Goal: Task Accomplishment & Management: Use online tool/utility

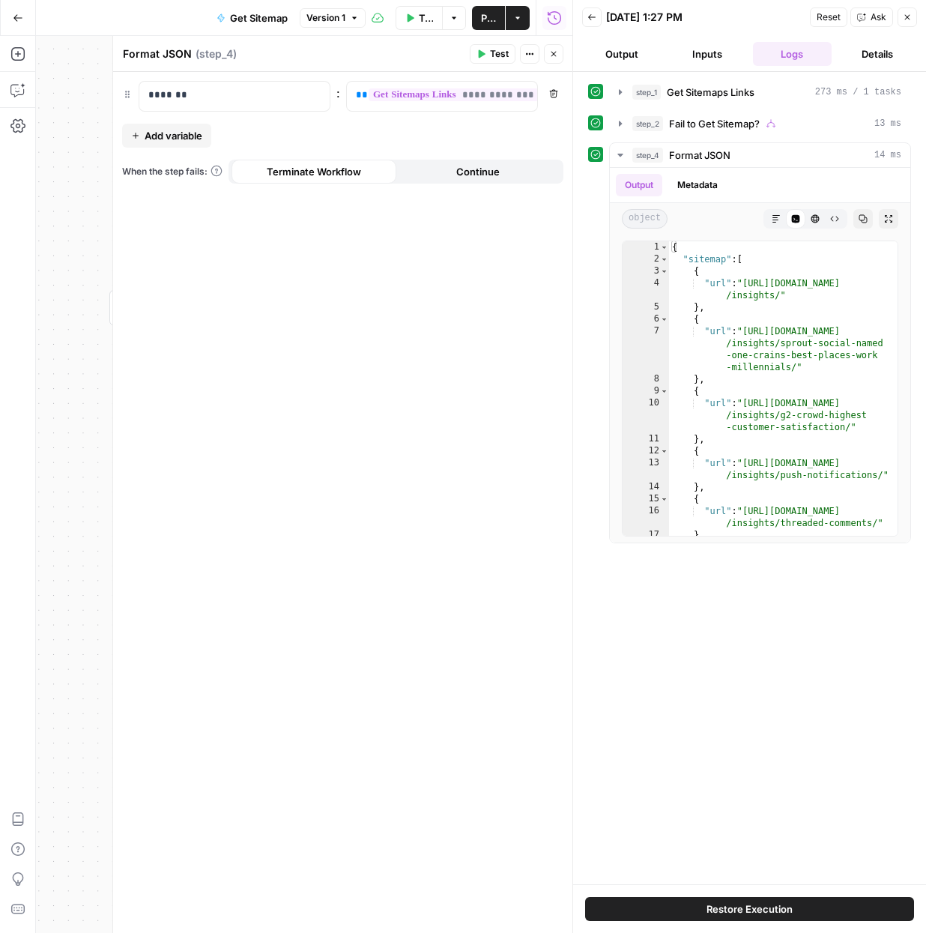
click at [908, 14] on icon "button" at bounding box center [907, 17] width 9 height 9
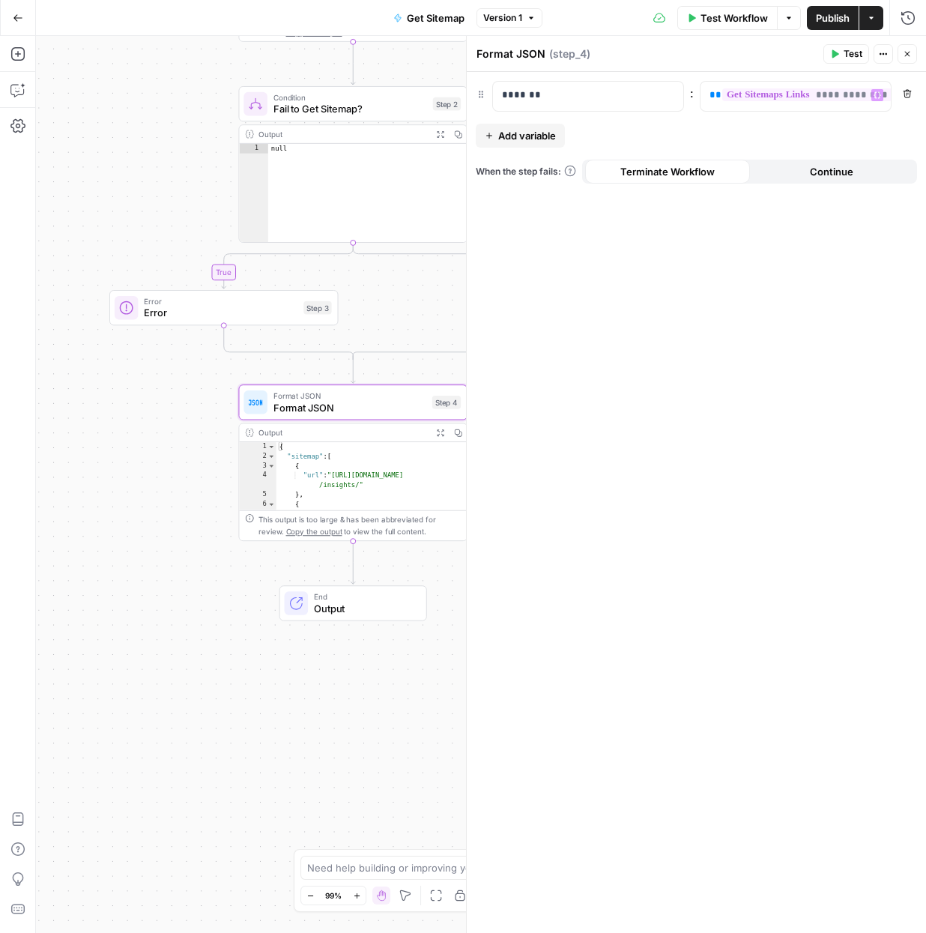
click at [913, 55] on button "Close" at bounding box center [907, 53] width 19 height 19
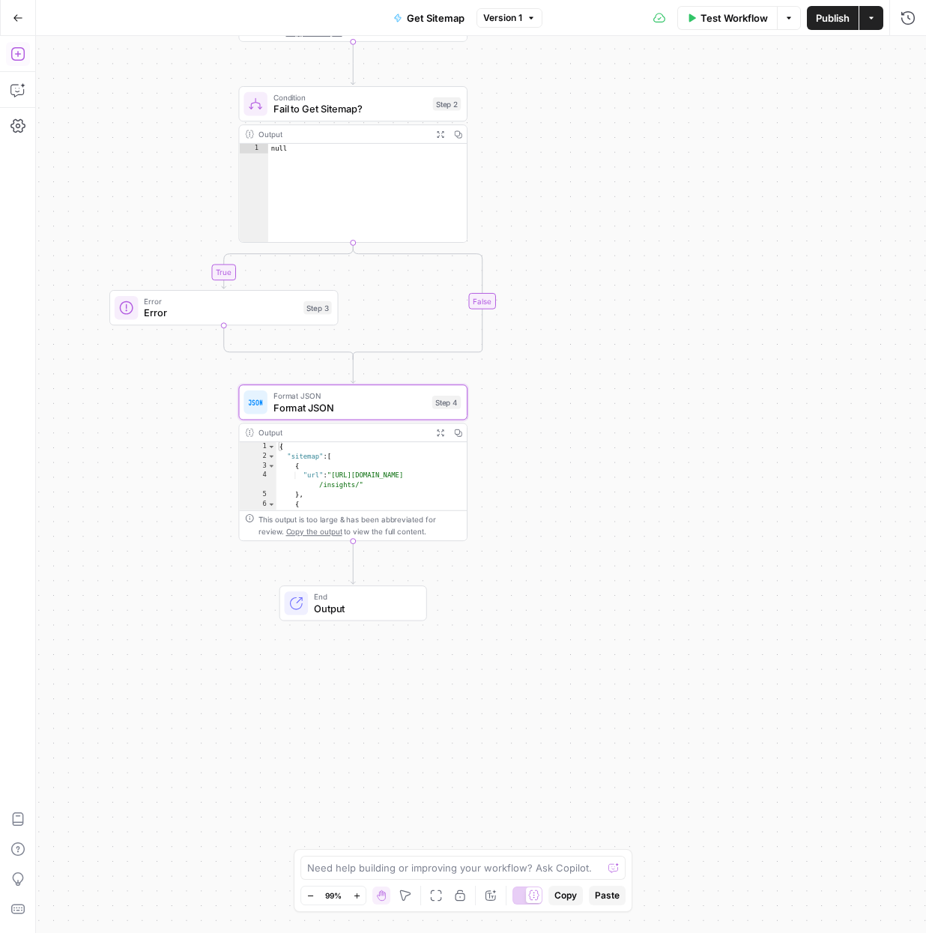
click at [19, 61] on icon "button" at bounding box center [17, 53] width 15 height 15
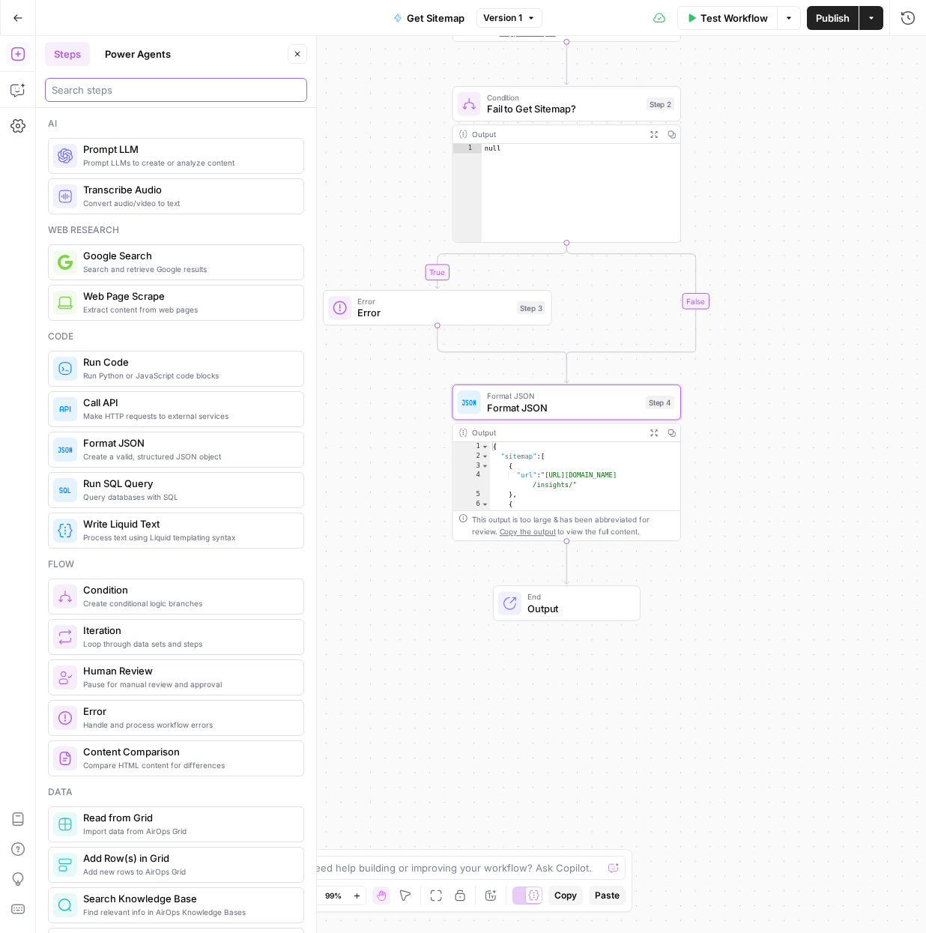
click at [109, 88] on input "search" at bounding box center [176, 89] width 249 height 15
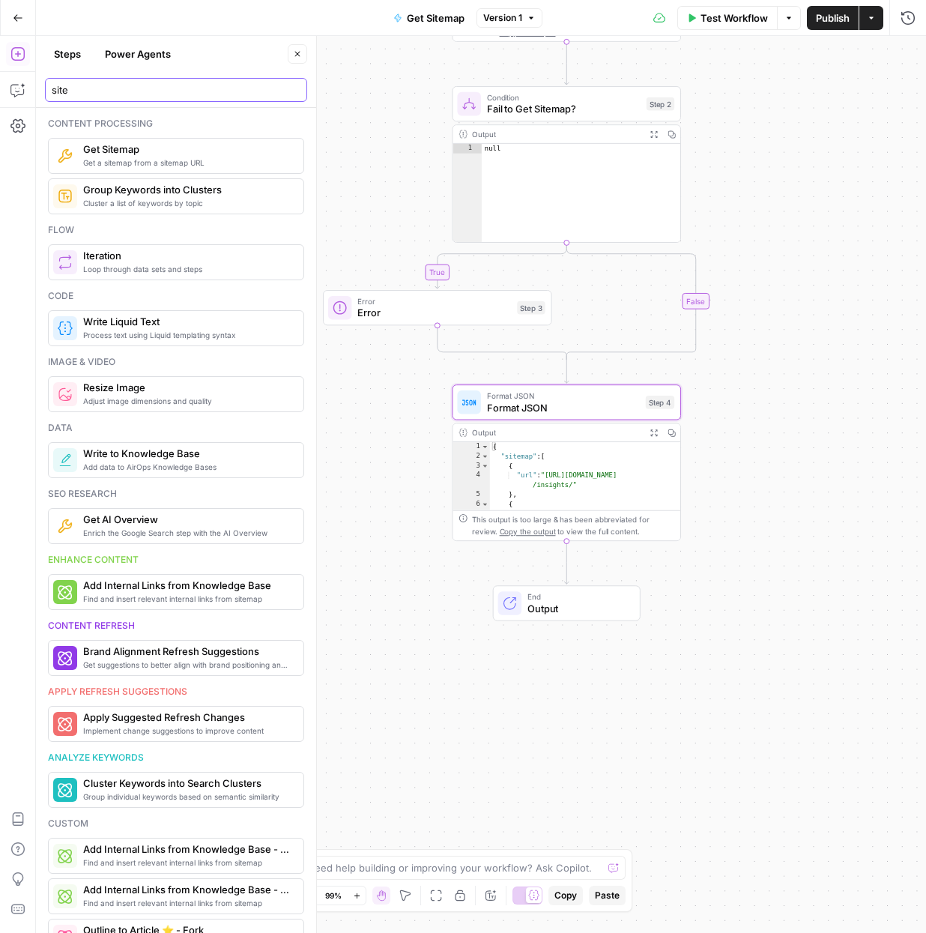
type input "site"
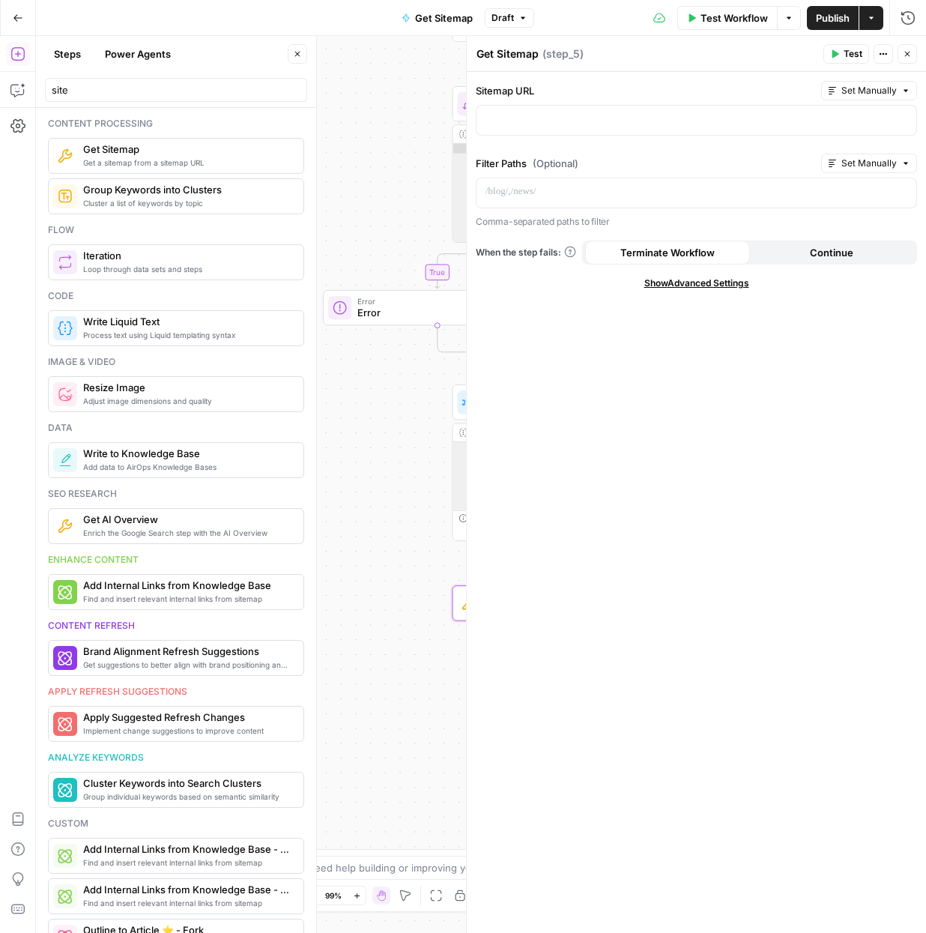
click at [911, 55] on icon "button" at bounding box center [907, 53] width 9 height 9
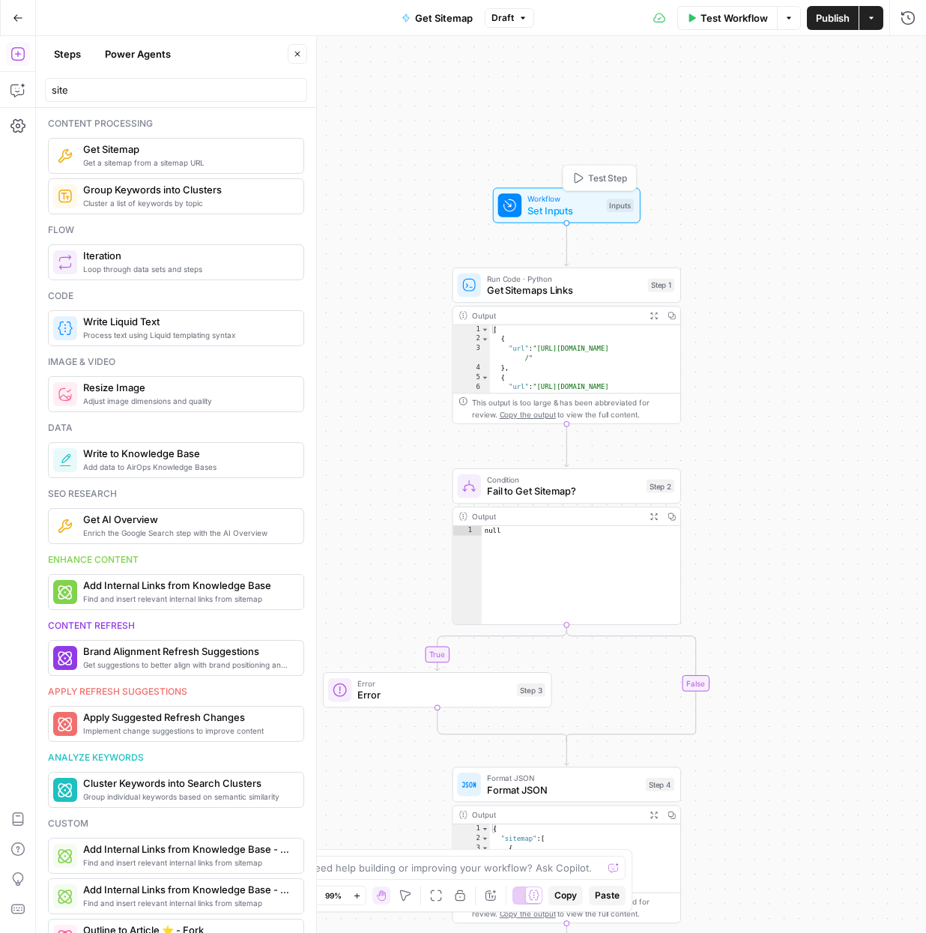
click at [553, 225] on div "true false Workflow Set Inputs Inputs Test Step Run Code · Python Get Sitemaps …" at bounding box center [481, 484] width 890 height 897
click at [547, 206] on span "Set Inputs" at bounding box center [564, 210] width 73 height 15
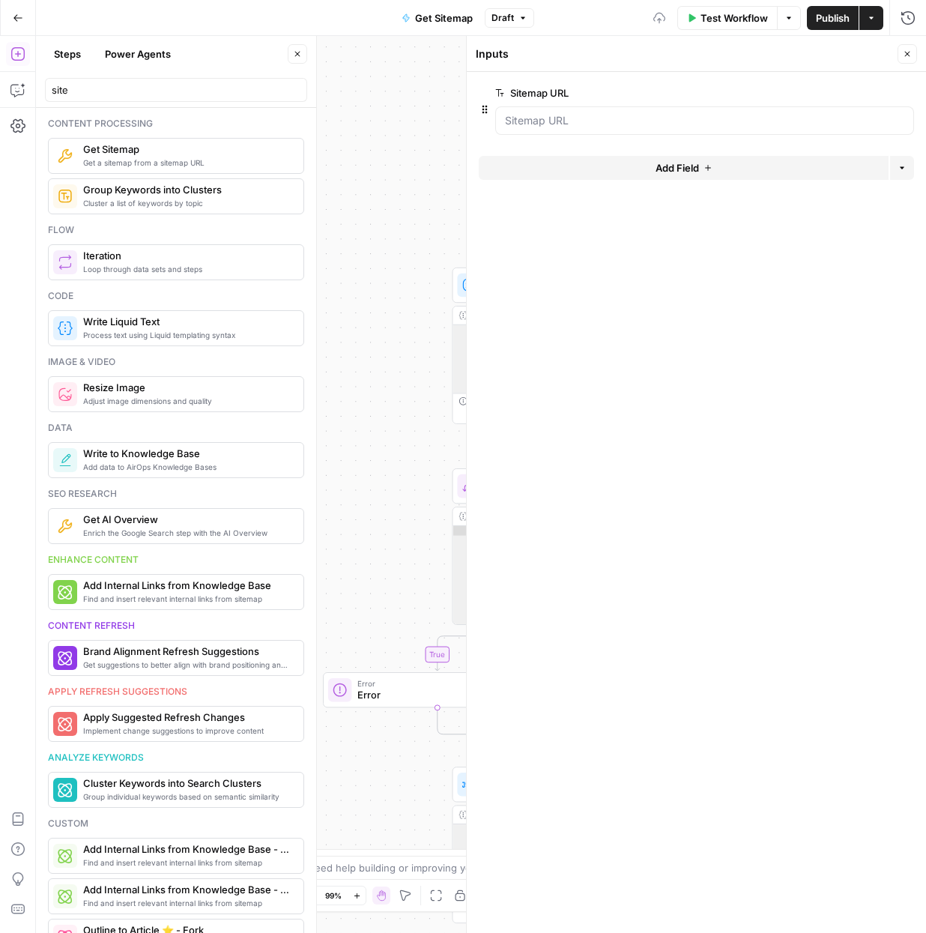
click at [411, 183] on div "true false Workflow Set Inputs Inputs Run Code · Python Get Sitemaps Links Step…" at bounding box center [481, 484] width 890 height 897
click at [902, 55] on button "Close" at bounding box center [907, 53] width 19 height 19
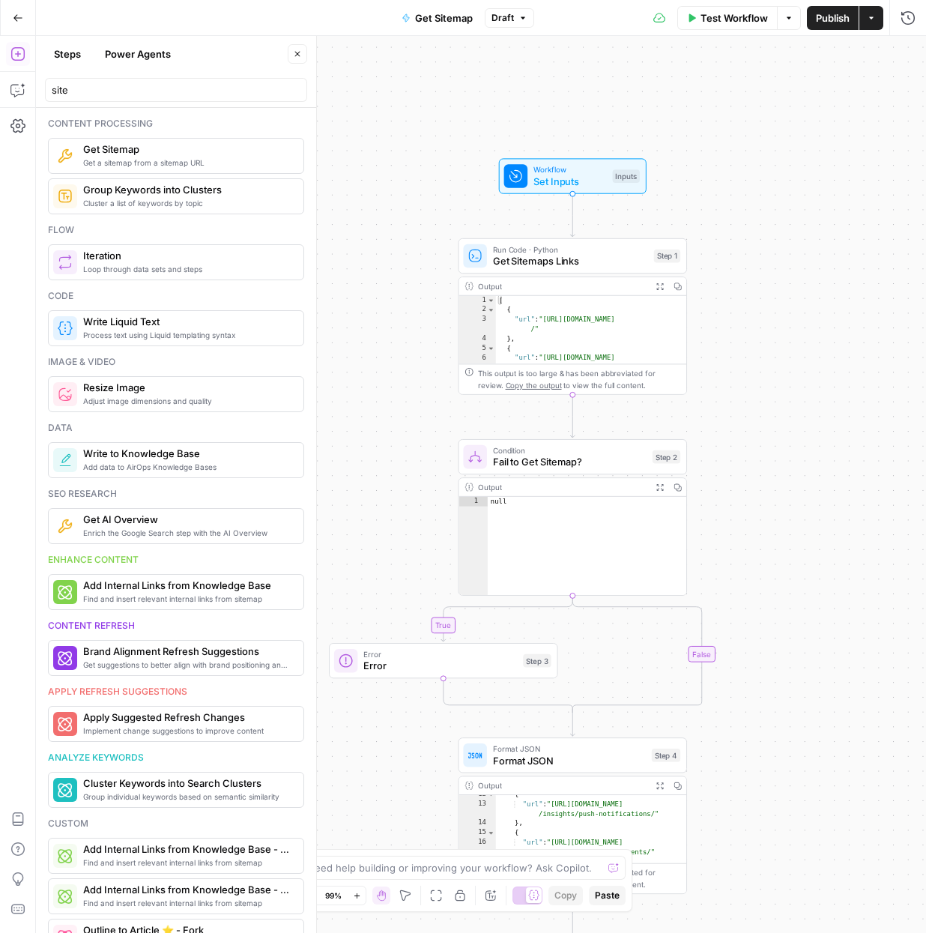
scroll to position [178, 0]
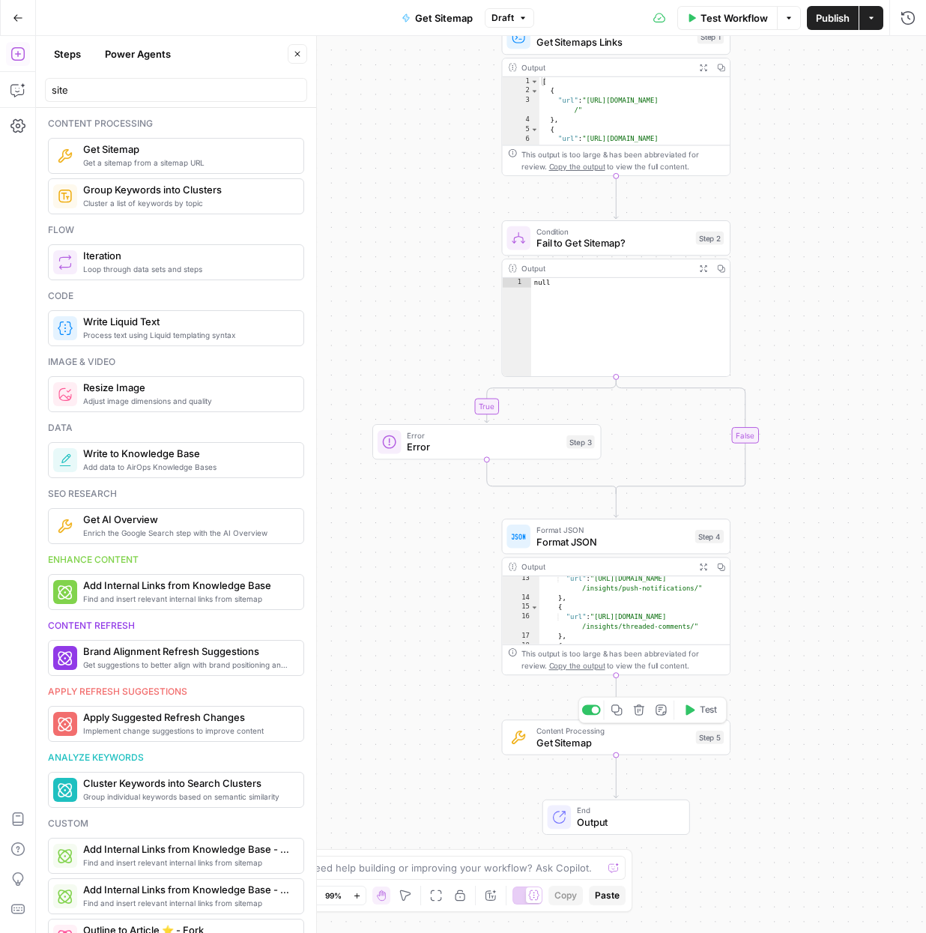
click at [637, 750] on div "Content Processing Get Sitemap Step 5 Copy step Delete step Add Note Test" at bounding box center [615, 736] width 229 height 35
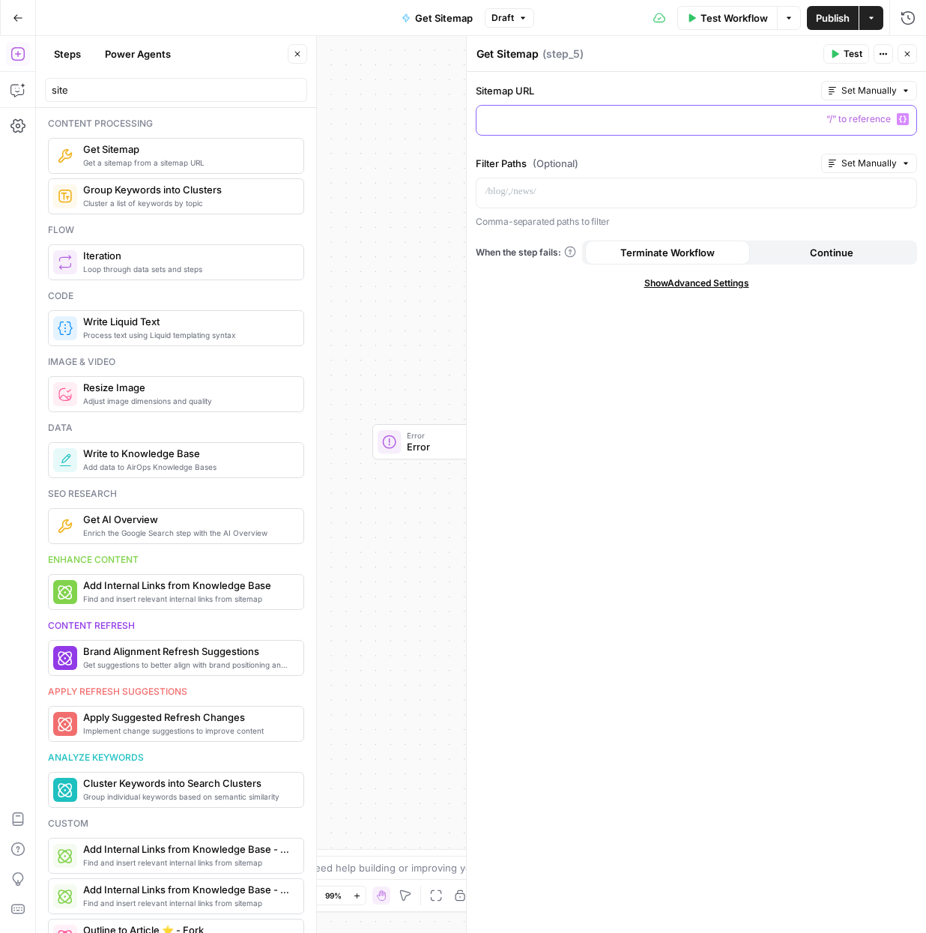
click at [578, 118] on p at bounding box center [697, 119] width 422 height 15
click at [846, 58] on span "Test" at bounding box center [853, 53] width 19 height 13
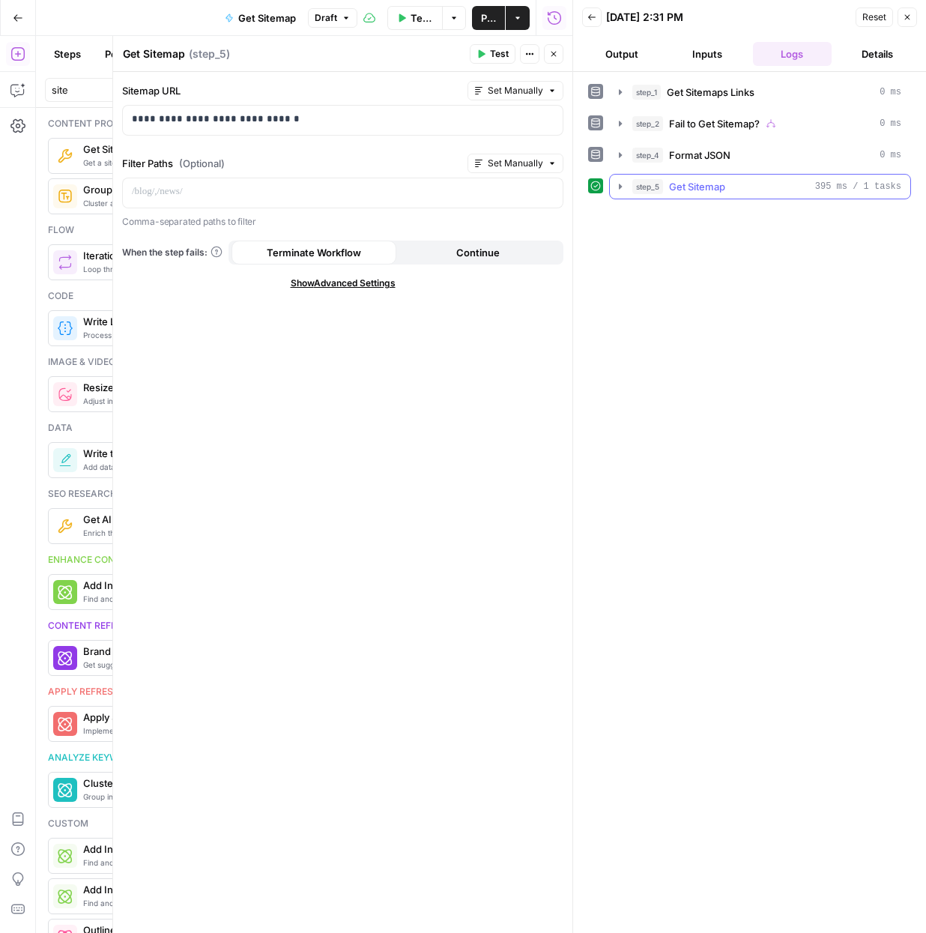
click at [617, 187] on icon "button" at bounding box center [620, 187] width 12 height 12
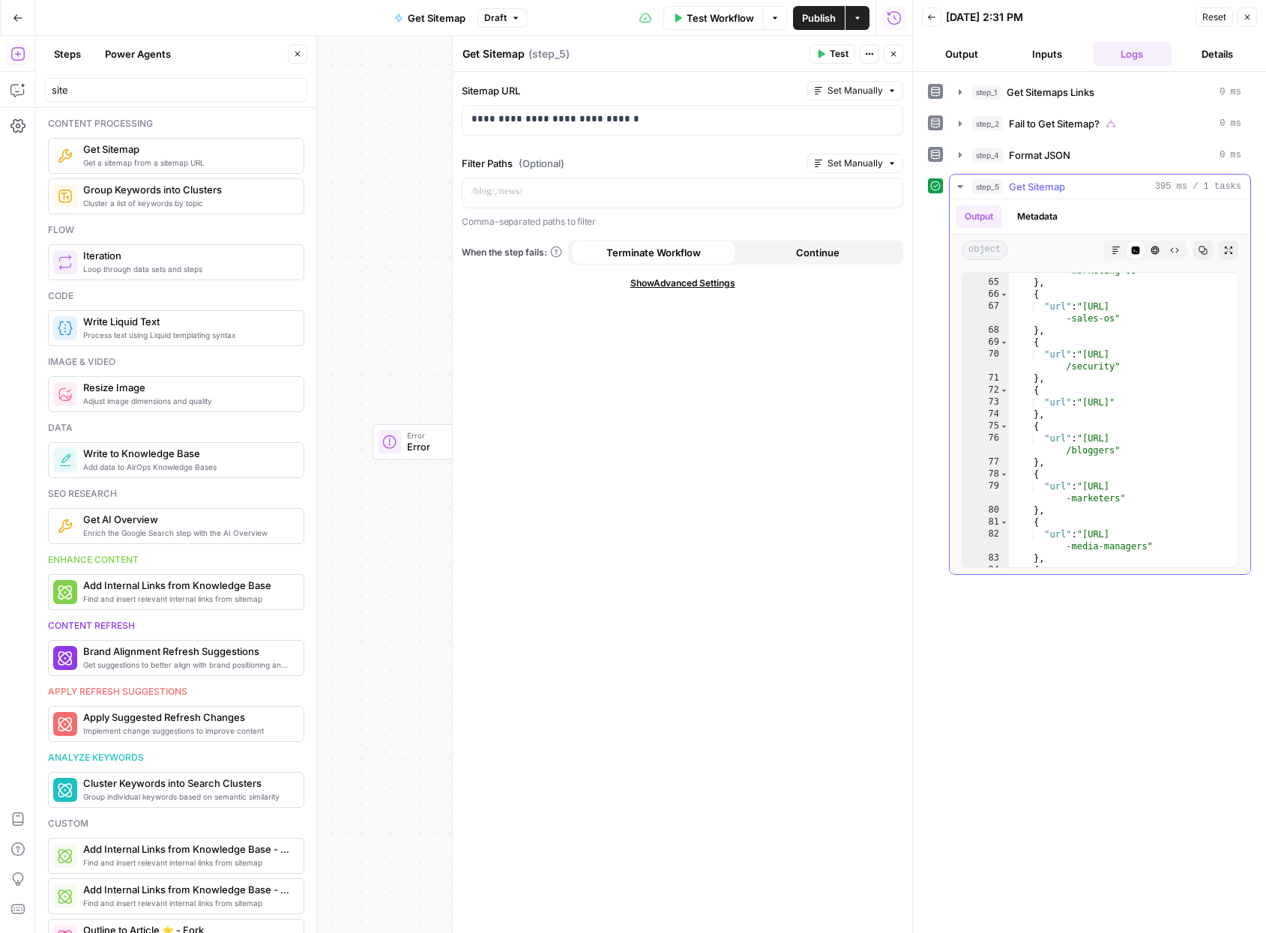
scroll to position [271, 0]
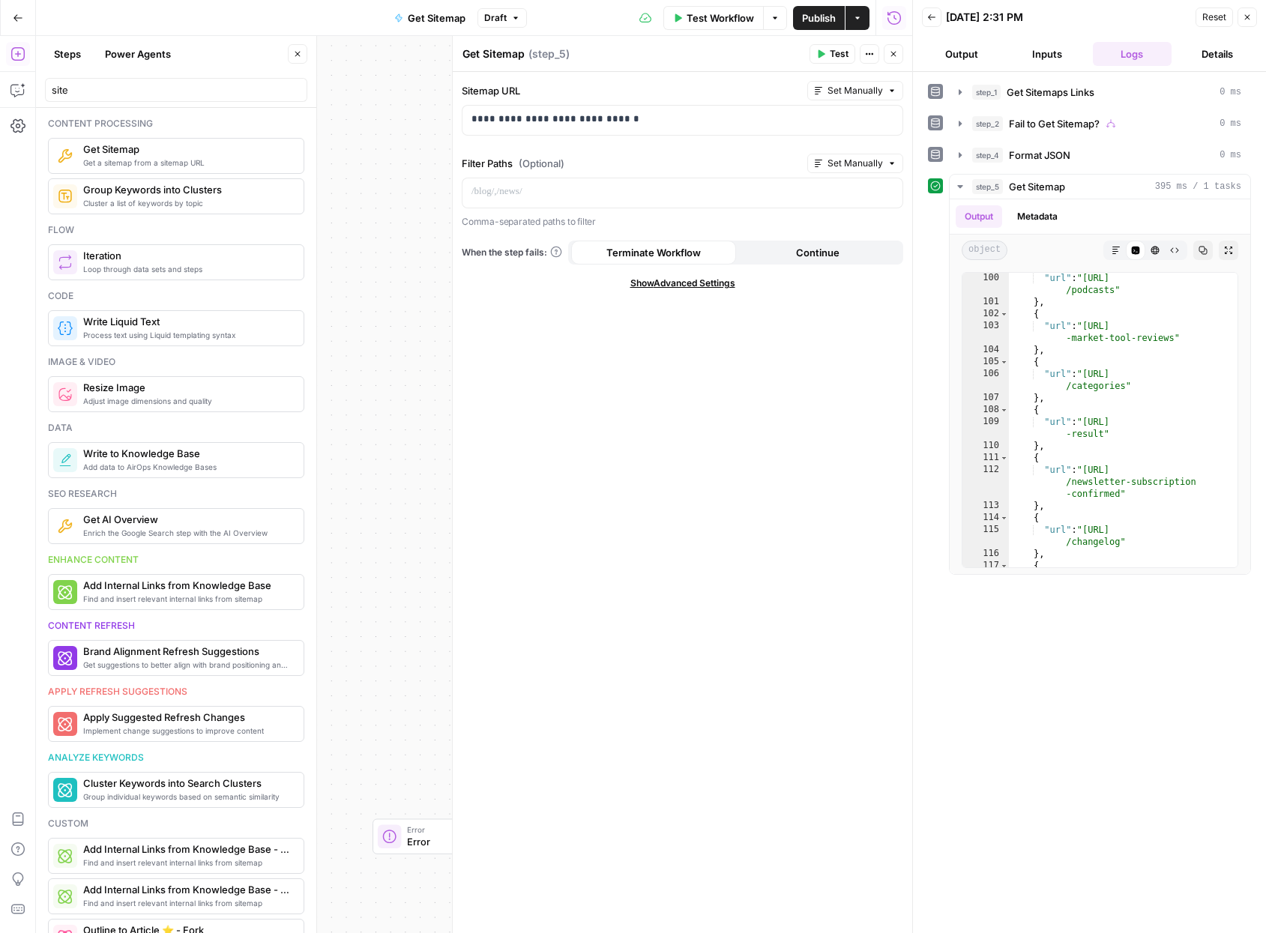
click at [925, 16] on icon "button" at bounding box center [1246, 17] width 9 height 9
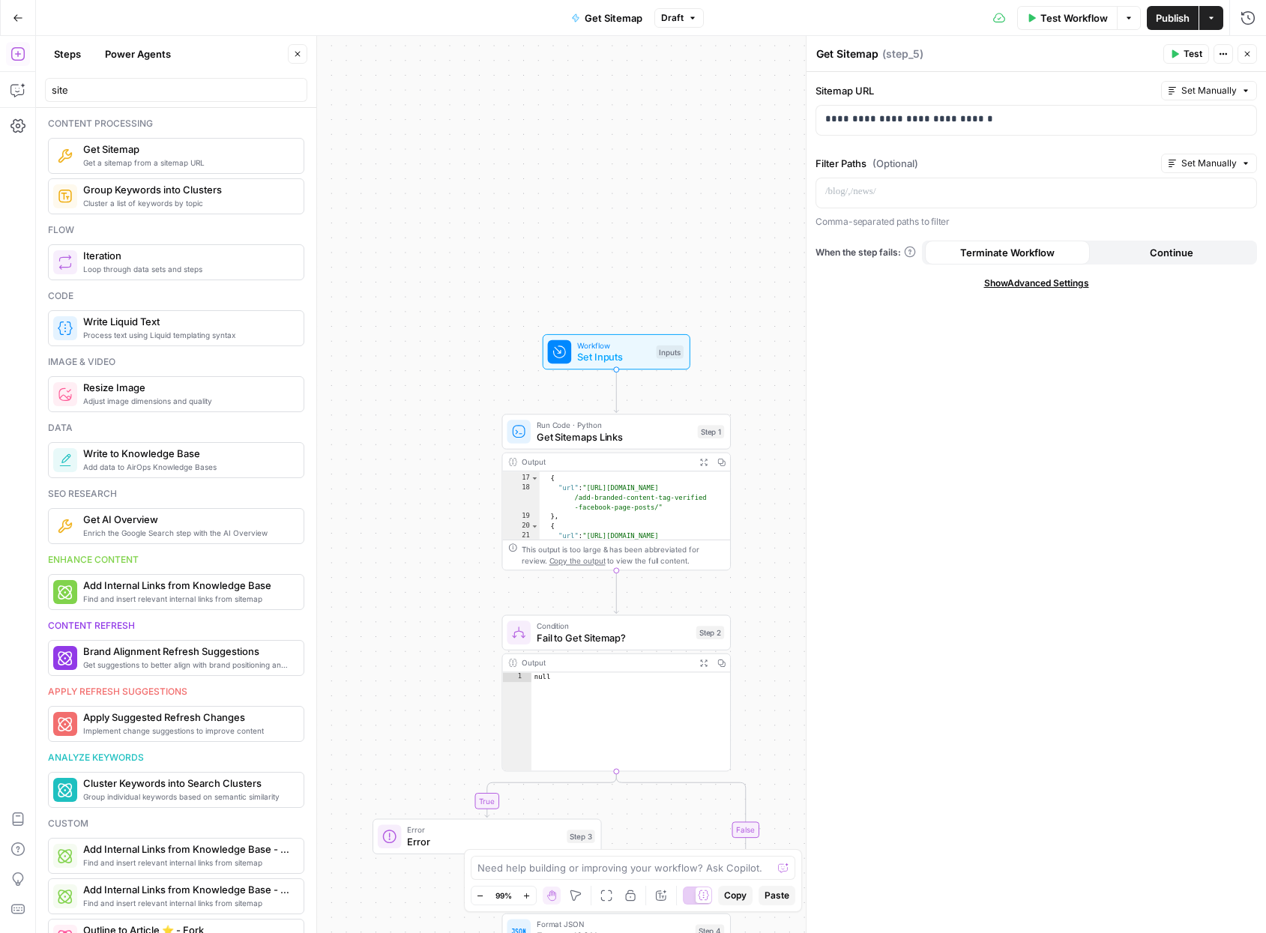
scroll to position [222, 0]
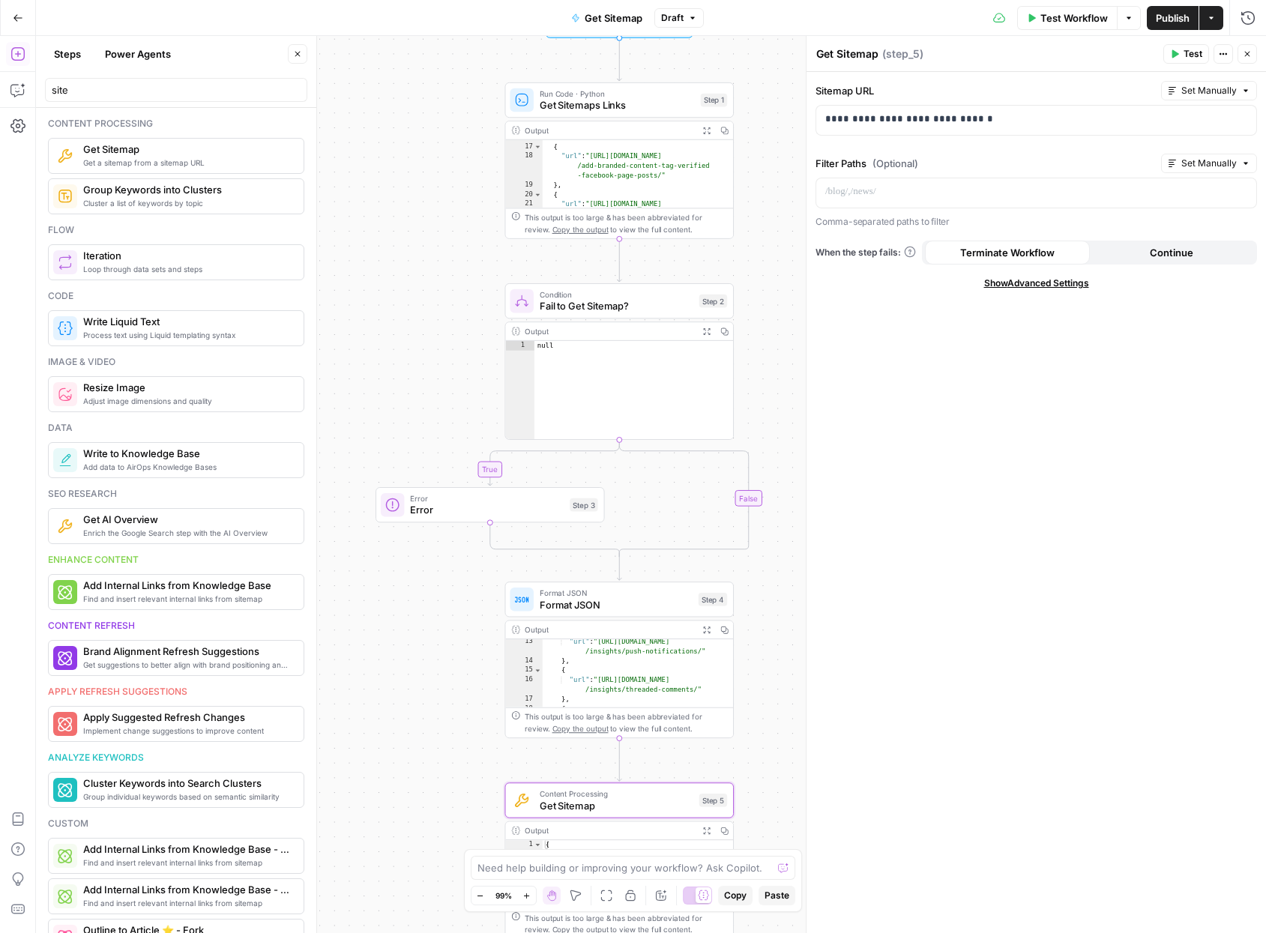
click at [608, 604] on span "Format JSON" at bounding box center [616, 604] width 153 height 15
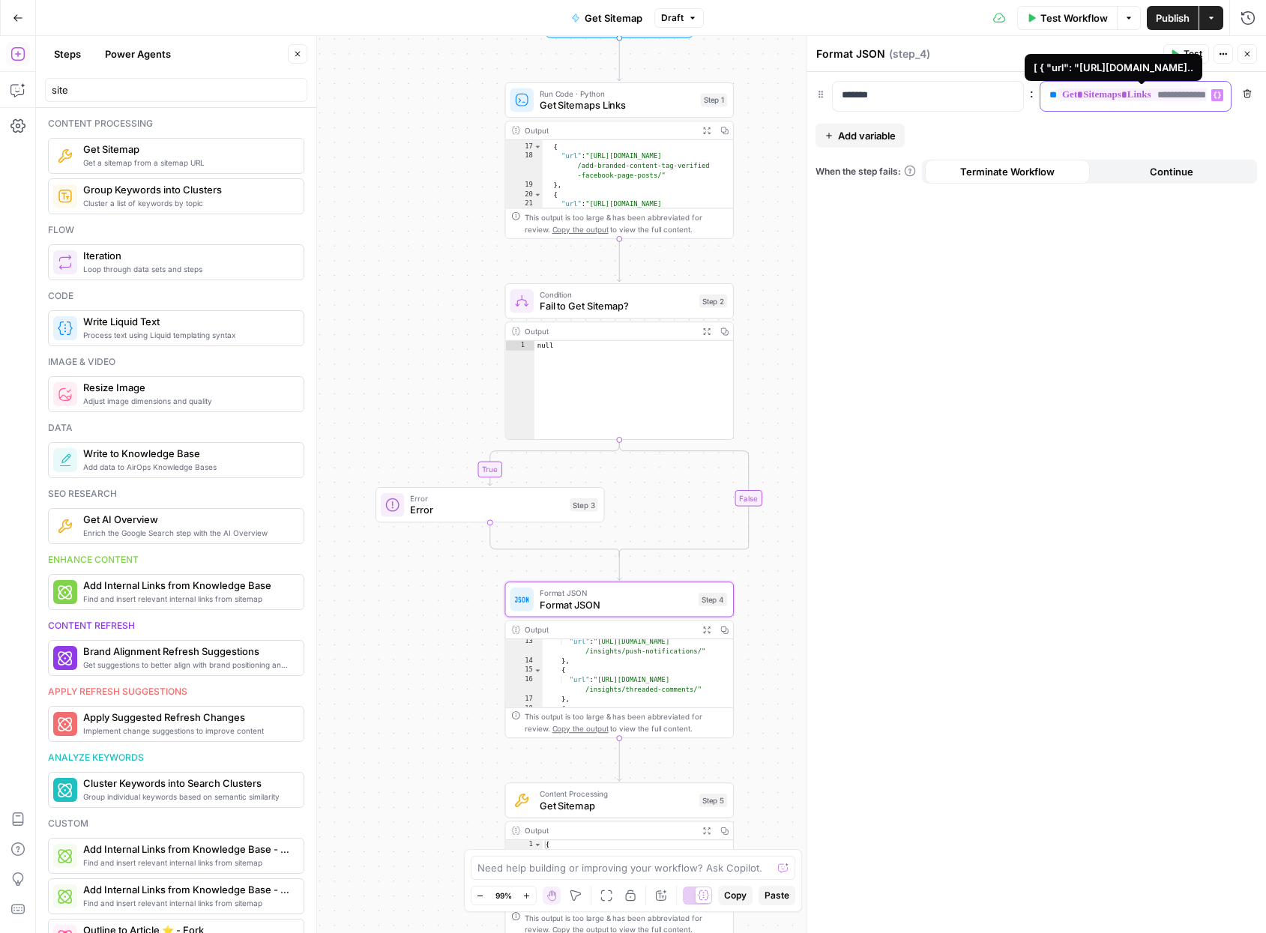
click at [925, 91] on span "**********" at bounding box center [1133, 94] width 153 height 13
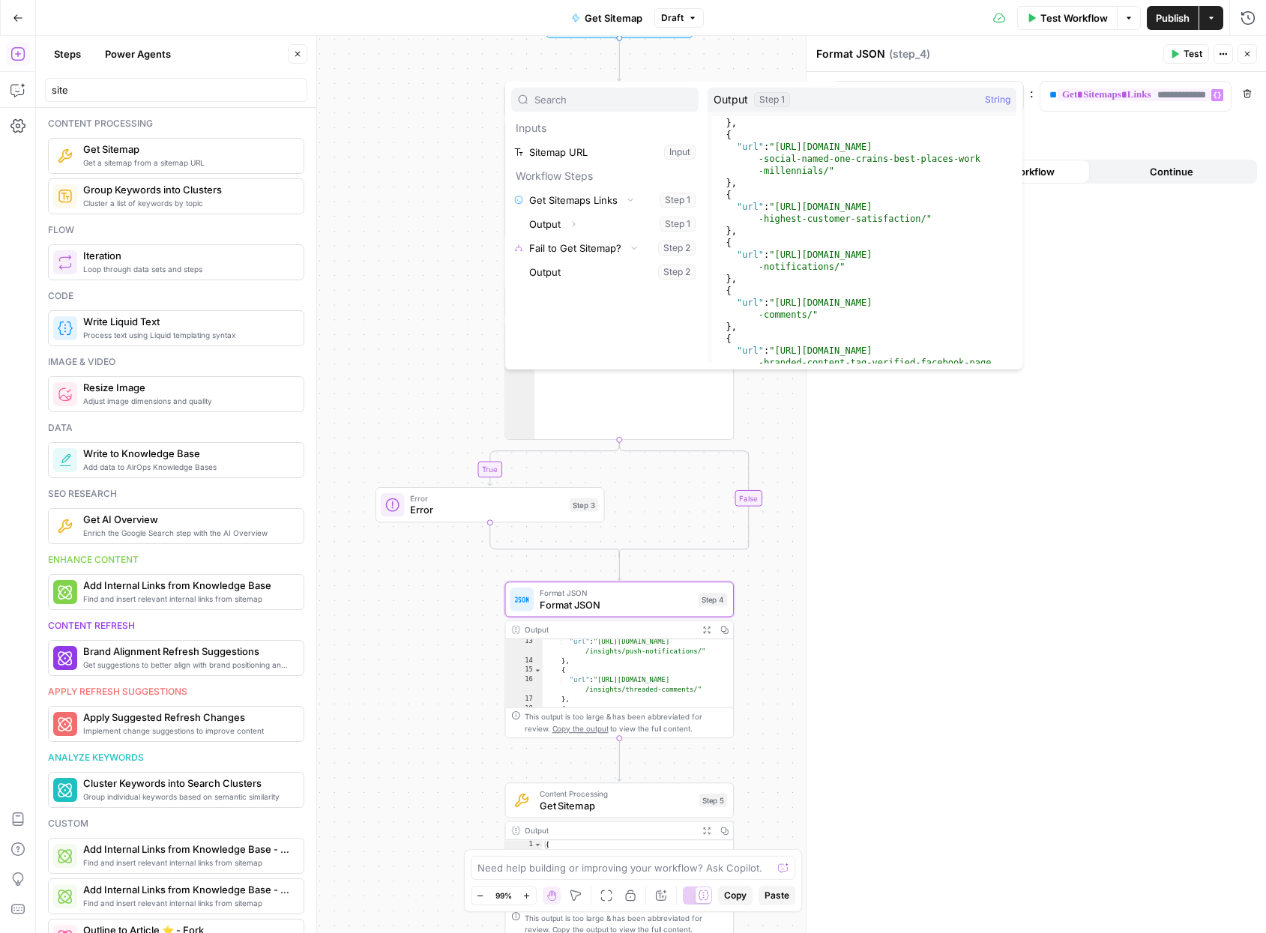
scroll to position [23, 0]
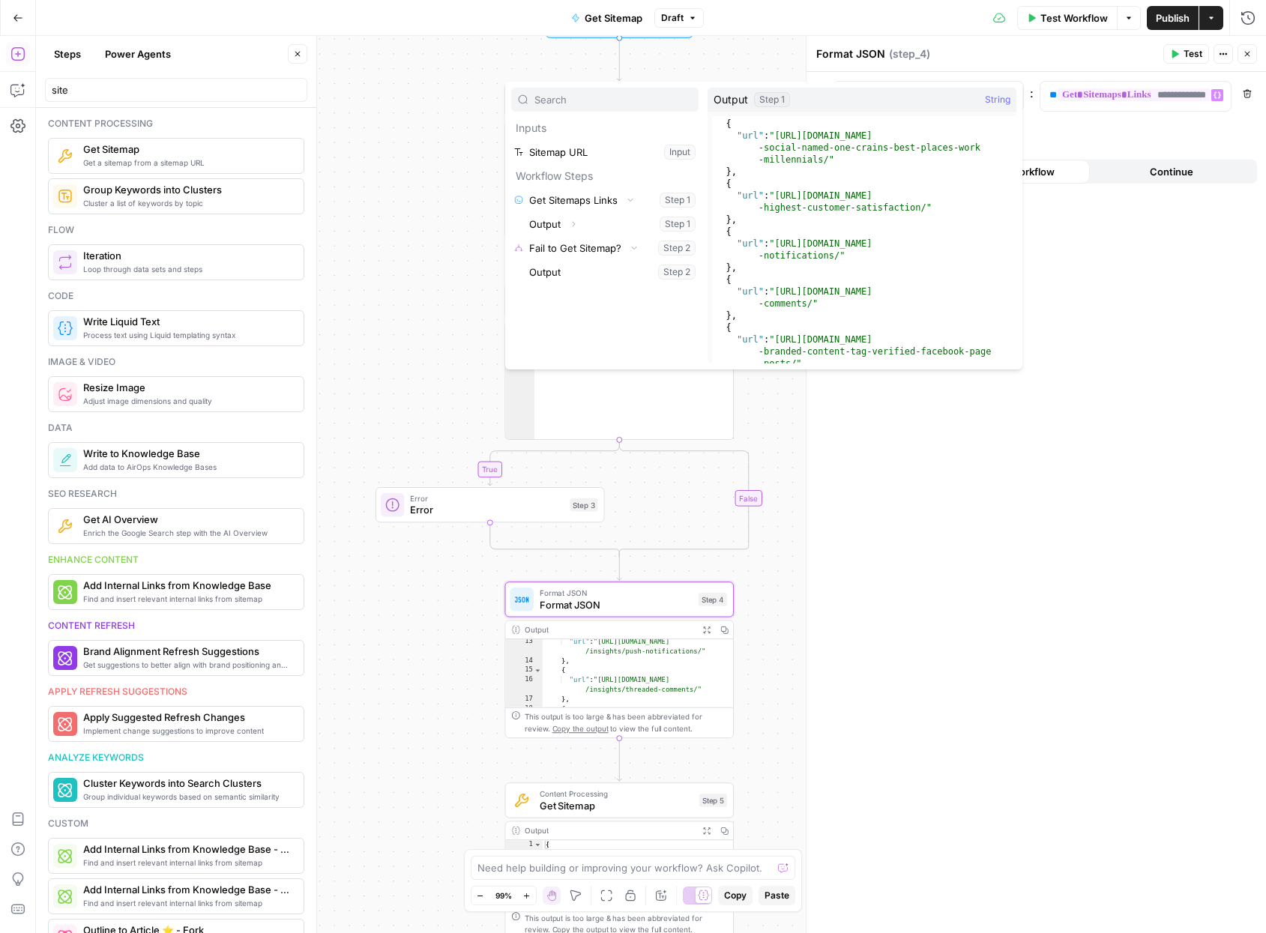
click at [399, 342] on div "true false Workflow Set Inputs Inputs Run Code · Python Get Sitemaps Links Step…" at bounding box center [651, 484] width 1230 height 897
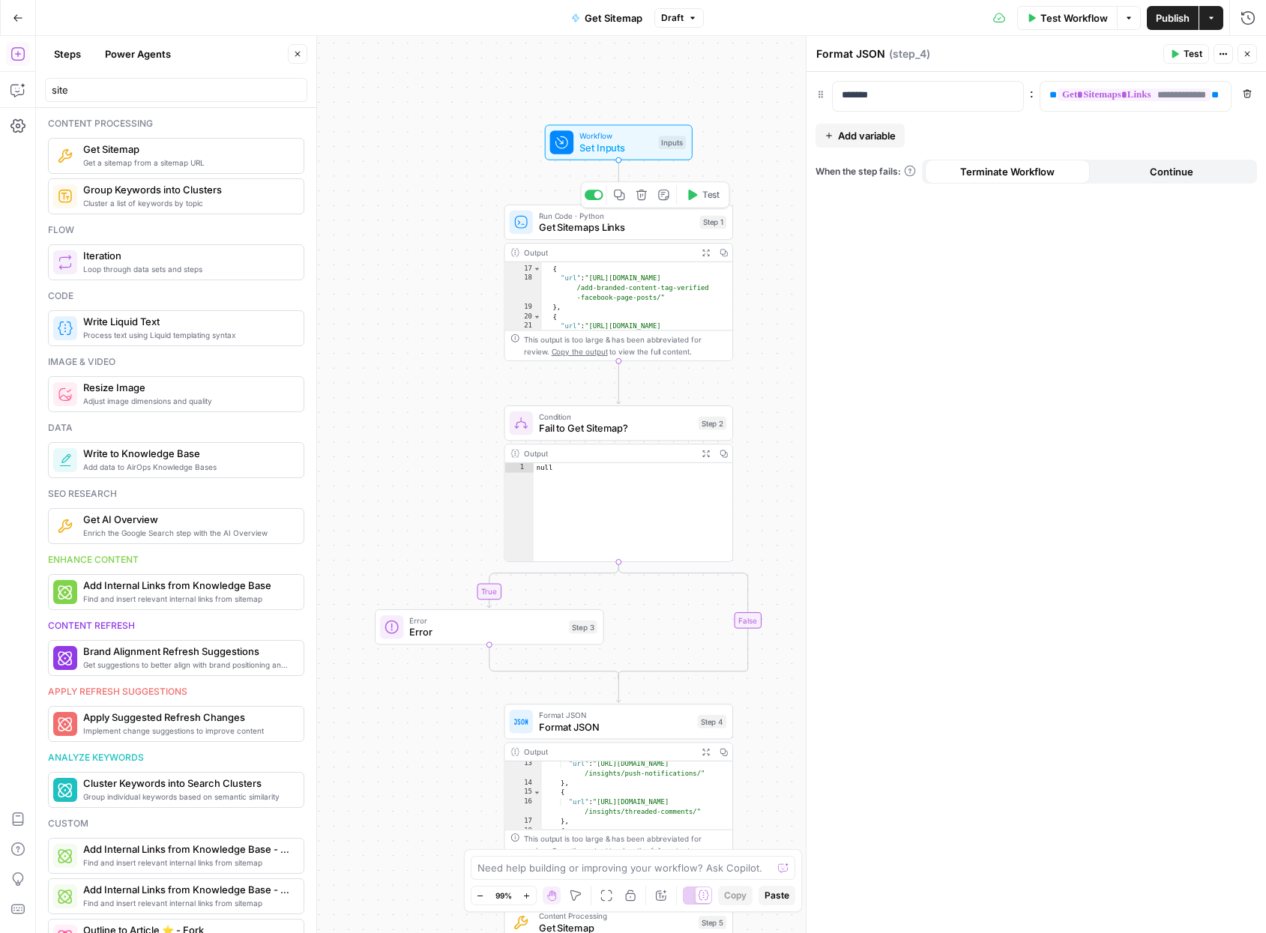
click at [604, 231] on span "Get Sitemaps Links" at bounding box center [616, 227] width 155 height 15
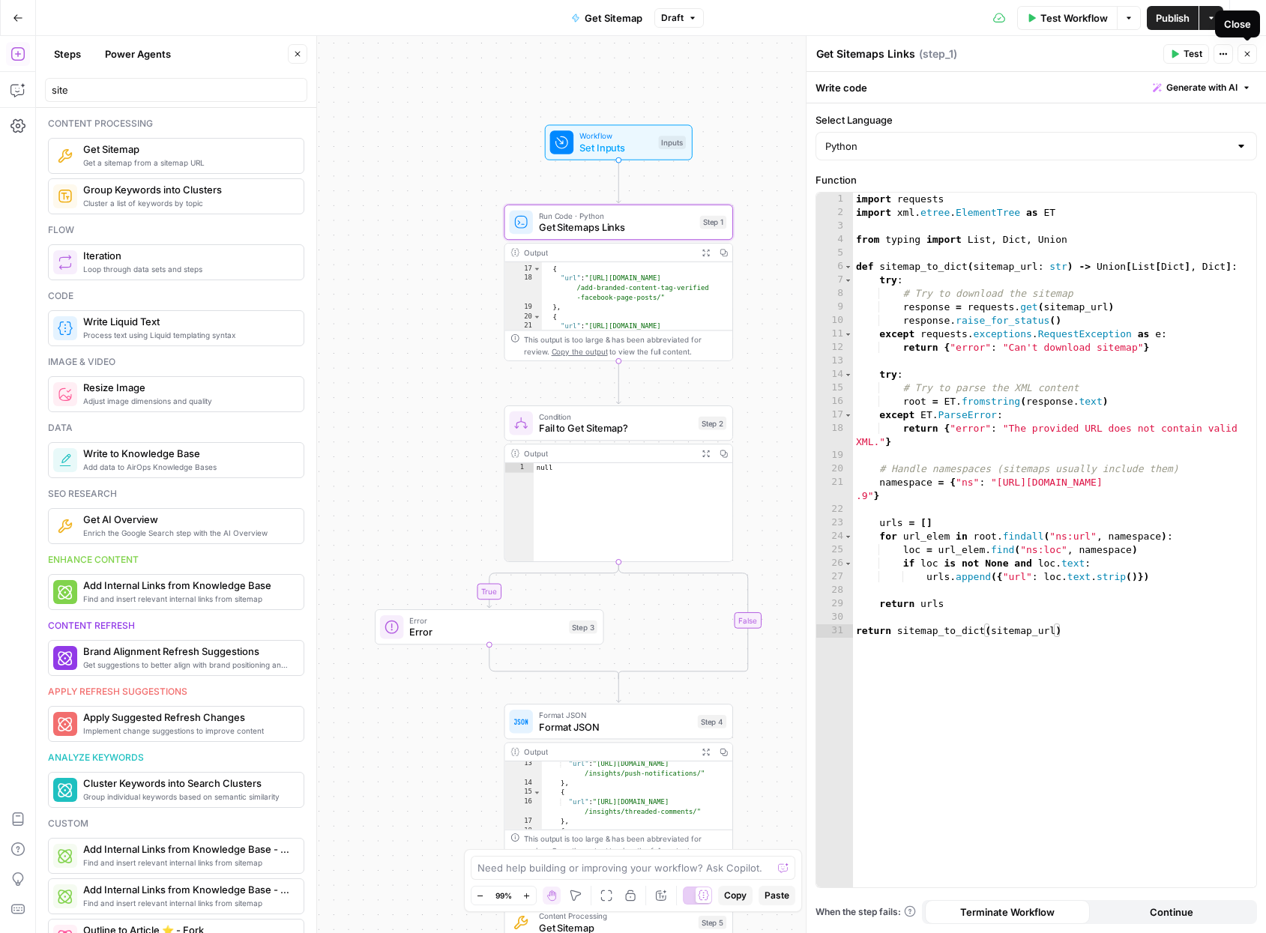
click at [925, 52] on icon "button" at bounding box center [1246, 53] width 9 height 9
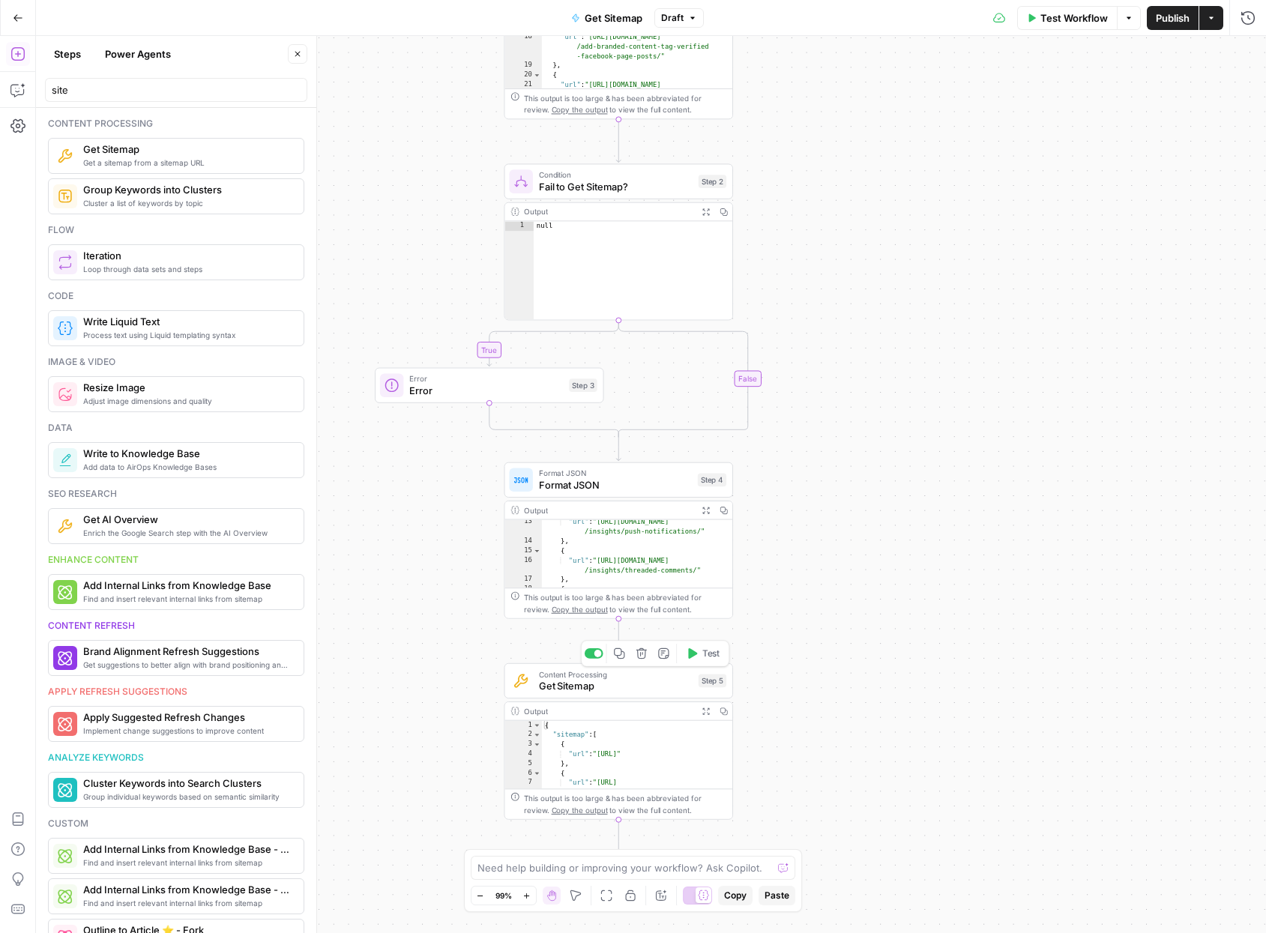
click at [646, 655] on icon "button" at bounding box center [641, 653] width 12 height 12
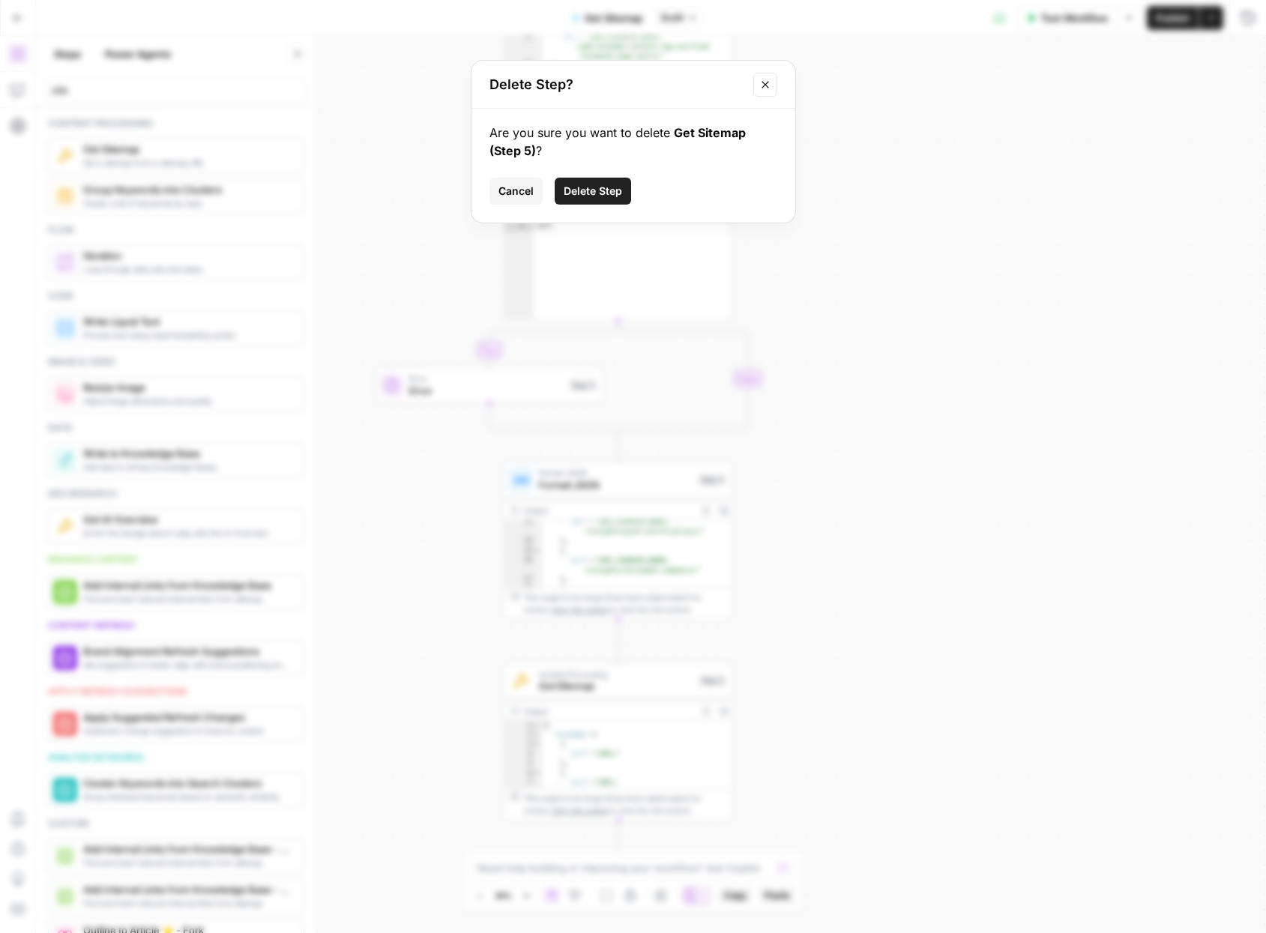
click at [596, 184] on span "Delete Step" at bounding box center [593, 191] width 58 height 15
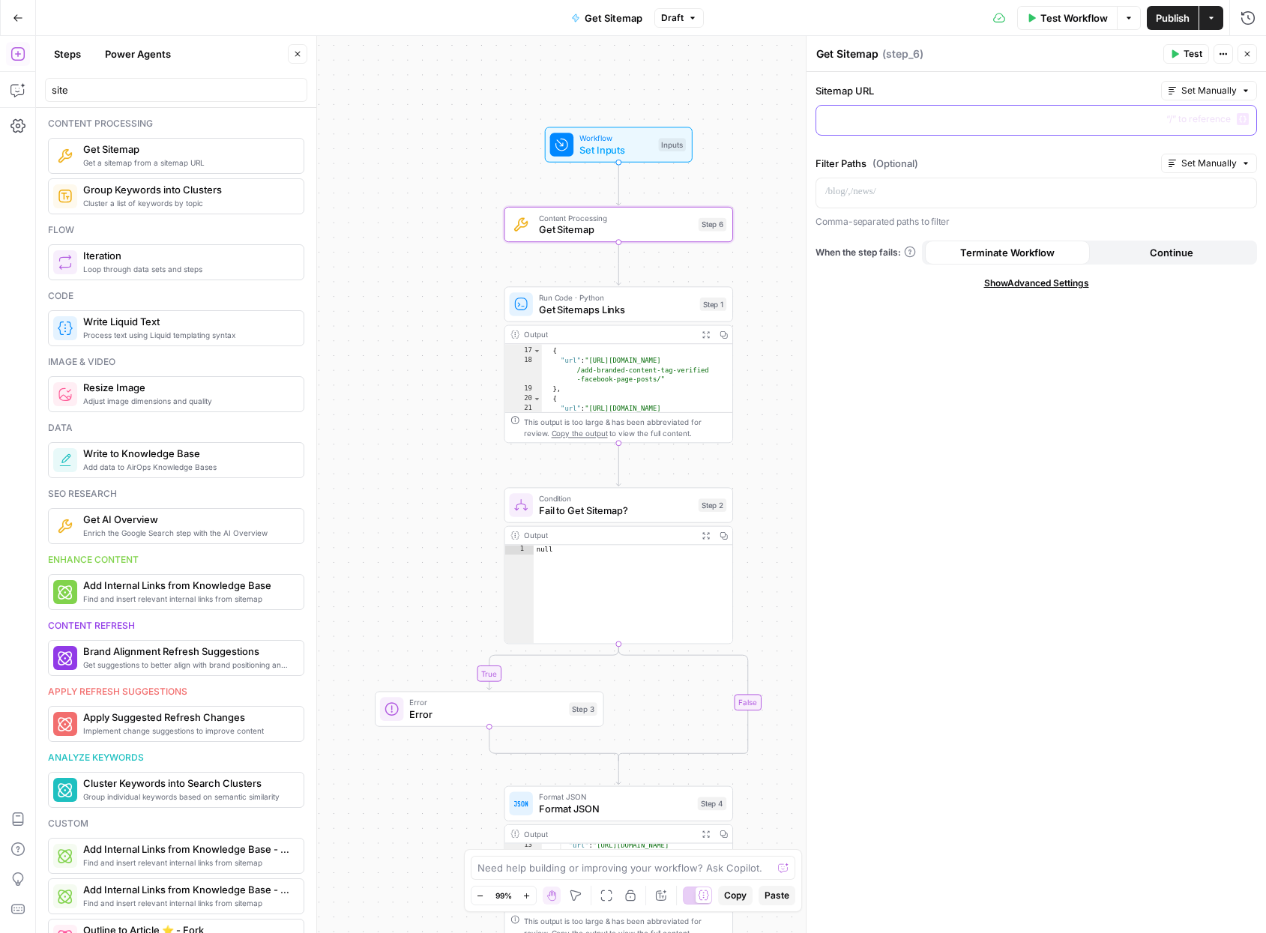
click at [907, 132] on div at bounding box center [1036, 120] width 440 height 29
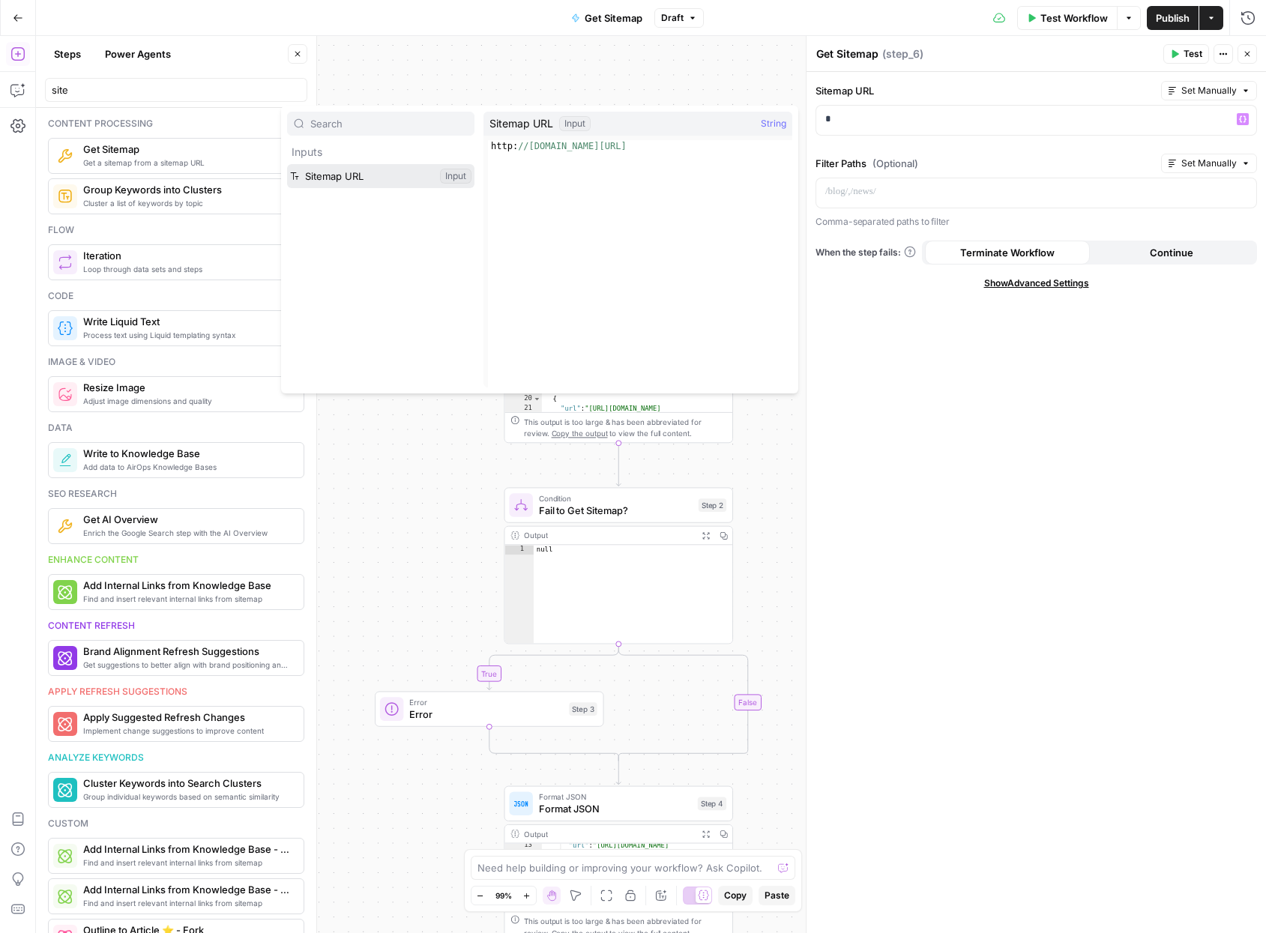
click at [352, 179] on button "Select variable Sitemap URL" at bounding box center [380, 176] width 187 height 24
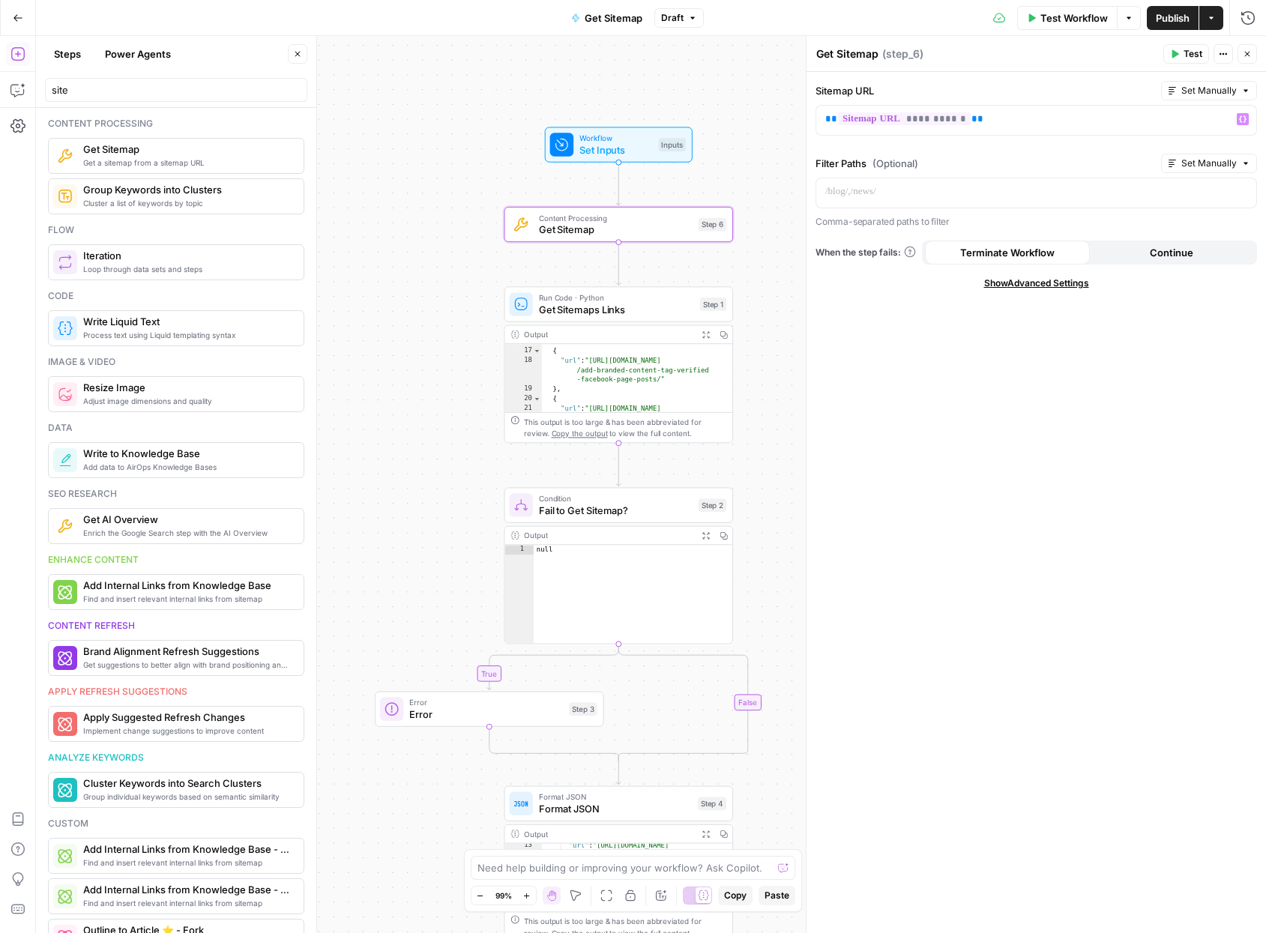
click at [405, 328] on div "true false Workflow Set Inputs Inputs Content Processing Get Sitemap Step 6 Run…" at bounding box center [651, 484] width 1230 height 897
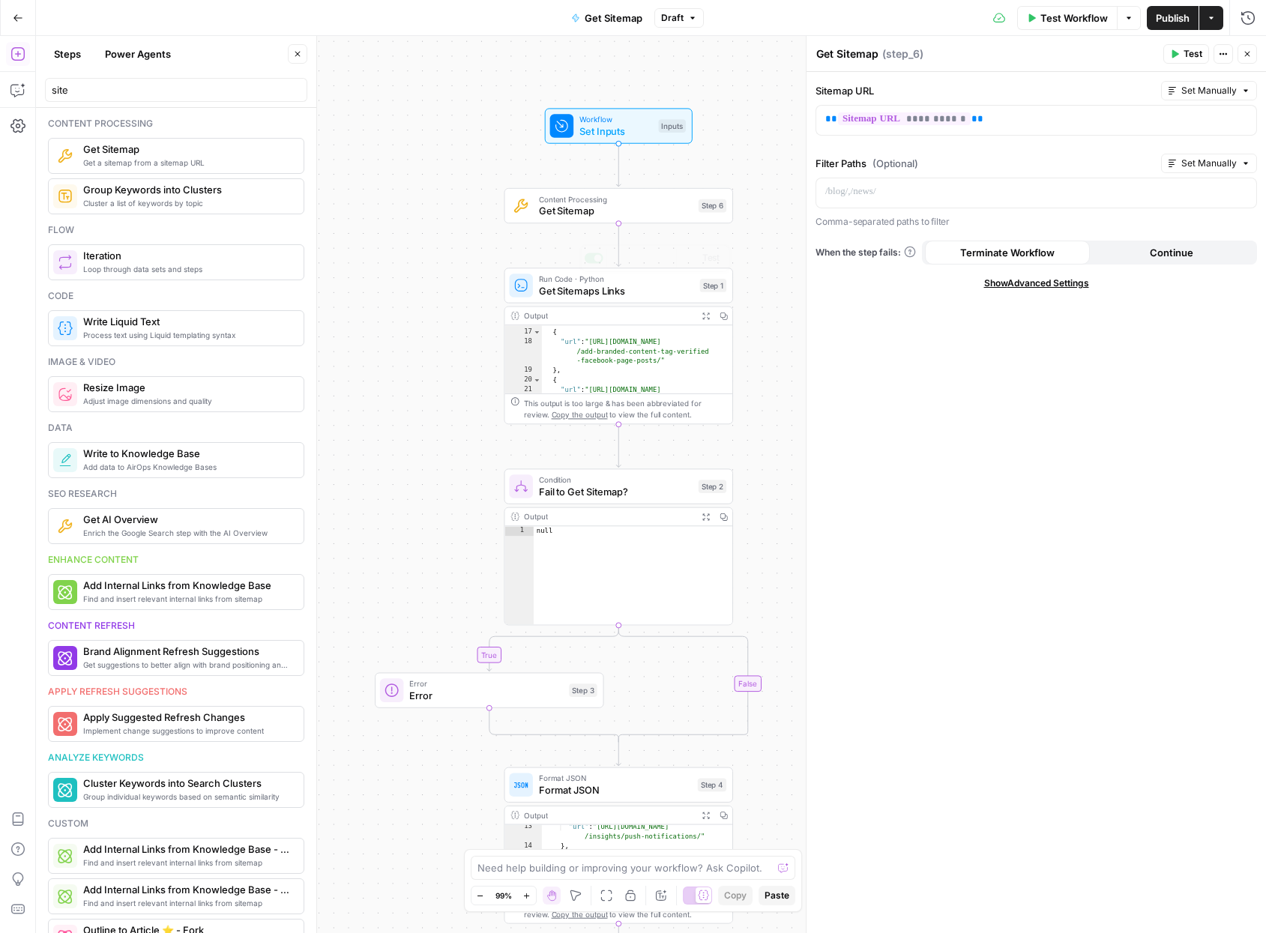
click at [595, 298] on div "Run Code · Python Get Sitemaps Links Step 1 Copy step Delete step Add Note Test" at bounding box center [618, 285] width 229 height 35
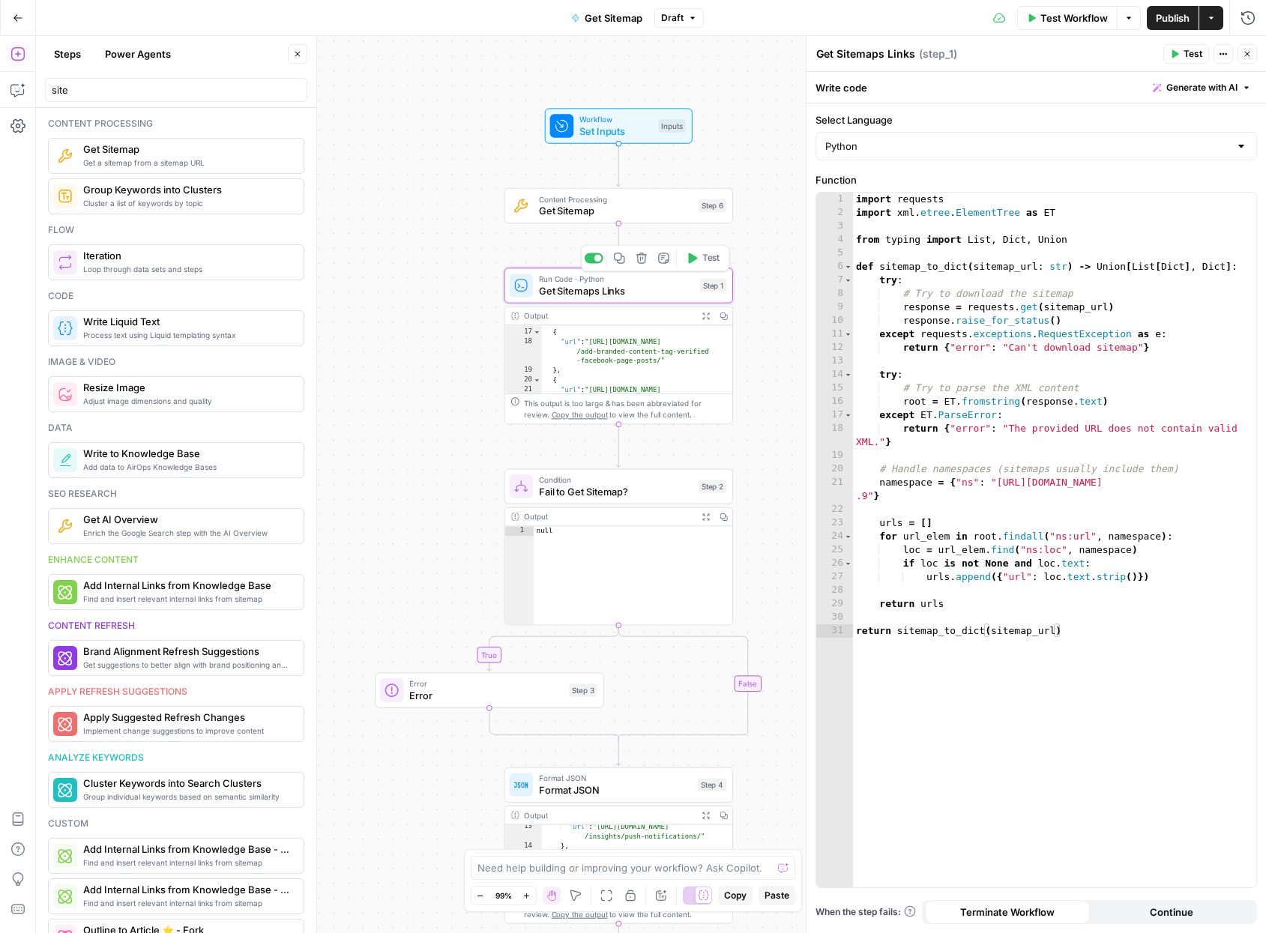
drag, startPoint x: 1078, startPoint y: 365, endPoint x: 1062, endPoint y: 357, distance: 18.1
click at [925, 365] on div "import requests import xml . etree . ElementTree as ET from typing import List …" at bounding box center [1054, 554] width 403 height 722
type textarea "**********"
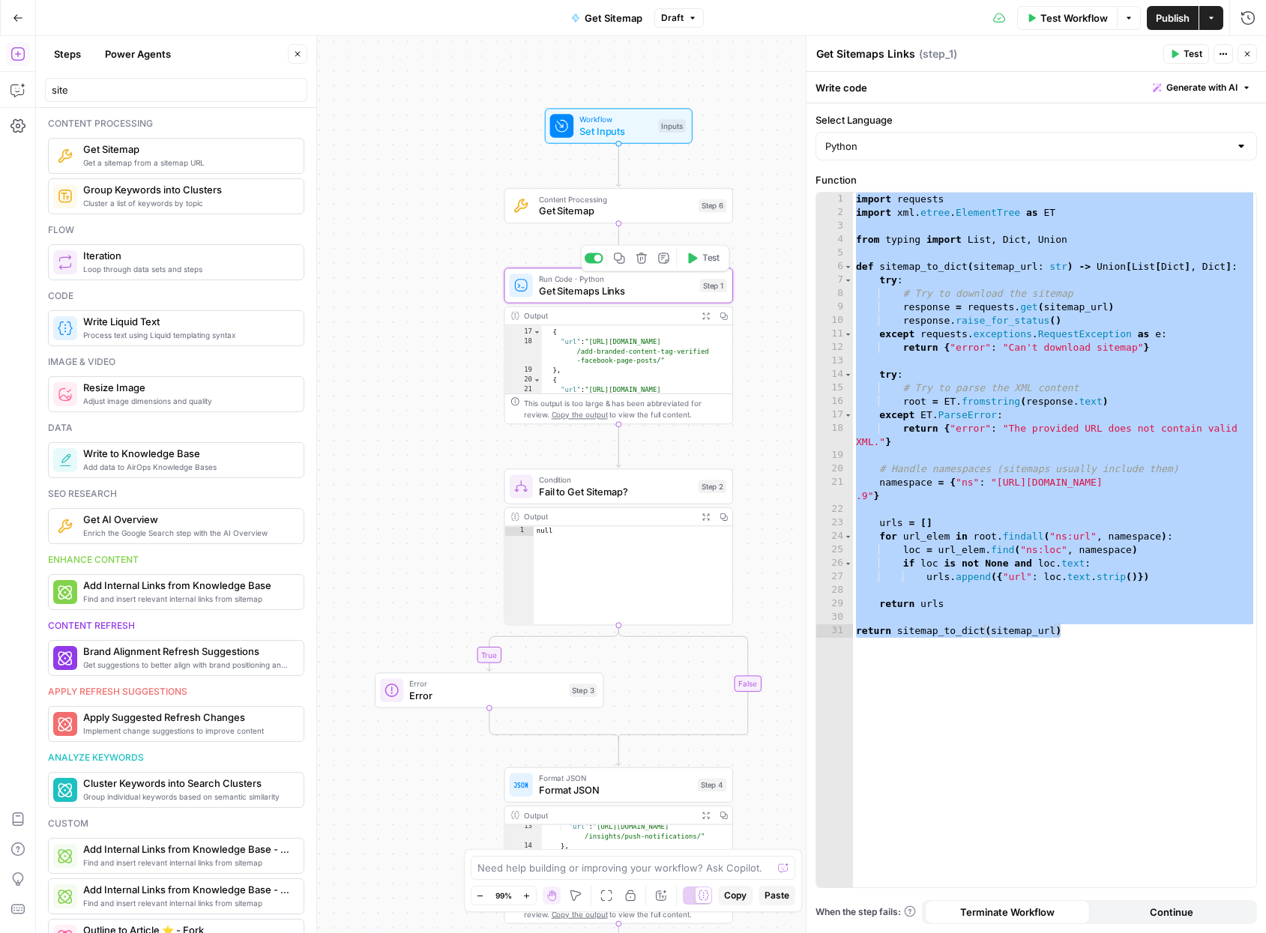
click at [640, 264] on button "Delete step" at bounding box center [641, 258] width 19 height 19
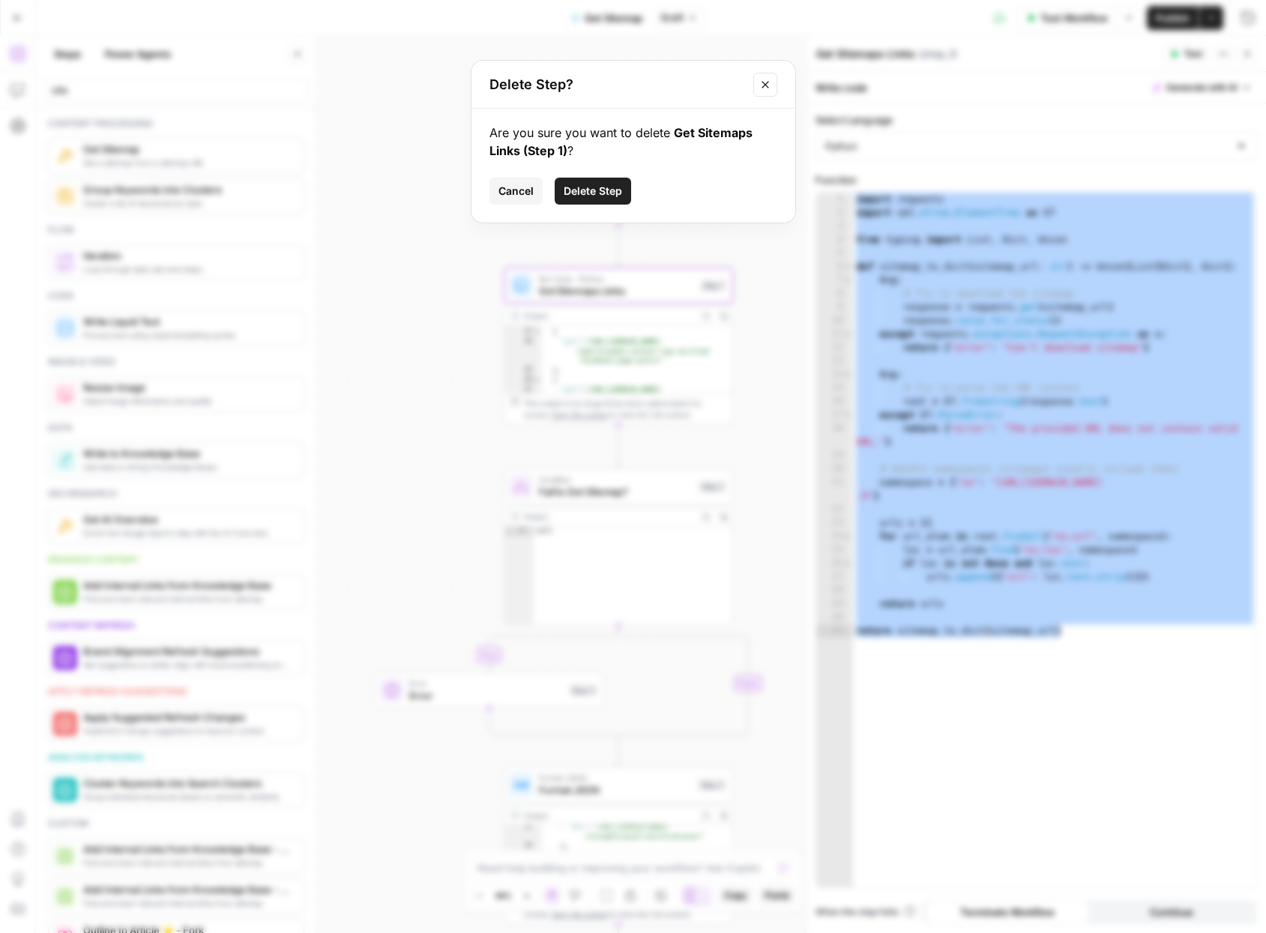
click at [596, 203] on button "Delete Step" at bounding box center [593, 191] width 76 height 27
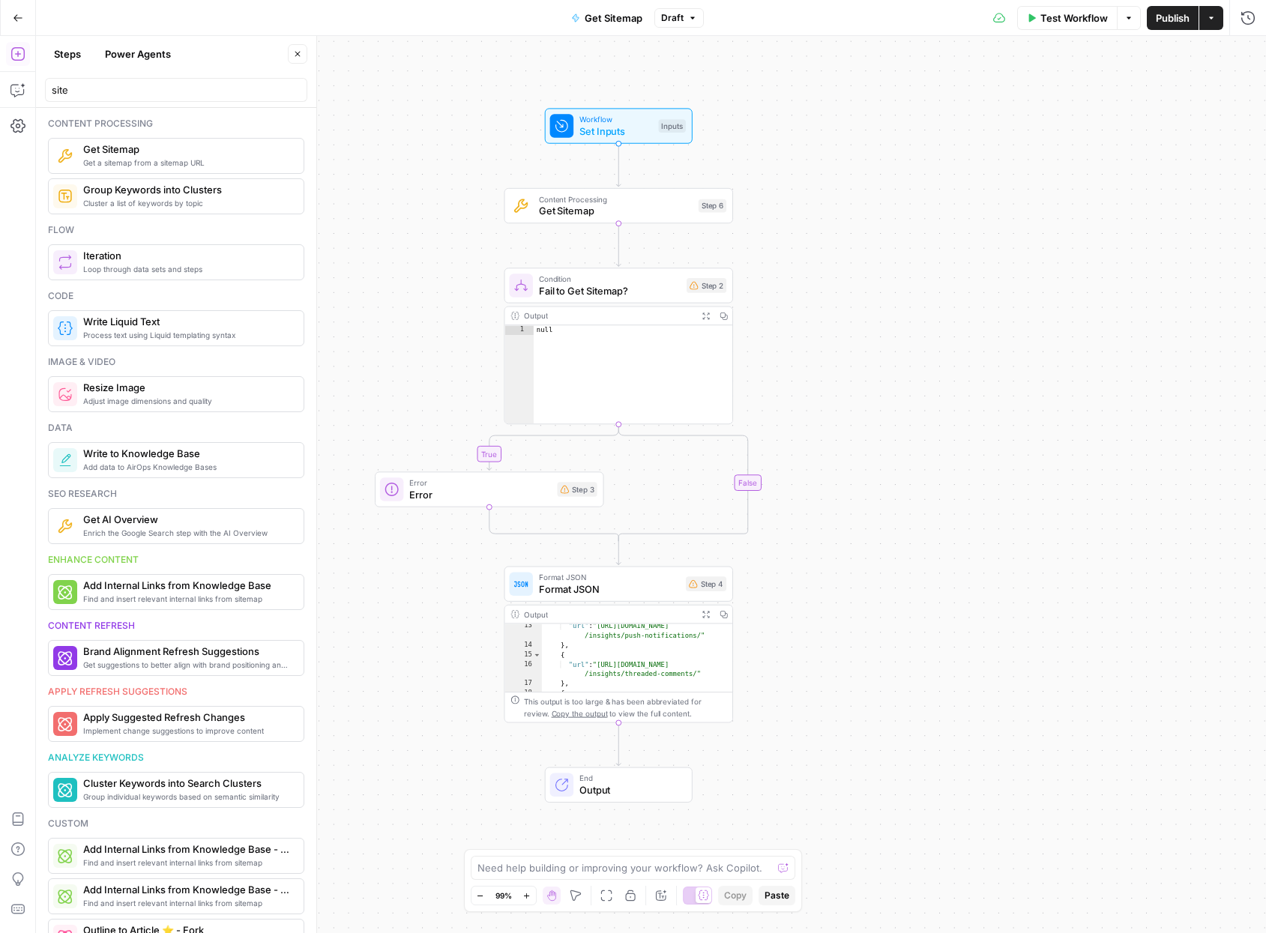
click at [596, 291] on span "Fail to Get Sitemap?" at bounding box center [610, 290] width 142 height 15
click at [629, 210] on span "Get Sitemap" at bounding box center [616, 211] width 154 height 15
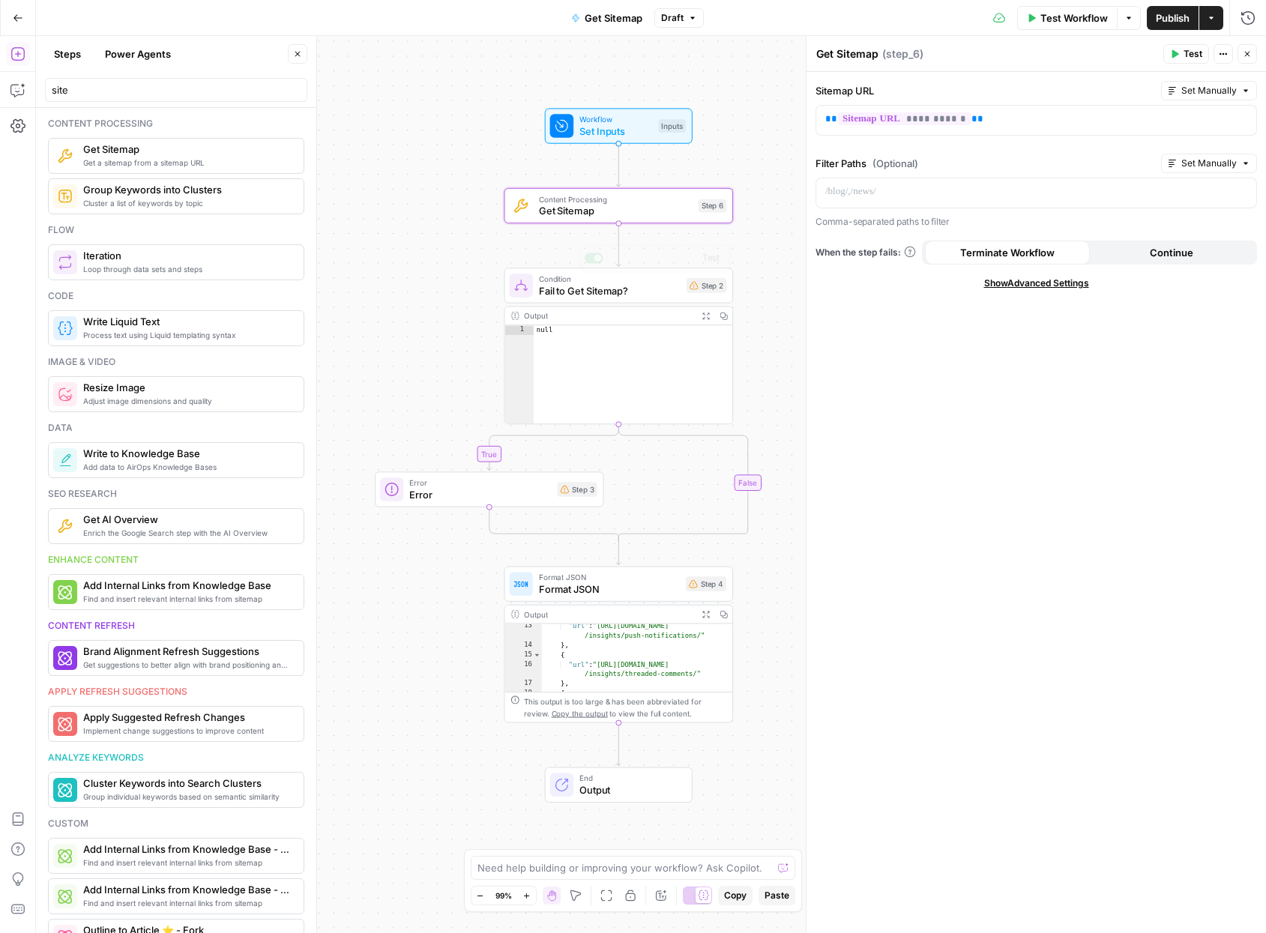
click at [617, 286] on span "Fail to Get Sitemap?" at bounding box center [610, 290] width 142 height 15
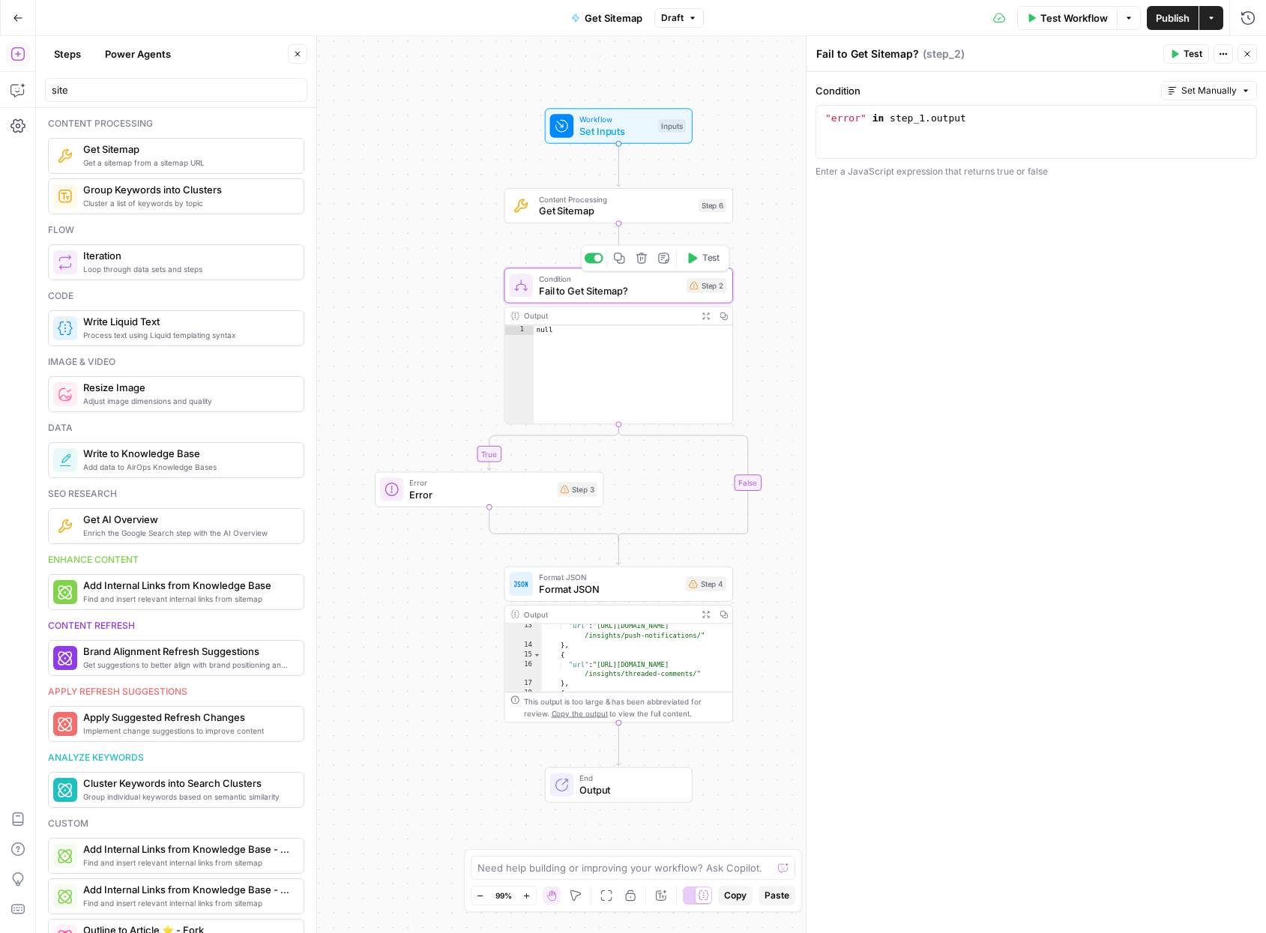
click at [637, 261] on icon "button" at bounding box center [641, 258] width 10 height 10
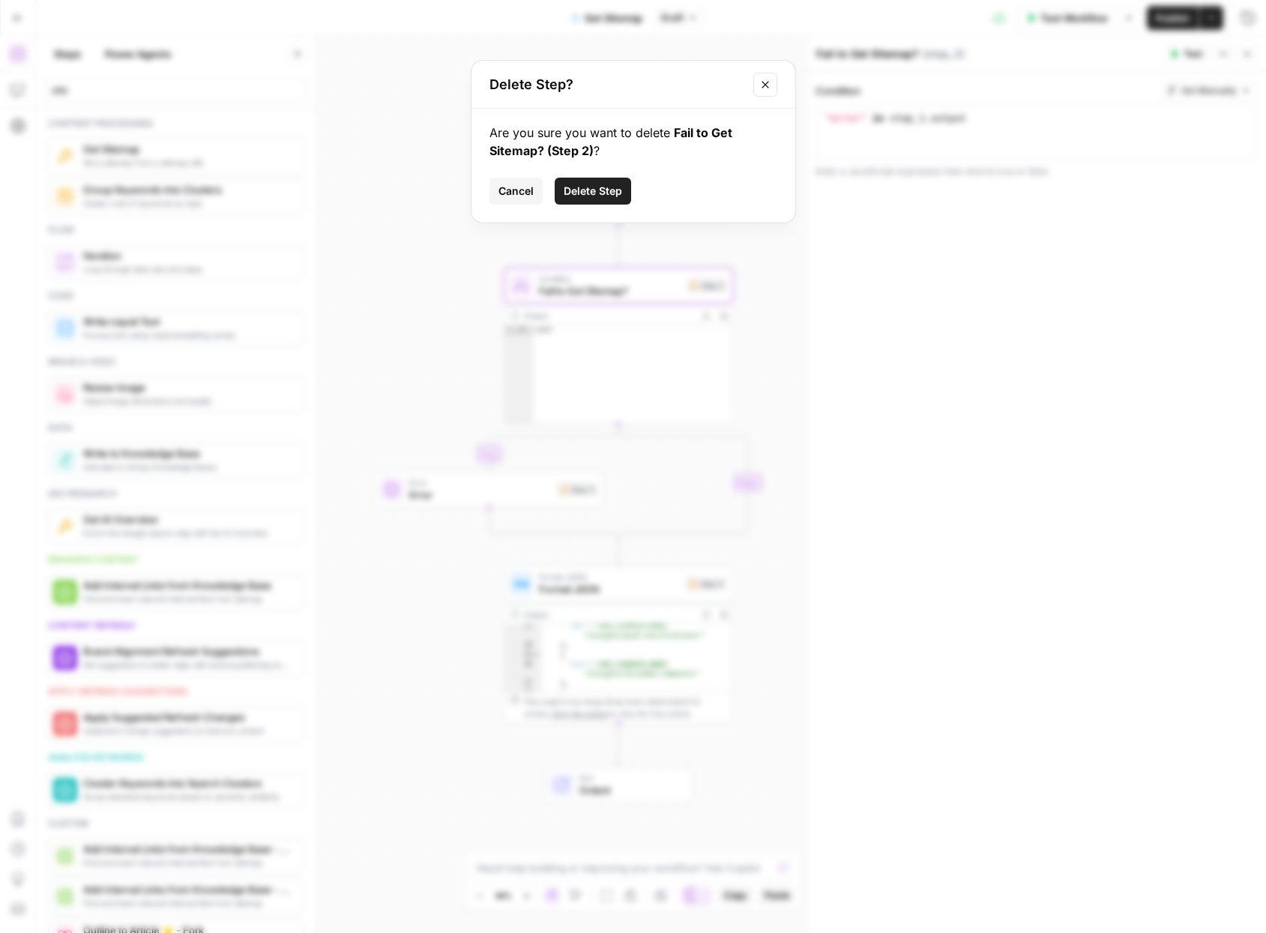
drag, startPoint x: 522, startPoint y: 193, endPoint x: 835, endPoint y: 108, distance: 323.9
click at [525, 193] on span "Cancel" at bounding box center [515, 191] width 35 height 15
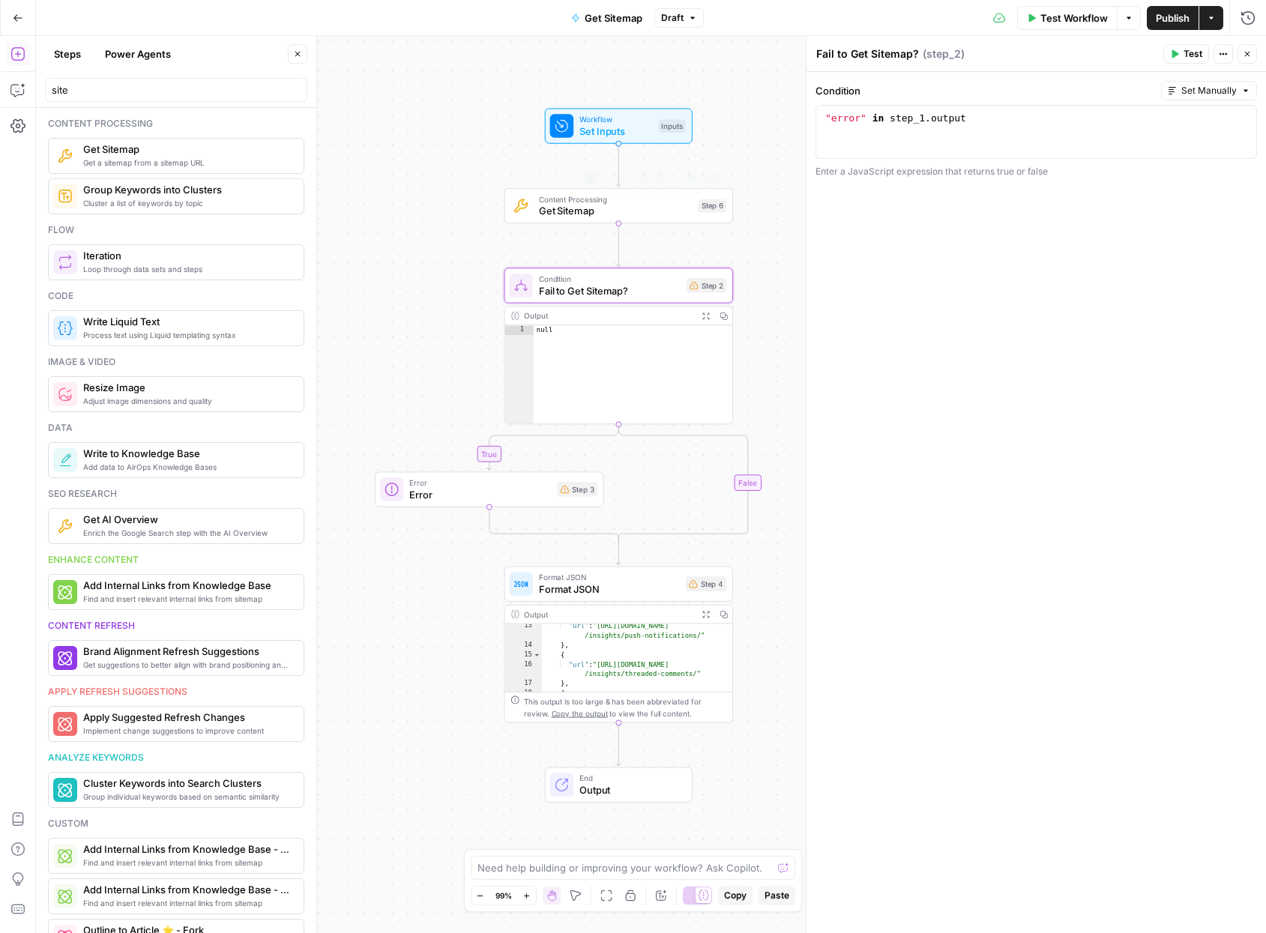
type textarea "**********"
click at [899, 127] on div ""error" in step_1 . output" at bounding box center [1036, 145] width 428 height 67
click at [570, 289] on span "Fail to Get Sitemap?" at bounding box center [610, 290] width 142 height 15
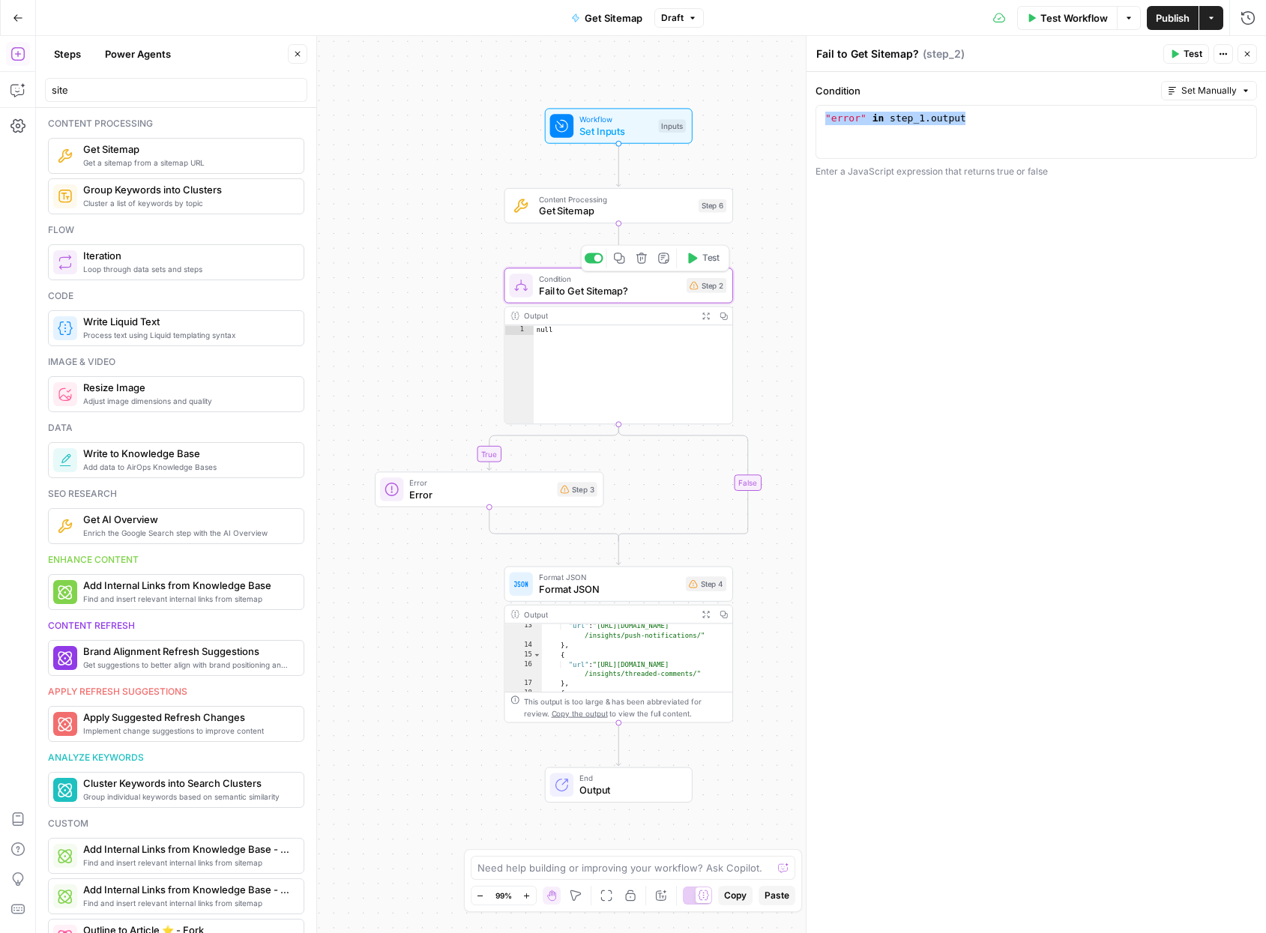
click at [642, 262] on icon "button" at bounding box center [641, 258] width 10 height 10
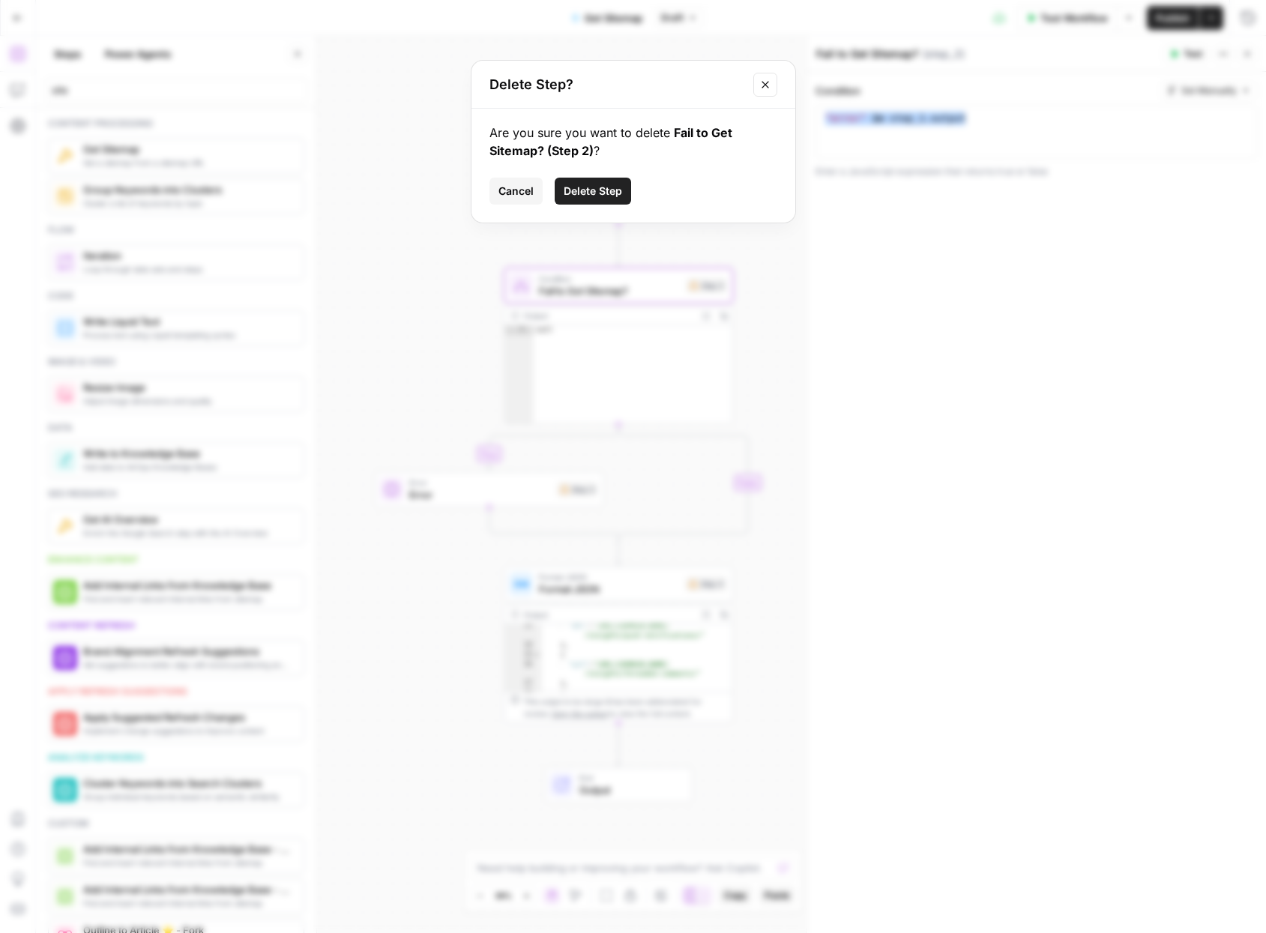
click at [575, 194] on span "Delete Step" at bounding box center [593, 191] width 58 height 15
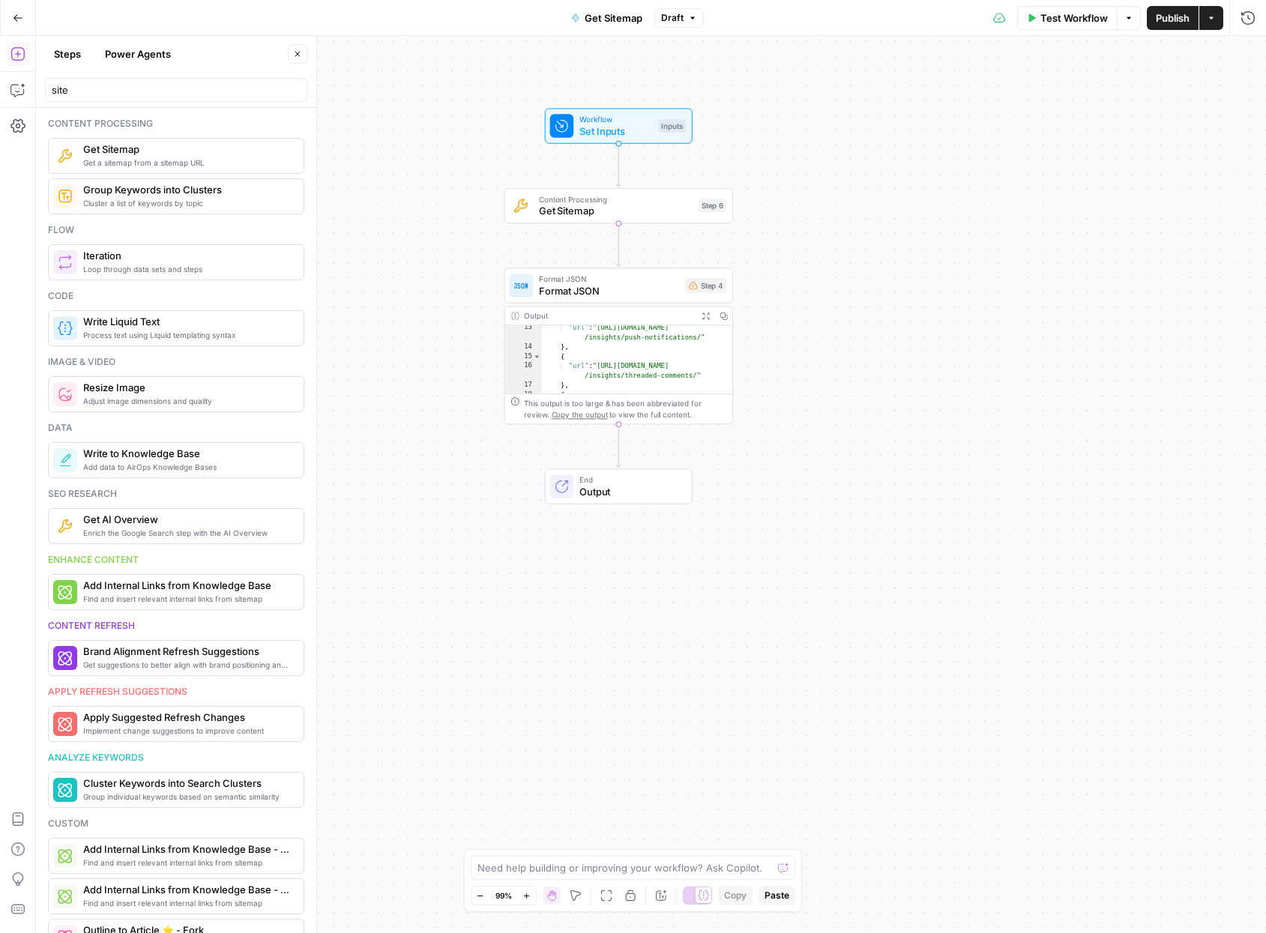
click at [602, 285] on span "Format JSON" at bounding box center [609, 290] width 141 height 15
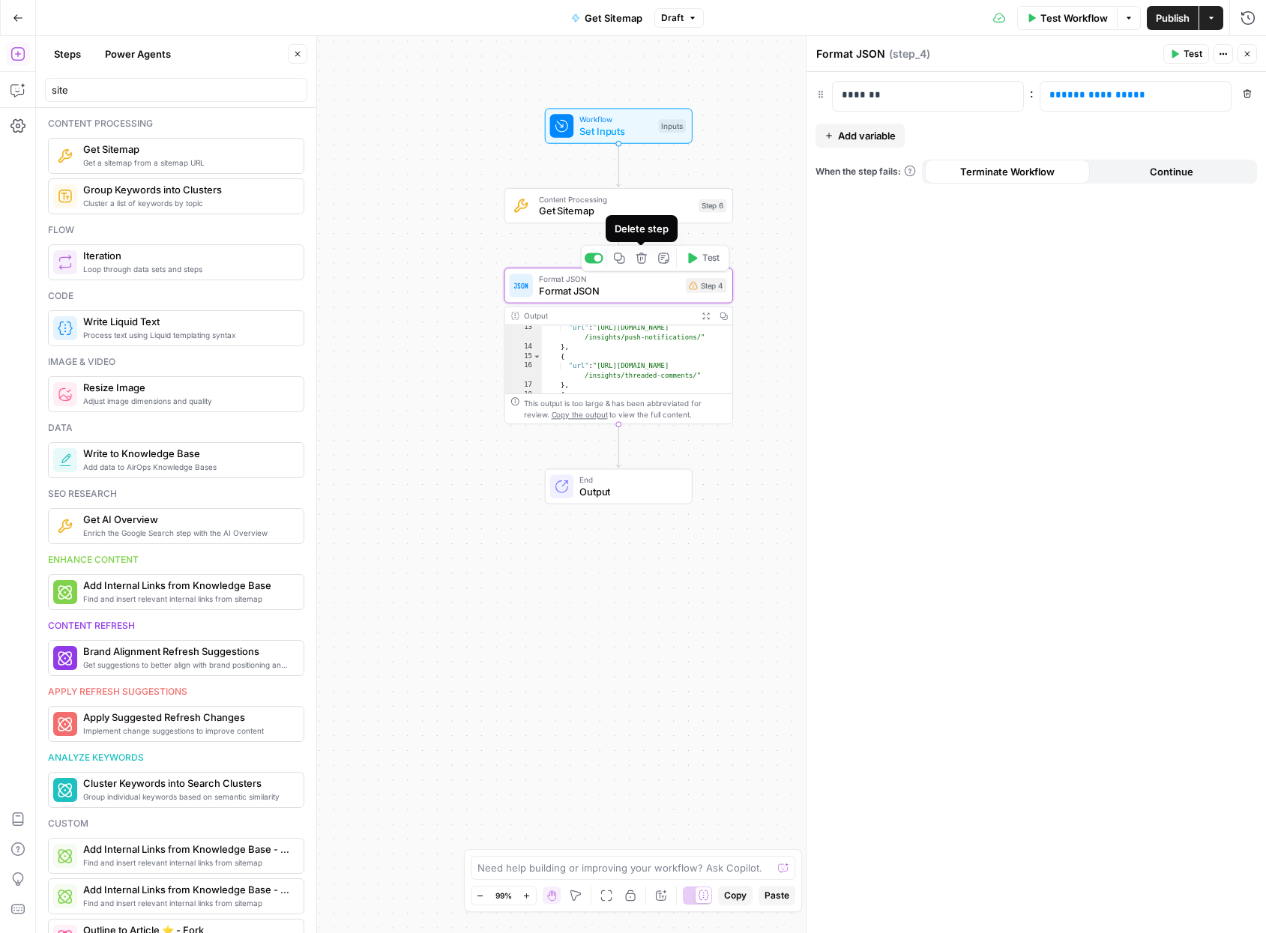
click at [643, 259] on icon "button" at bounding box center [641, 259] width 12 height 12
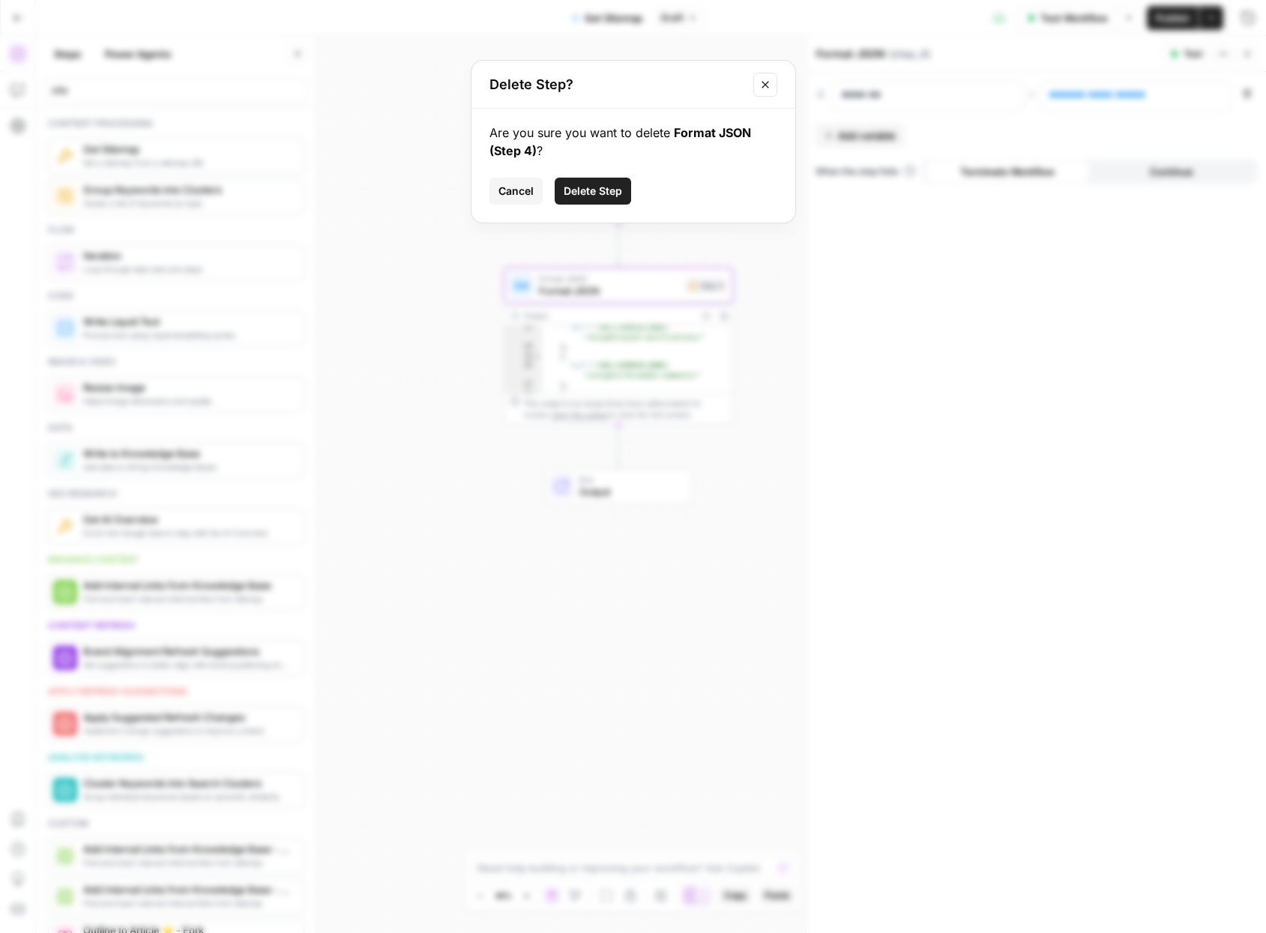
click at [600, 193] on span "Delete Step" at bounding box center [593, 191] width 58 height 15
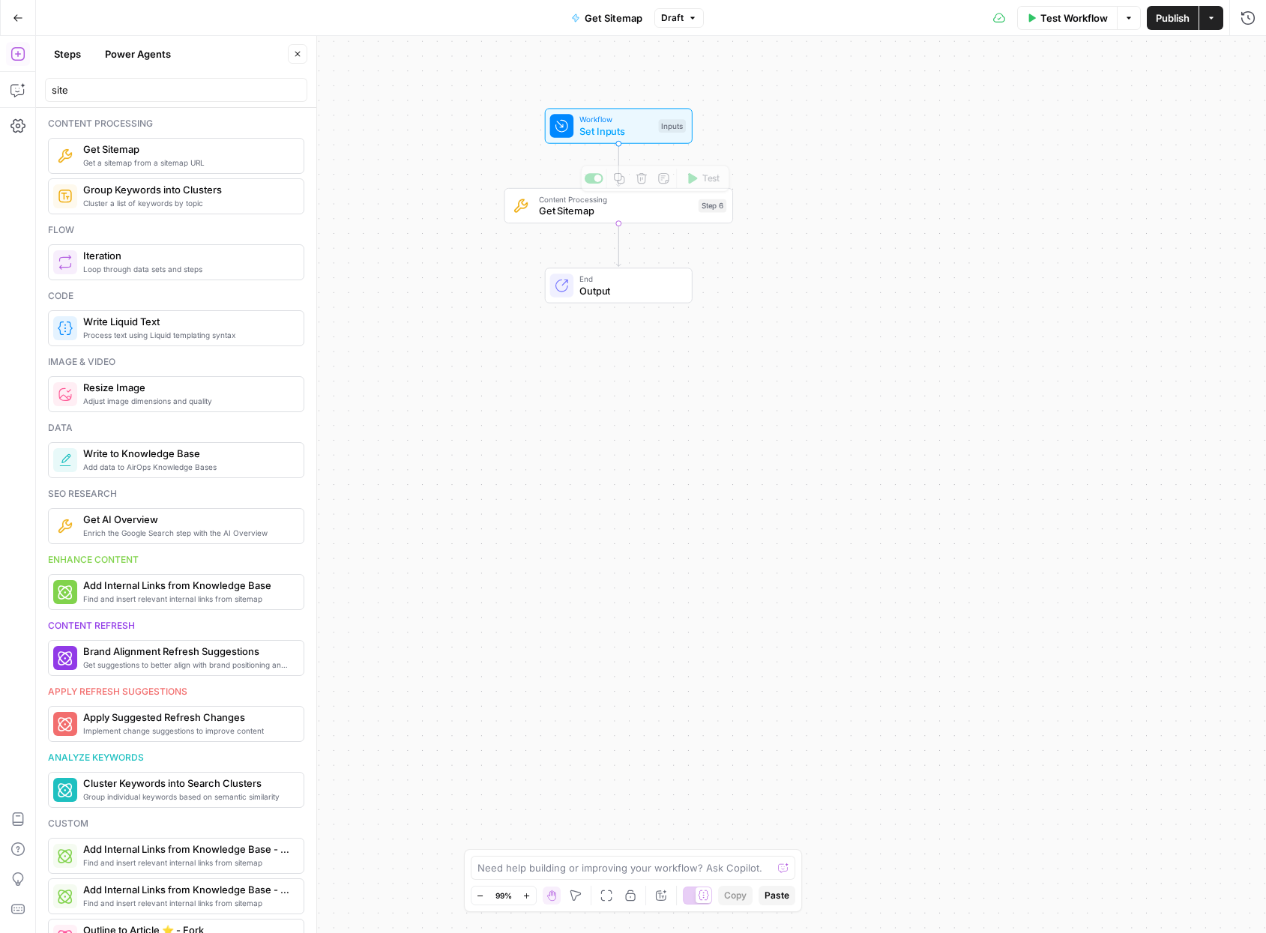
click at [574, 200] on span "Content Processing" at bounding box center [616, 199] width 154 height 12
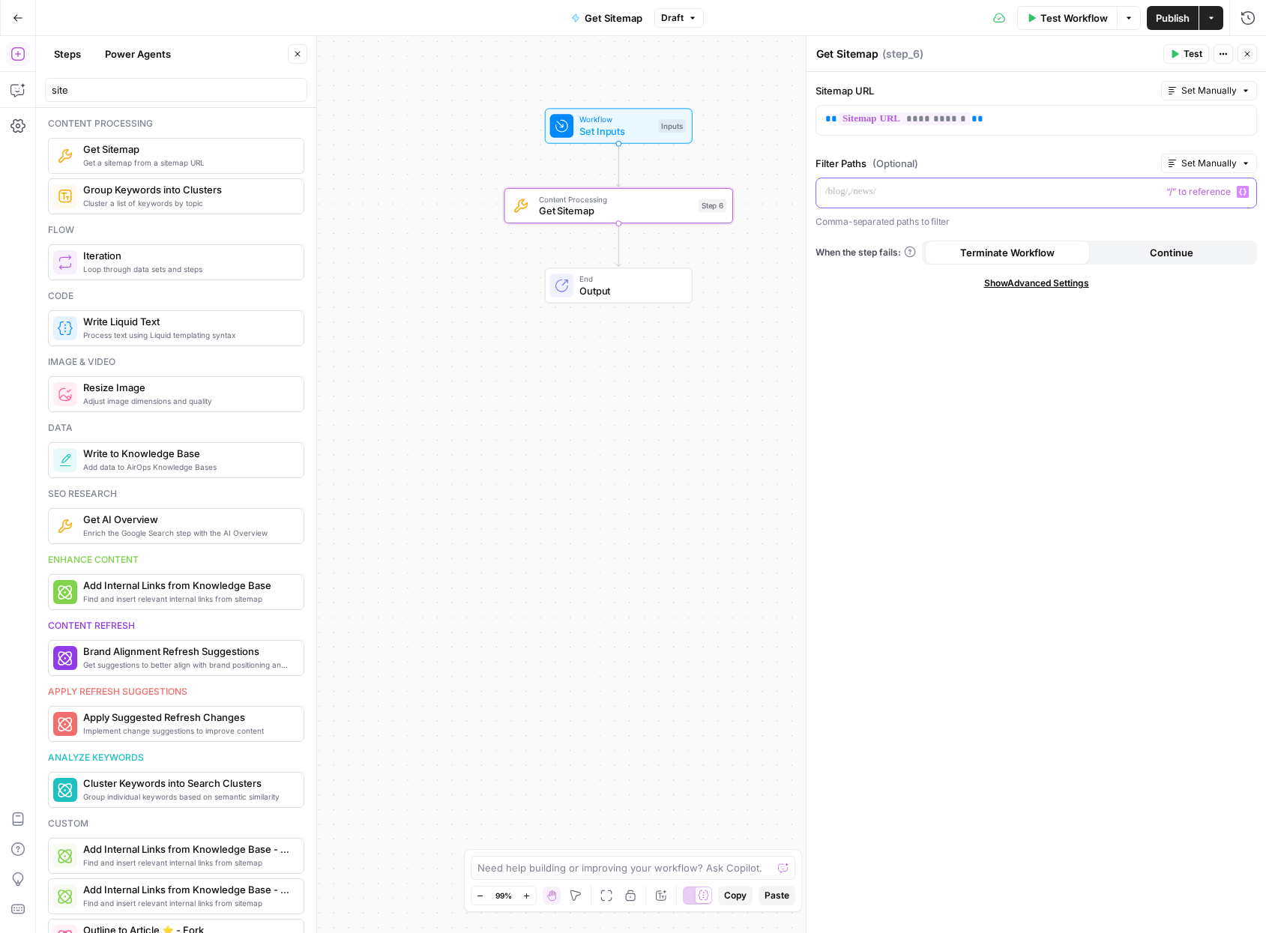
click at [925, 196] on p at bounding box center [1036, 191] width 422 height 15
click at [615, 372] on div "Workflow Set Inputs Inputs Content Processing Get Sitemap Step 6 End Output" at bounding box center [651, 484] width 1230 height 897
click at [121, 96] on input "site" at bounding box center [176, 89] width 249 height 15
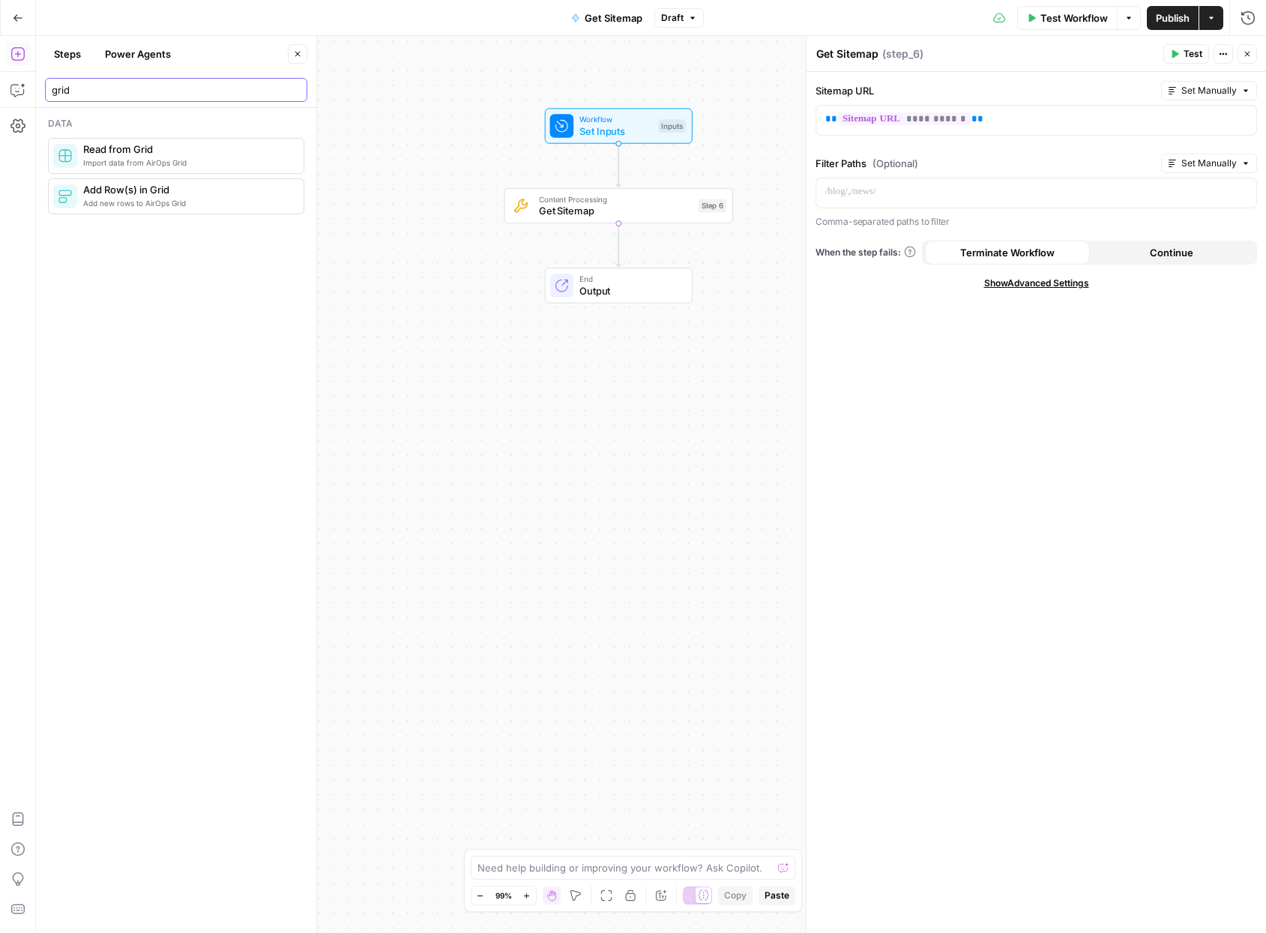
type input "grid"
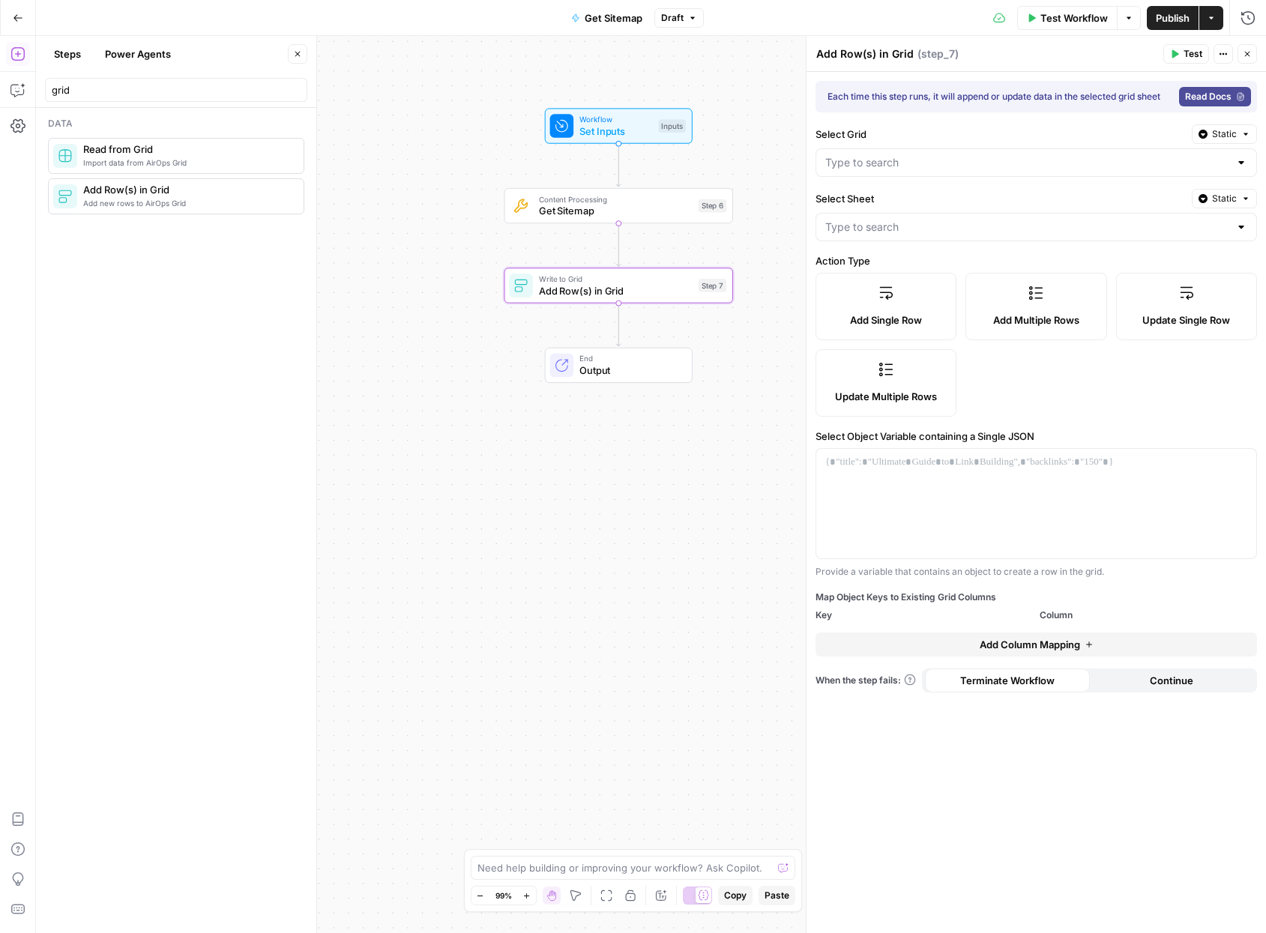
click at [925, 291] on label "Add Multiple Rows" at bounding box center [1035, 306] width 141 height 67
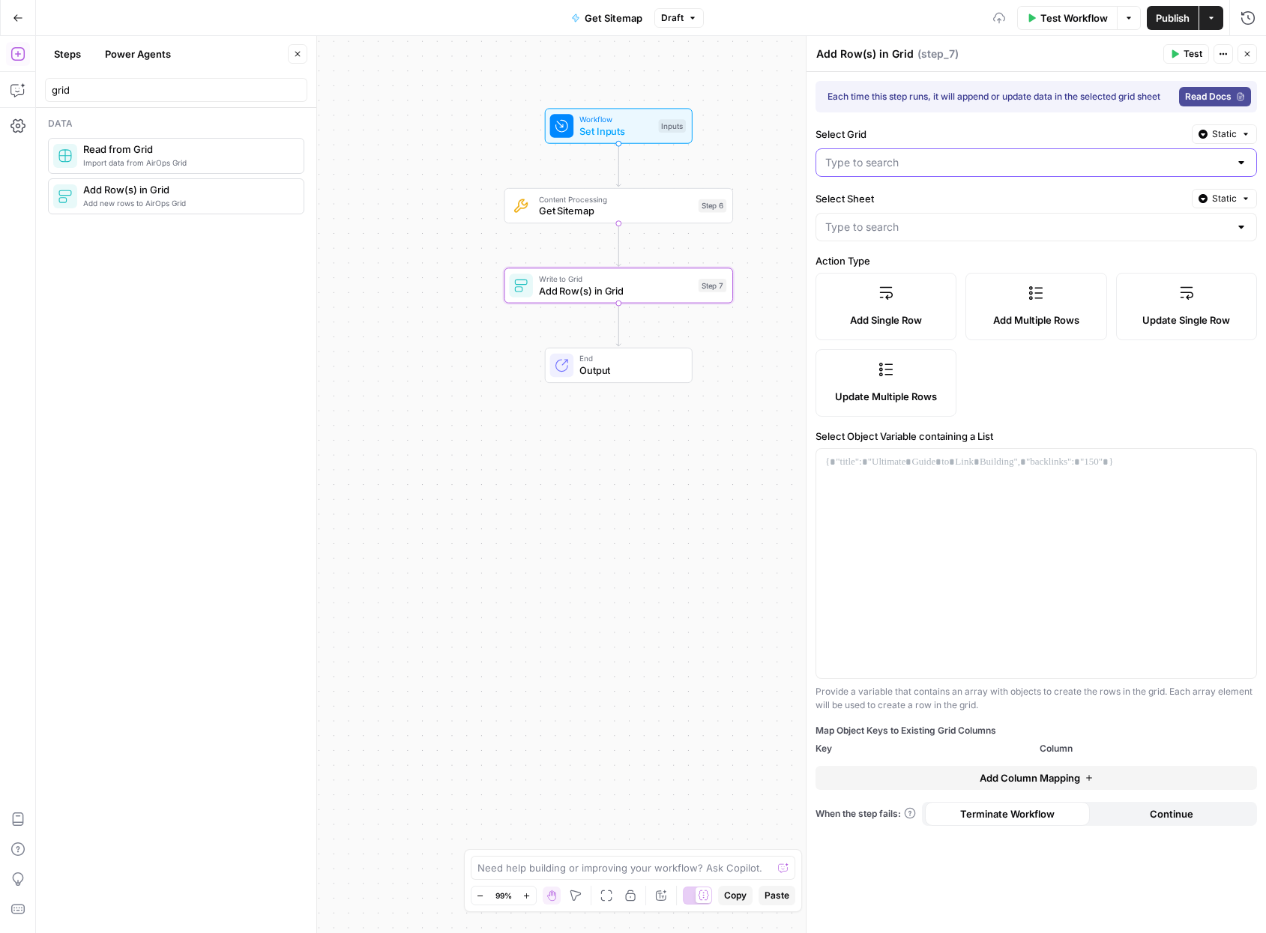
click at [925, 163] on input "Select Grid" at bounding box center [1027, 162] width 404 height 15
click at [925, 124] on div "Select Grid Static" at bounding box center [1035, 133] width 441 height 19
click at [924, 151] on div at bounding box center [1035, 162] width 441 height 28
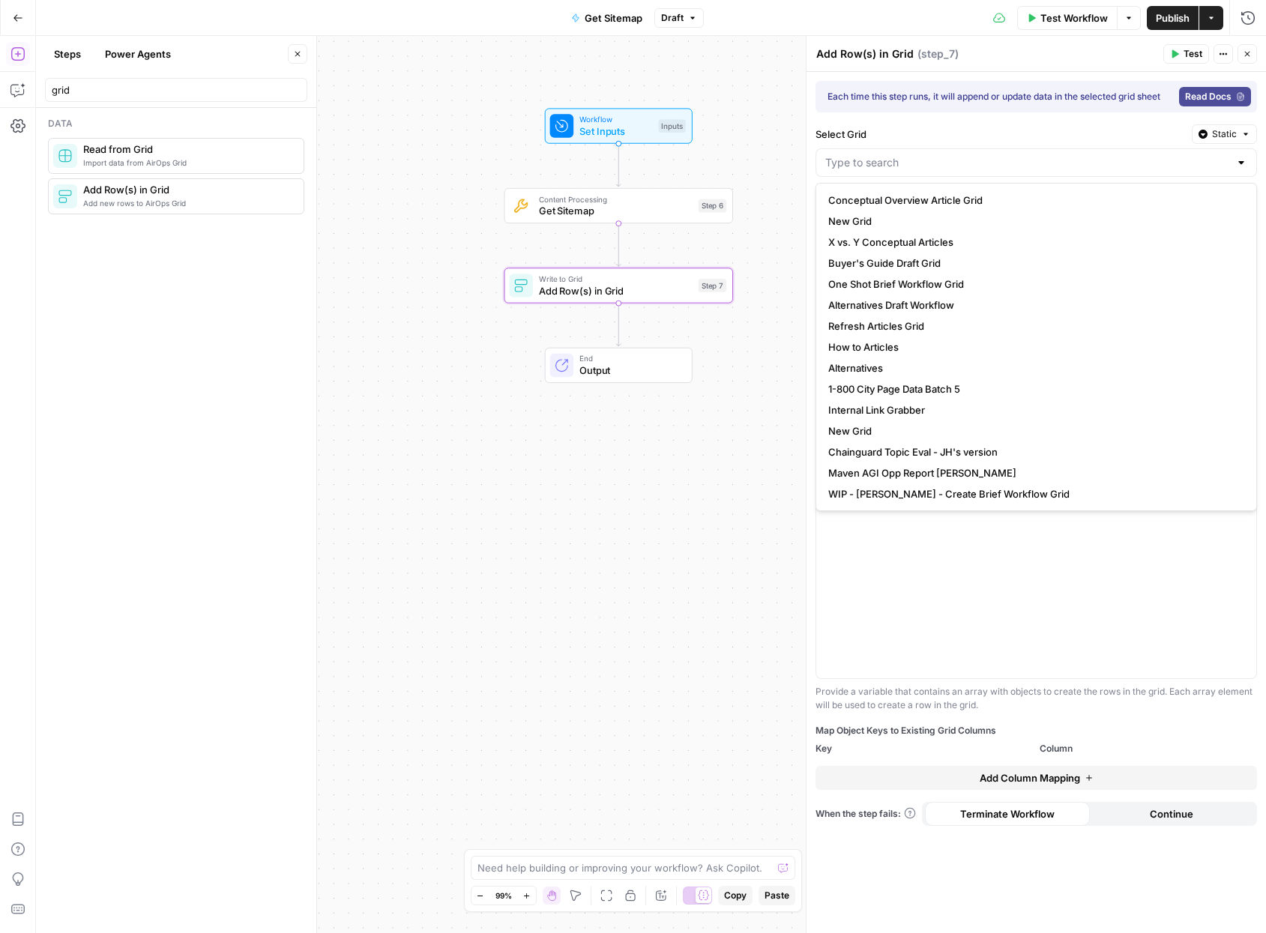
click at [898, 122] on div "Each time this step runs, it will append or update data in the selected grid sh…" at bounding box center [1035, 502] width 459 height 861
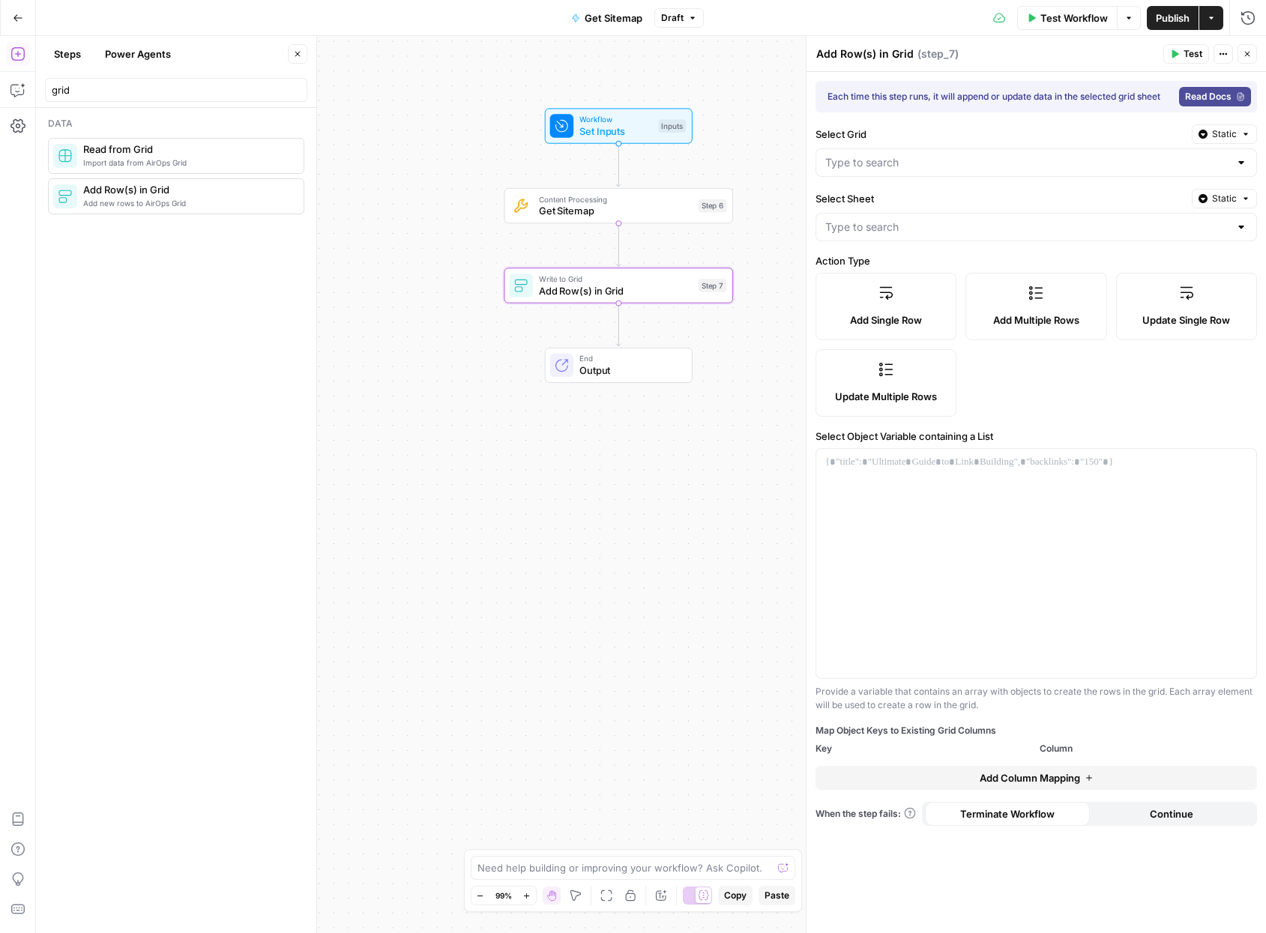
click at [925, 49] on icon "button" at bounding box center [1246, 53] width 9 height 9
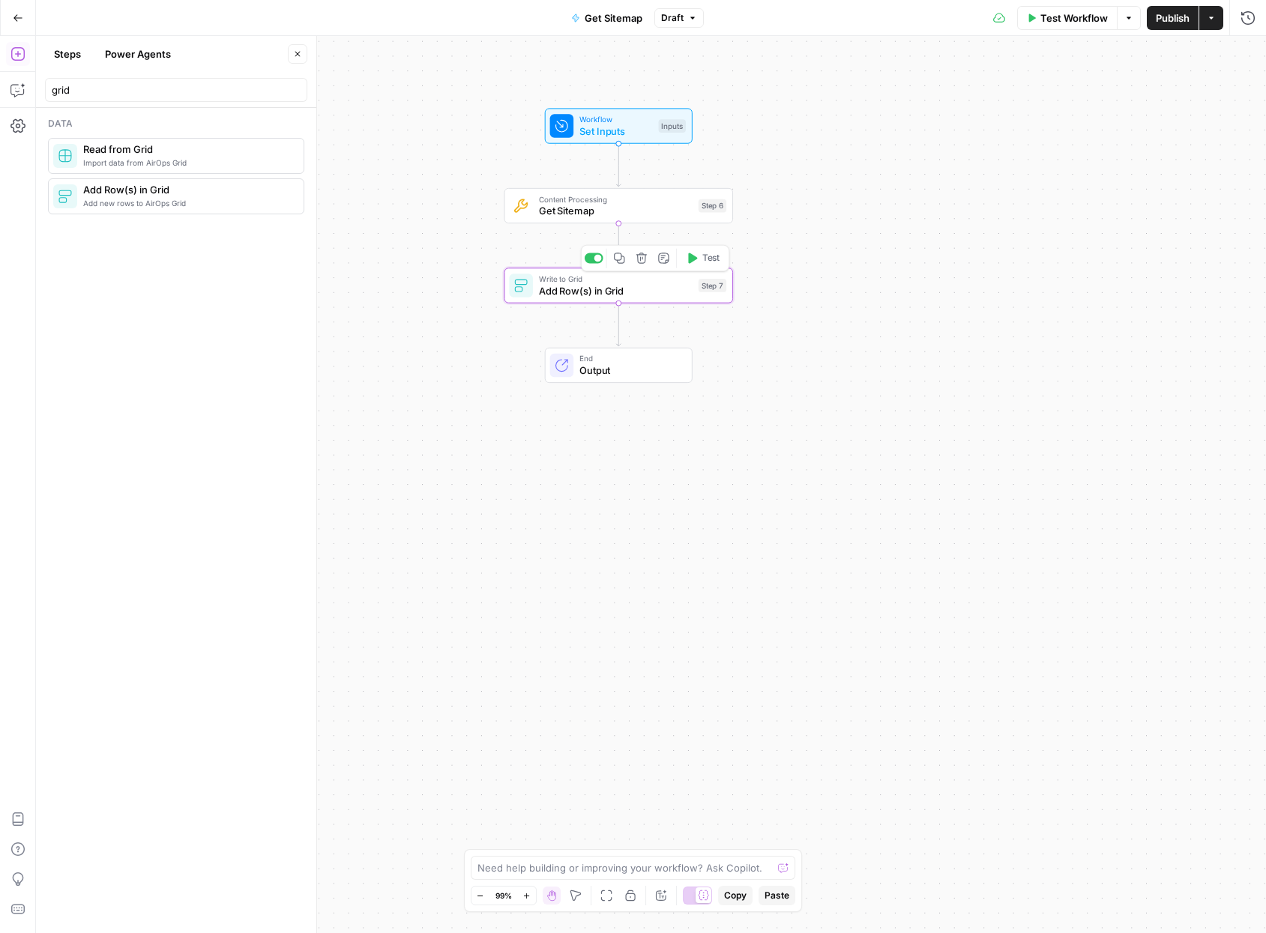
click at [583, 293] on span "Add Row(s) in Grid" at bounding box center [616, 290] width 154 height 15
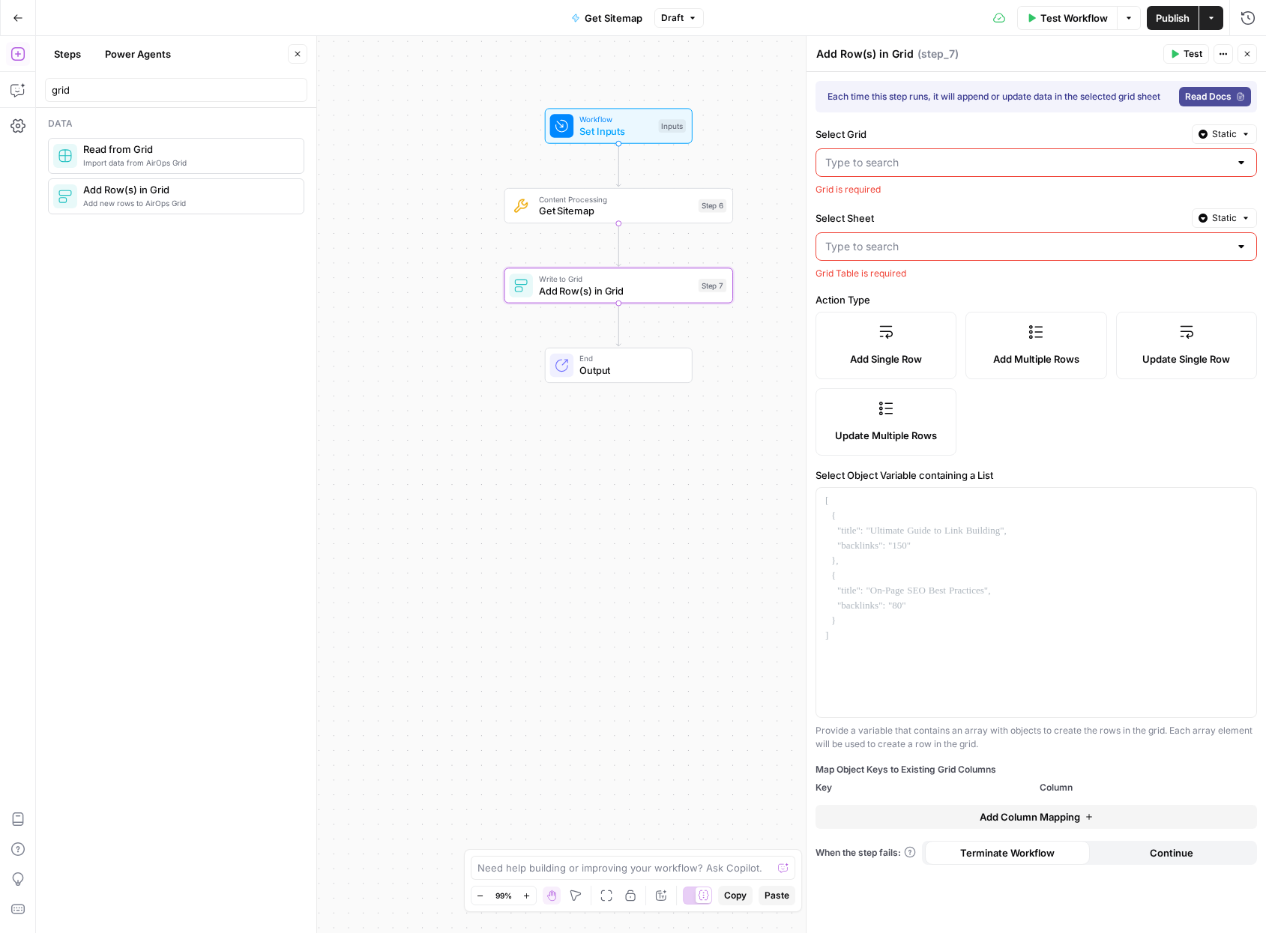
click at [925, 160] on input "Select Grid" at bounding box center [1027, 162] width 404 height 15
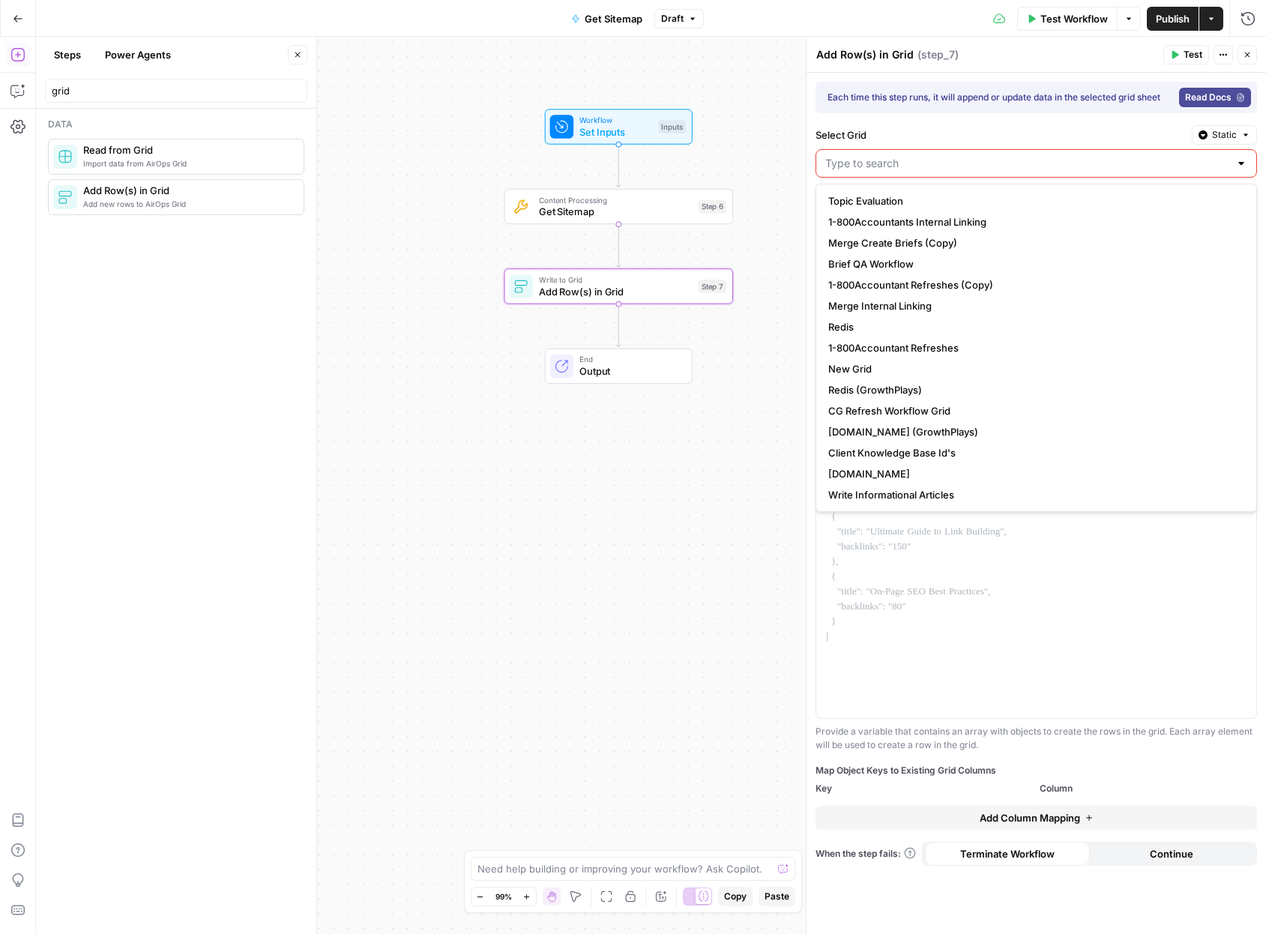
scroll to position [0, 0]
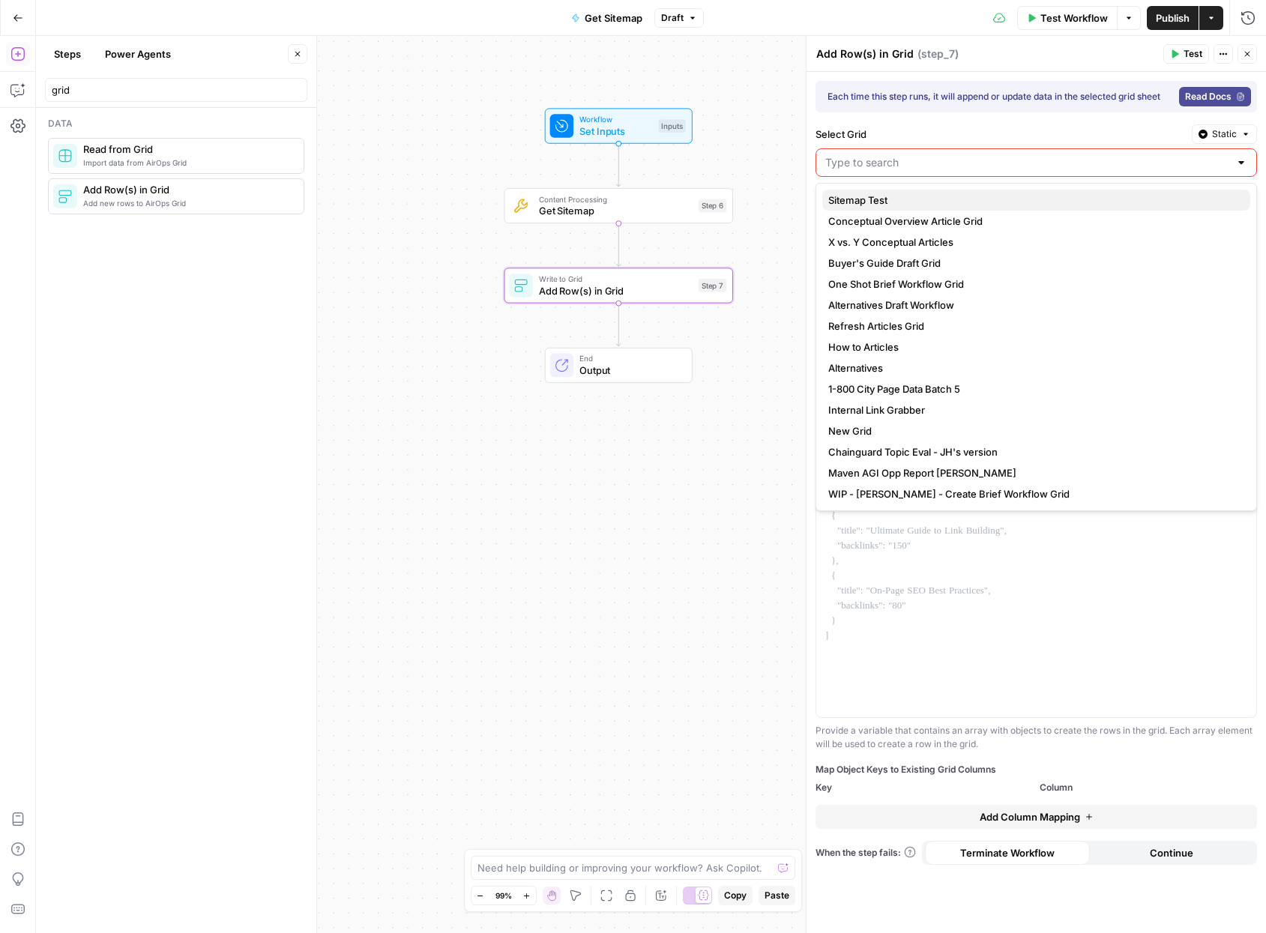
click at [898, 199] on span "Sitemap Test" at bounding box center [1033, 200] width 410 height 15
type input "Sitemap Test"
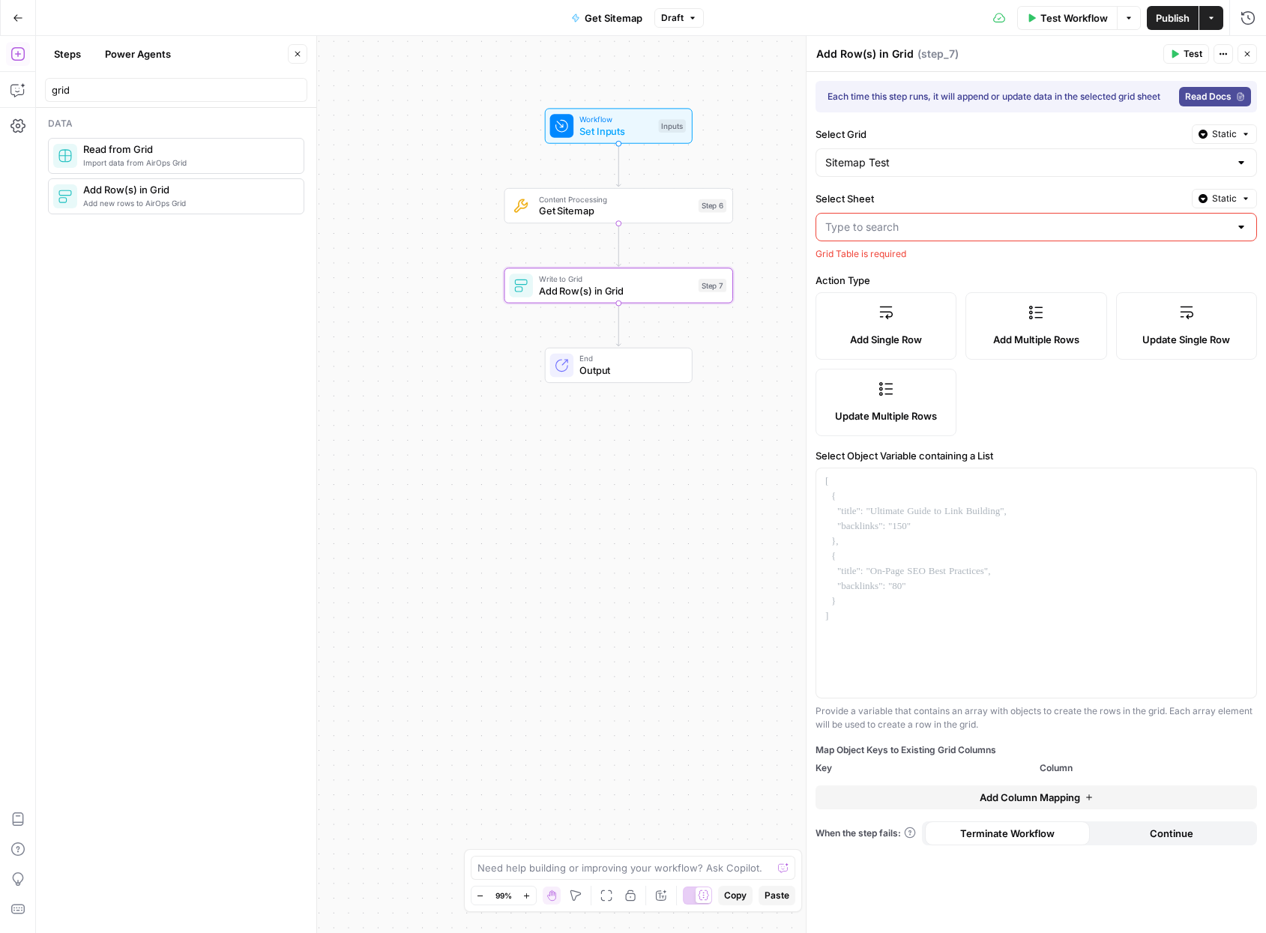
click at [901, 223] on input "Select Sheet" at bounding box center [1027, 227] width 404 height 15
click at [897, 254] on button "Blank" at bounding box center [1036, 264] width 428 height 21
type input "Blank"
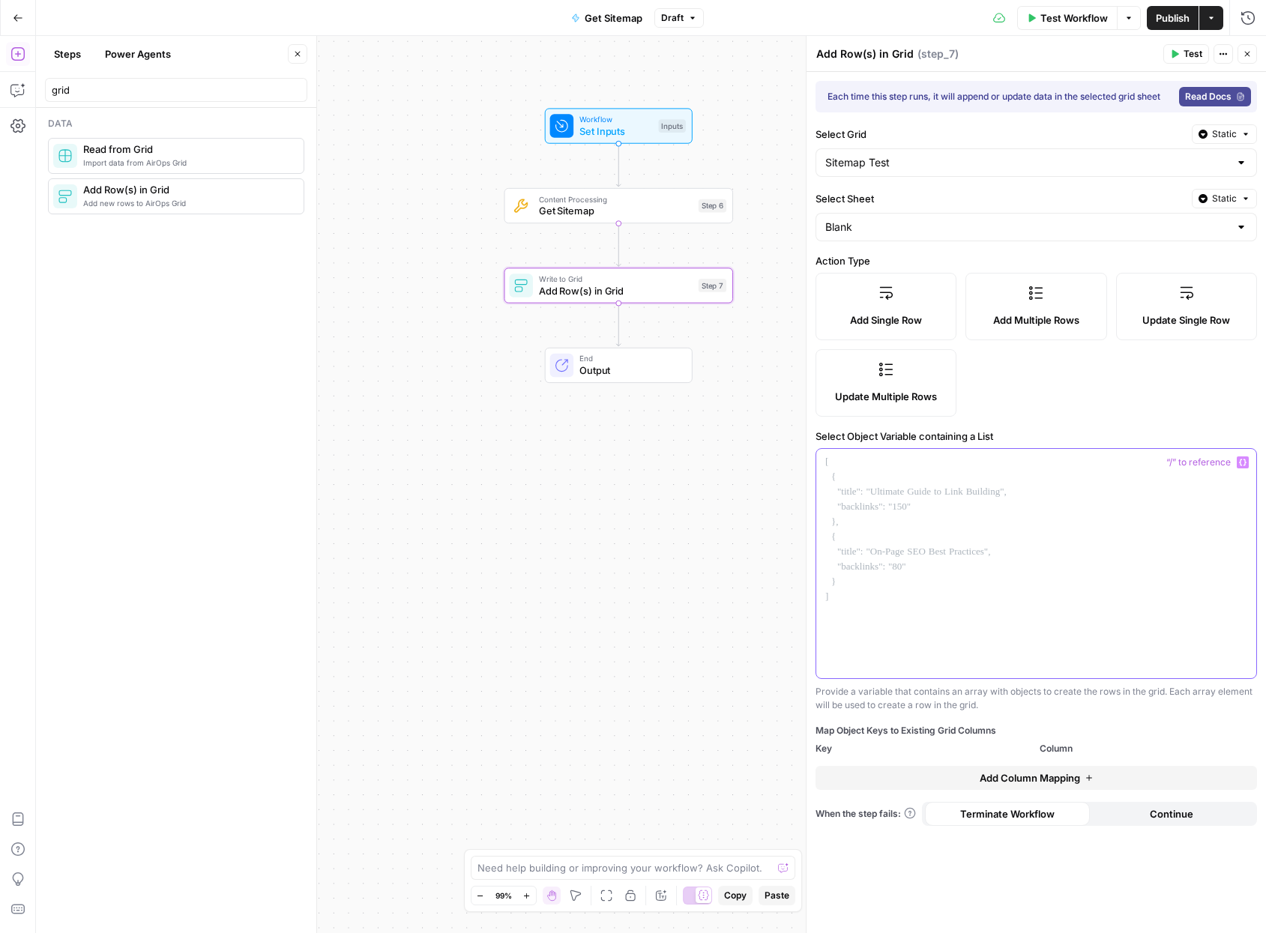
click at [899, 477] on div at bounding box center [1036, 563] width 440 height 229
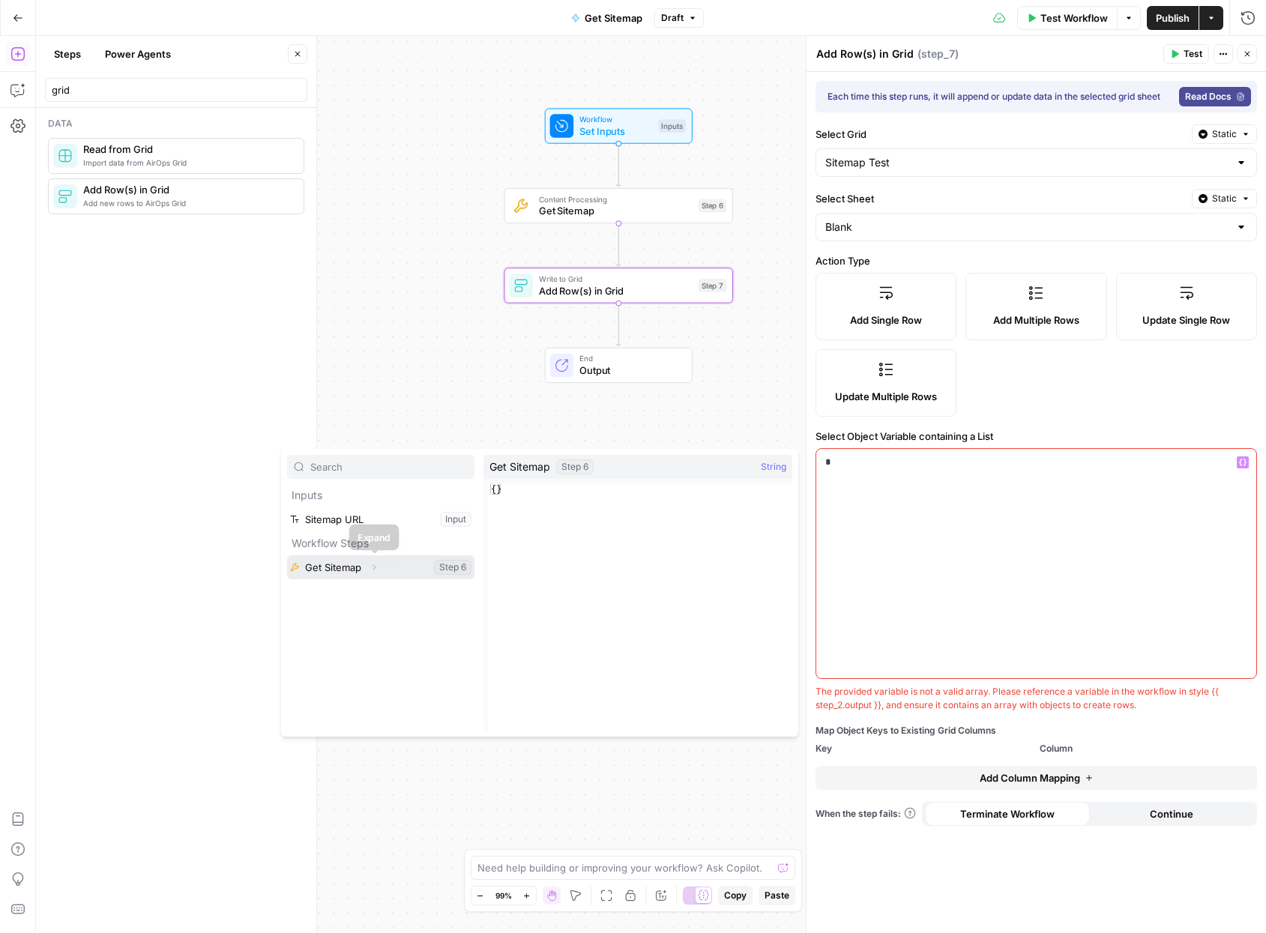
click at [362, 567] on button "Select variable Get Sitemap" at bounding box center [380, 567] width 187 height 24
click at [375, 565] on icon "button" at bounding box center [373, 567] width 9 height 9
click at [355, 594] on button "Select variable Output" at bounding box center [388, 591] width 172 height 24
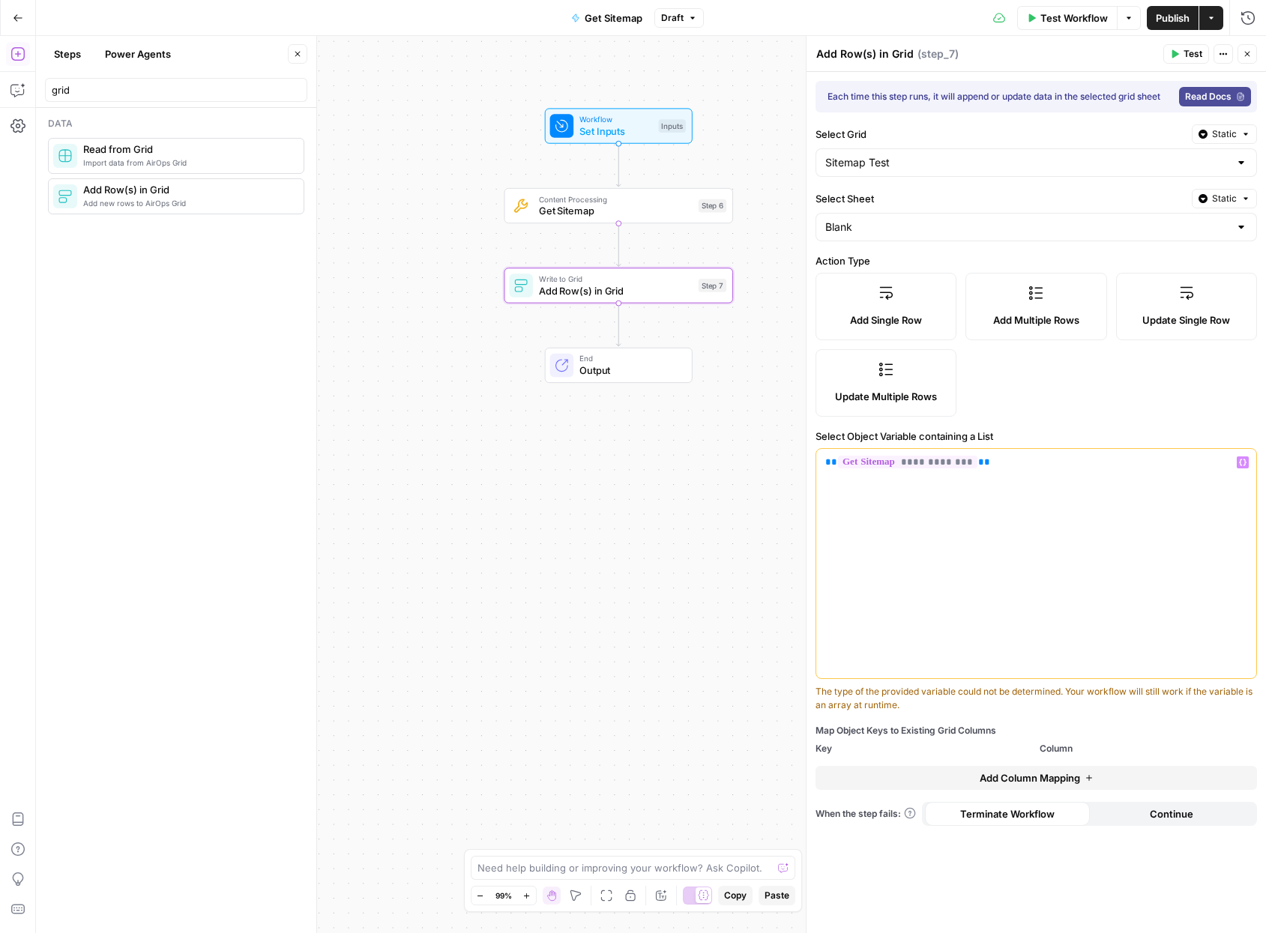
click at [616, 555] on div "Workflow Set Inputs Inputs Content Processing Get Sitemap Step 6 Write to Grid …" at bounding box center [651, 484] width 1230 height 897
click at [612, 127] on span "Set Inputs" at bounding box center [615, 131] width 73 height 15
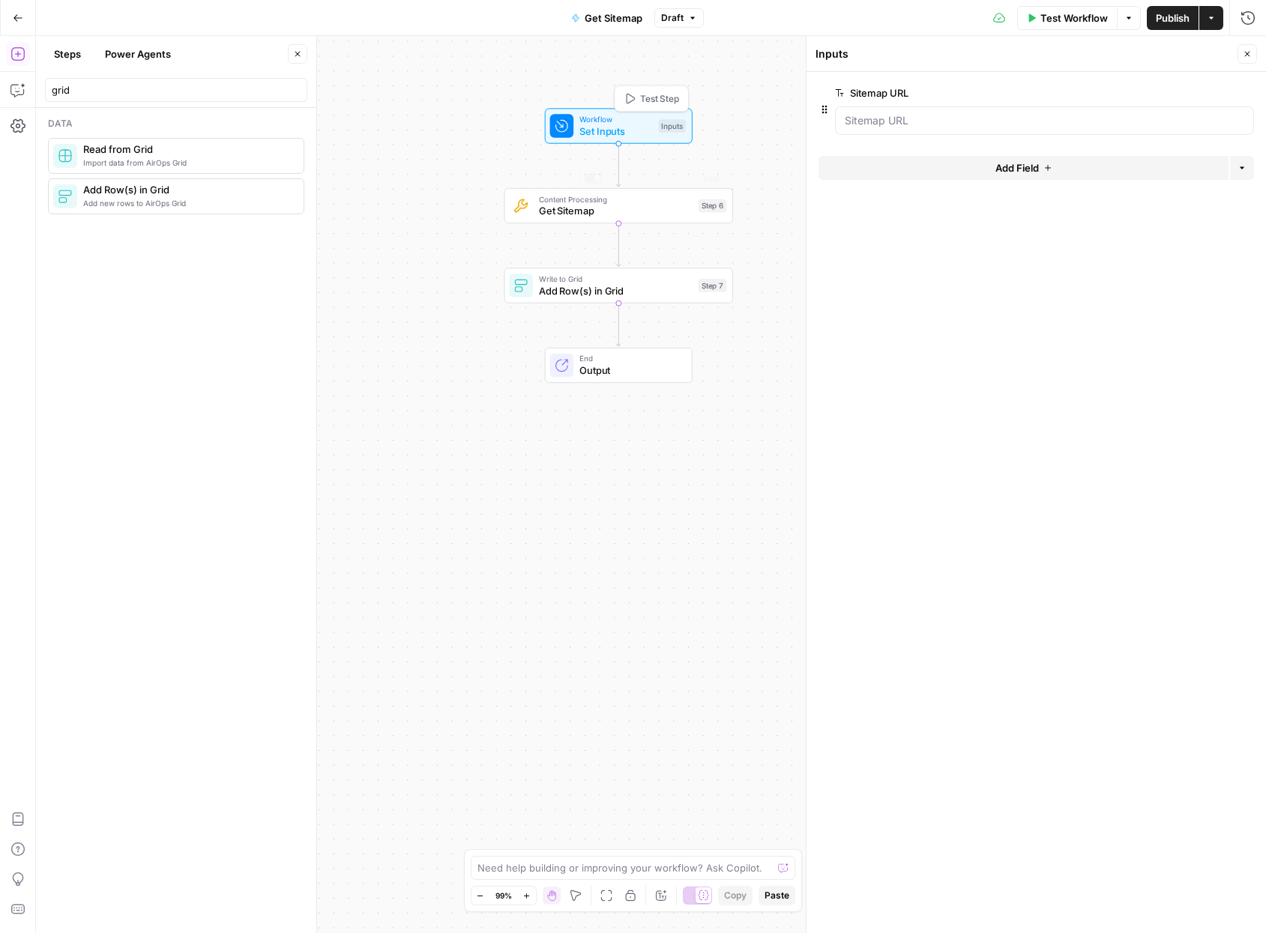
click at [593, 222] on div "Content Processing Get Sitemap Step 6 Copy step Delete step Add Note Test" at bounding box center [618, 205] width 229 height 35
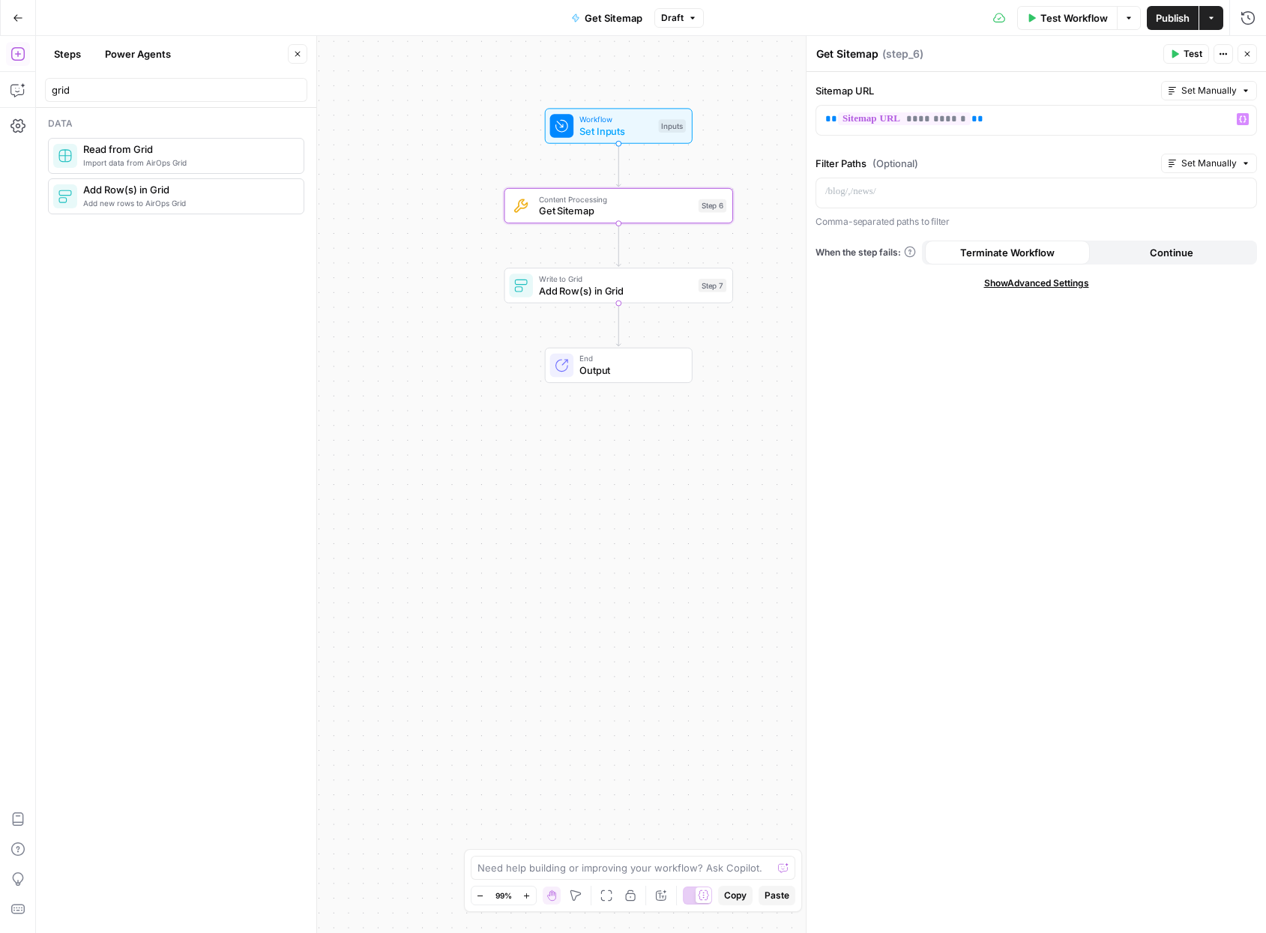
click at [592, 128] on span "Set Inputs" at bounding box center [615, 131] width 73 height 15
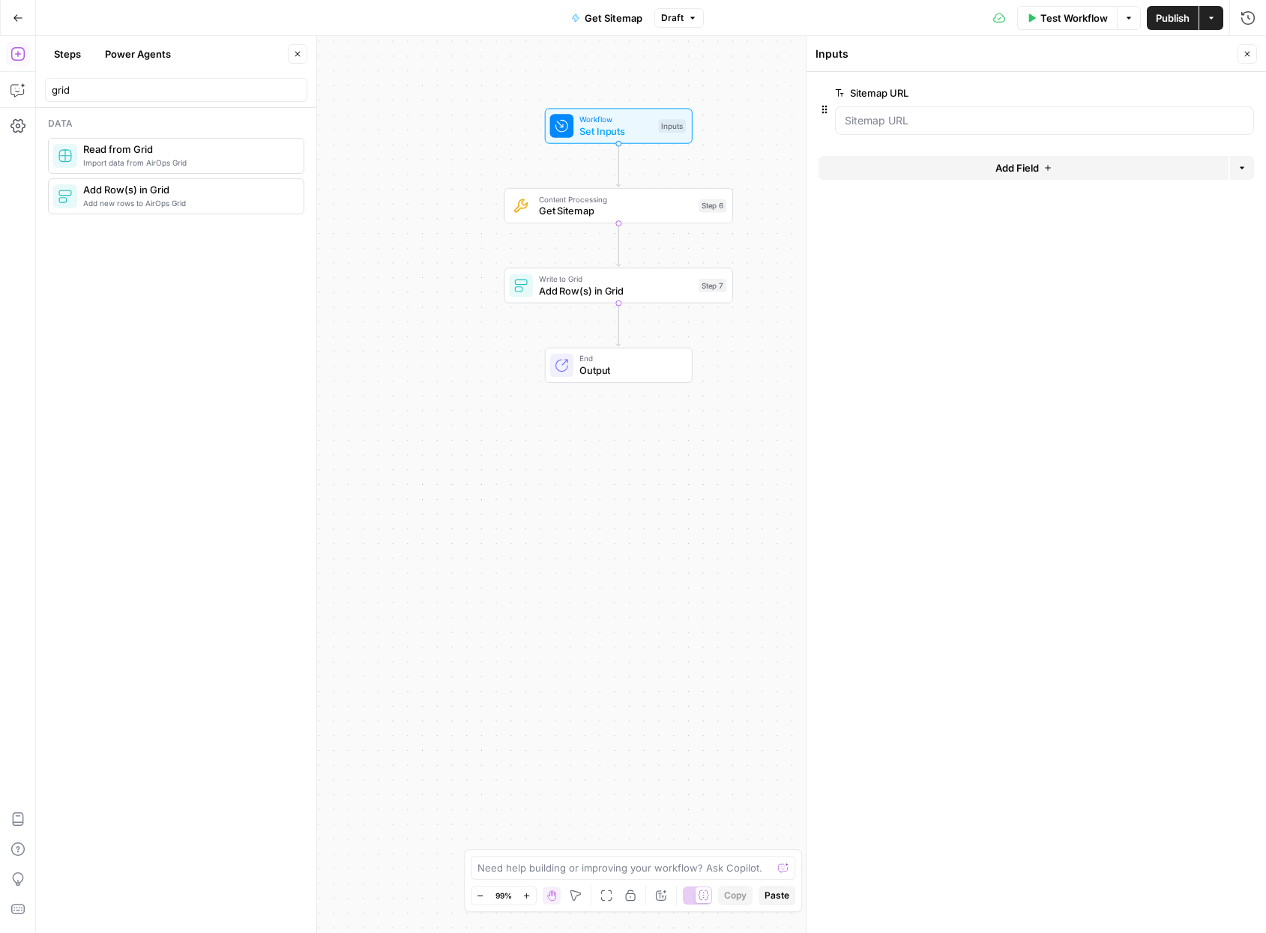
click at [894, 112] on div at bounding box center [1044, 120] width 419 height 28
click at [925, 108] on div at bounding box center [1044, 120] width 419 height 28
click at [925, 116] on URL "Sitemap URL" at bounding box center [1044, 120] width 399 height 15
click at [925, 117] on URL "Sitemap URL" at bounding box center [1044, 120] width 399 height 15
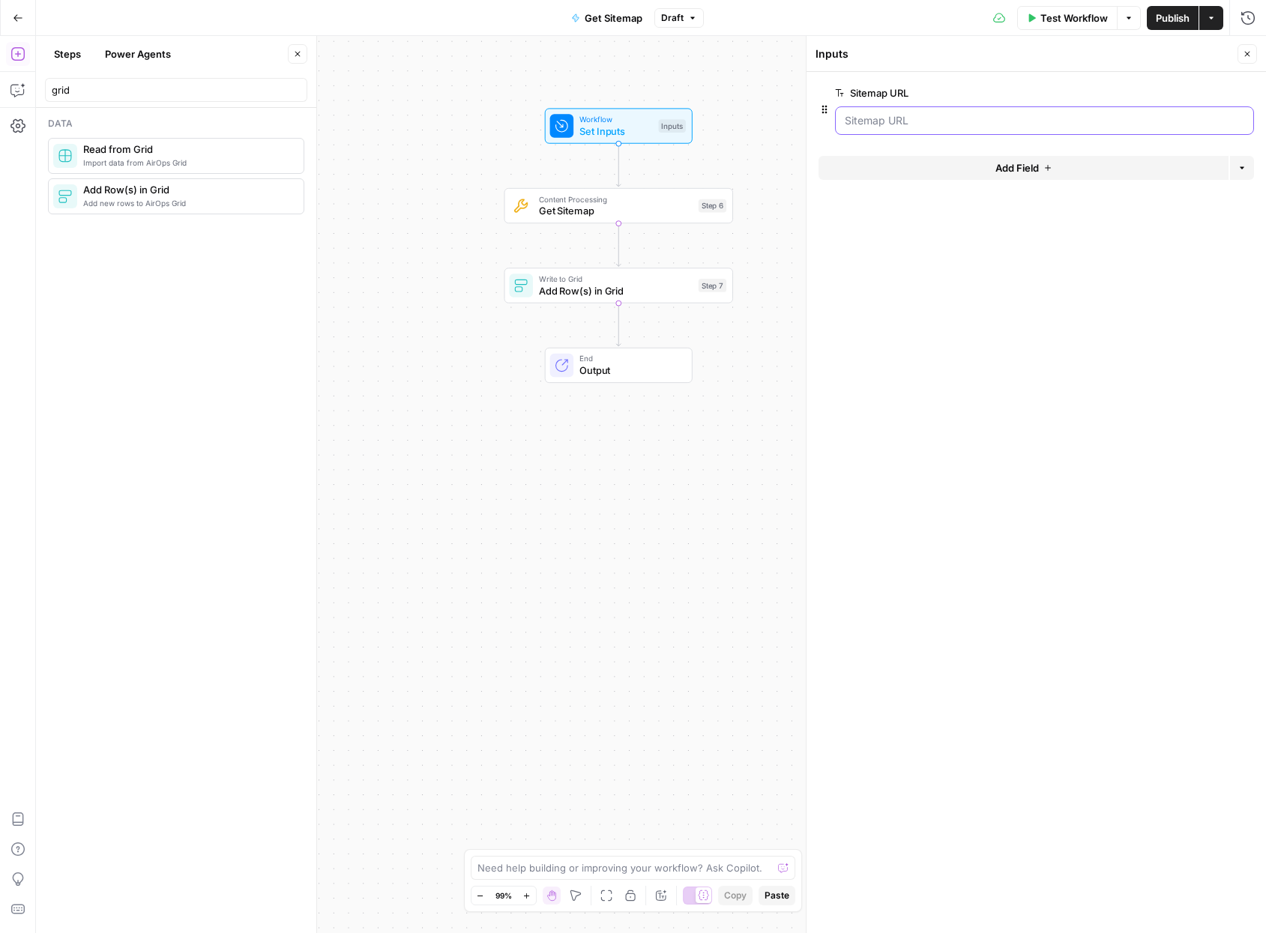
drag, startPoint x: 958, startPoint y: 118, endPoint x: 1030, endPoint y: 29, distance: 114.6
click at [925, 117] on URL "Sitemap URL" at bounding box center [1044, 120] width 399 height 15
click at [925, 24] on span "Test Workflow" at bounding box center [1073, 17] width 67 height 15
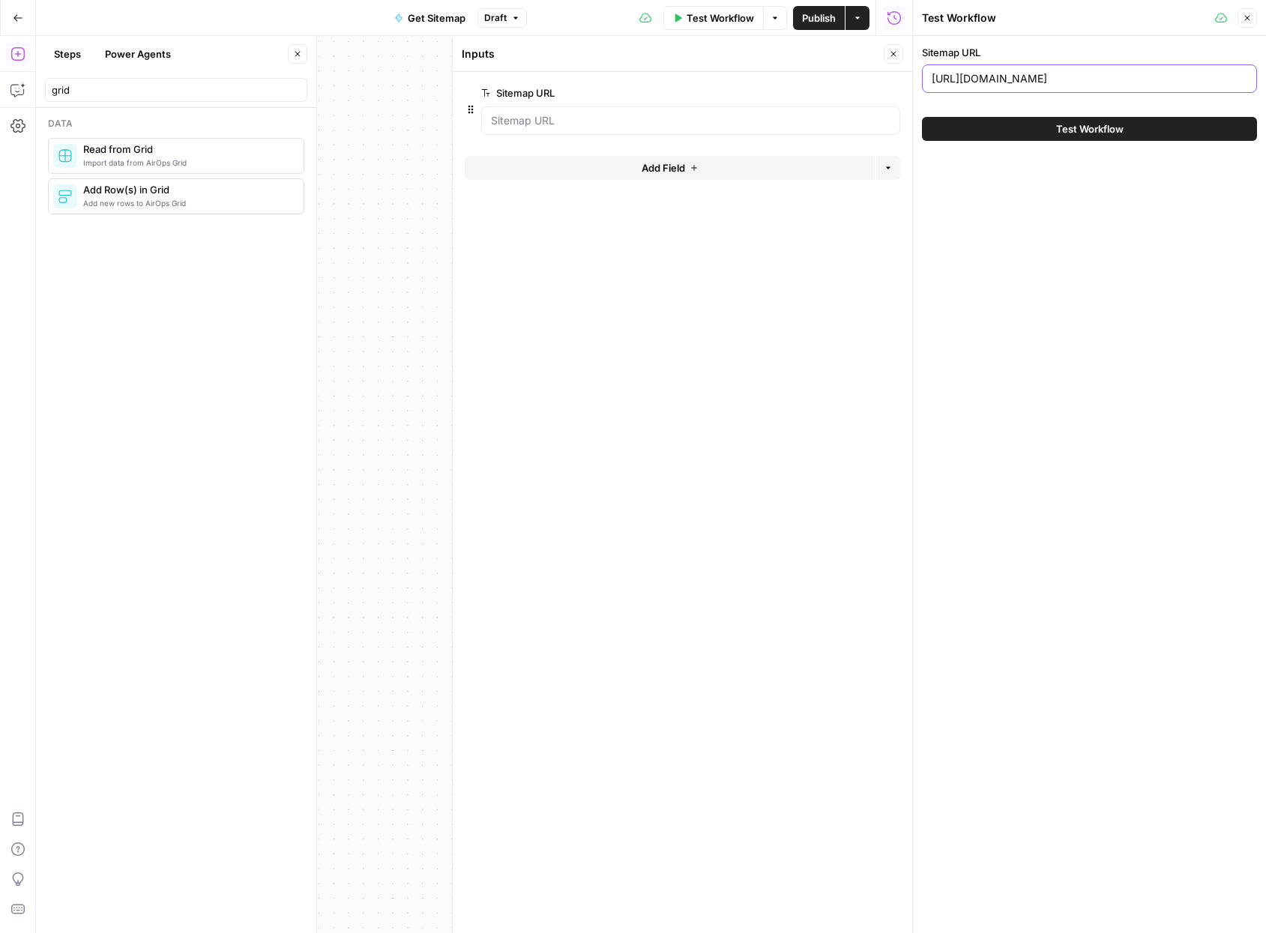
click at [925, 78] on input "http://sproutsocial.com/insights/post-sitemap.xml" at bounding box center [1088, 78] width 315 height 15
paste input "s://www.copy.ai/"
type input "https://www.copy.ai/sitemap.xml"
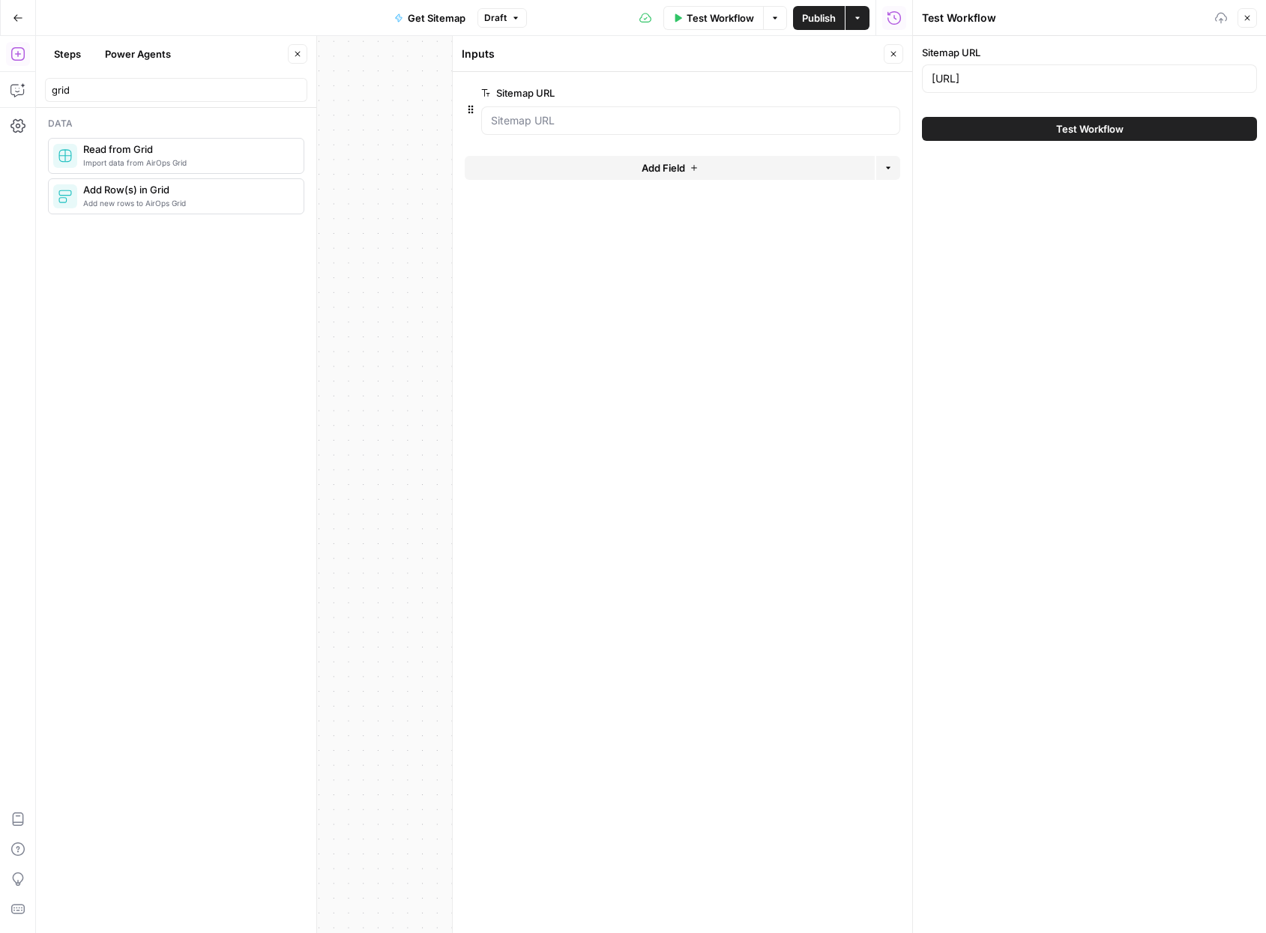
click at [925, 133] on button "Test Workflow" at bounding box center [1089, 129] width 335 height 24
click at [925, 136] on button "Test Workflow" at bounding box center [1089, 129] width 335 height 24
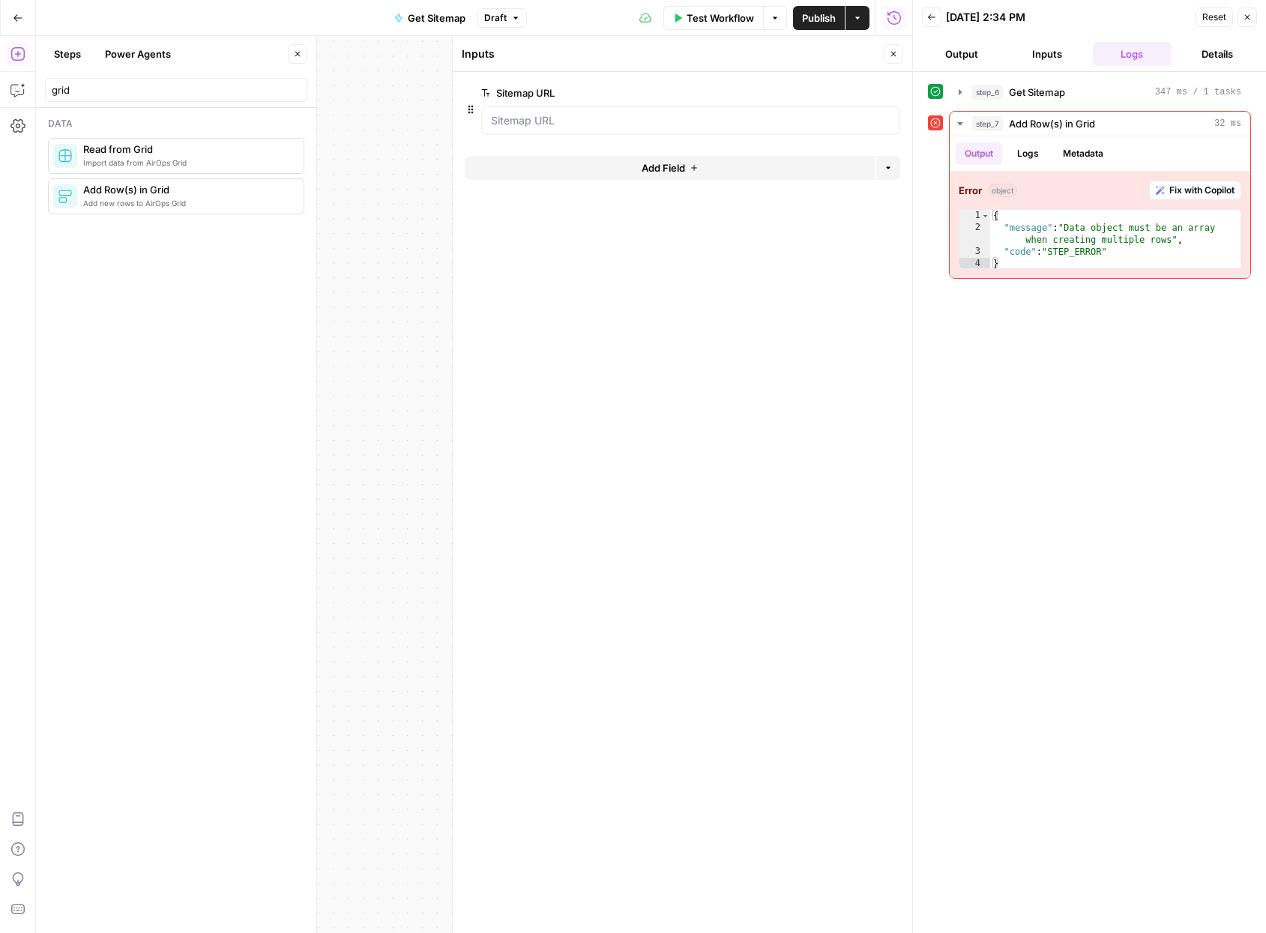
click at [898, 58] on button "Close" at bounding box center [892, 53] width 19 height 19
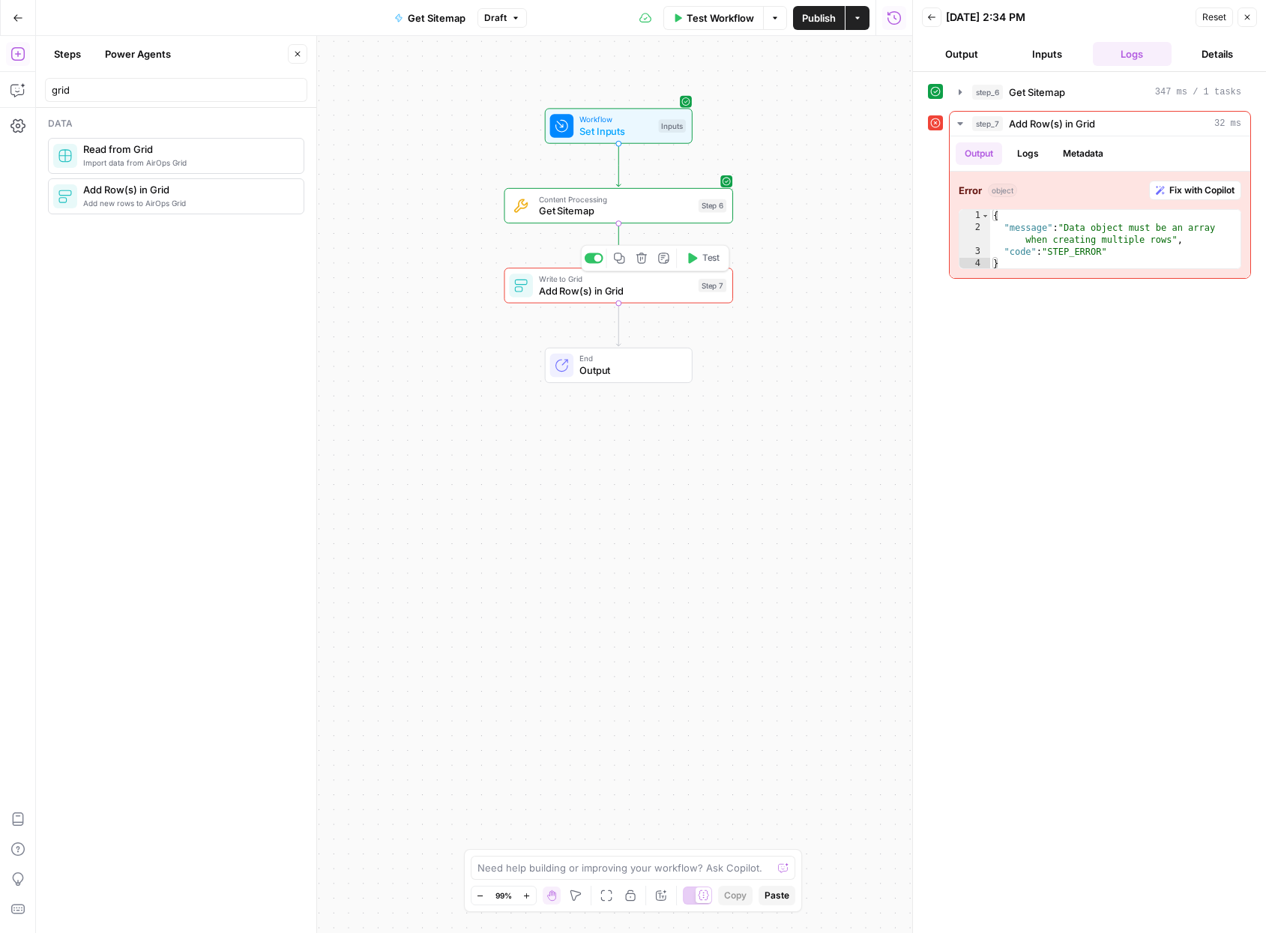
click at [635, 284] on span "Add Row(s) in Grid" at bounding box center [616, 290] width 154 height 15
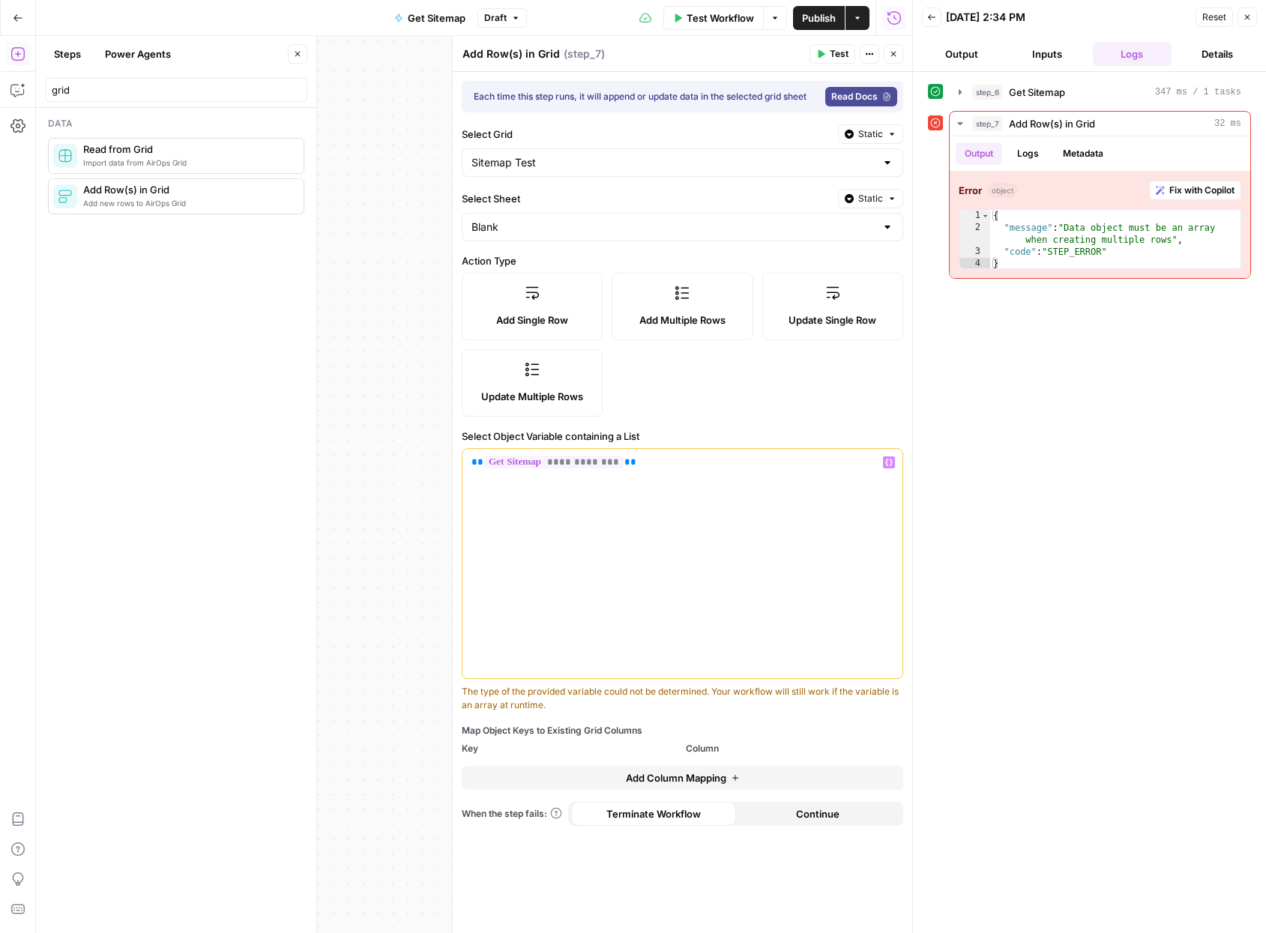
click at [659, 467] on p "**********" at bounding box center [682, 462] width 422 height 15
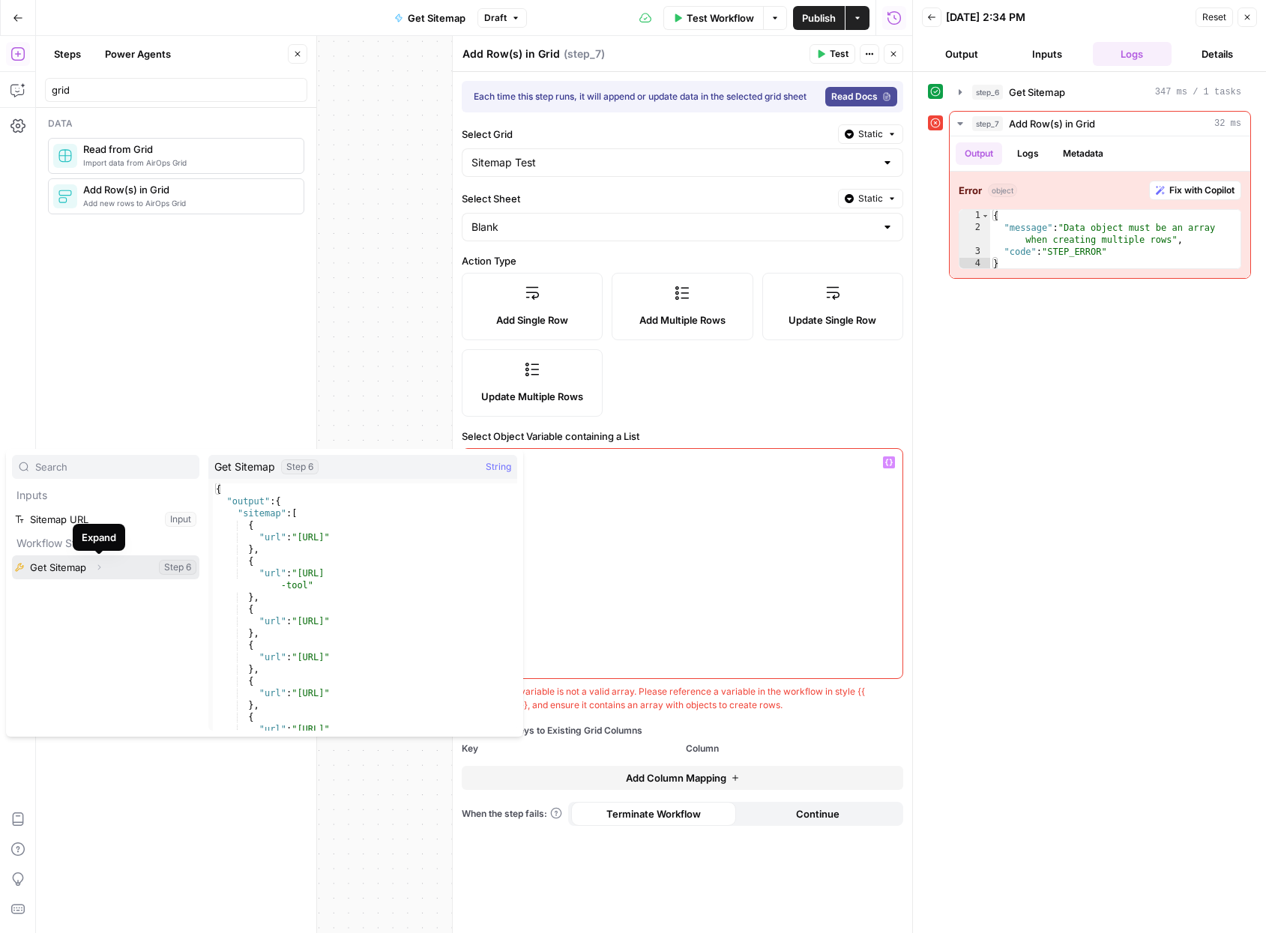
click at [100, 569] on icon "button" at bounding box center [98, 567] width 9 height 9
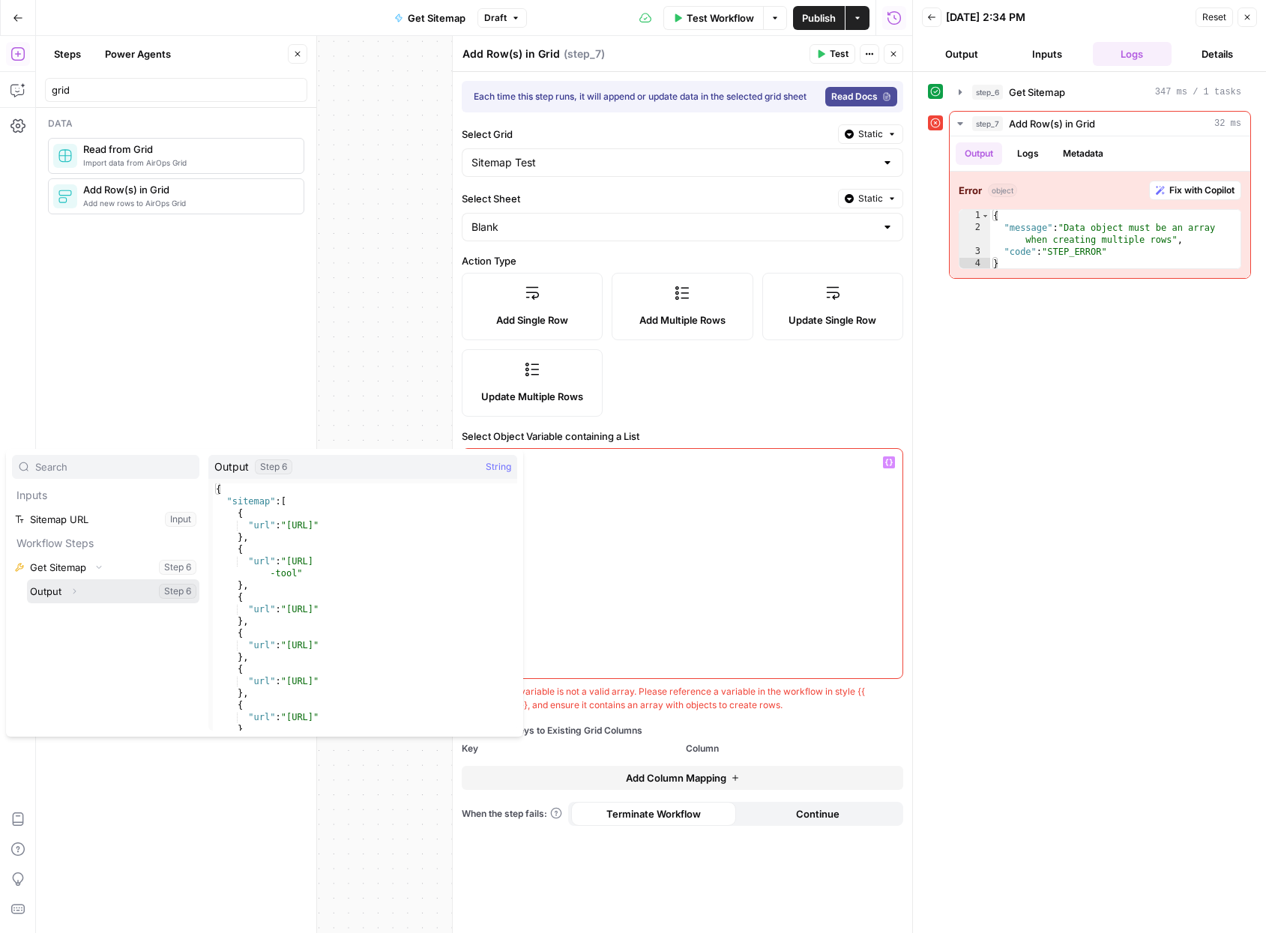
click at [76, 589] on icon "button" at bounding box center [74, 591] width 9 height 9
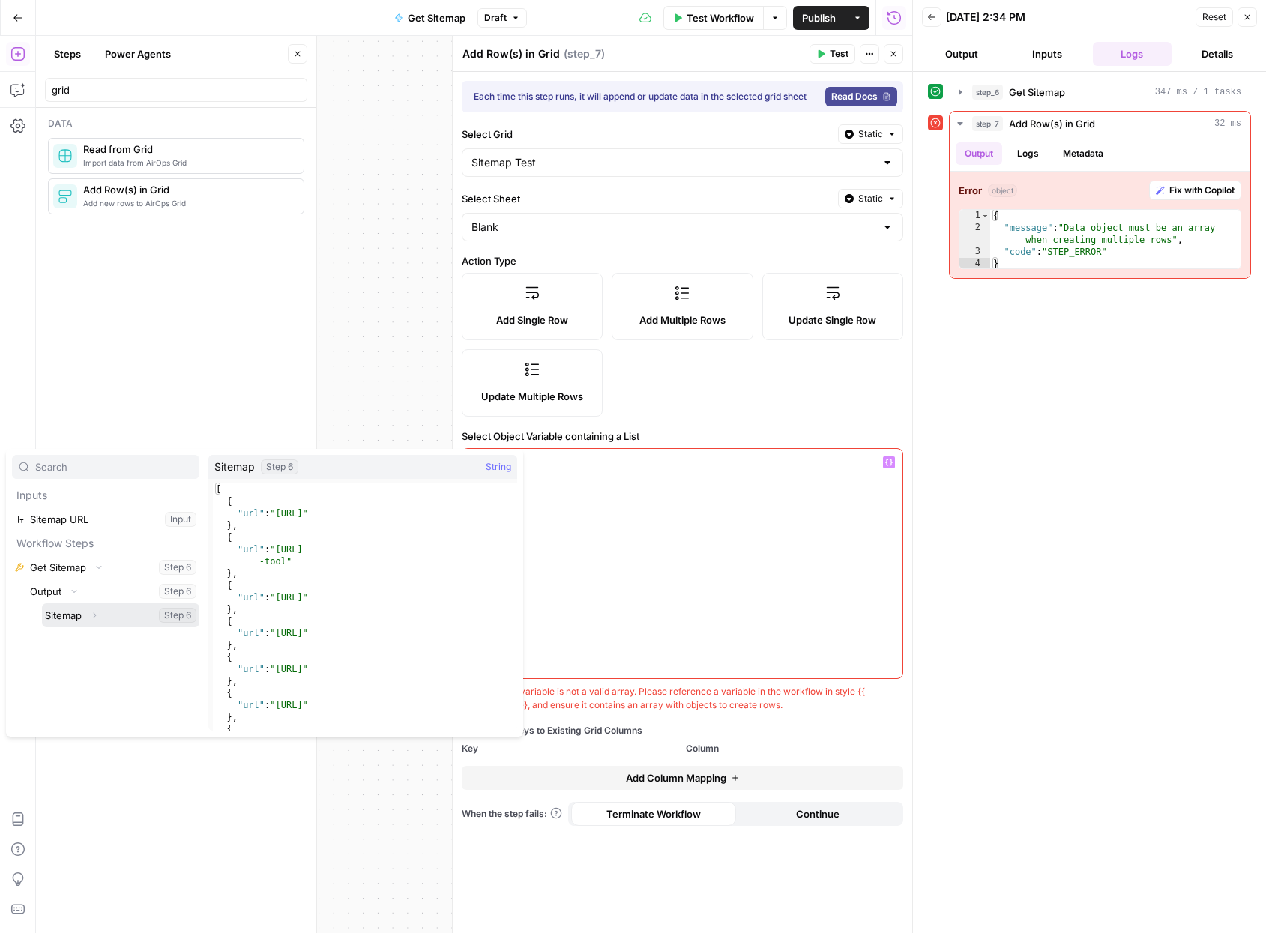
drag, startPoint x: 94, startPoint y: 614, endPoint x: 11, endPoint y: 627, distance: 84.3
click at [94, 614] on icon "button" at bounding box center [94, 615] width 9 height 9
click at [94, 611] on icon "button" at bounding box center [94, 615] width 9 height 9
drag, startPoint x: 94, startPoint y: 615, endPoint x: 1208, endPoint y: 237, distance: 1176.1
click at [94, 615] on icon "button" at bounding box center [94, 615] width 9 height 9
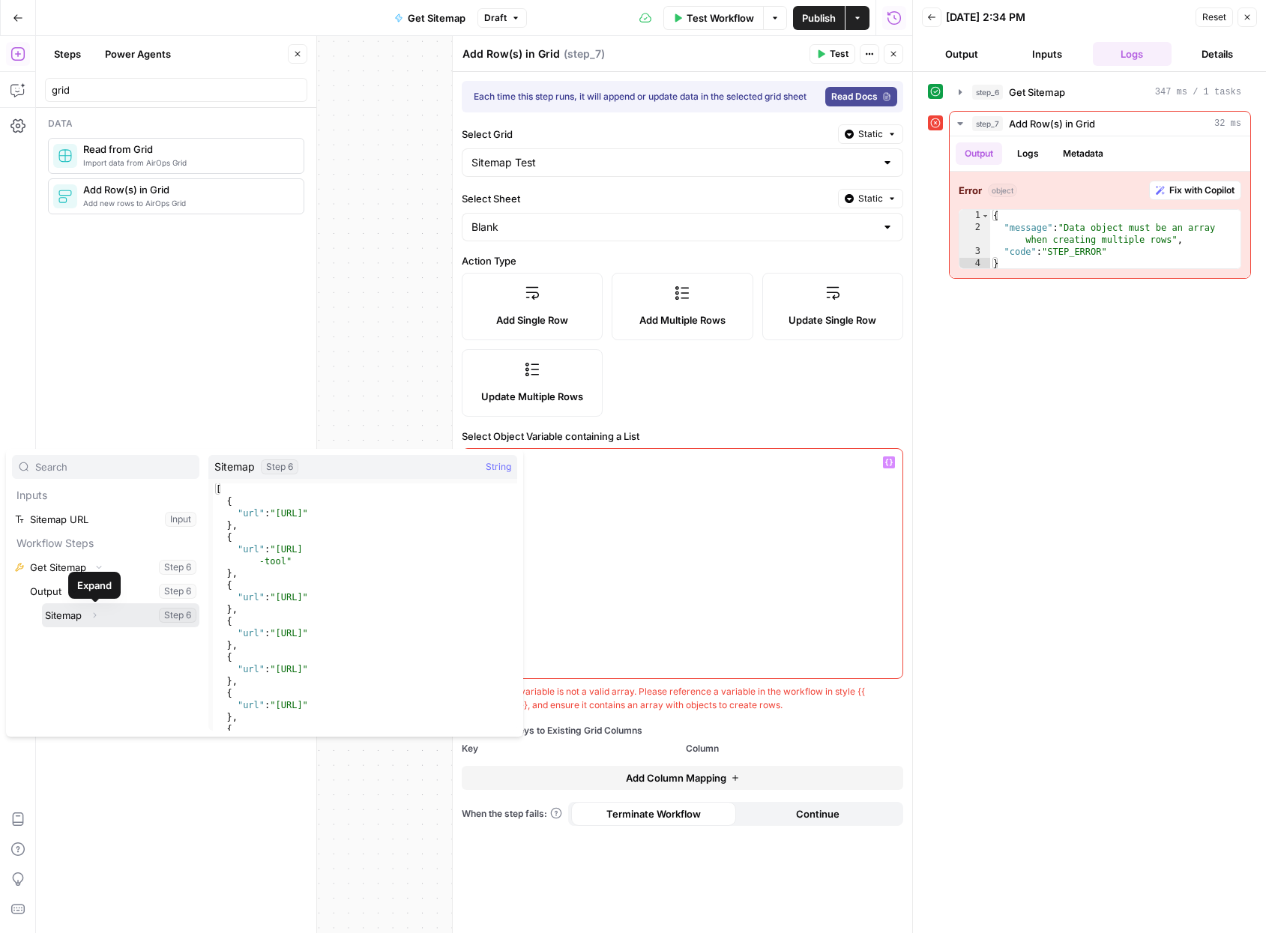
click at [94, 615] on icon "button" at bounding box center [94, 615] width 9 height 9
click at [88, 613] on button "Expand" at bounding box center [94, 614] width 19 height 19
click at [81, 586] on button "Select variable Sitemap" at bounding box center [120, 589] width 157 height 24
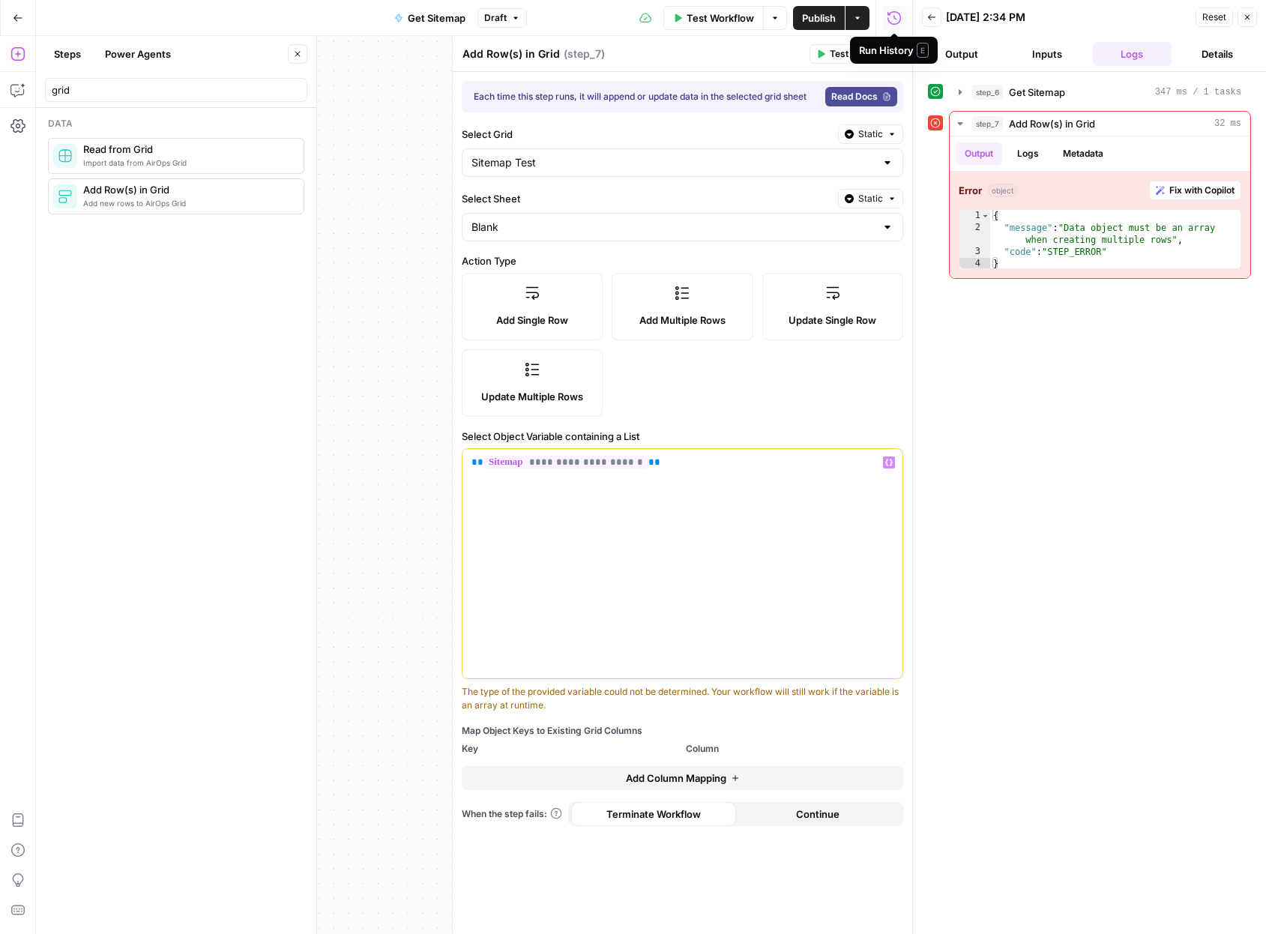
click at [725, 21] on span "Test Workflow" at bounding box center [719, 17] width 67 height 15
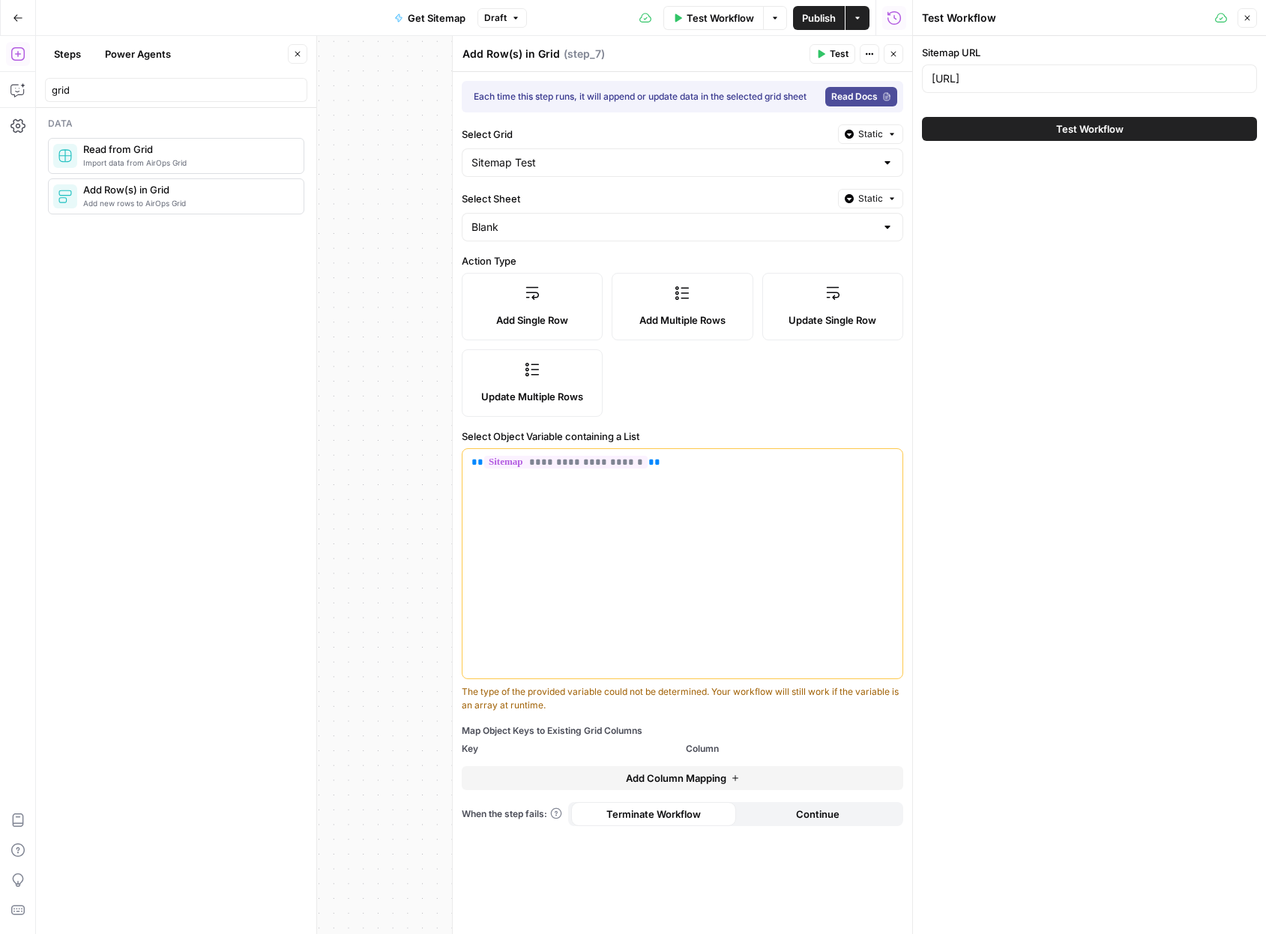
click at [925, 125] on button "Test Workflow" at bounding box center [1089, 129] width 335 height 24
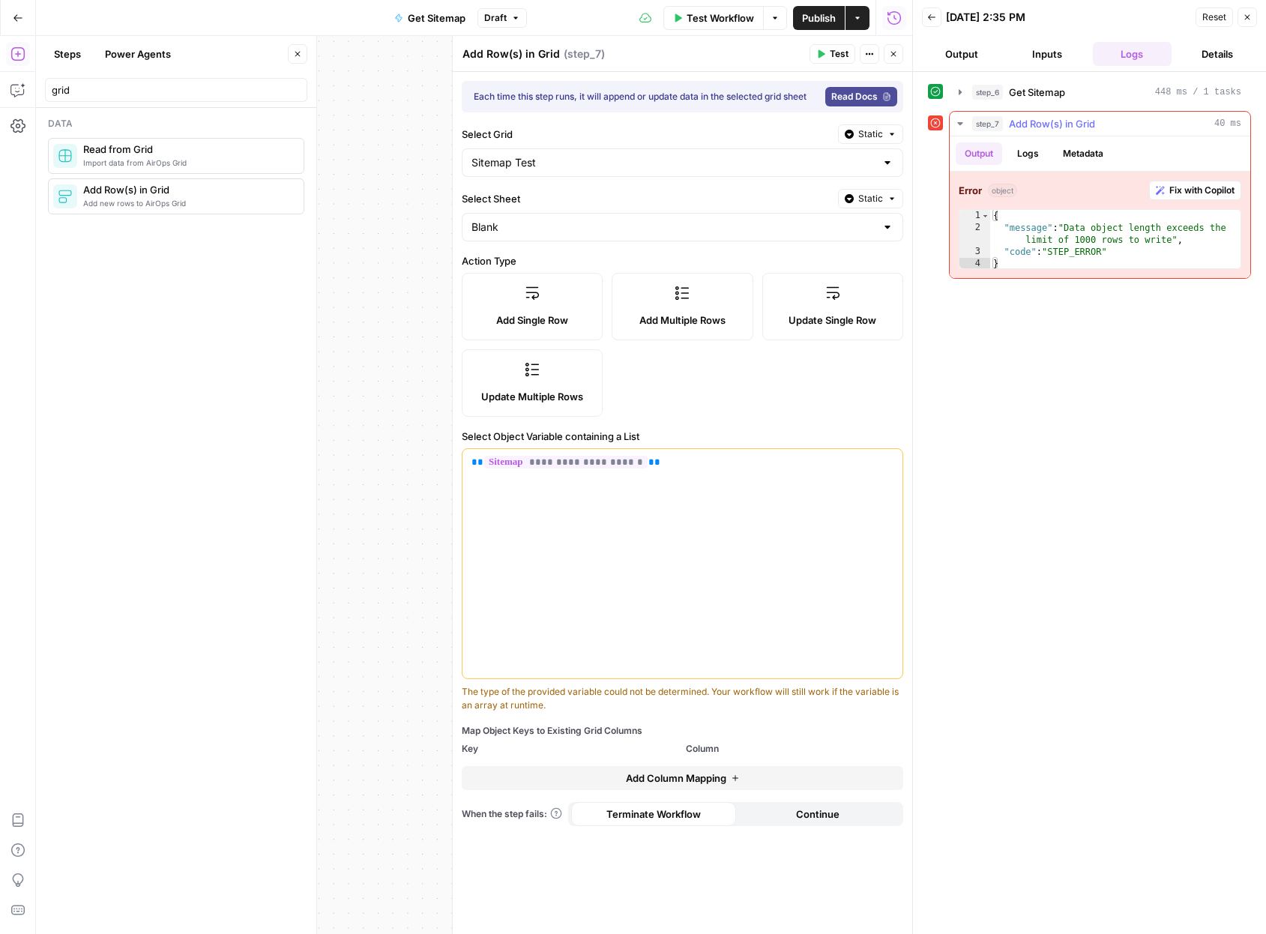
click at [925, 195] on span "Fix with Copilot" at bounding box center [1201, 190] width 65 height 13
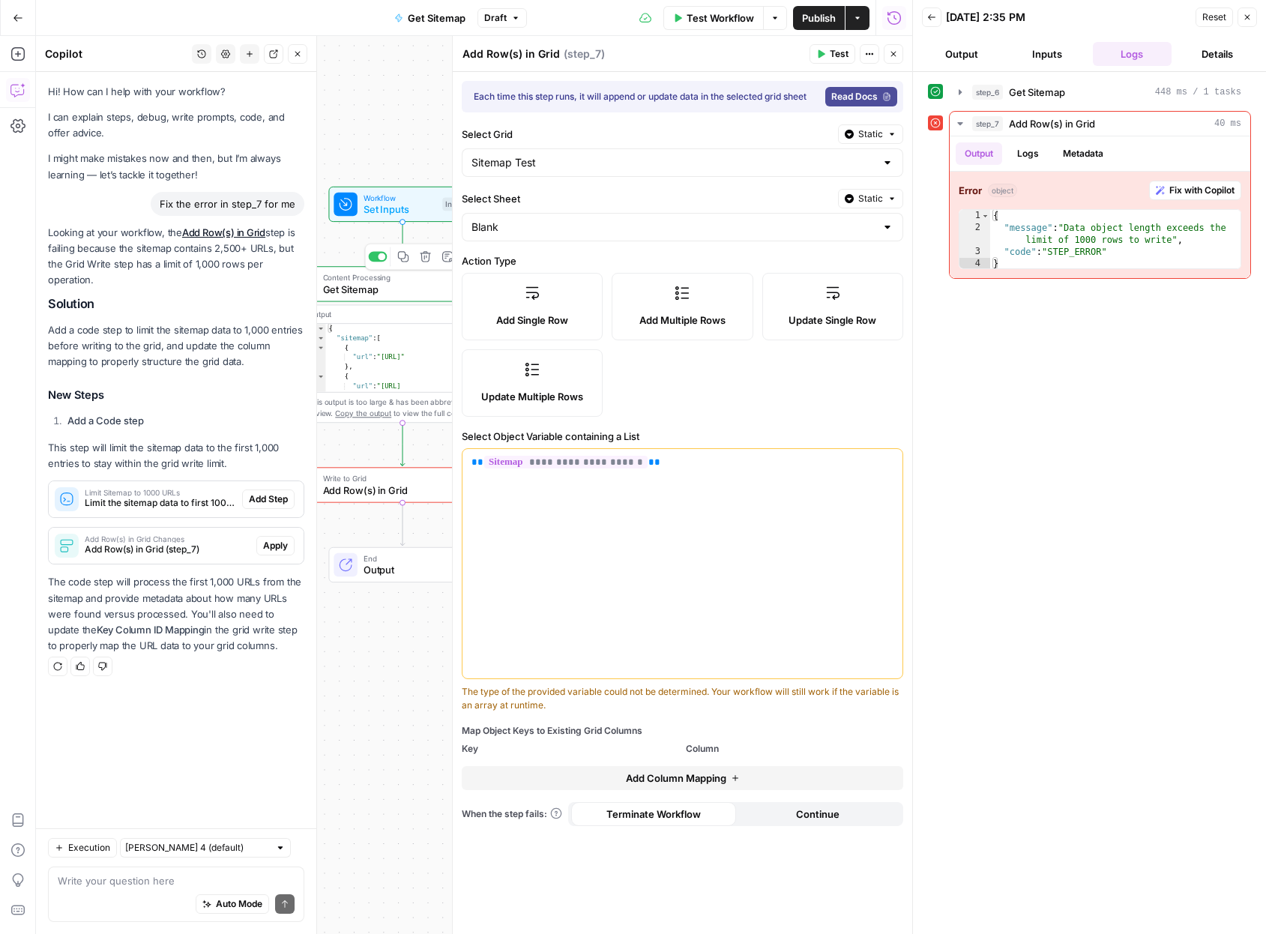
click at [380, 293] on span "Get Sitemap" at bounding box center [400, 289] width 154 height 15
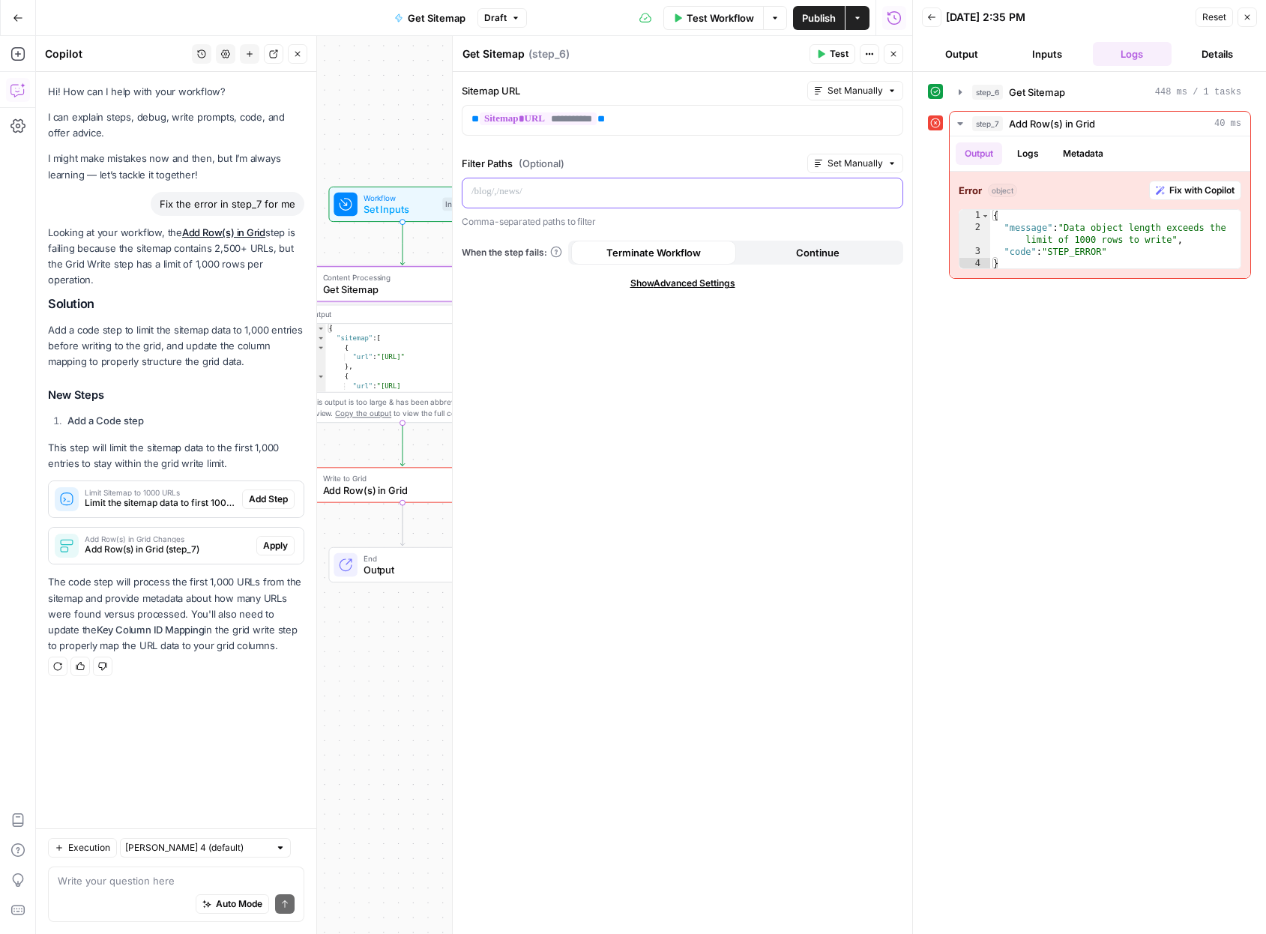
click at [570, 190] on p at bounding box center [682, 191] width 422 height 15
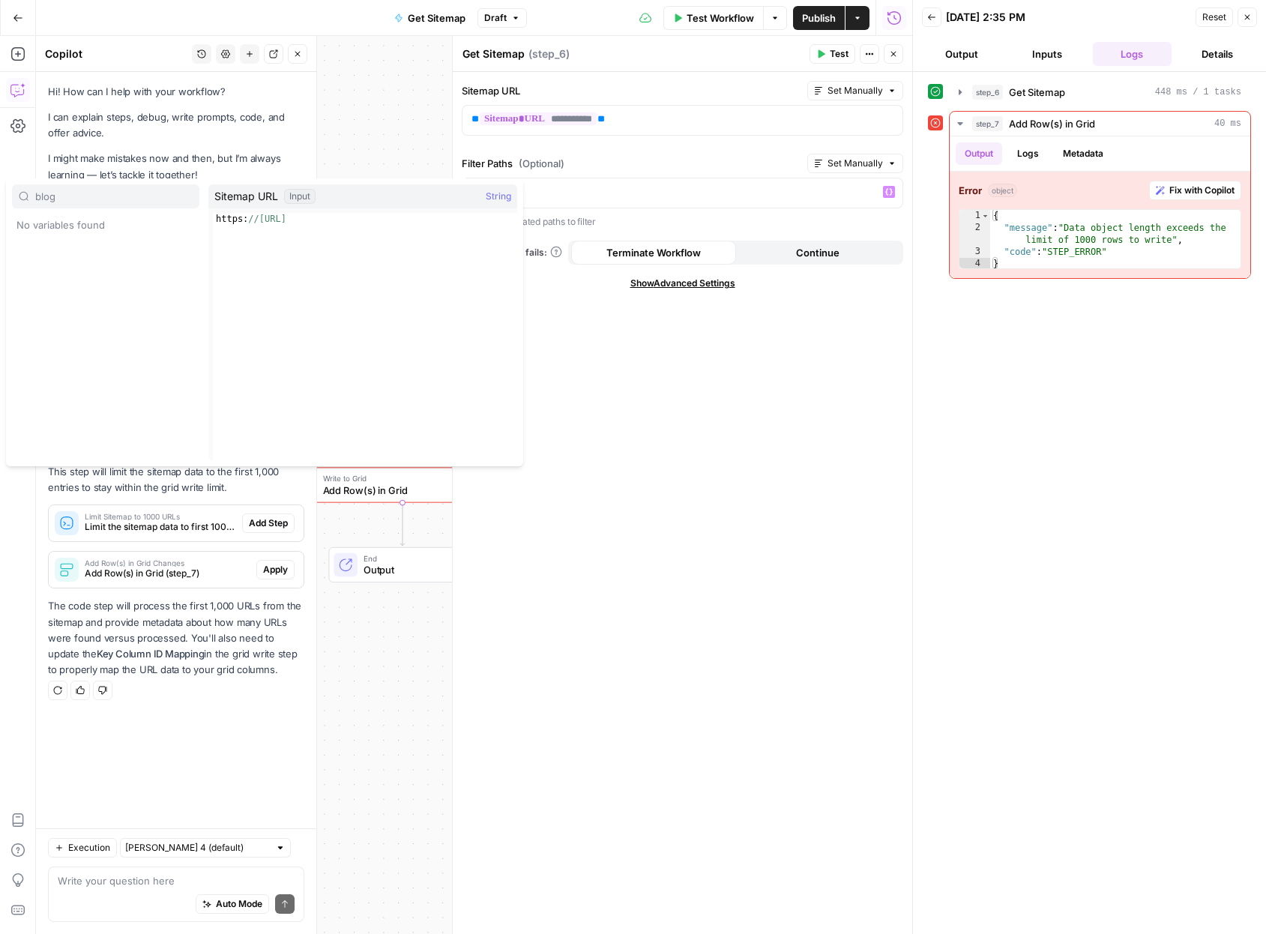
type input "blog"
click at [810, 200] on div "*" at bounding box center [682, 192] width 440 height 29
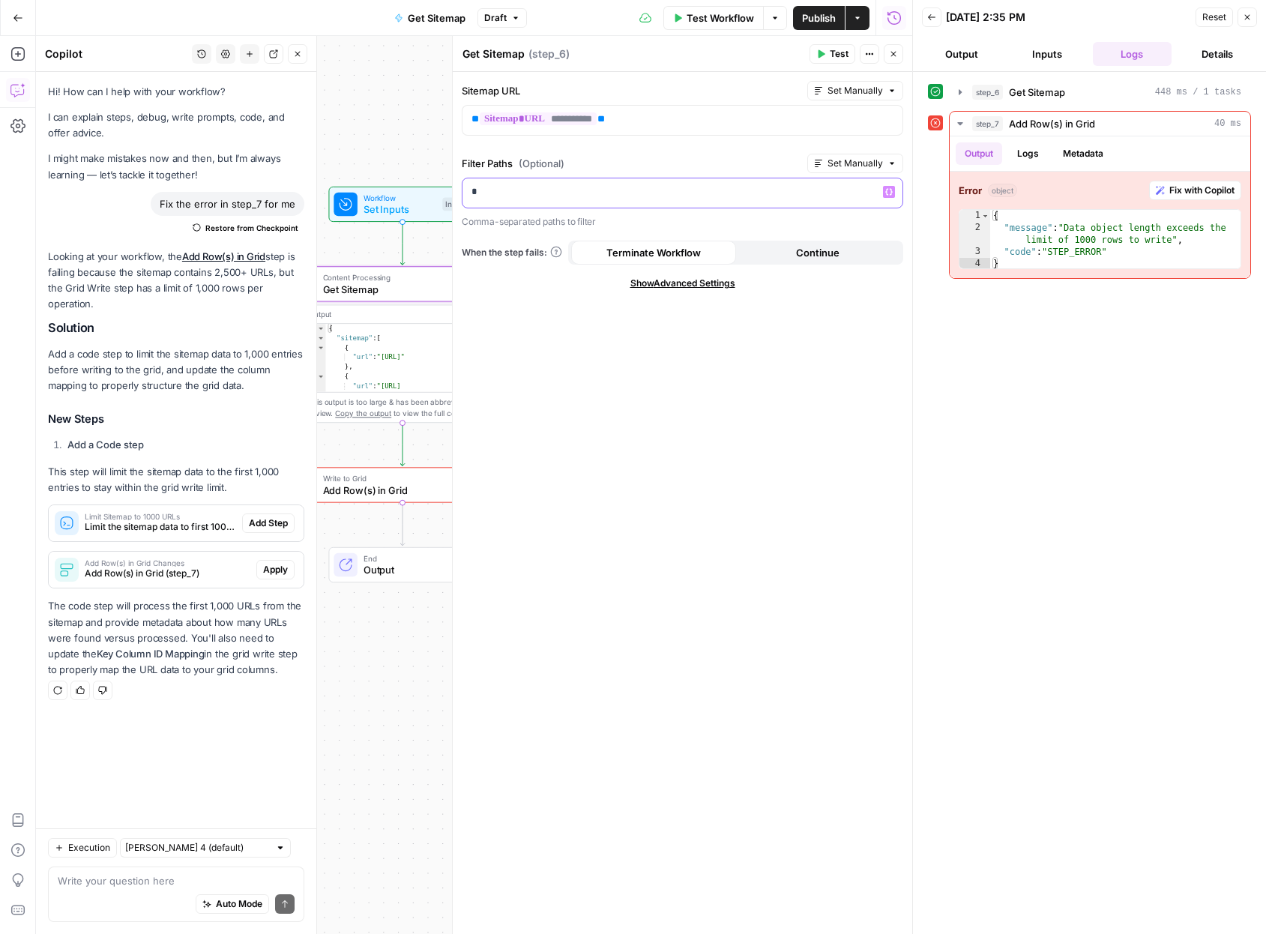
click at [797, 196] on p "*" at bounding box center [682, 191] width 422 height 15
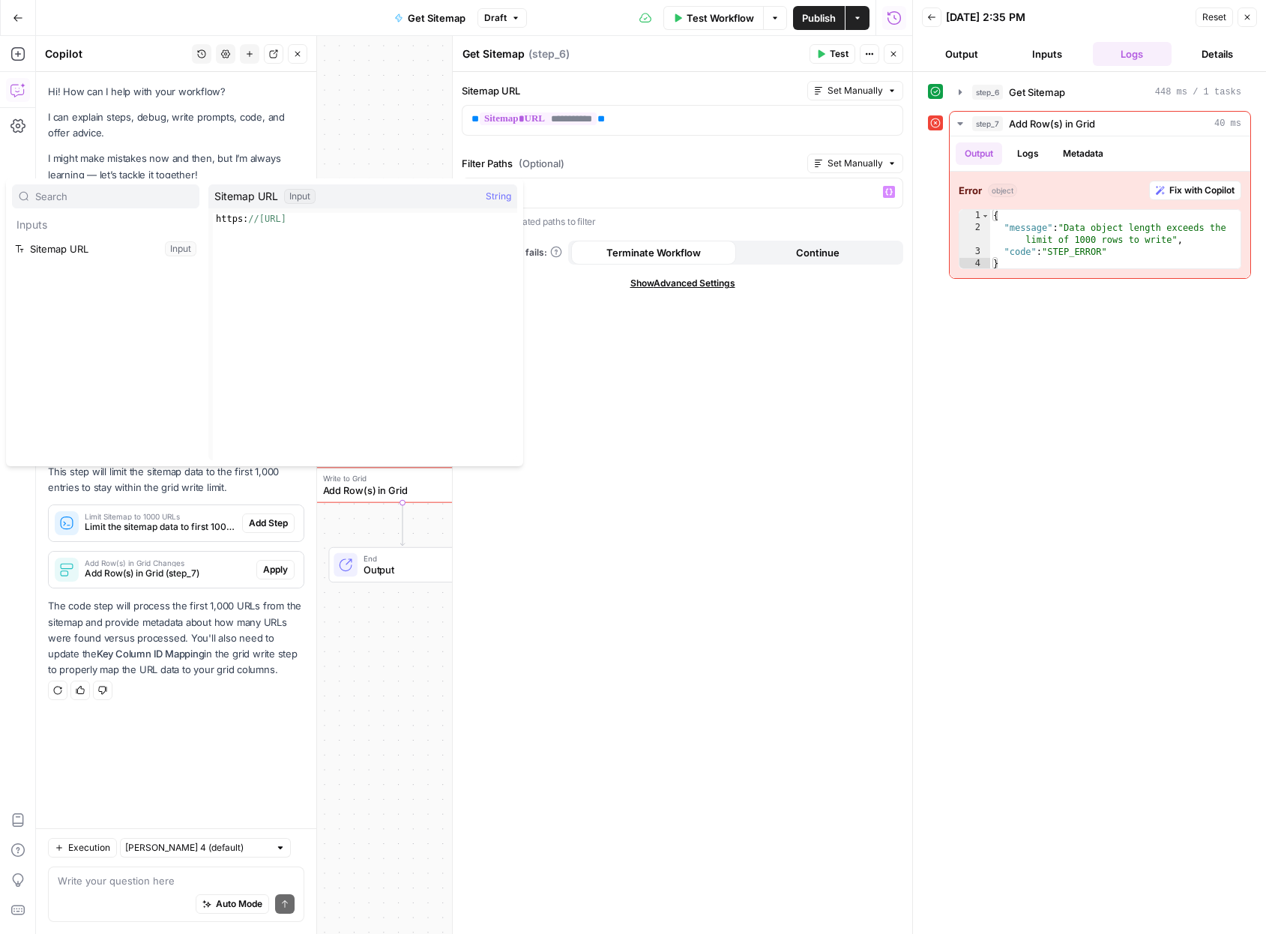
click at [805, 514] on div "**********" at bounding box center [682, 503] width 459 height 862
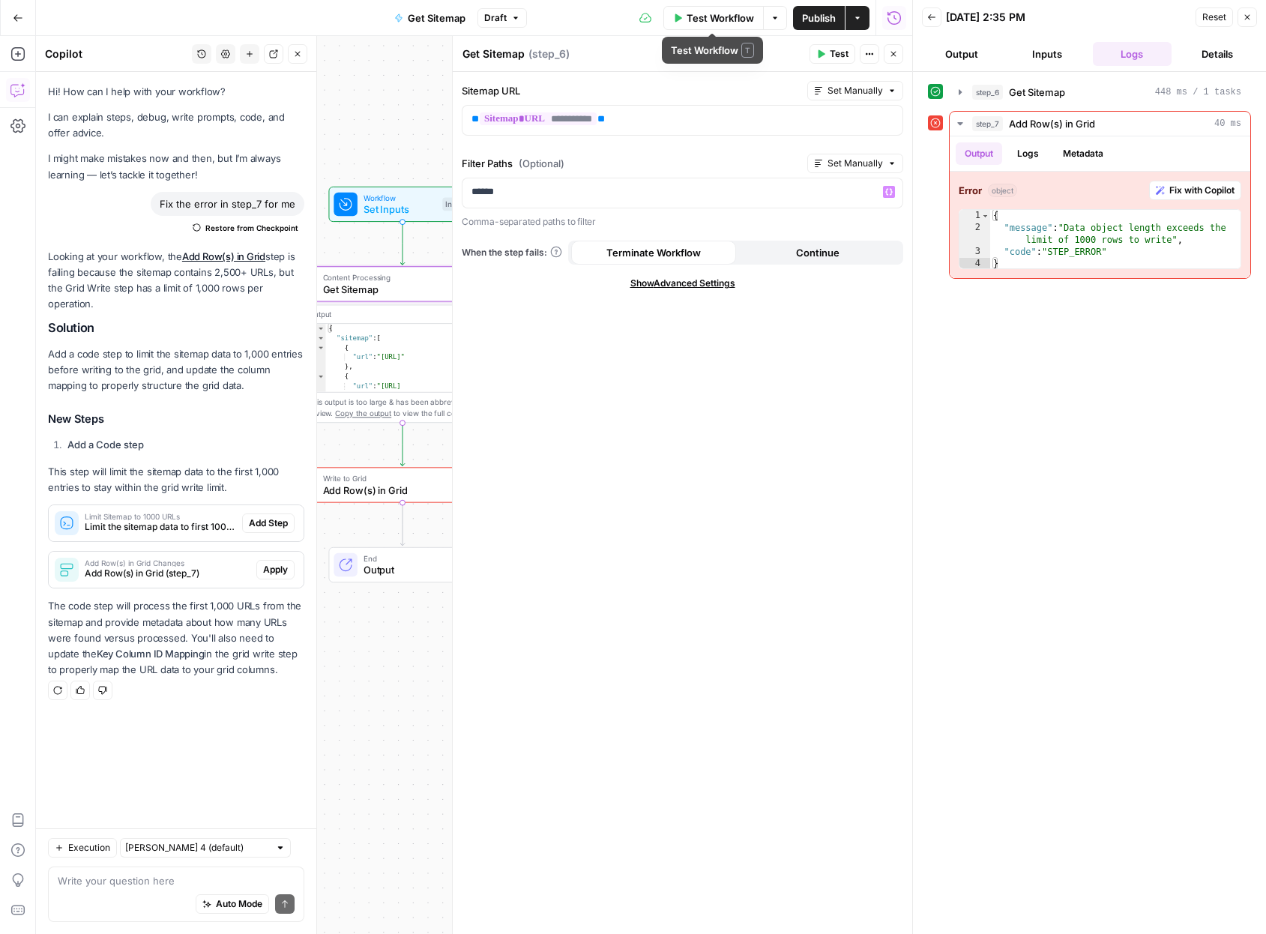
click at [701, 15] on span "Test Workflow" at bounding box center [719, 17] width 67 height 15
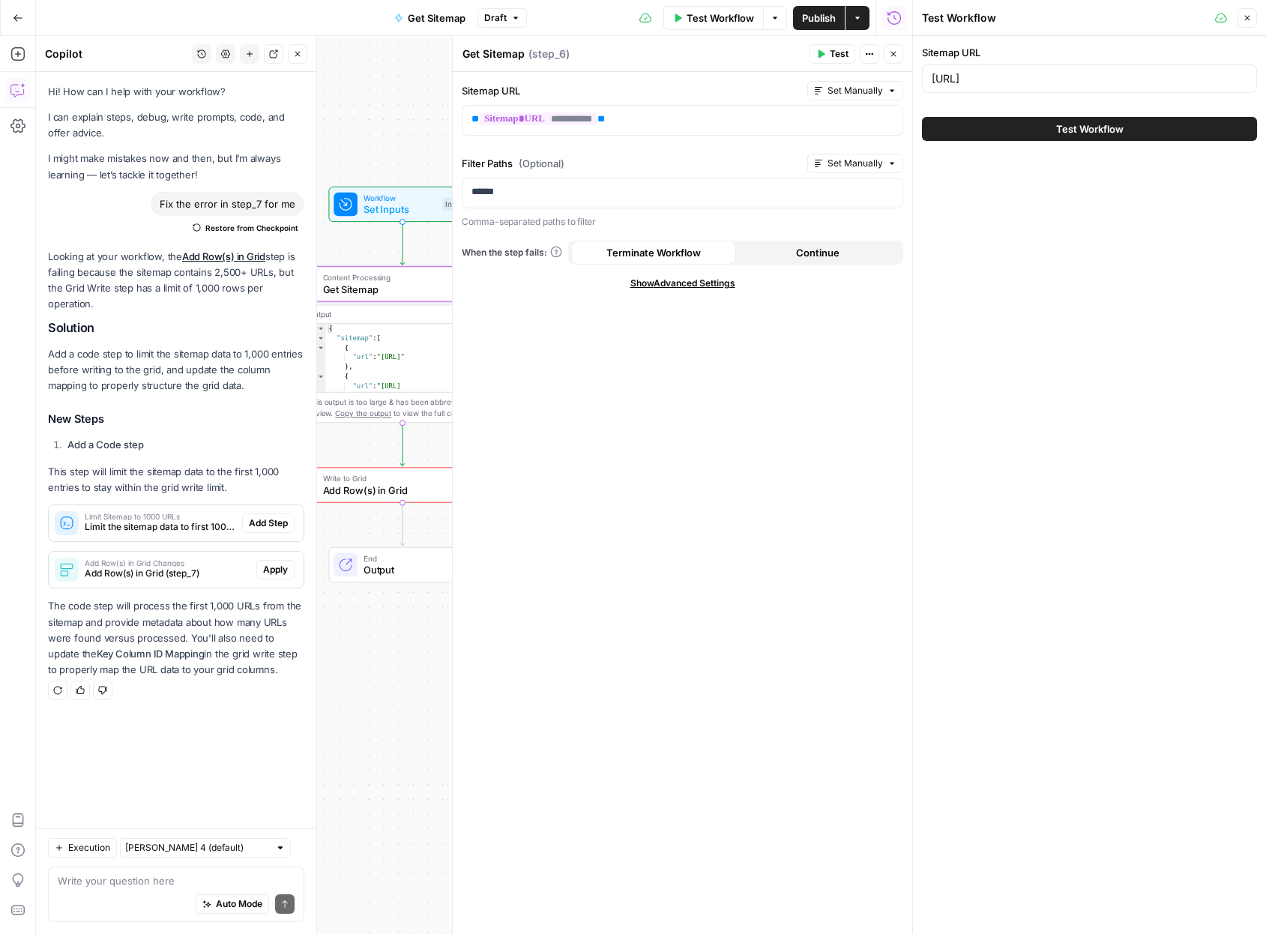
click at [925, 135] on button "Test Workflow" at bounding box center [1089, 129] width 335 height 24
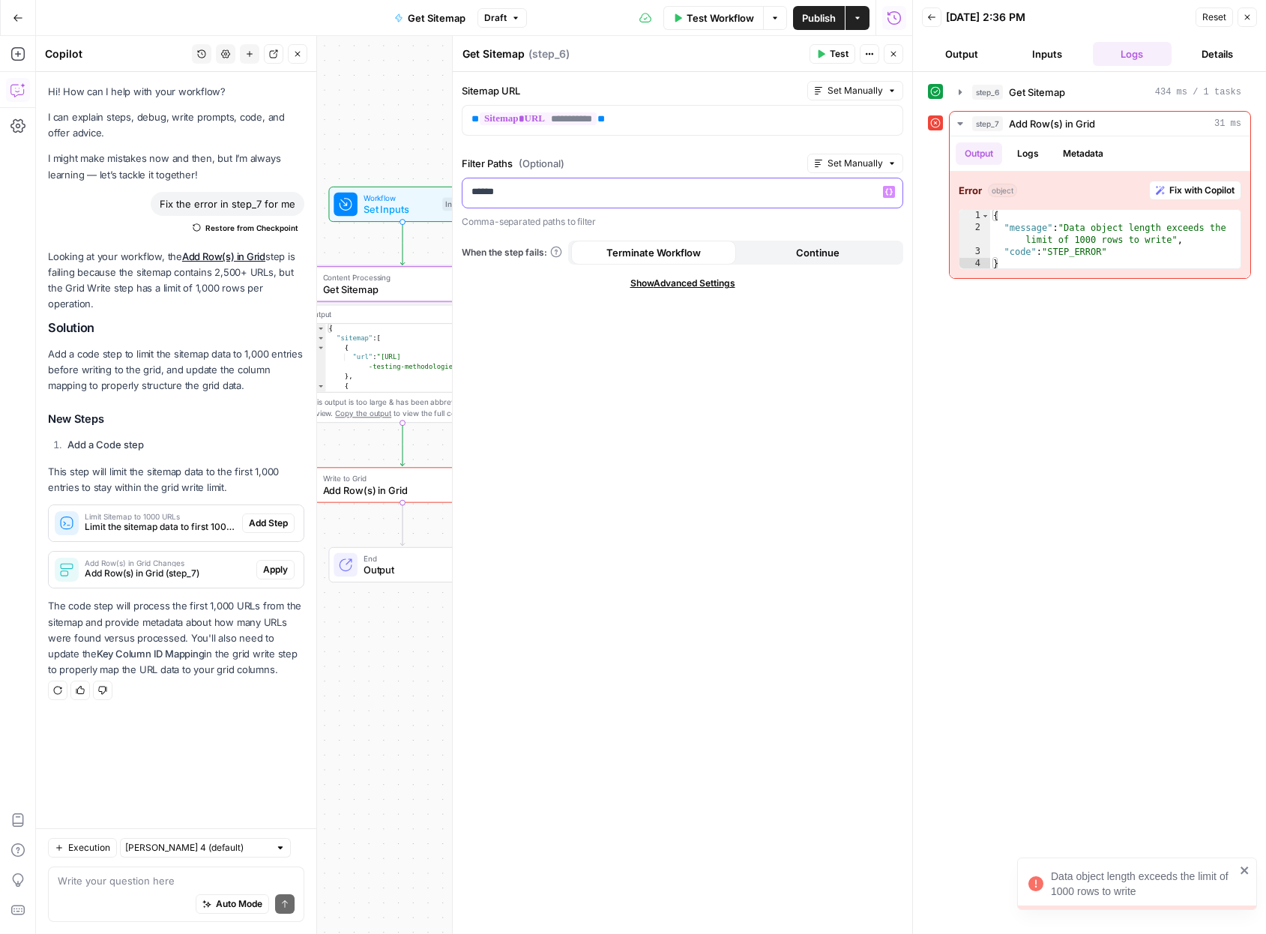
click at [561, 192] on p "******" at bounding box center [682, 191] width 422 height 15
click at [574, 193] on p "******" at bounding box center [682, 191] width 422 height 15
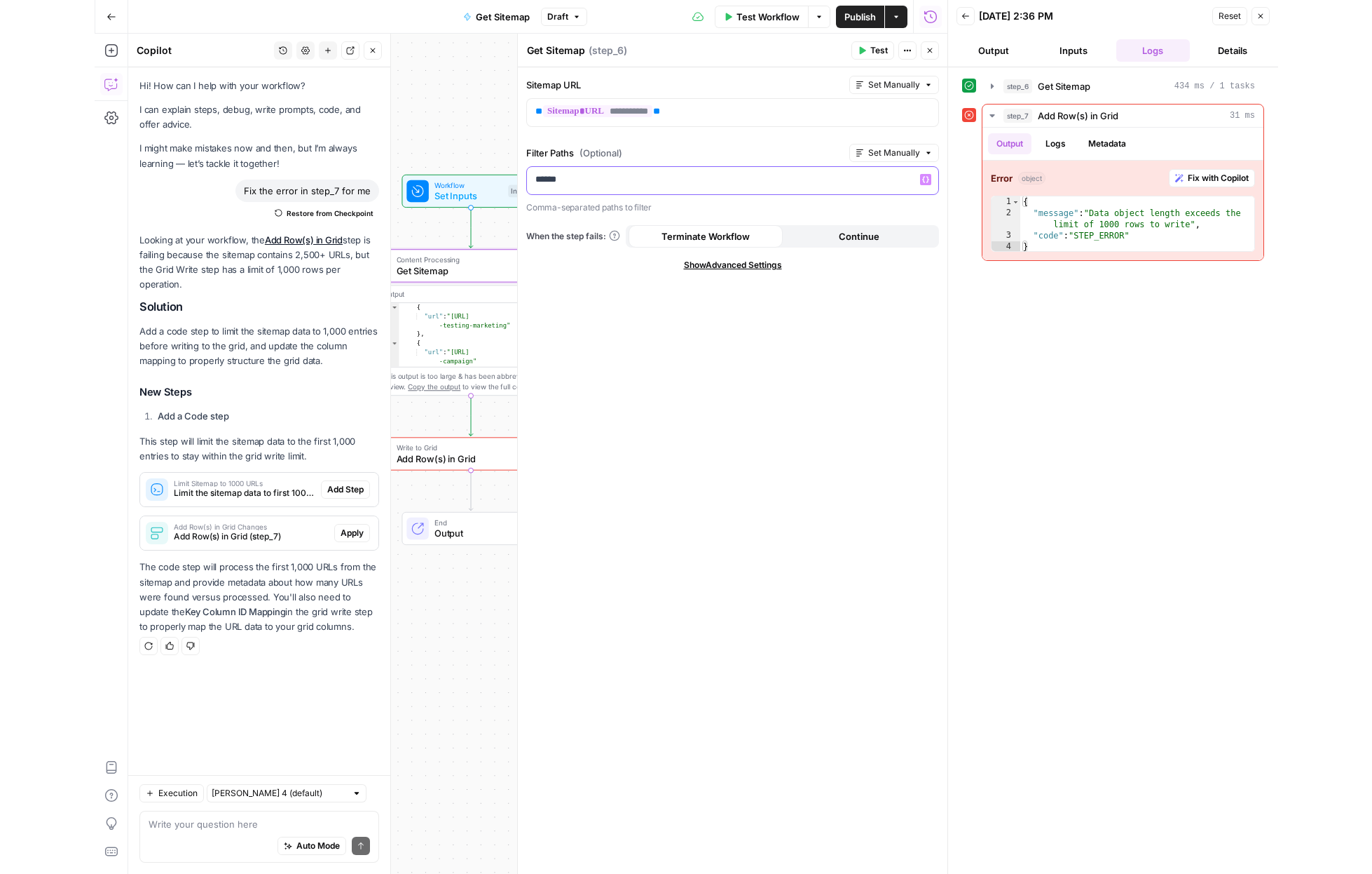
scroll to position [63, 0]
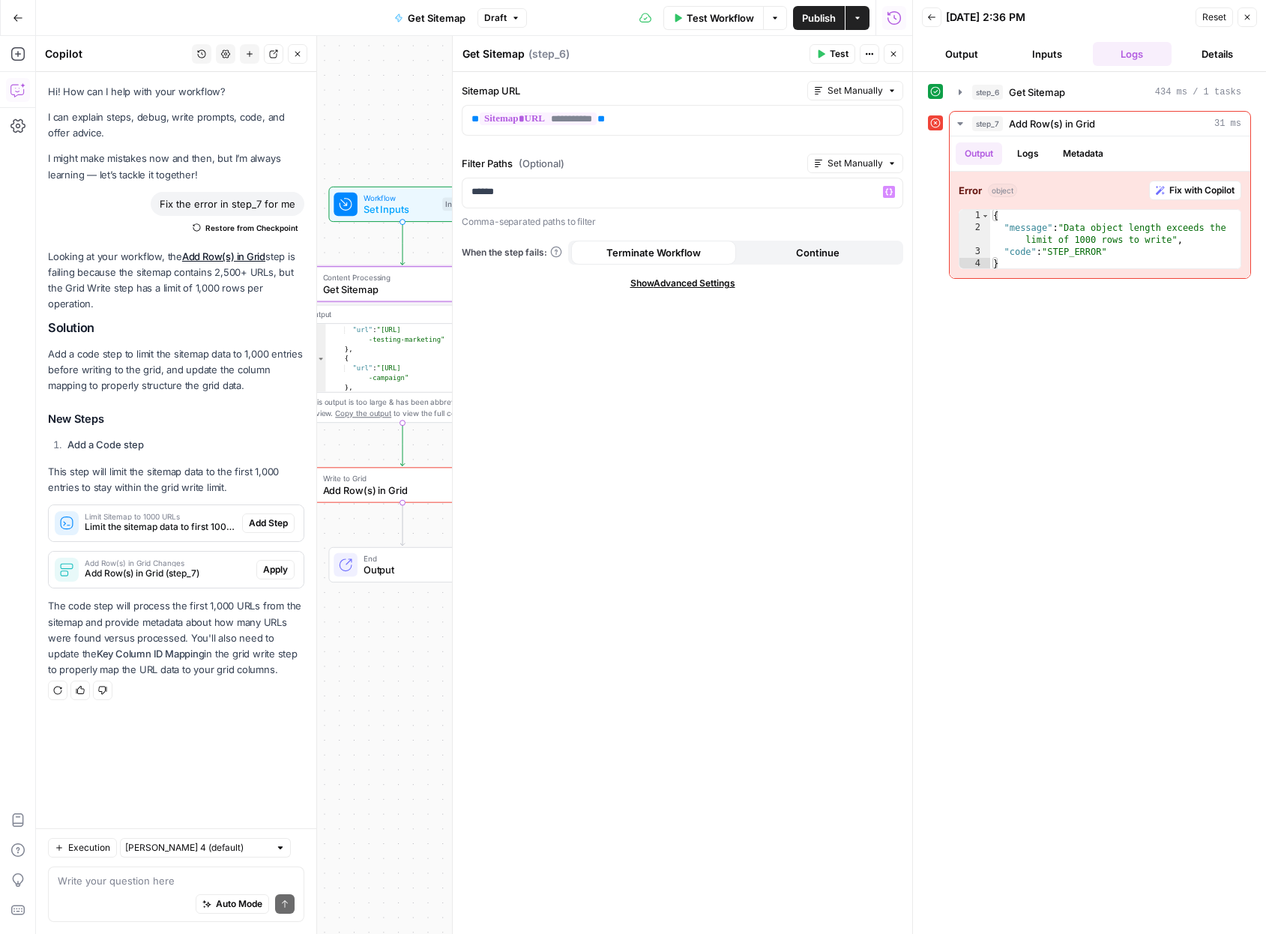
type textarea "**"
click at [397, 353] on div "{ "url" : "https://www.copy.ai/blog/ab -testing-marketing" } , { "url" : "https…" at bounding box center [420, 359] width 191 height 88
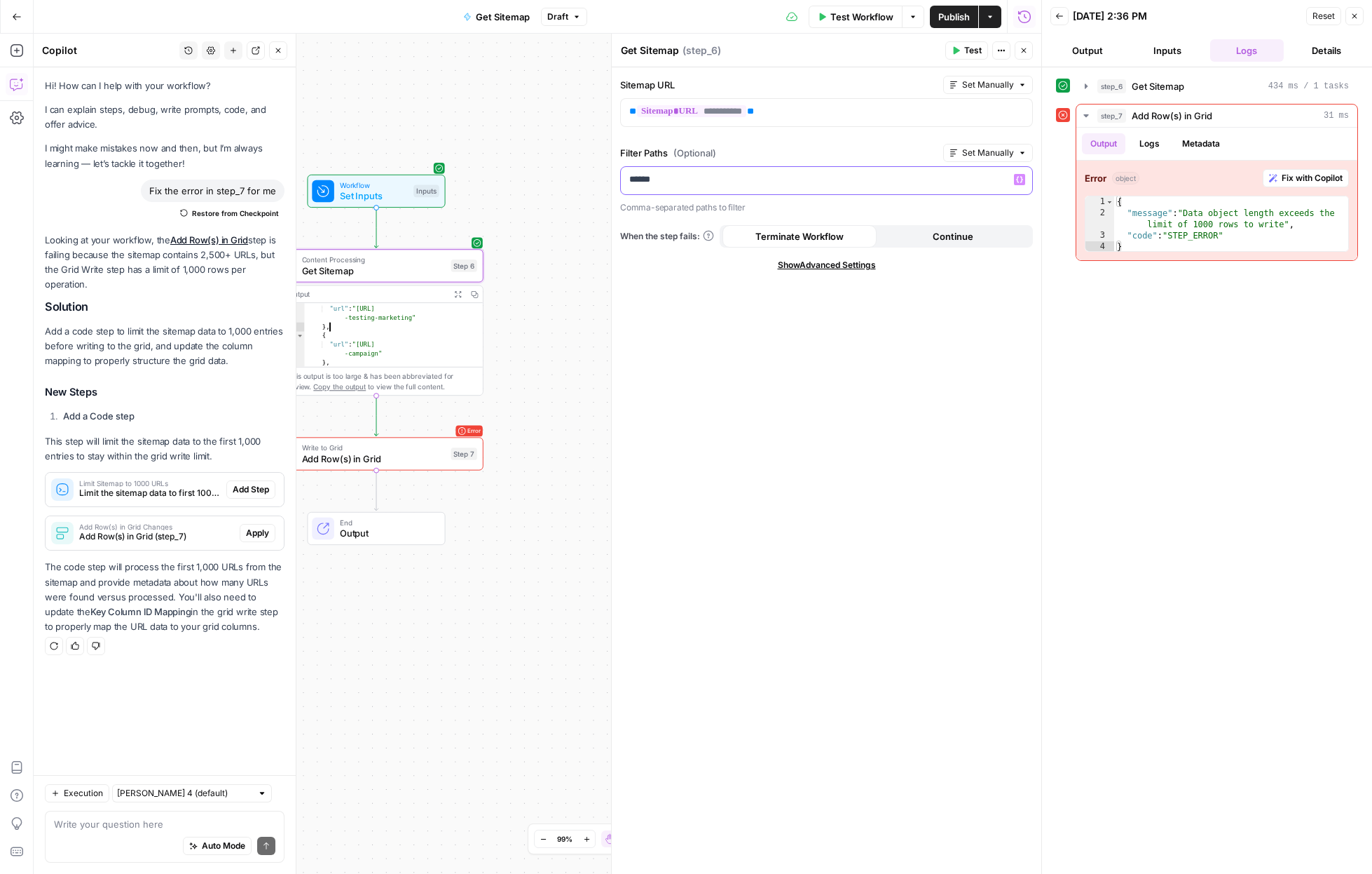
click at [642, 175] on p "******" at bounding box center [827, 179] width 395 height 14
click at [865, 19] on span "Test Workflow" at bounding box center [861, 16] width 63 height 14
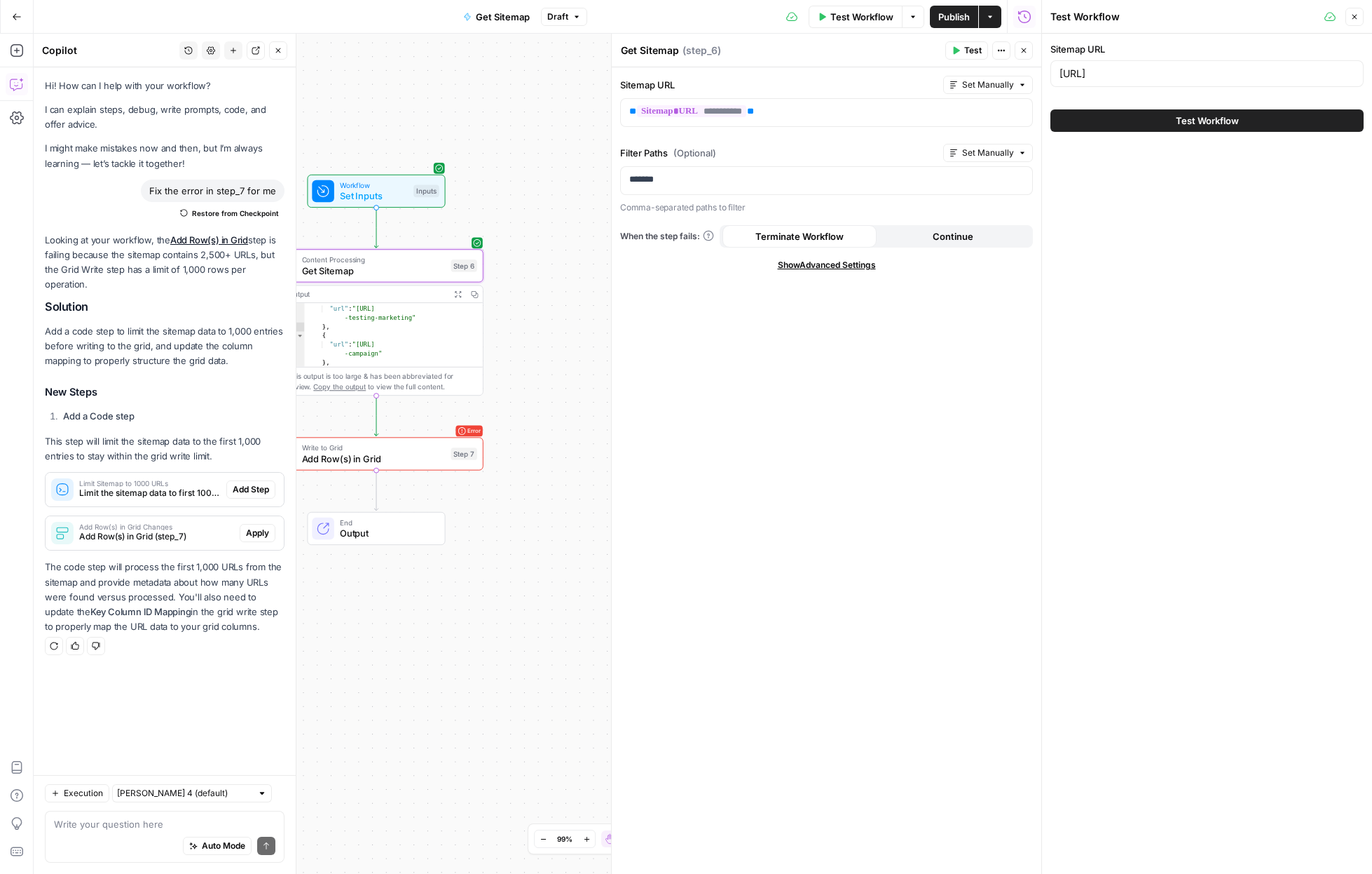
click at [865, 115] on button "Test Workflow" at bounding box center [1206, 121] width 313 height 22
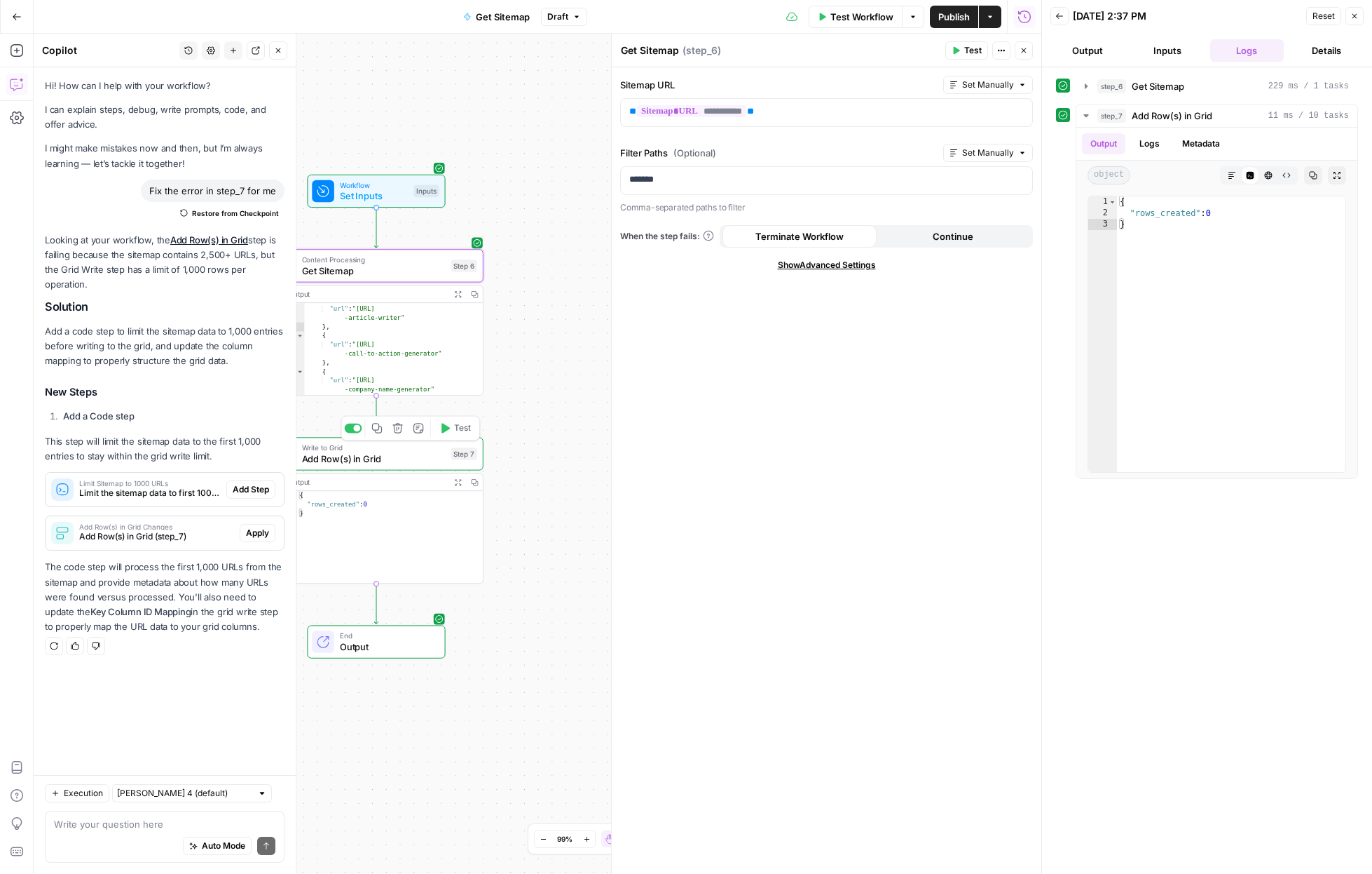
click at [393, 445] on span "Write to Grid" at bounding box center [374, 447] width 144 height 11
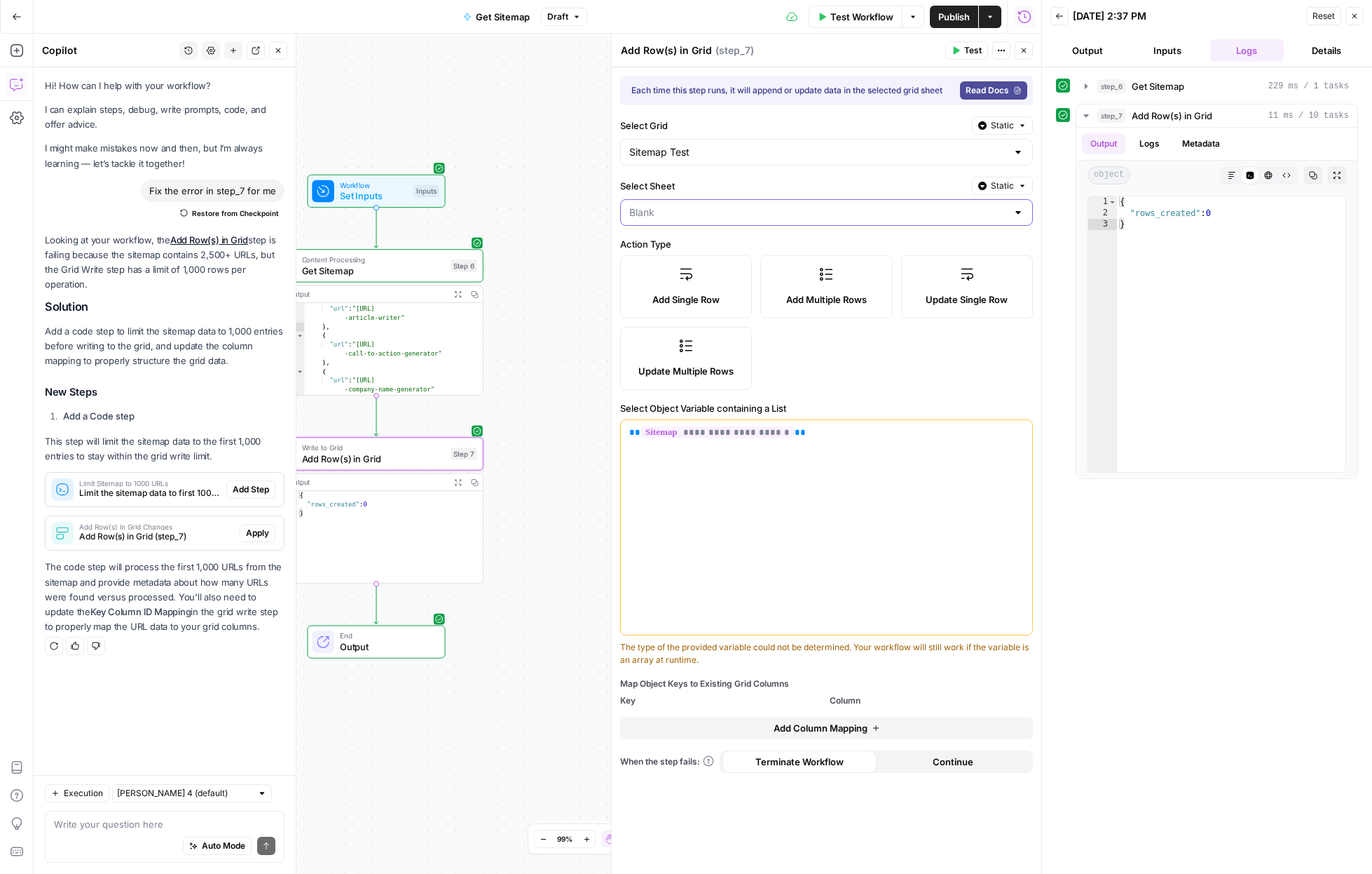
click at [681, 212] on input "Select Sheet" at bounding box center [818, 212] width 378 height 14
type input "Blank"
click at [734, 177] on div "Select Sheet Static" at bounding box center [826, 185] width 412 height 18
click at [865, 729] on icon "button" at bounding box center [875, 727] width 8 height 8
click at [755, 718] on input "text" at bounding box center [712, 724] width 166 height 14
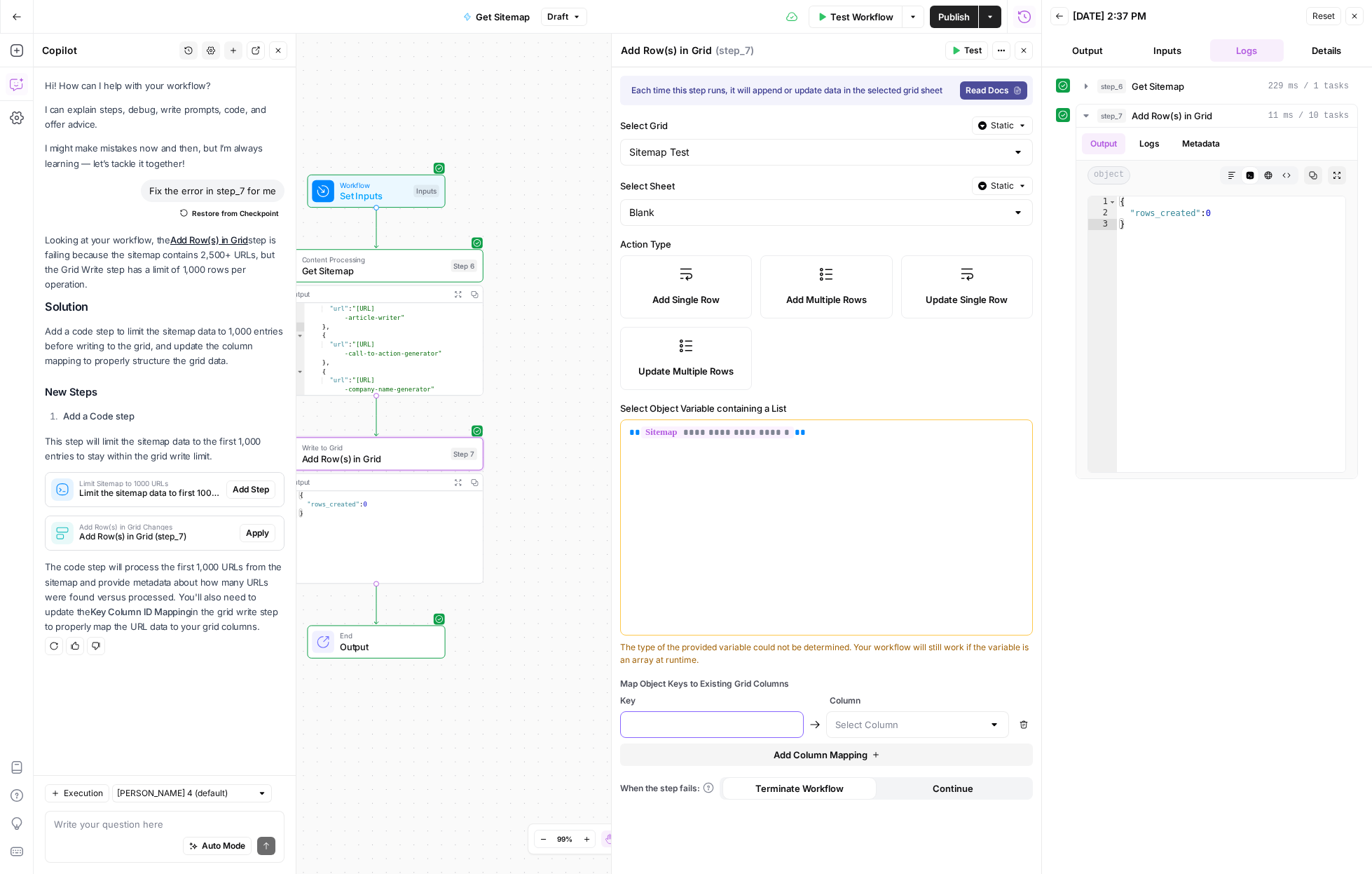
type input "/"
click at [865, 721] on input "text" at bounding box center [909, 724] width 149 height 14
click at [865, 760] on span "URL" at bounding box center [915, 760] width 154 height 14
type input "URL"
click at [698, 712] on div at bounding box center [712, 724] width 183 height 26
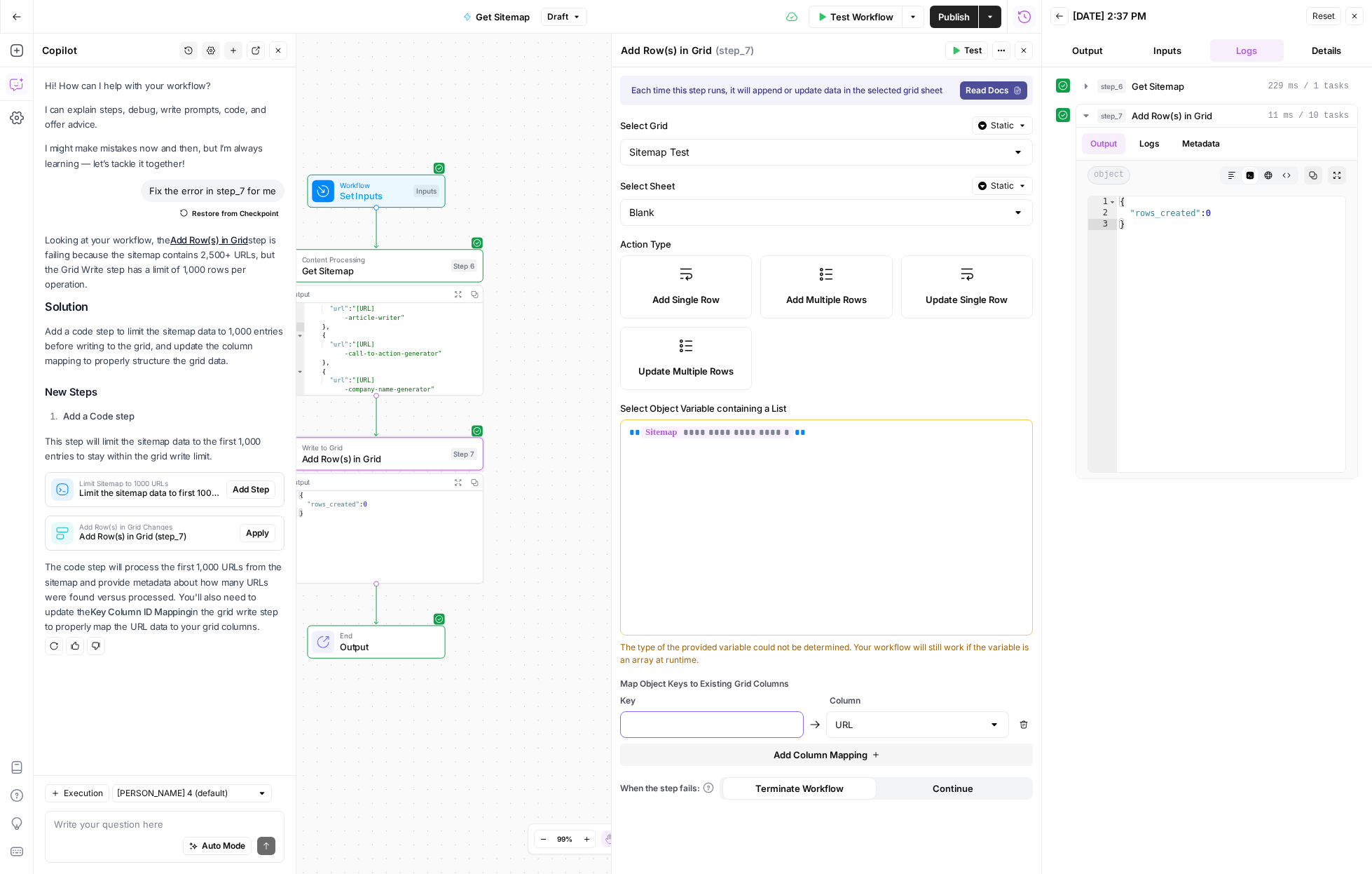
type input "/"
click at [850, 18] on span "Test Workflow" at bounding box center [861, 16] width 63 height 14
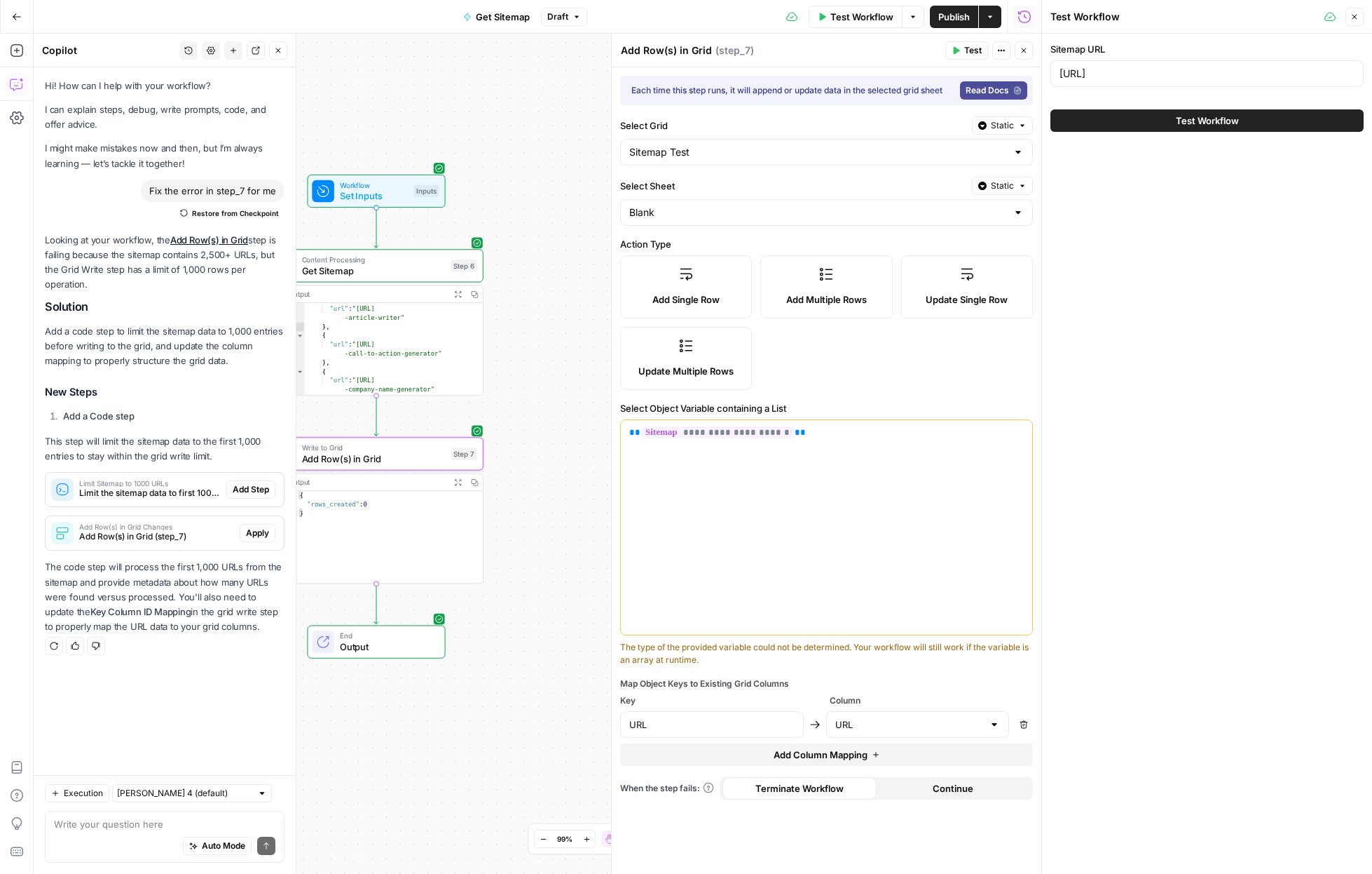
click at [865, 112] on button "Test Workflow" at bounding box center [1206, 121] width 313 height 22
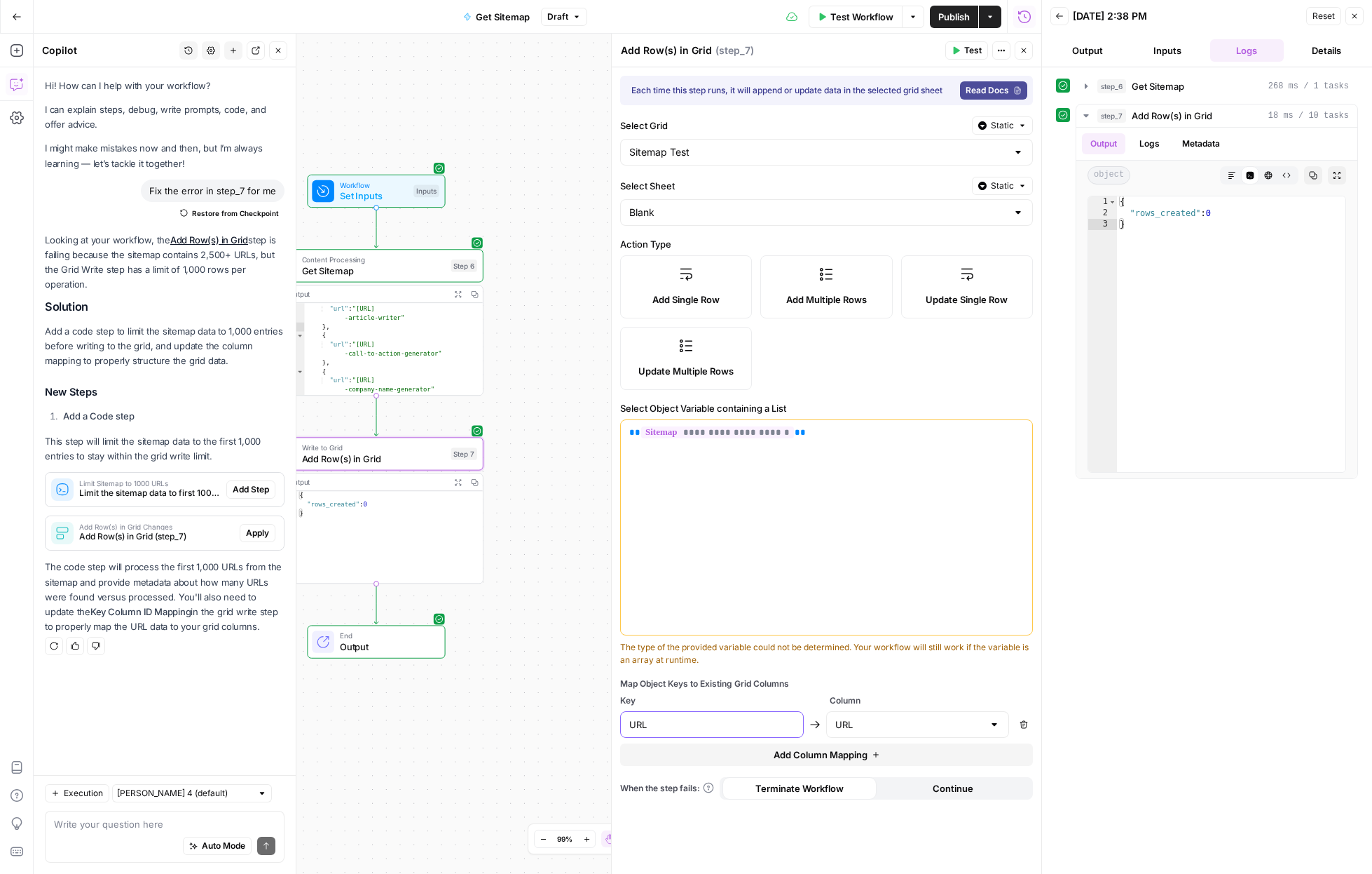
click at [704, 723] on input "URL" at bounding box center [712, 724] width 166 height 14
click at [695, 687] on div "Map Object Keys to Existing Grid Columns" at bounding box center [826, 683] width 412 height 12
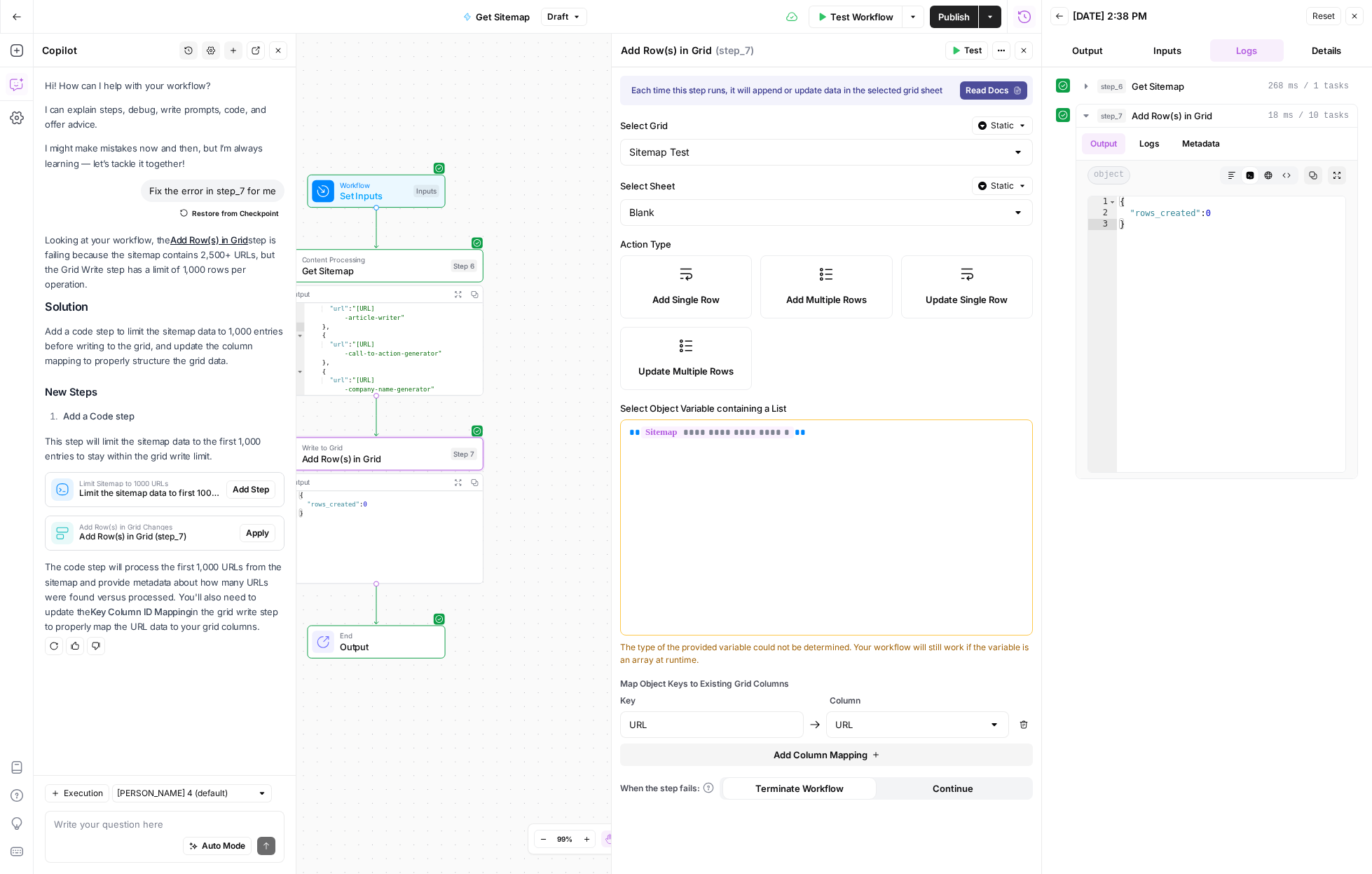
click at [695, 687] on div "Map Object Keys to Existing Grid Columns" at bounding box center [826, 683] width 412 height 12
copy div "Map Object Keys to Existing Grid Columns"
click at [710, 711] on div "URL" at bounding box center [712, 724] width 183 height 26
click at [706, 721] on input "URL" at bounding box center [712, 724] width 166 height 14
type input "U"
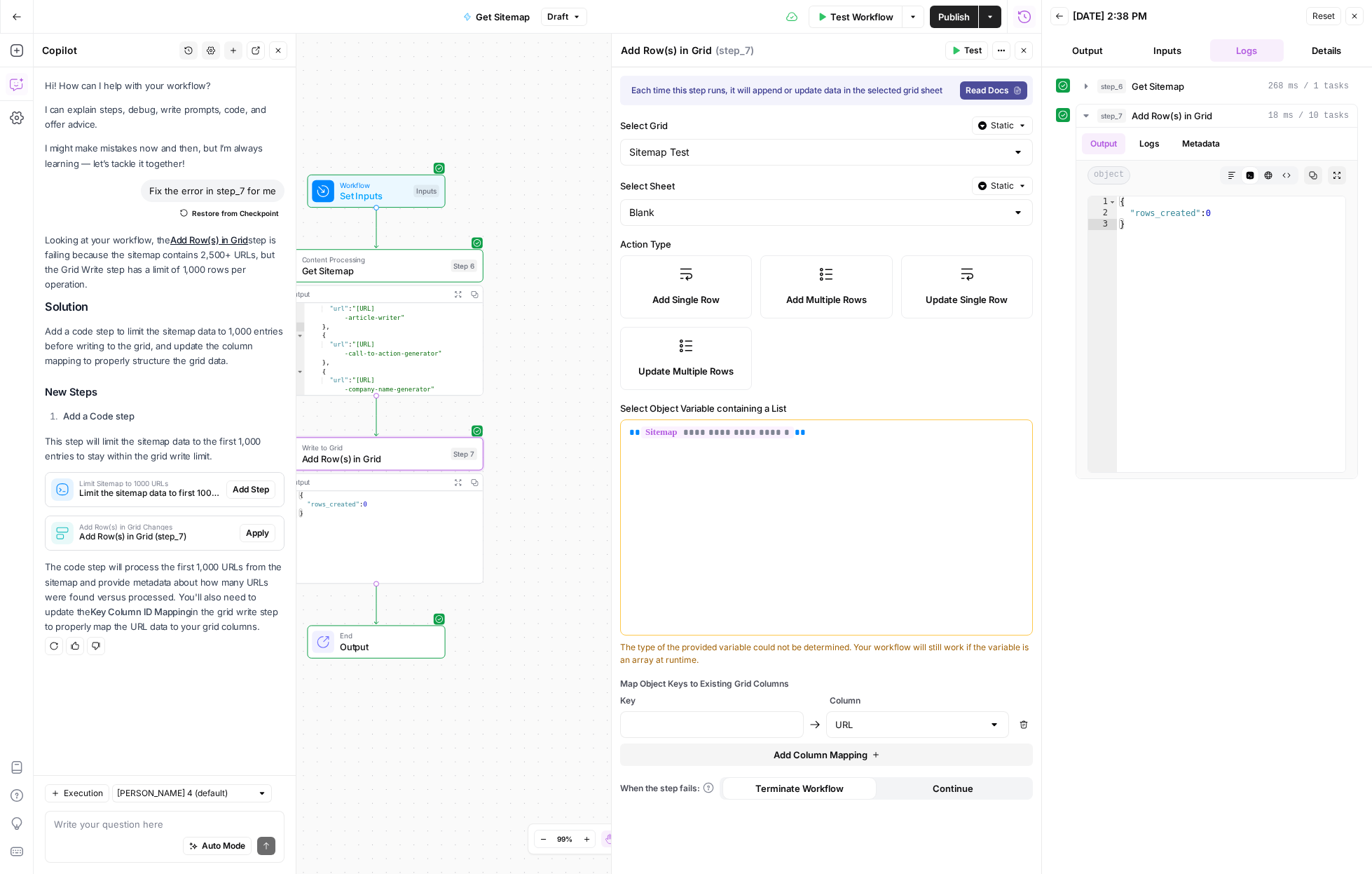
click at [798, 435] on p "**********" at bounding box center [827, 432] width 395 height 14
click at [672, 723] on input "text" at bounding box center [712, 724] width 166 height 14
paste input "{{step_6.output.sitemap}}"
type input "{{step_6.output.sitemap}}"
click at [865, 51] on span "Test" at bounding box center [973, 50] width 18 height 12
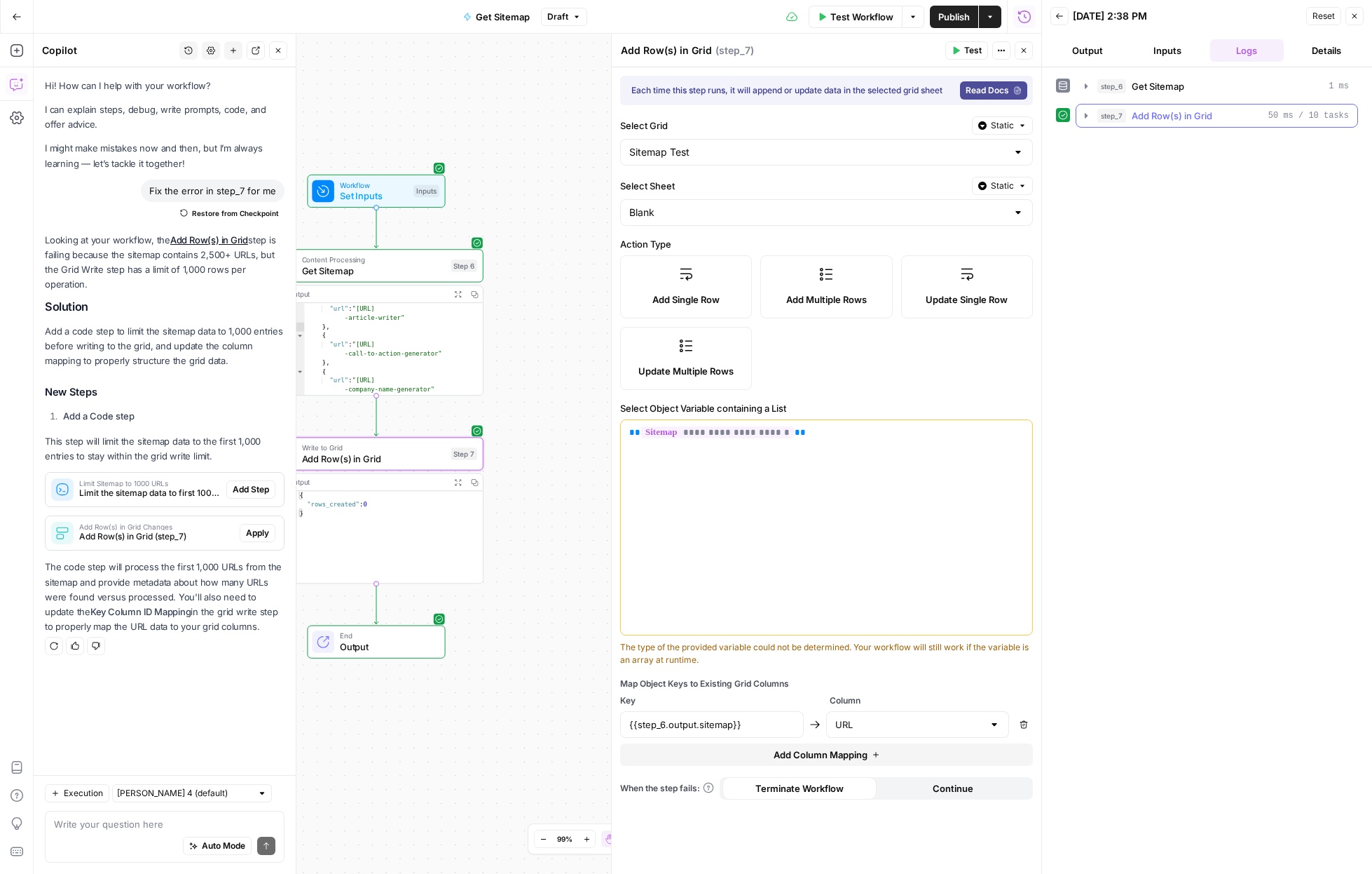
click at [865, 116] on icon "button" at bounding box center [1087, 116] width 11 height 11
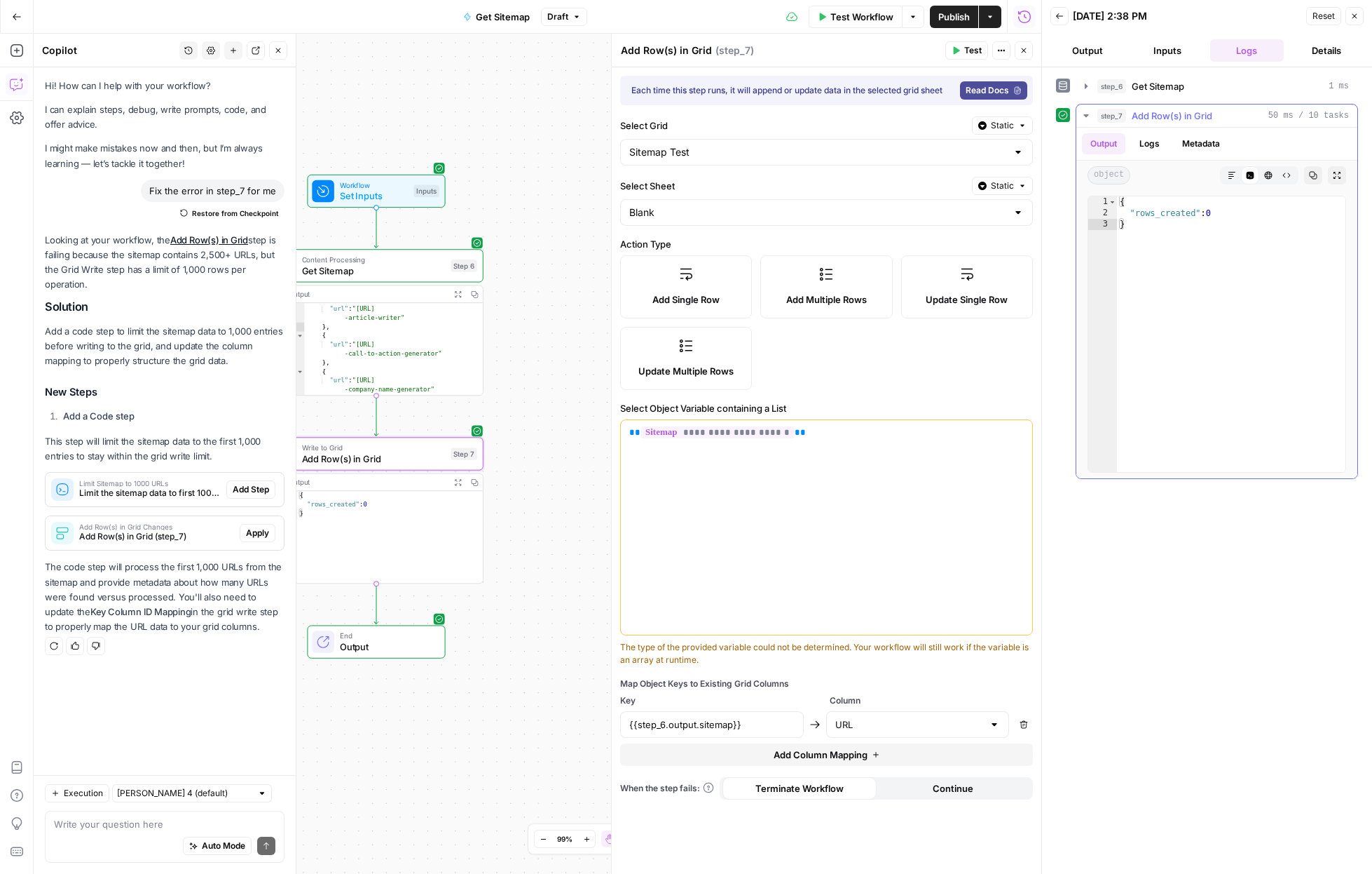
click at [865, 155] on div "Output Logs Metadata" at bounding box center [1217, 143] width 281 height 32
click at [865, 143] on button "Logs" at bounding box center [1149, 143] width 37 height 21
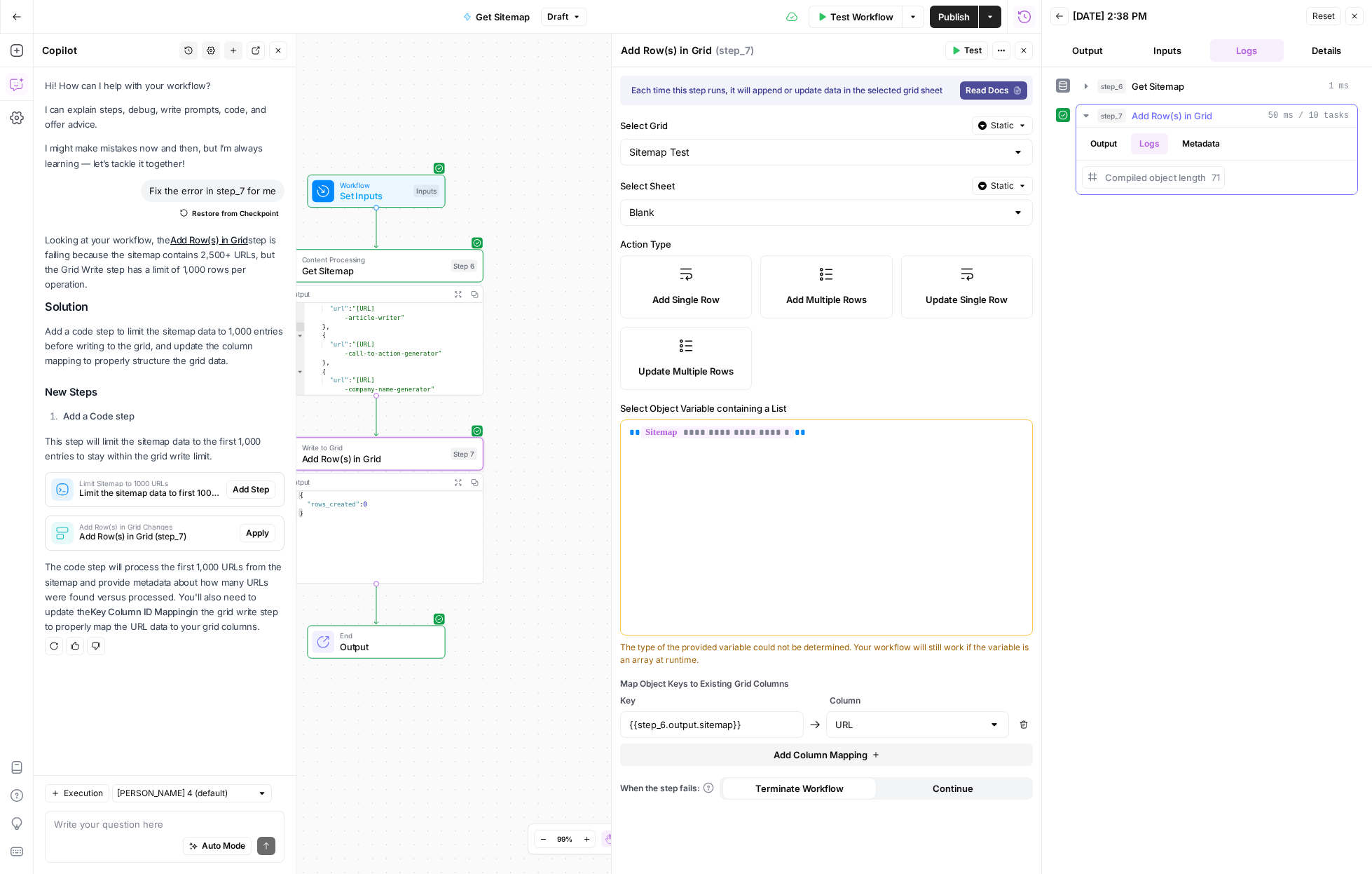
click at [865, 143] on button "Metadata" at bounding box center [1201, 143] width 54 height 21
click at [865, 141] on button "Output" at bounding box center [1104, 143] width 43 height 21
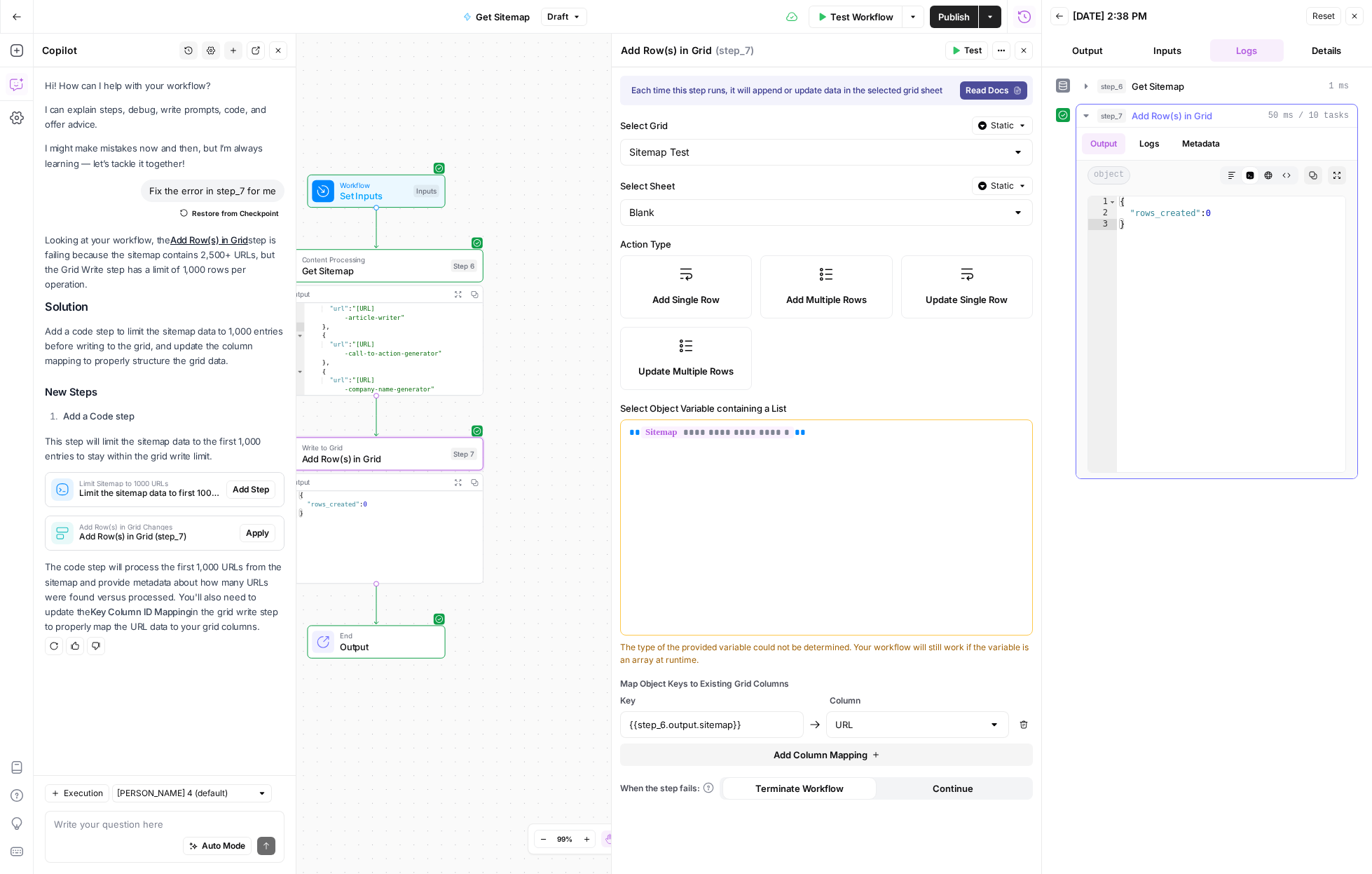
click at [865, 147] on button "Metadata" at bounding box center [1201, 143] width 54 height 21
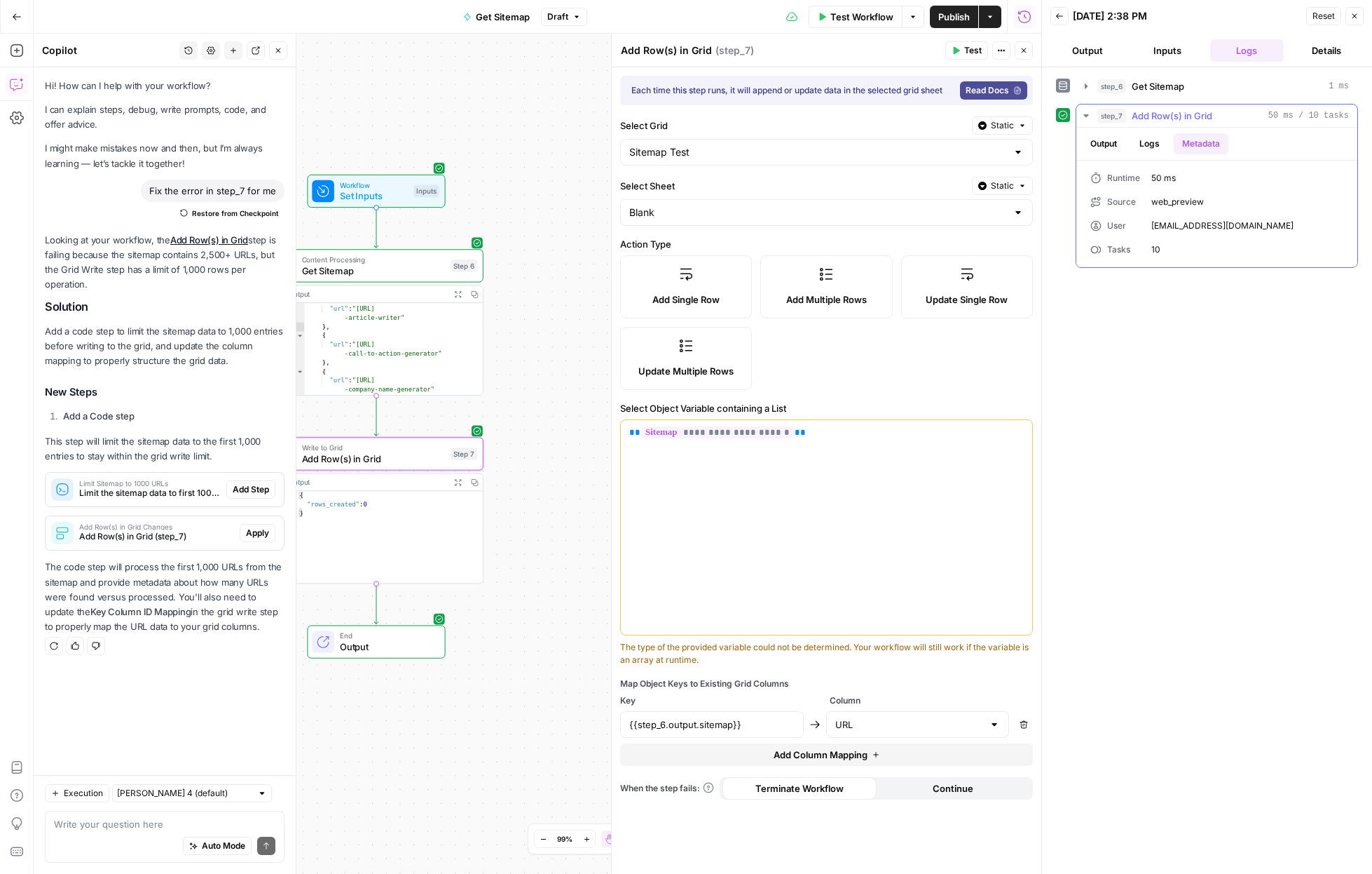
click at [865, 146] on button "Output" at bounding box center [1104, 143] width 43 height 21
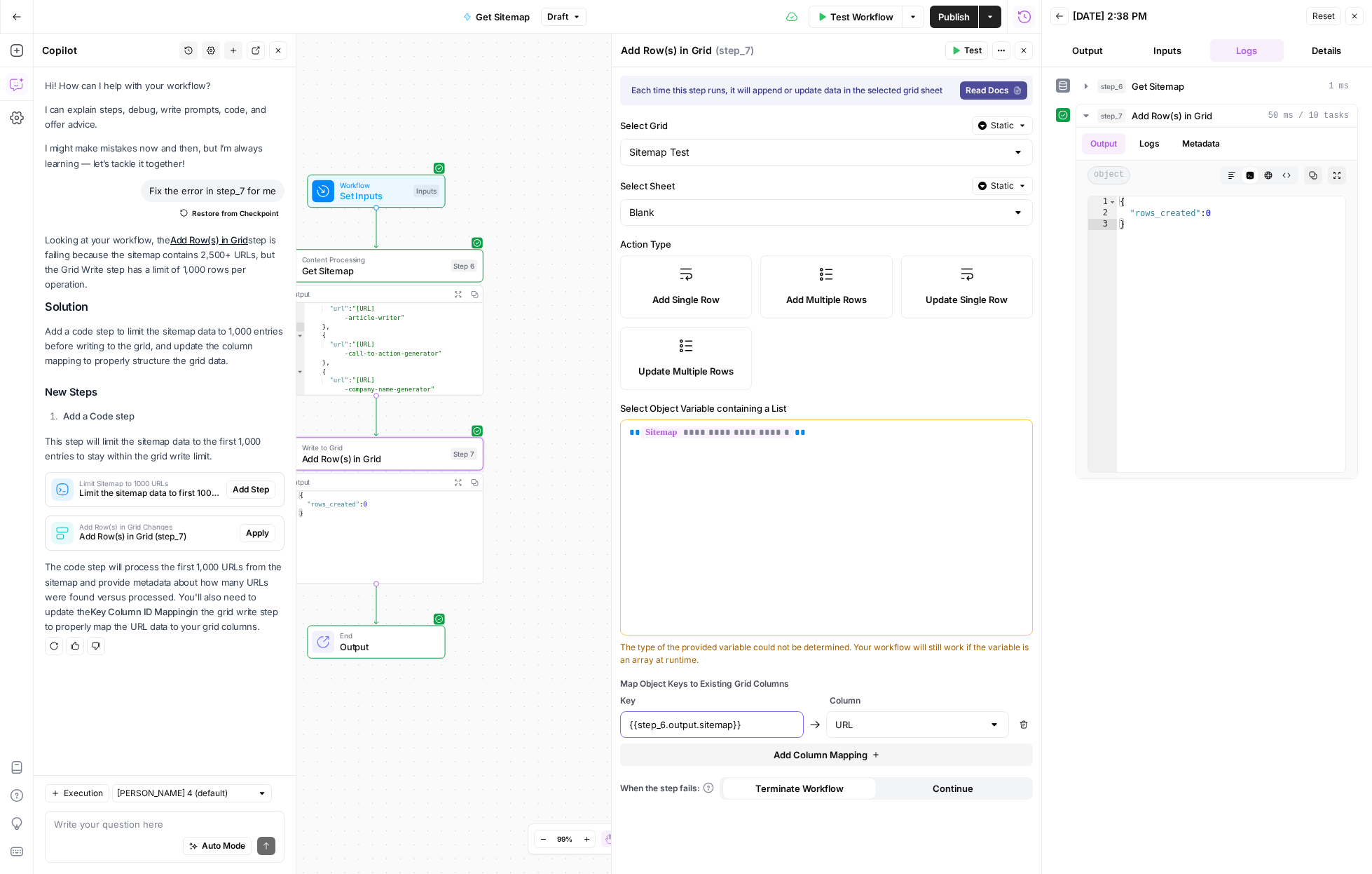
click at [748, 723] on input "{{step_6.output.sitemap}}" at bounding box center [712, 724] width 166 height 14
click at [675, 289] on label "Add Single Row" at bounding box center [686, 286] width 132 height 63
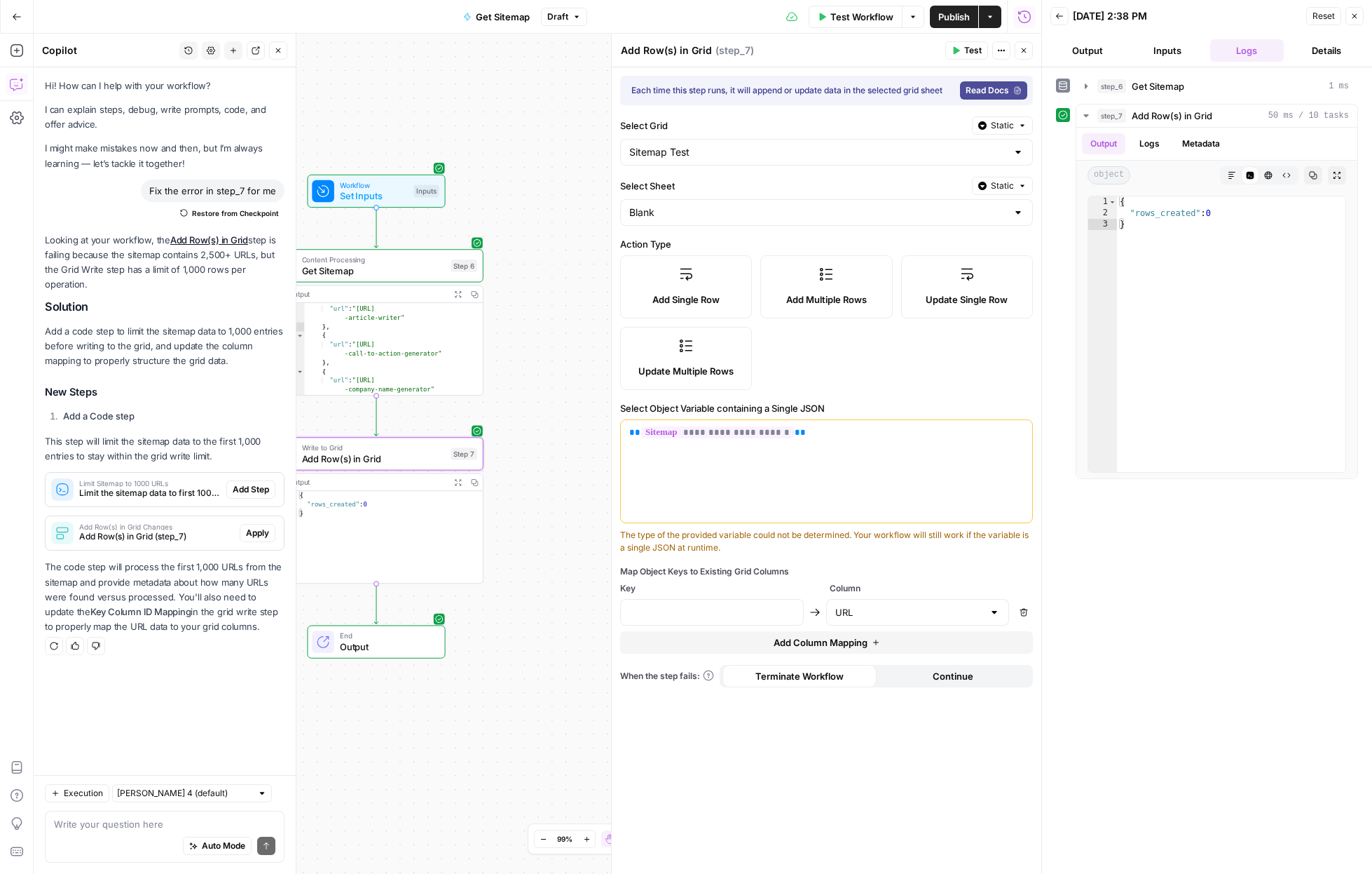
click at [643, 590] on span "Key" at bounding box center [722, 588] width 204 height 12
click at [633, 583] on span "Key" at bounding box center [722, 588] width 204 height 12
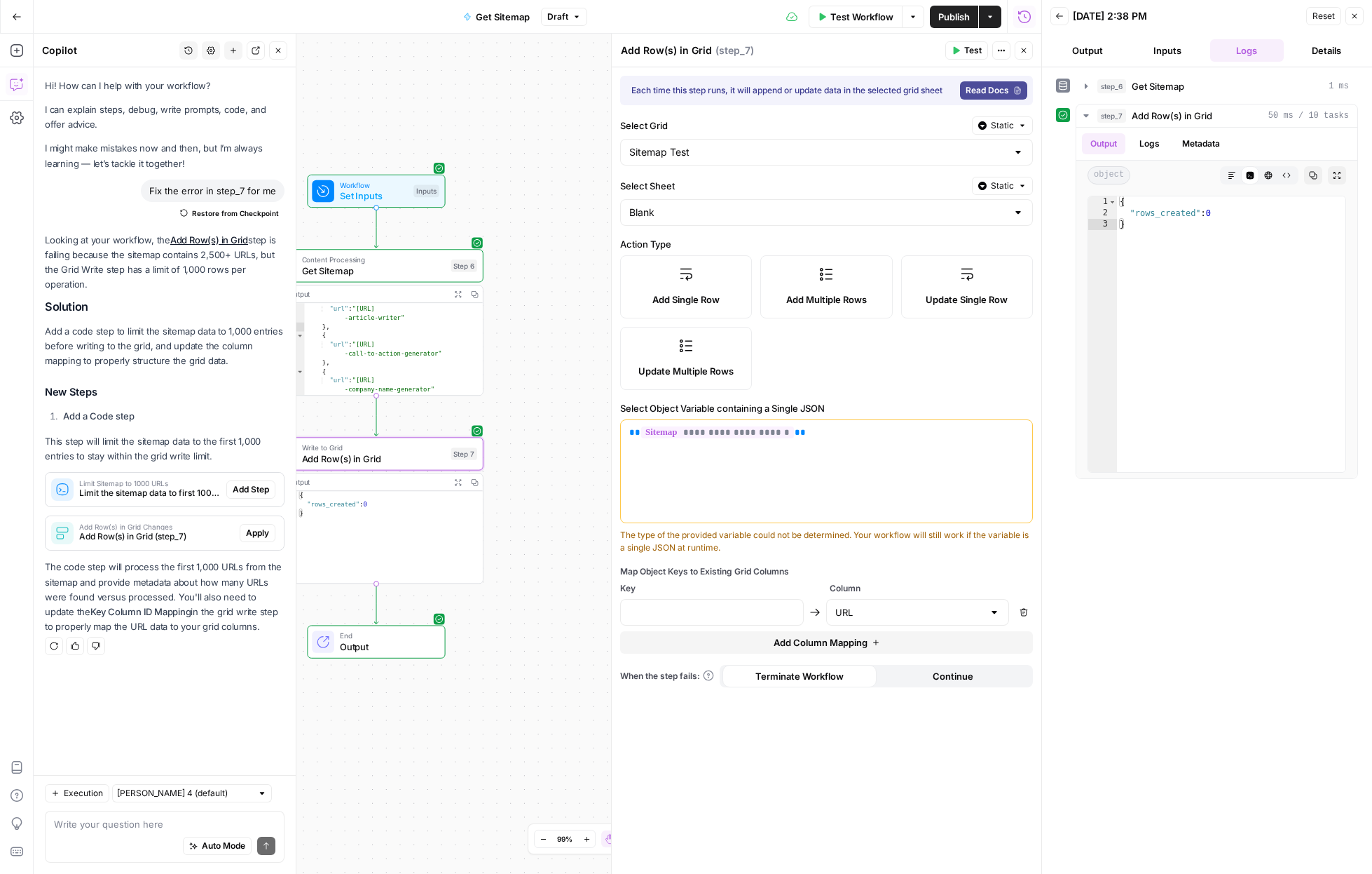
click at [633, 583] on span "Key" at bounding box center [722, 588] width 204 height 12
click at [865, 584] on span "Column" at bounding box center [932, 588] width 204 height 12
click at [865, 610] on icon "button" at bounding box center [1023, 612] width 8 height 8
drag, startPoint x: 684, startPoint y: 573, endPoint x: 762, endPoint y: 574, distance: 78.0
click at [692, 574] on div "Map Object Keys to Existing Grid Columns" at bounding box center [826, 571] width 412 height 12
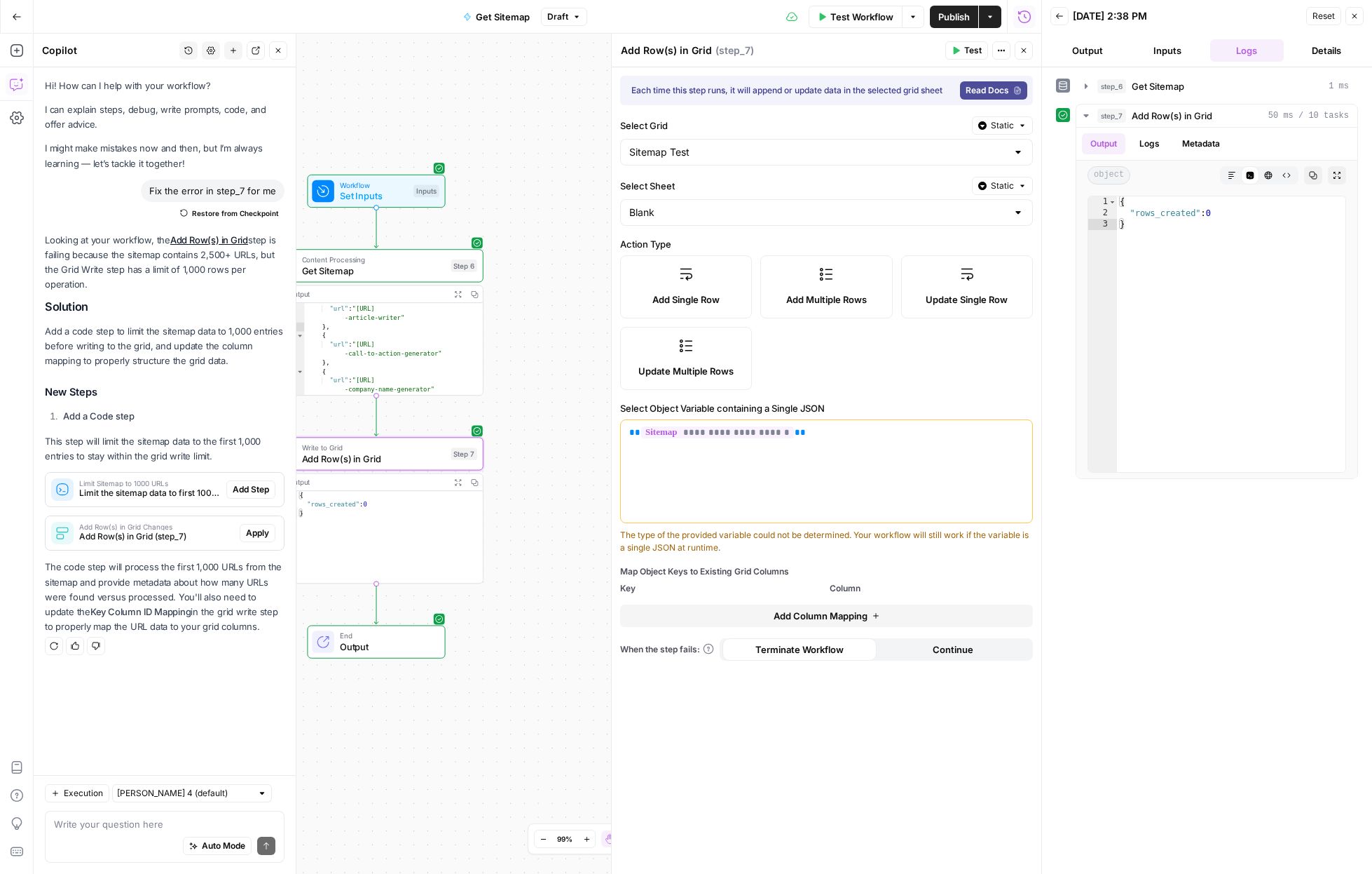
click at [709, 568] on div "Map Object Keys to Existing Grid Columns" at bounding box center [826, 571] width 412 height 12
click at [670, 433] on span "**********" at bounding box center [717, 432] width 152 height 12
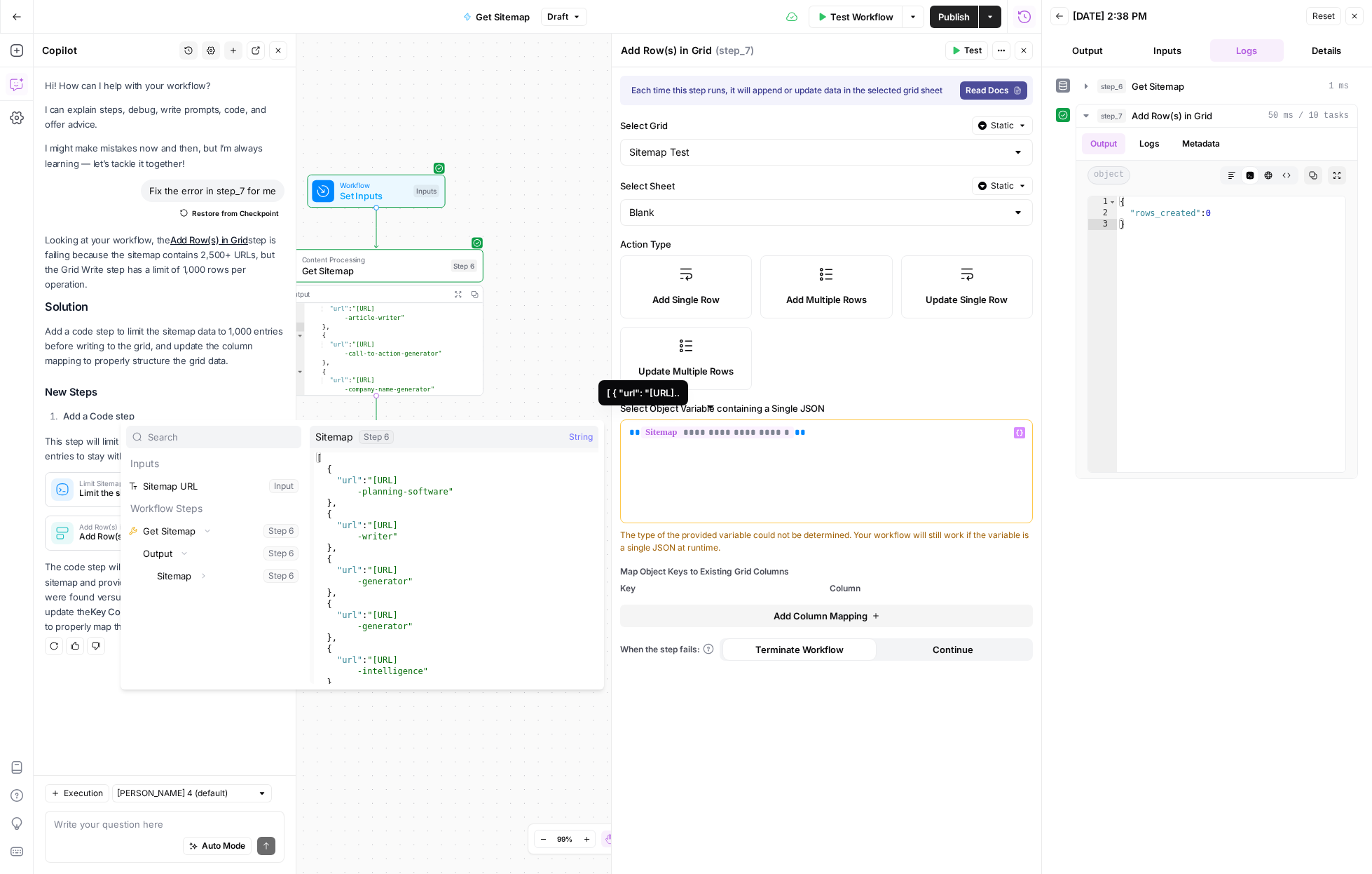
click at [809, 570] on div "Map Object Keys to Existing Grid Columns" at bounding box center [826, 571] width 412 height 12
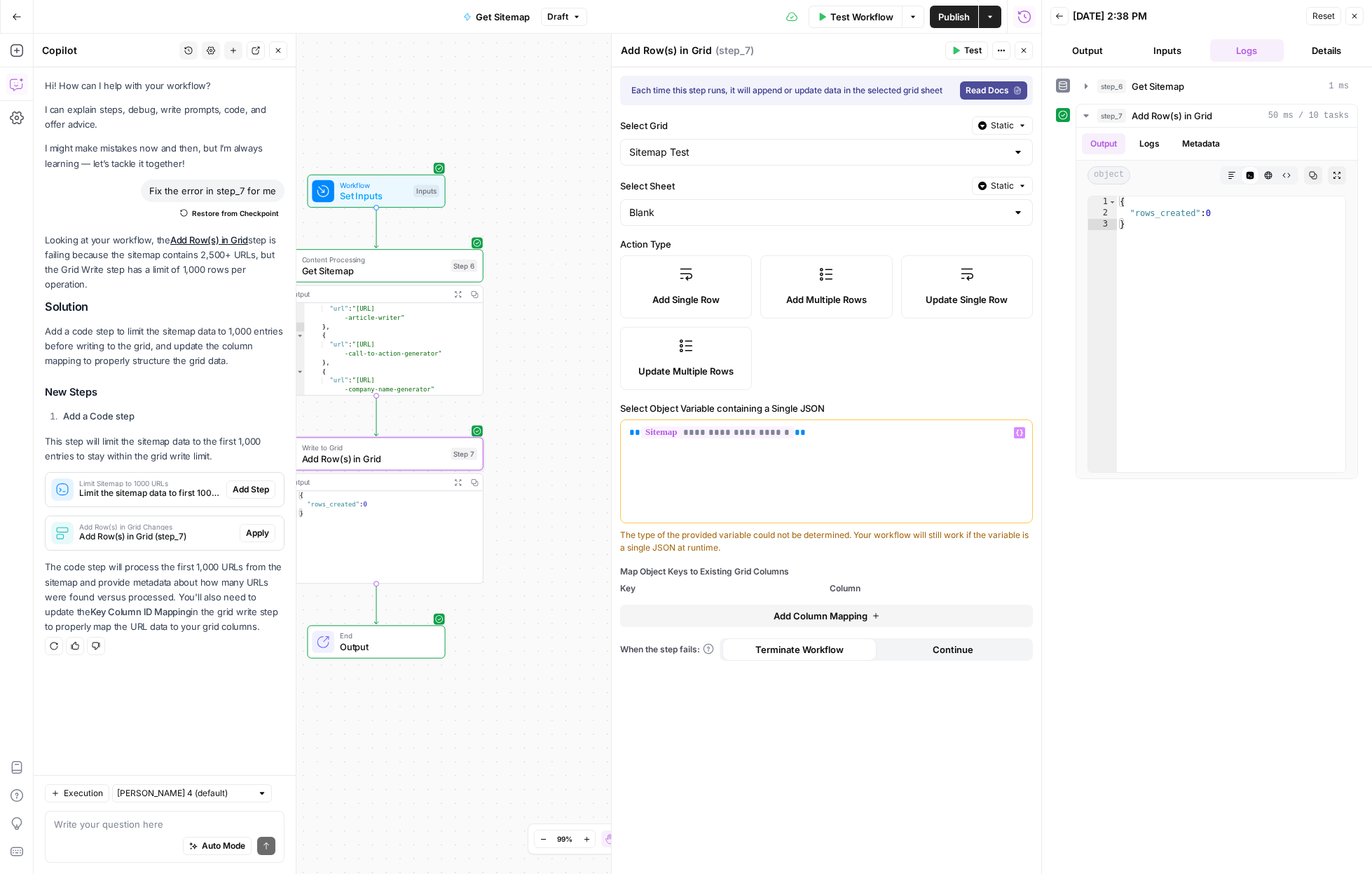
click at [810, 611] on span "Add Column Mapping" at bounding box center [820, 615] width 94 height 14
click at [734, 615] on input "text" at bounding box center [712, 612] width 166 height 14
type input "Sitemap"
click at [865, 612] on input "text" at bounding box center [909, 612] width 149 height 14
click at [865, 647] on span "URL" at bounding box center [915, 647] width 154 height 14
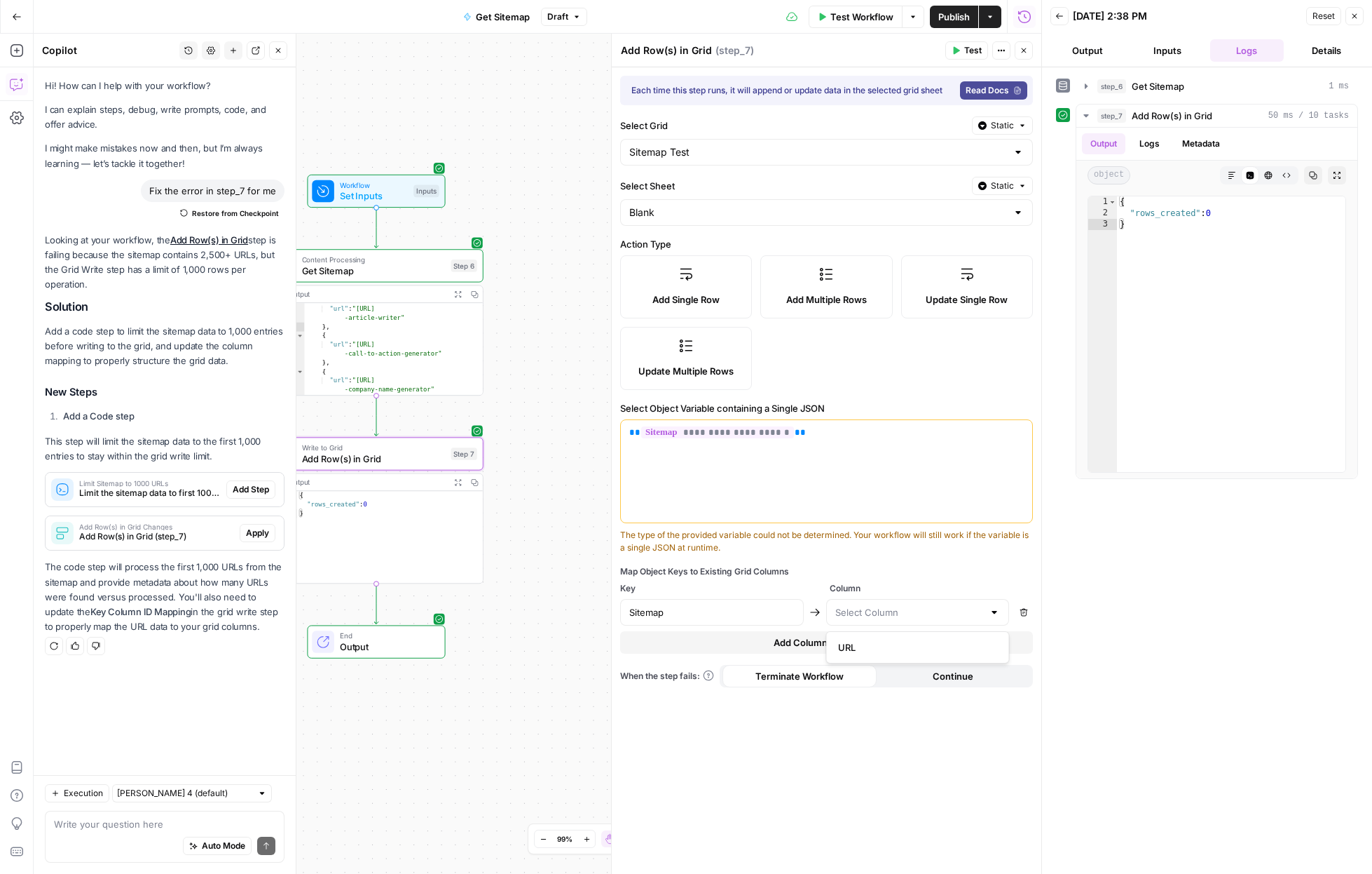
type input "URL"
click at [865, 45] on button "Test" at bounding box center [967, 50] width 43 height 18
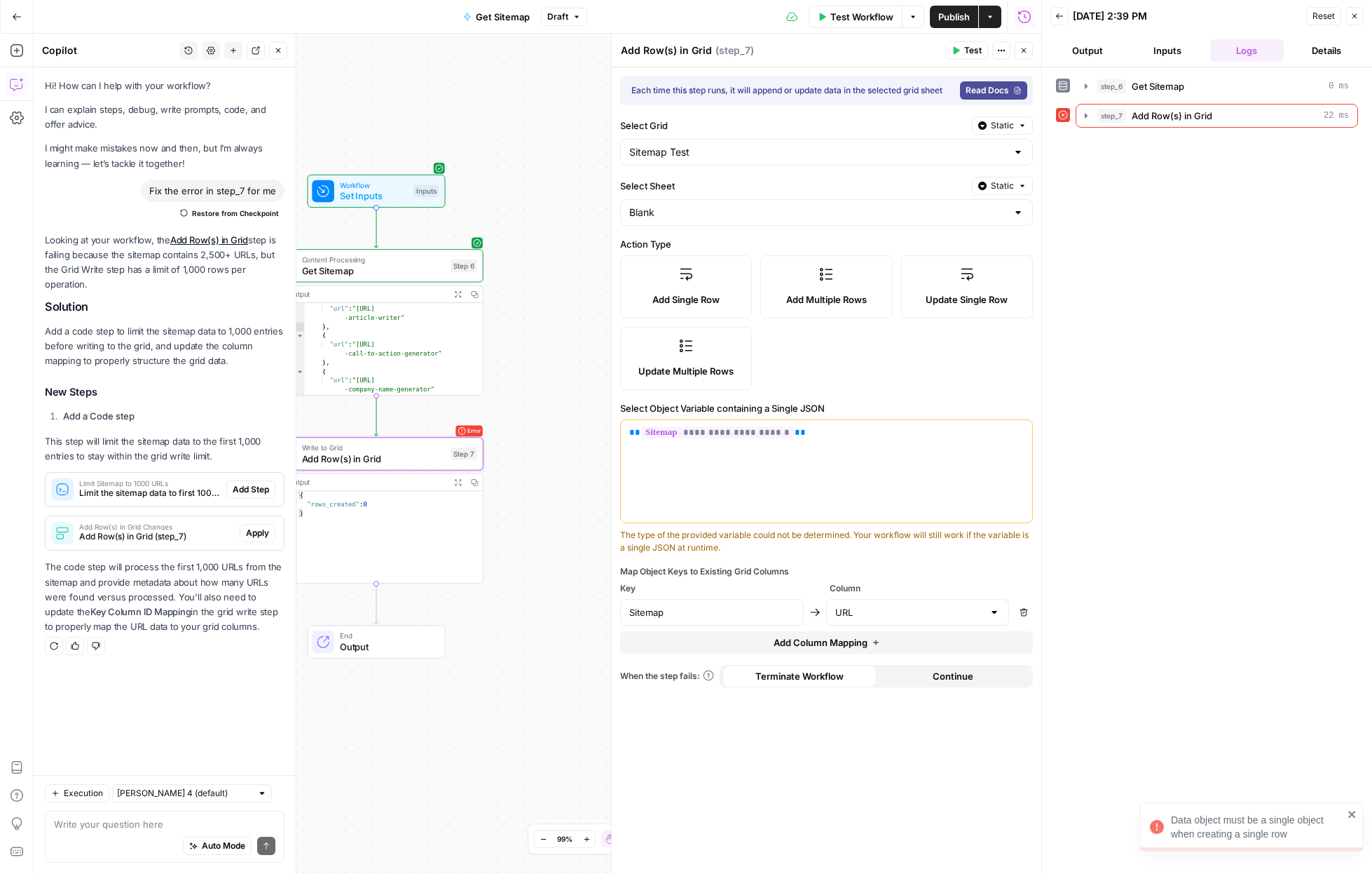
click at [835, 304] on span "Add Multiple Rows" at bounding box center [827, 299] width 80 height 14
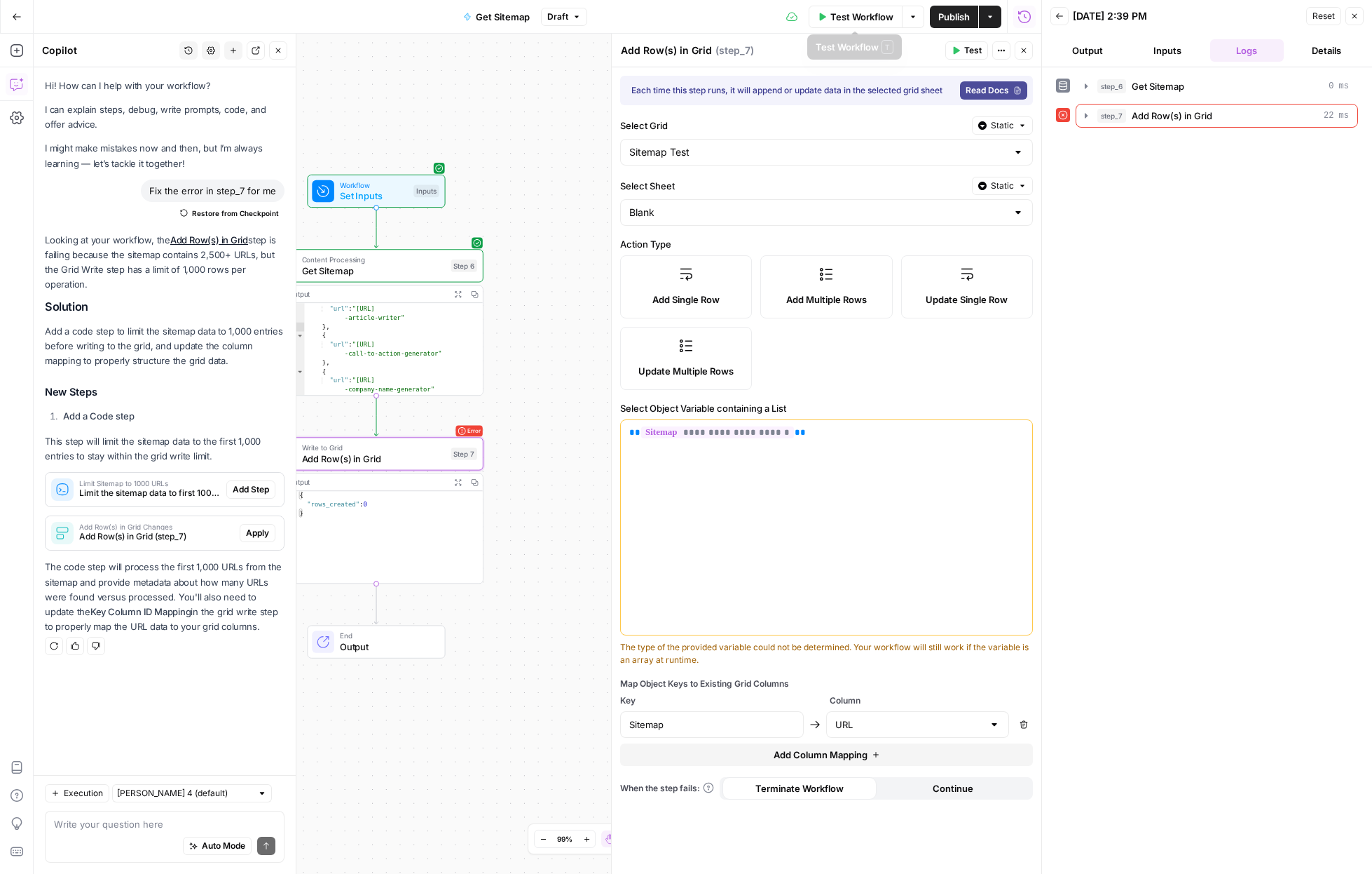
click at [865, 17] on span "Test Workflow" at bounding box center [861, 16] width 63 height 14
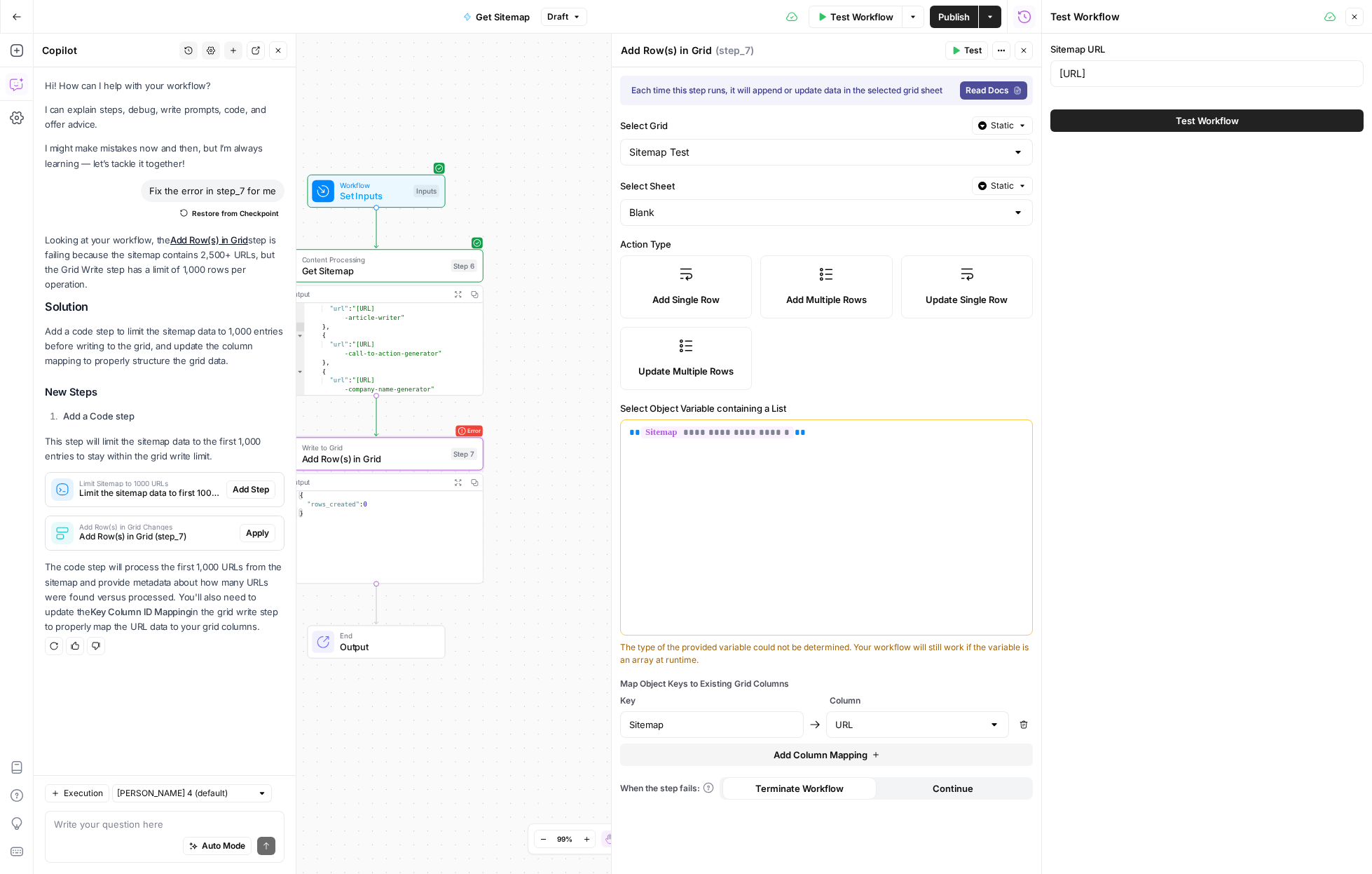
click at [865, 45] on button "Test" at bounding box center [967, 50] width 43 height 18
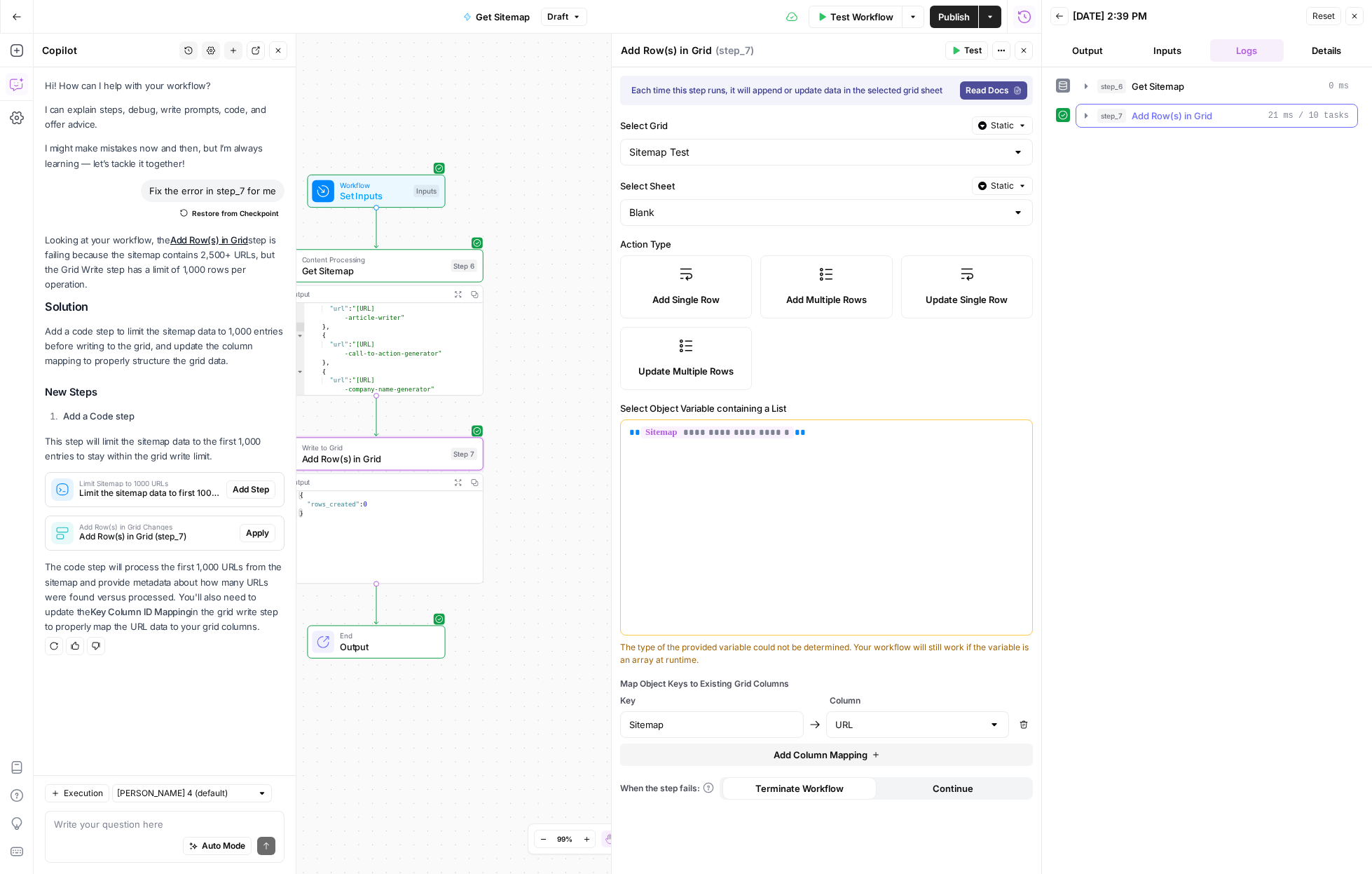
click at [865, 119] on icon "button" at bounding box center [1087, 116] width 11 height 11
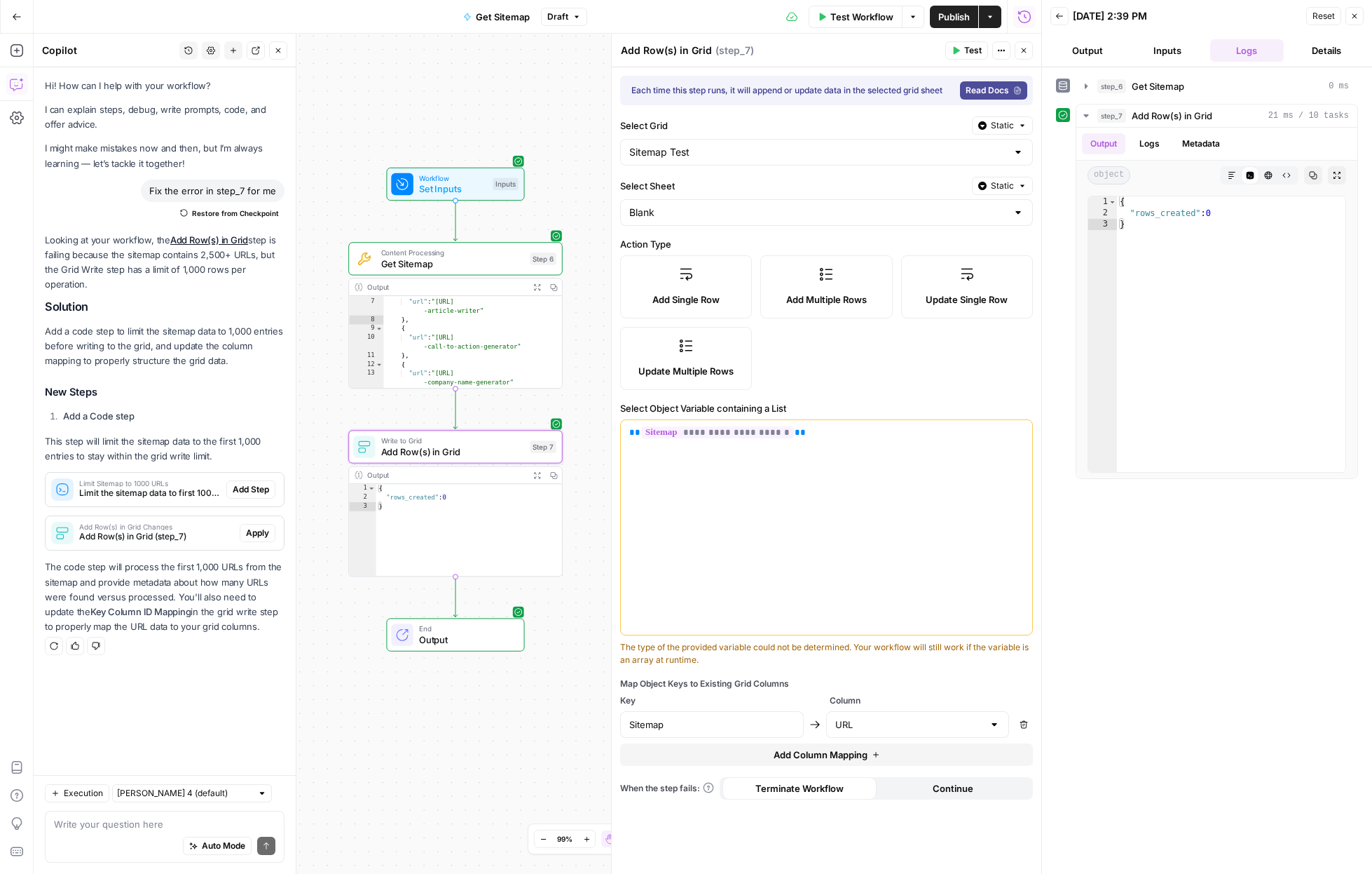
click at [575, 384] on div "Workflow Set Inputs Inputs Content Processing Get Sitemap Step 6 Output Expand …" at bounding box center [538, 454] width 1008 height 840
type input "z"
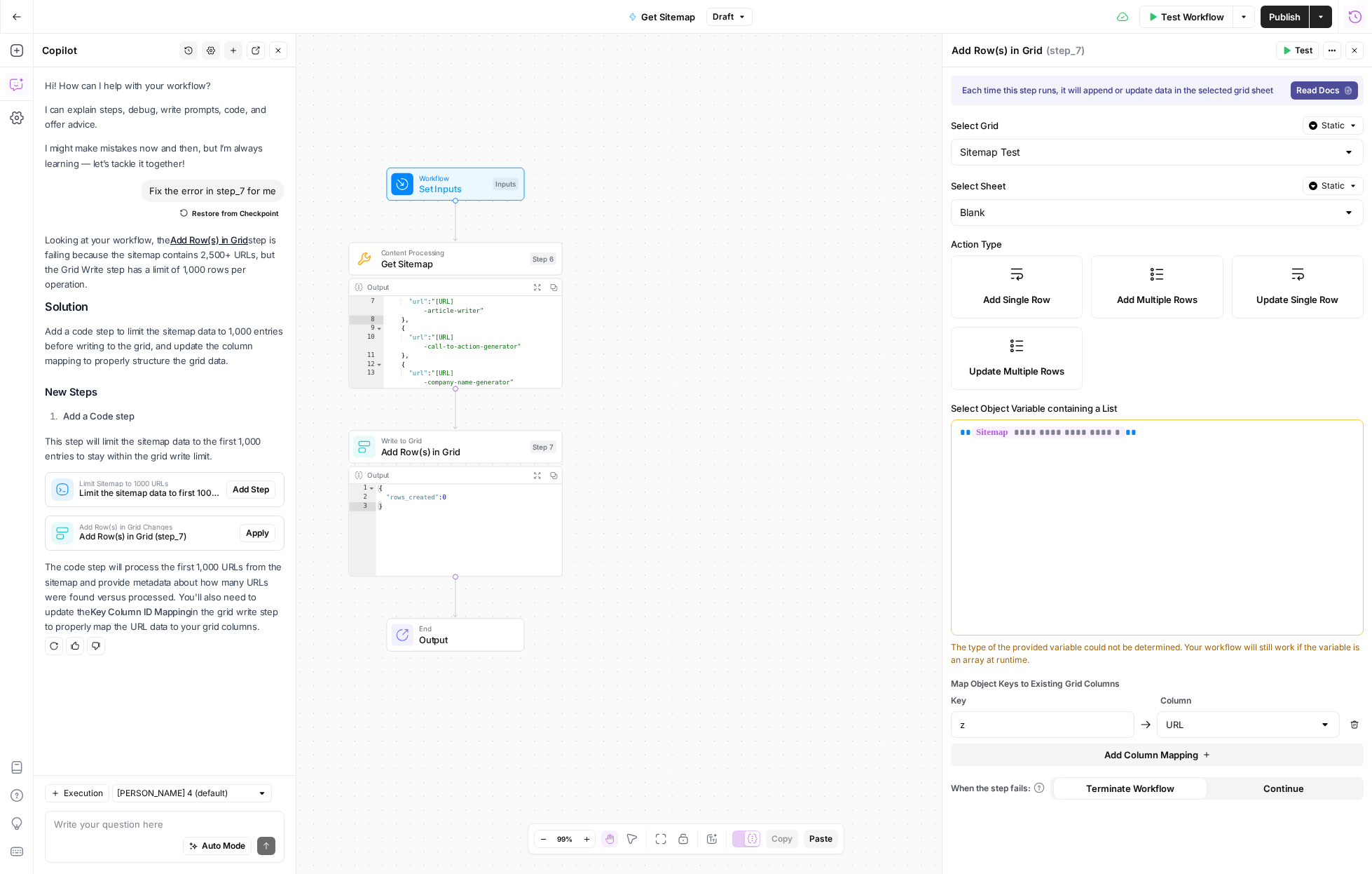
click at [865, 50] on icon "button" at bounding box center [1354, 50] width 8 height 8
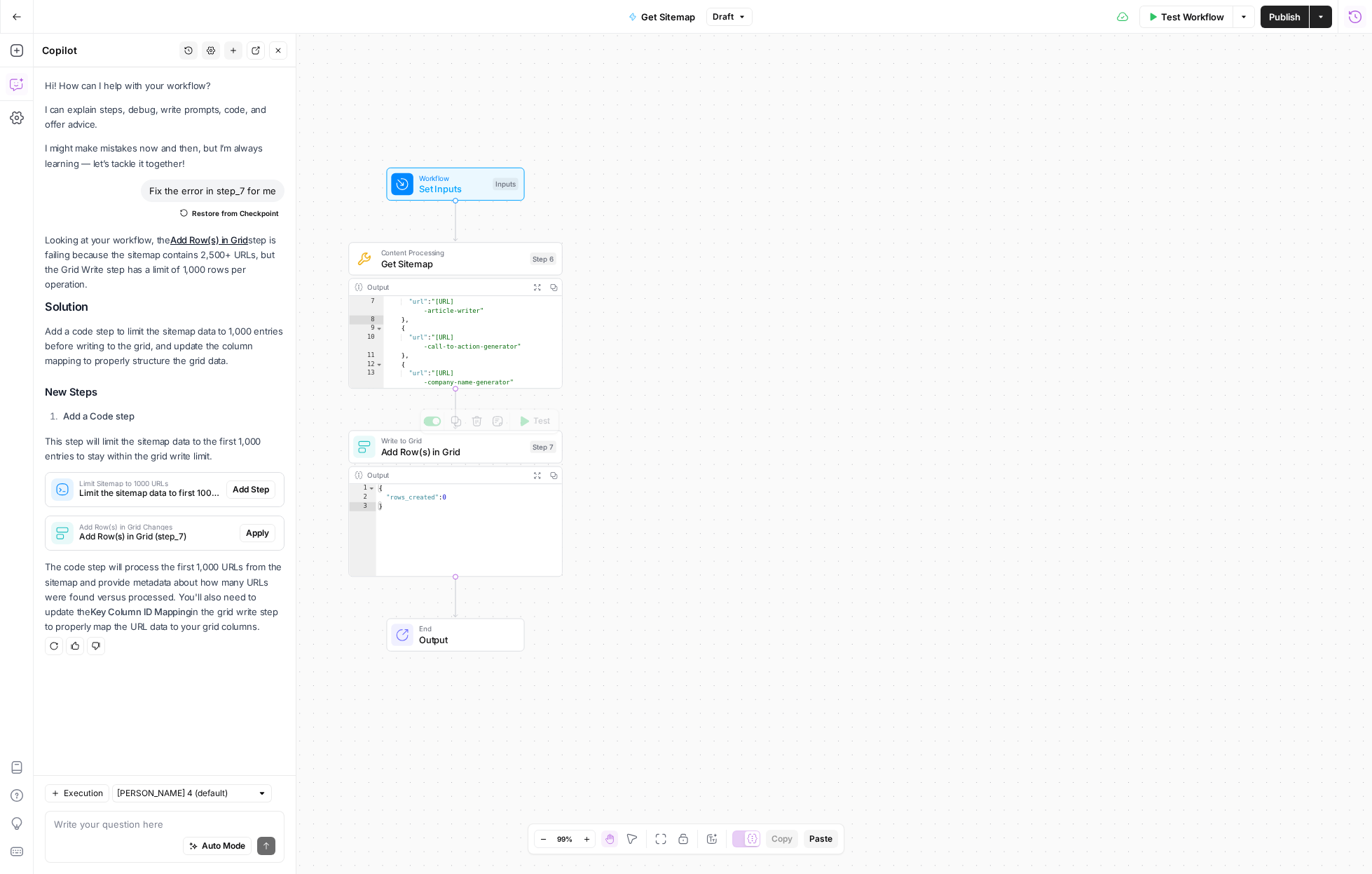
type textarea "*"
click at [457, 504] on div "{ "rows_created" : 0 }" at bounding box center [469, 539] width 186 height 111
click at [139, 821] on textarea at bounding box center [165, 823] width 222 height 14
type textarea "Why is my add rows in Grid step not creating any rows"
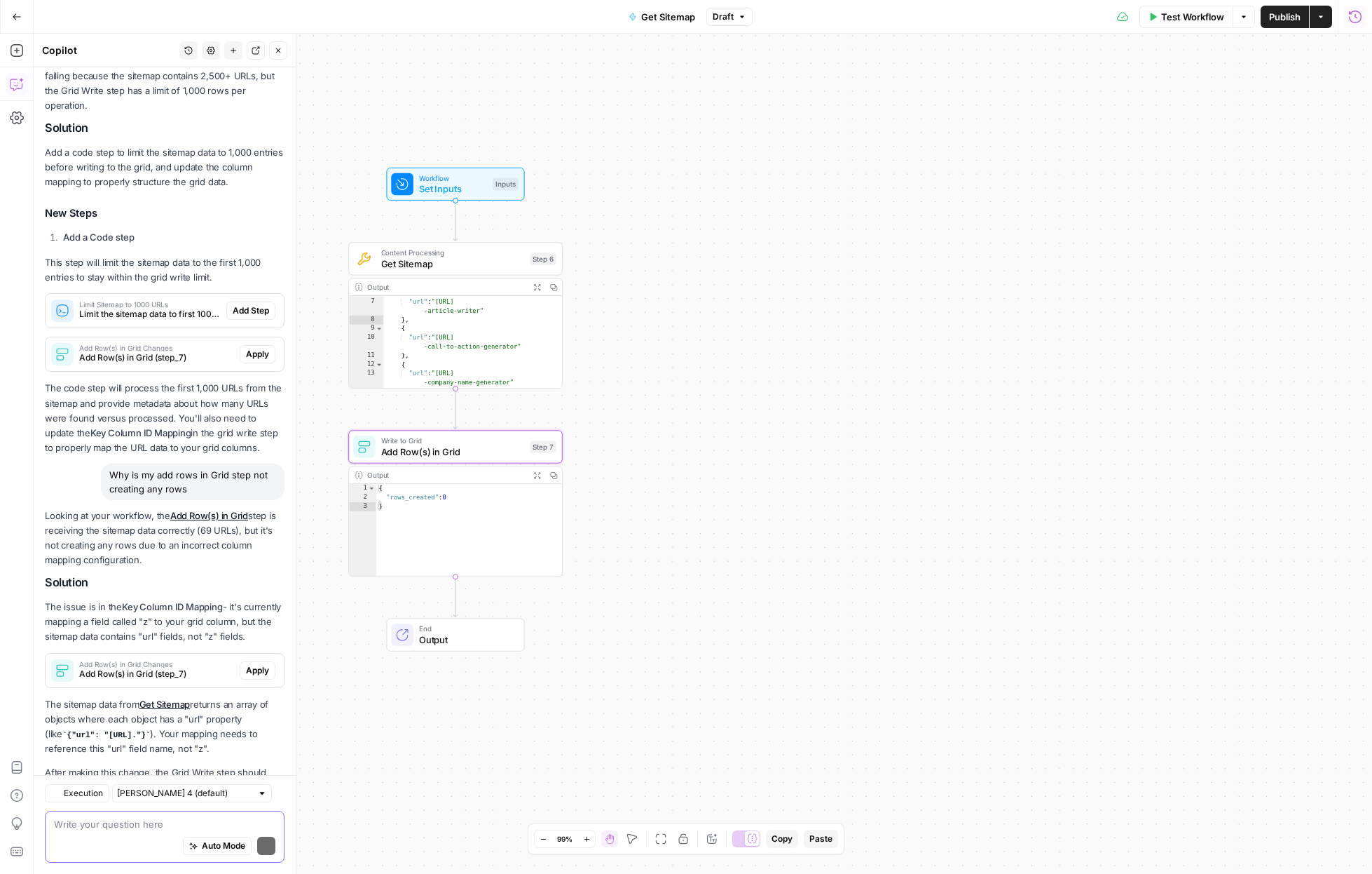
scroll to position [247, 0]
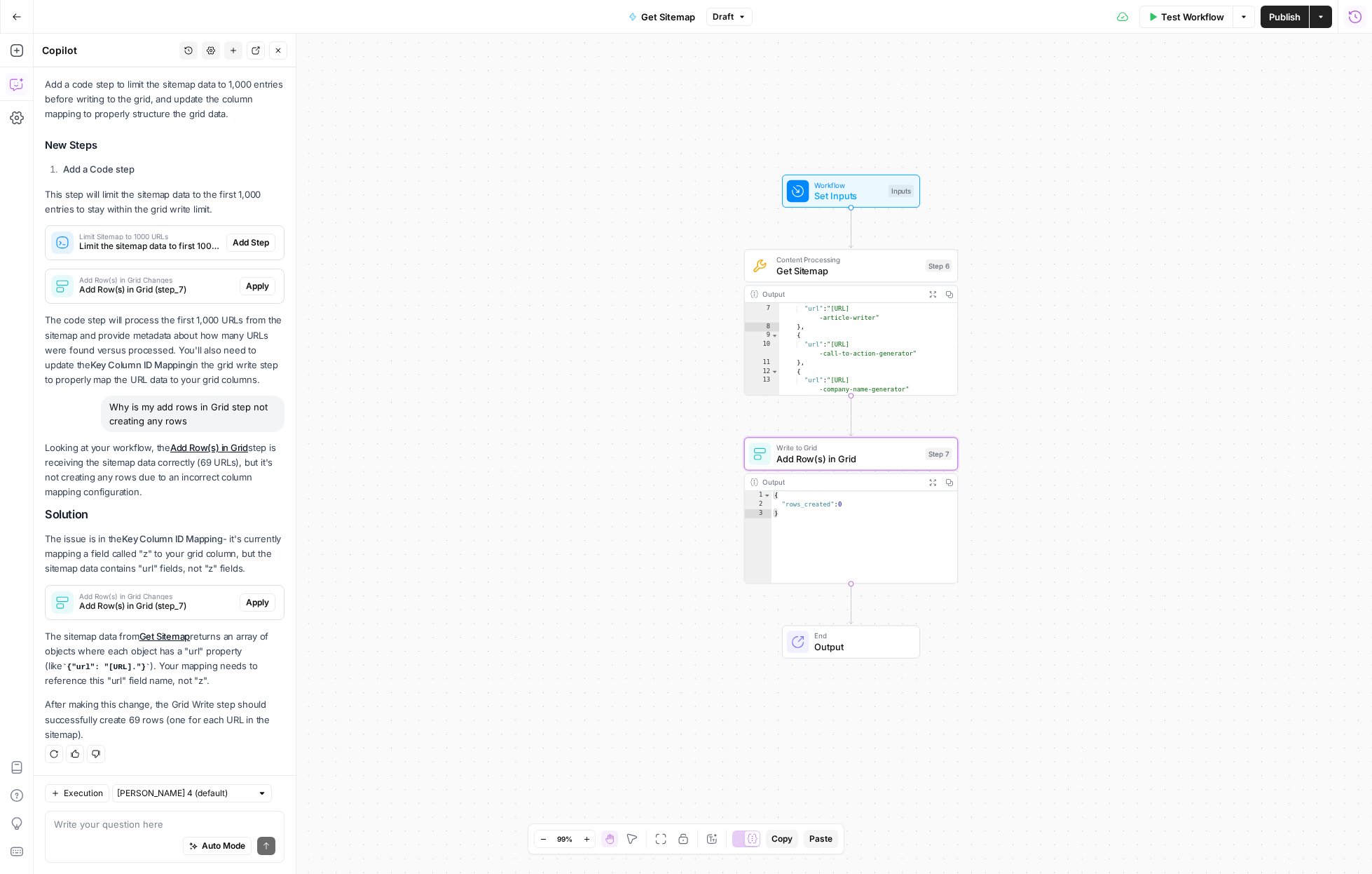
click at [251, 602] on span "Apply" at bounding box center [257, 602] width 23 height 12
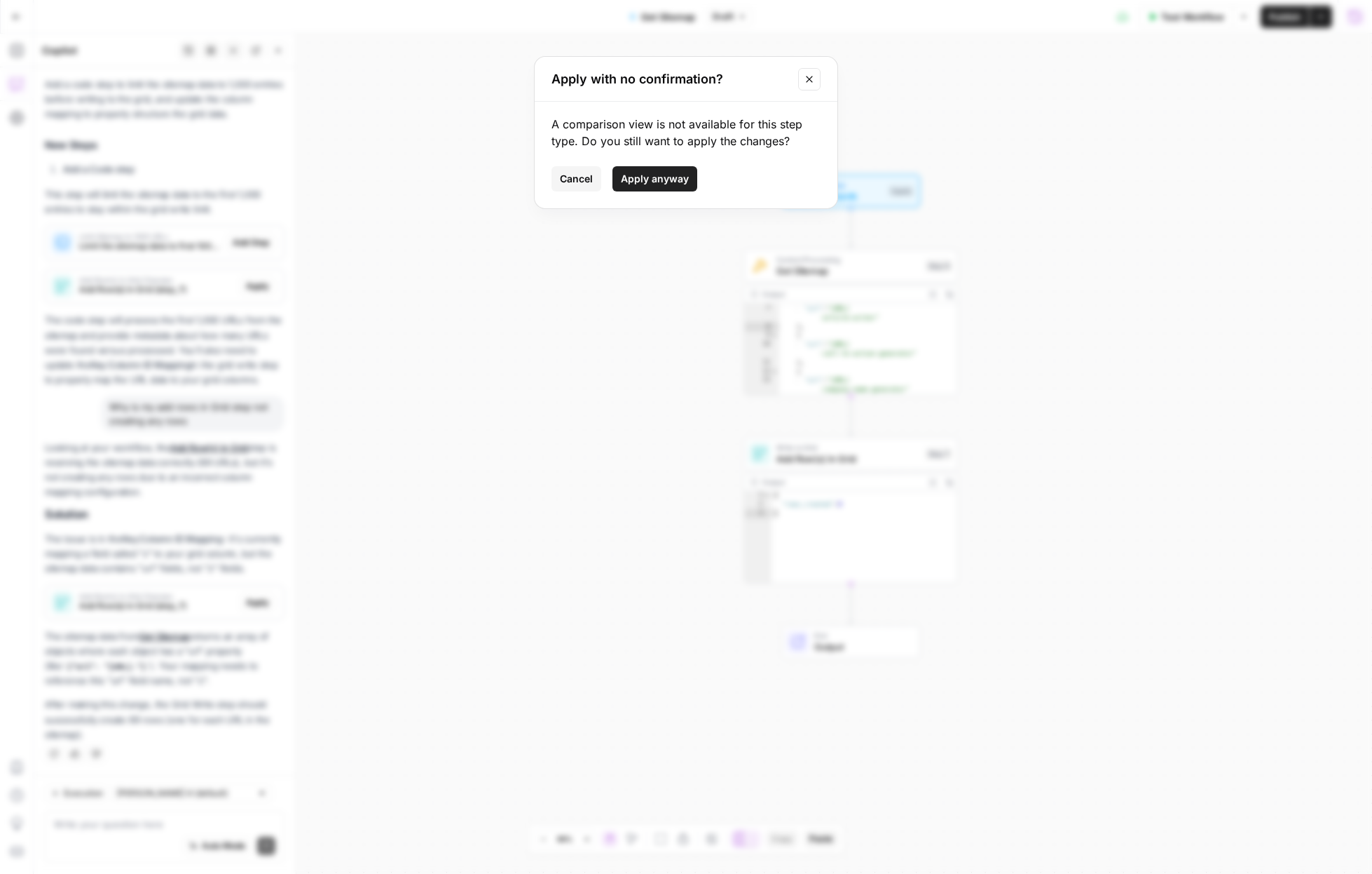
click at [645, 178] on span "Apply anyway" at bounding box center [655, 179] width 68 height 14
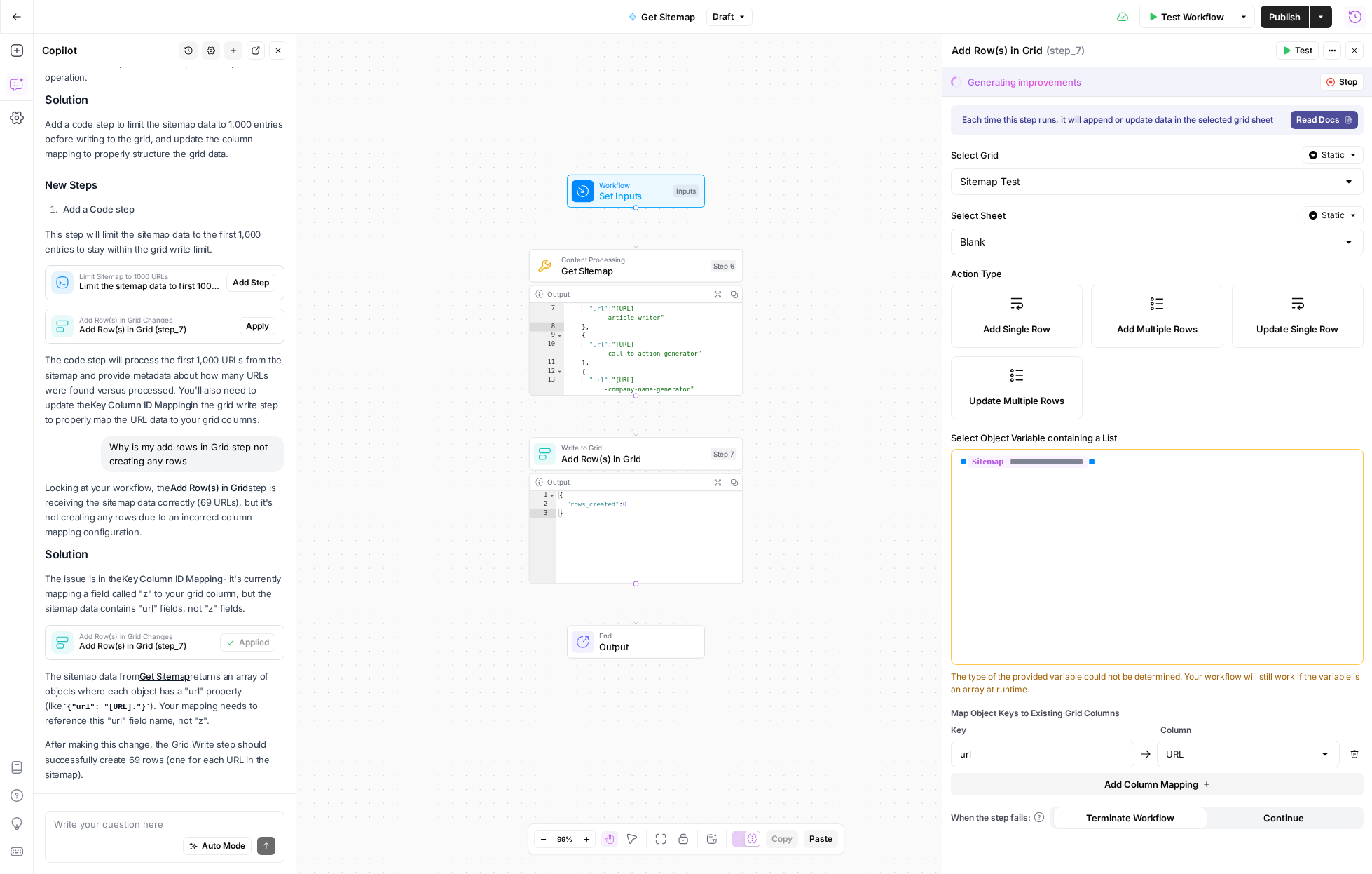
scroll to position [269, 0]
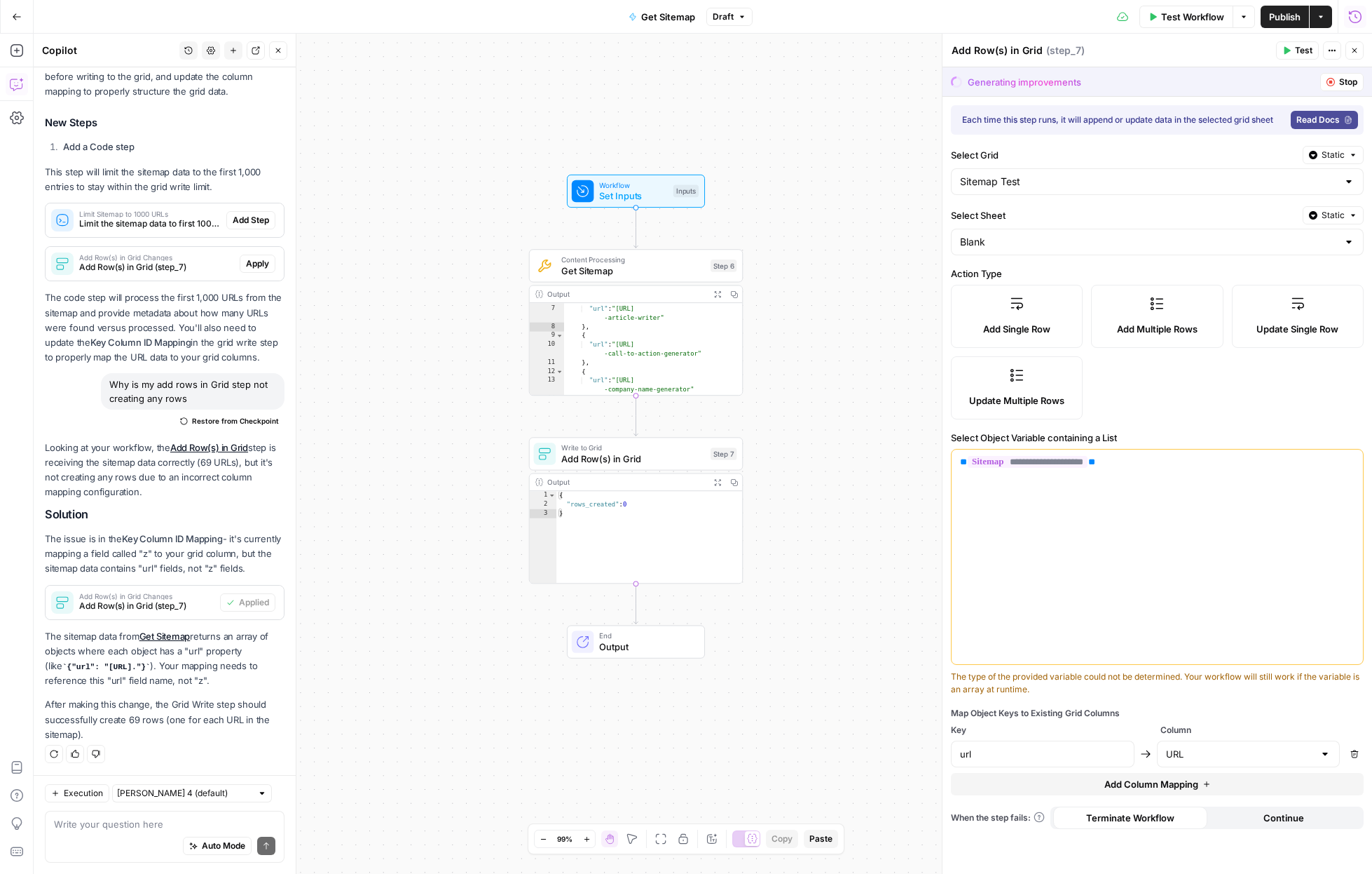
click at [865, 85] on span "Stop" at bounding box center [1348, 81] width 18 height 12
click at [865, 76] on button "Stop" at bounding box center [1342, 81] width 43 height 18
click at [865, 77] on button "Stop" at bounding box center [1342, 81] width 43 height 18
drag, startPoint x: 1334, startPoint y: 82, endPoint x: 1350, endPoint y: 63, distance: 24.8
click at [865, 78] on button "Stop" at bounding box center [1342, 81] width 43 height 18
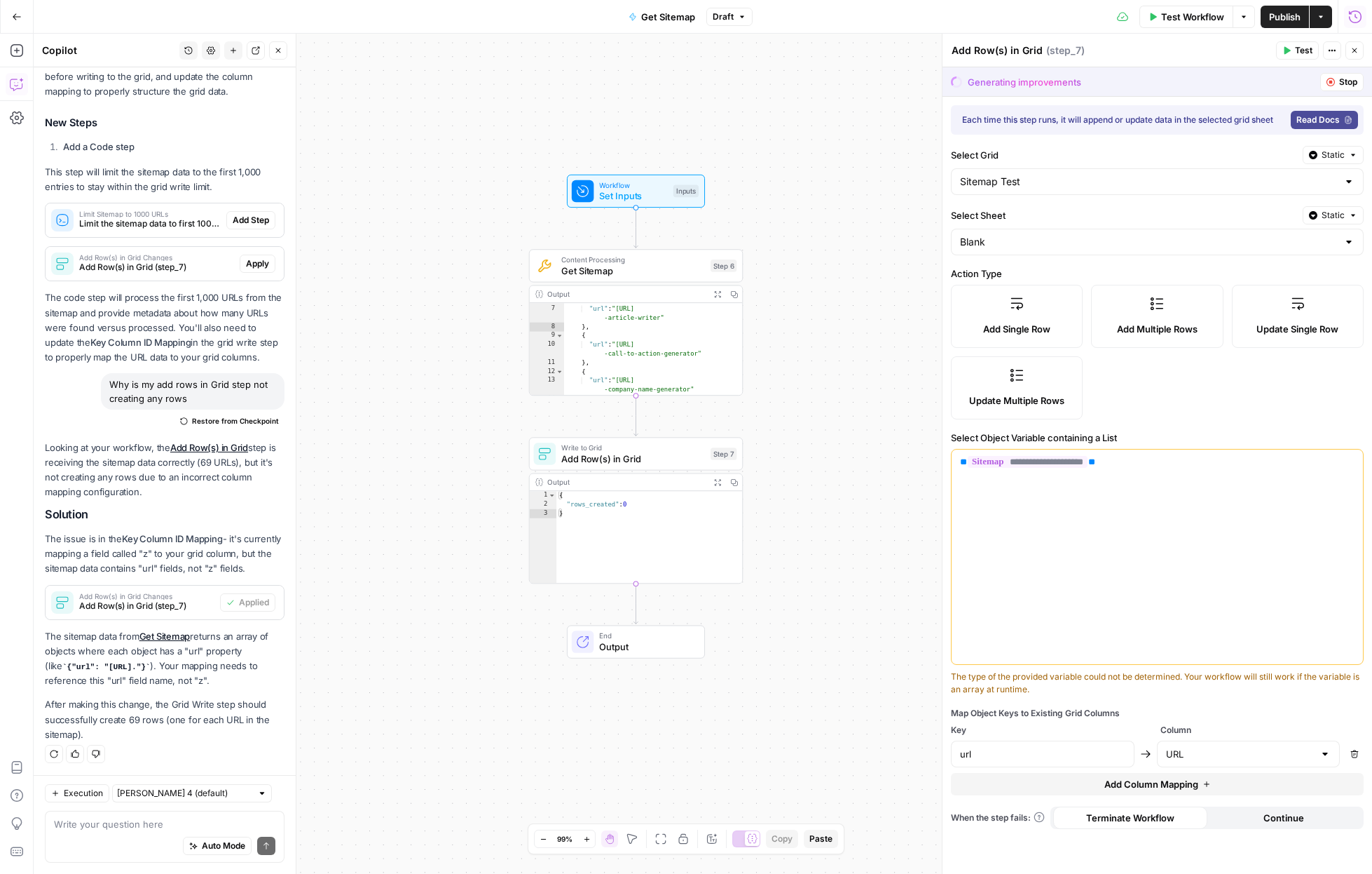
click at [865, 51] on icon "button" at bounding box center [1354, 51] width 5 height 5
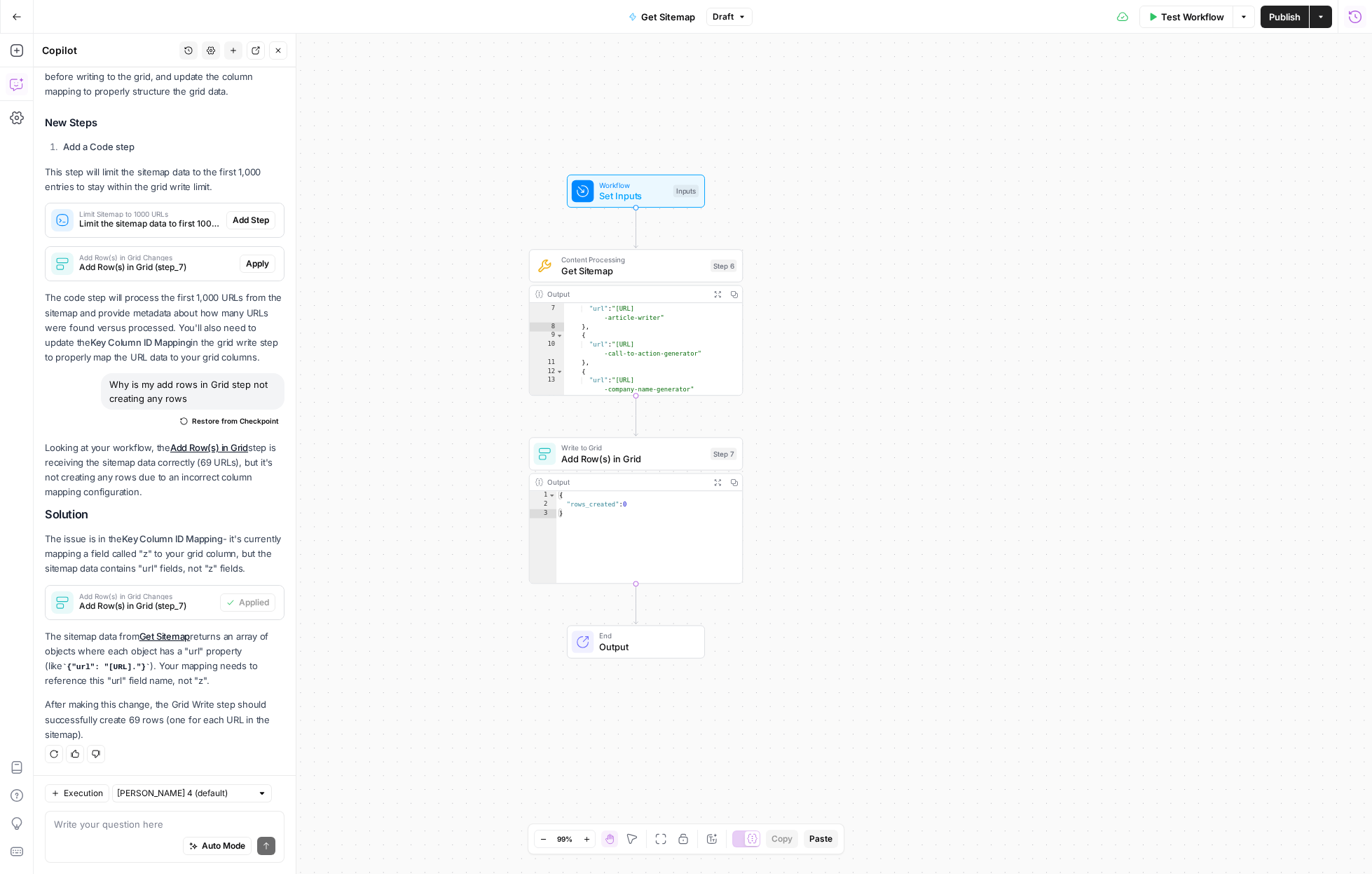
click at [865, 11] on span "Test Workflow" at bounding box center [1192, 16] width 63 height 14
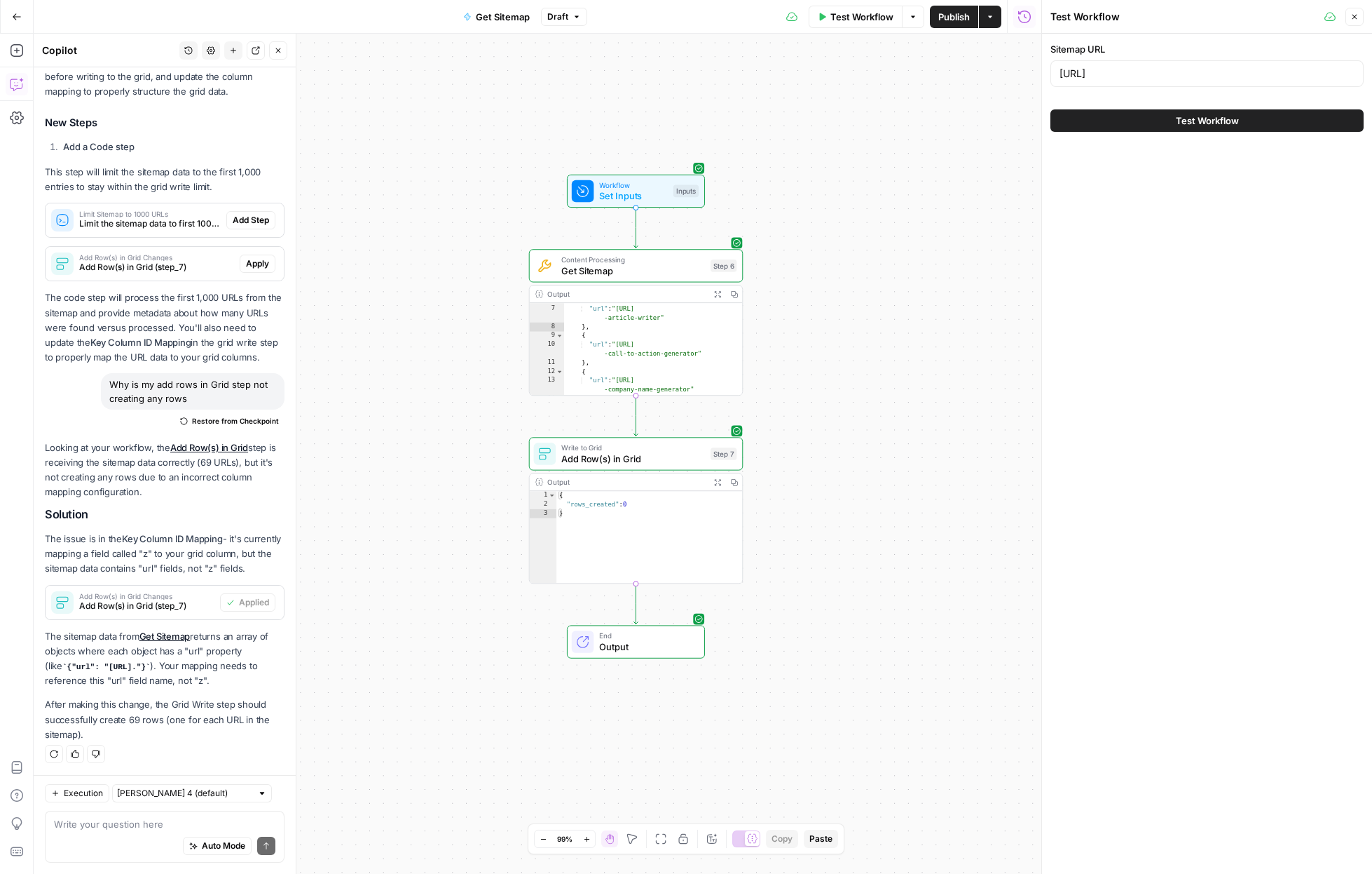
click at [865, 117] on button "Test Workflow" at bounding box center [1206, 121] width 313 height 22
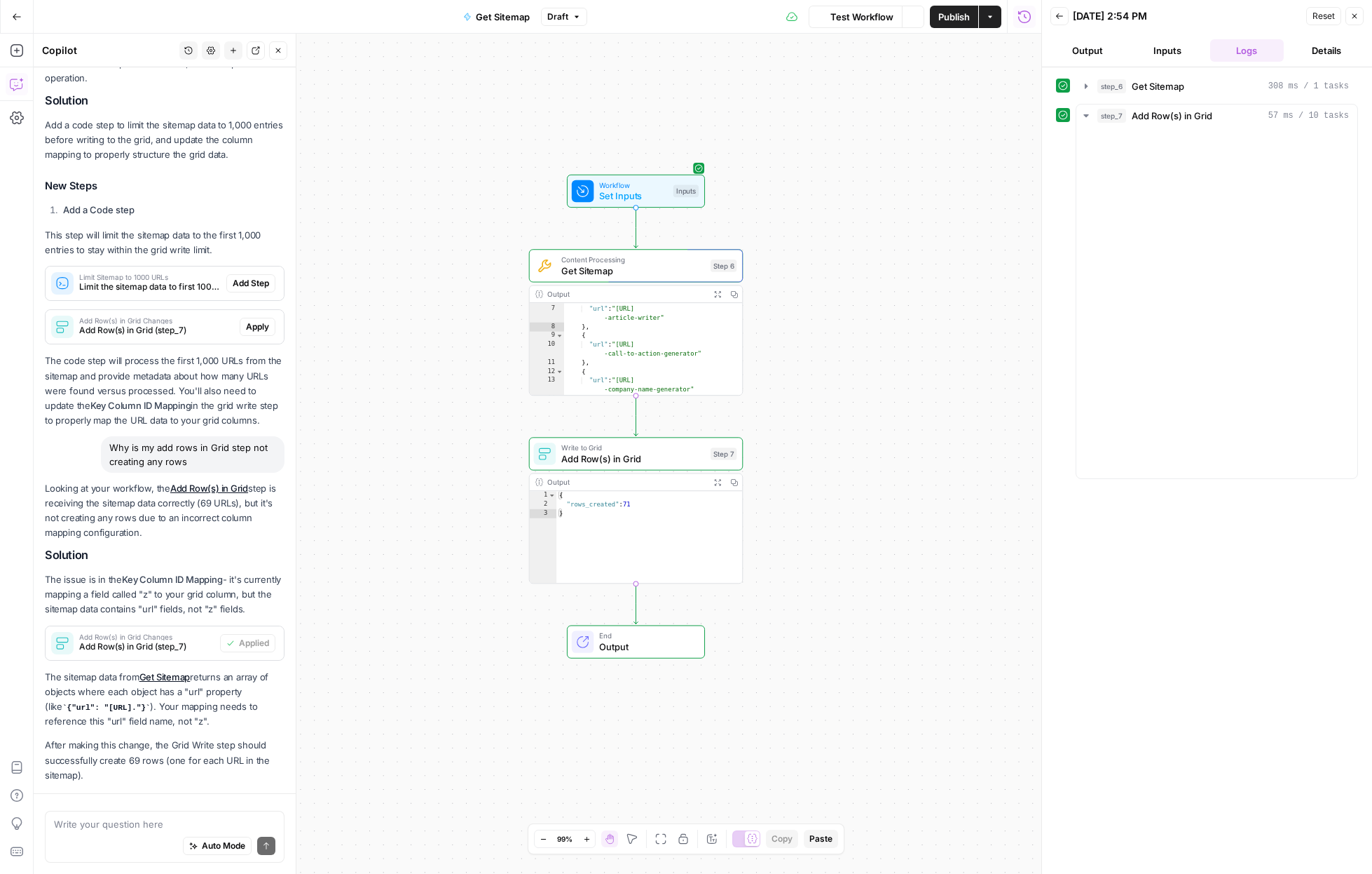
scroll to position [269, 0]
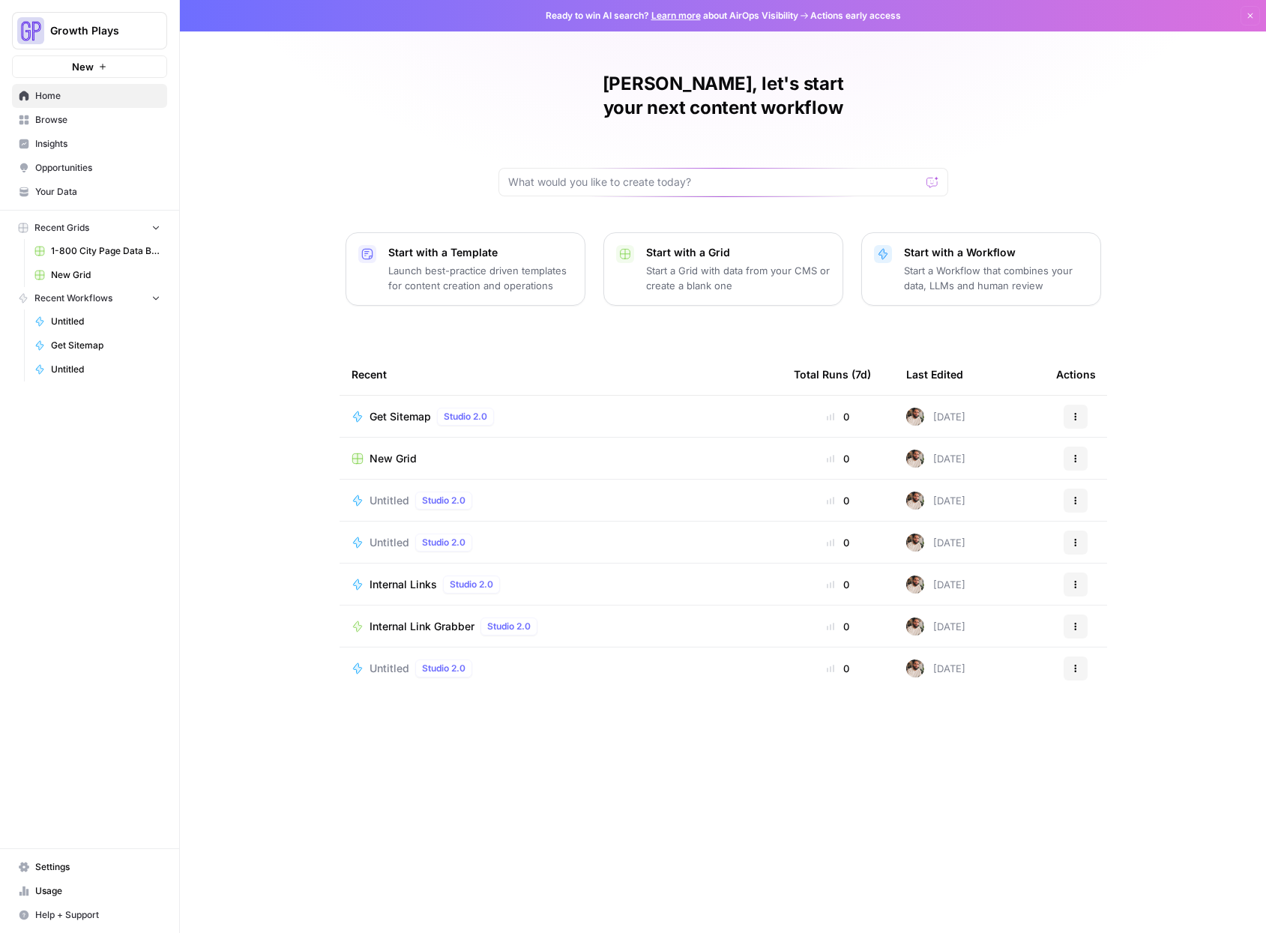
click at [82, 280] on span "New Grid" at bounding box center [105, 274] width 109 height 13
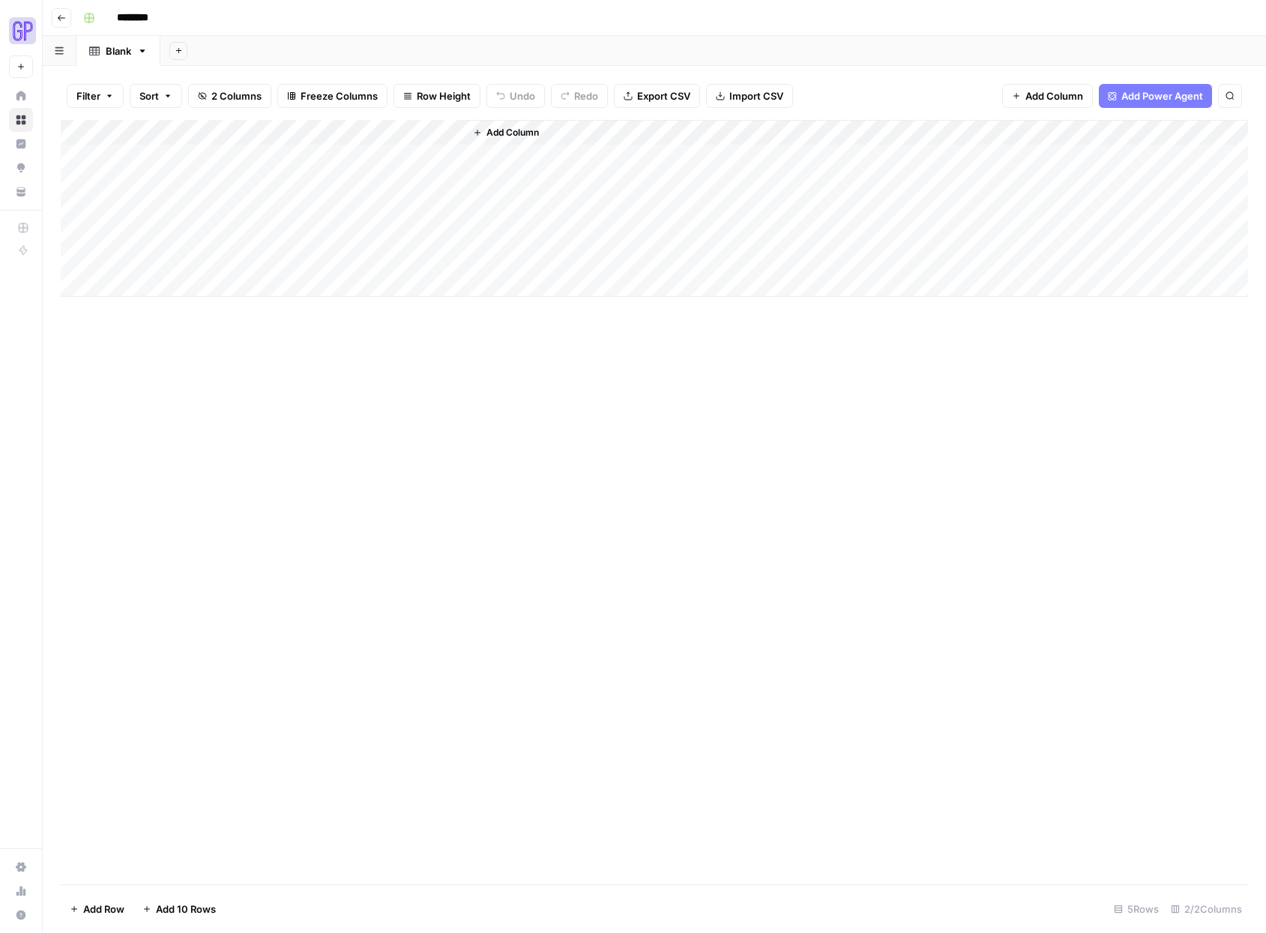
click at [151, 19] on input "********" at bounding box center [152, 18] width 84 height 24
type input "**********"
click at [389, 127] on div "Add Column" at bounding box center [654, 208] width 1187 height 177
drag, startPoint x: 250, startPoint y: 141, endPoint x: 263, endPoint y: 141, distance: 12.7
click at [263, 141] on div "Add Column" at bounding box center [654, 208] width 1187 height 177
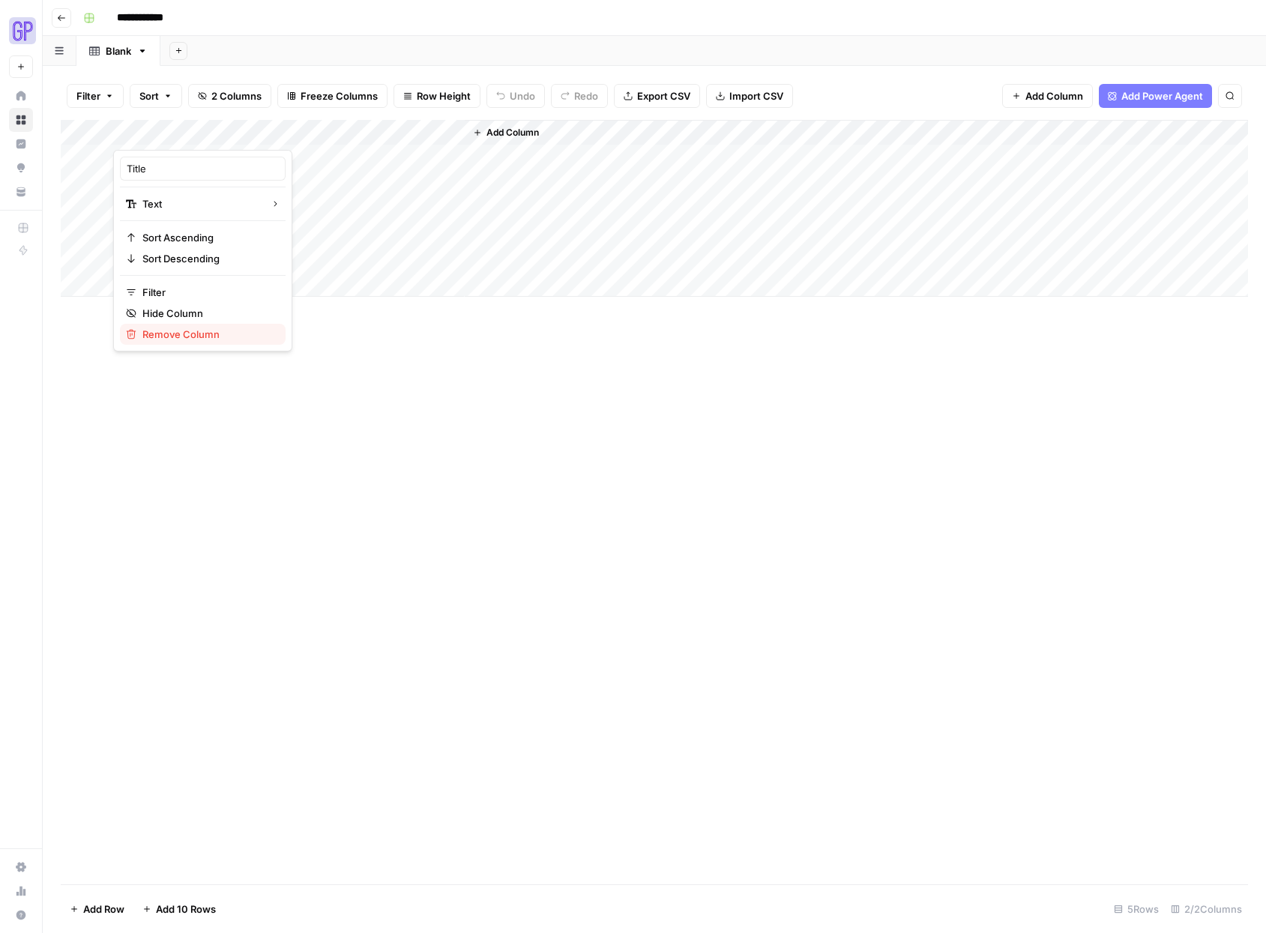
click at [194, 338] on span "Remove Column" at bounding box center [207, 334] width 131 height 15
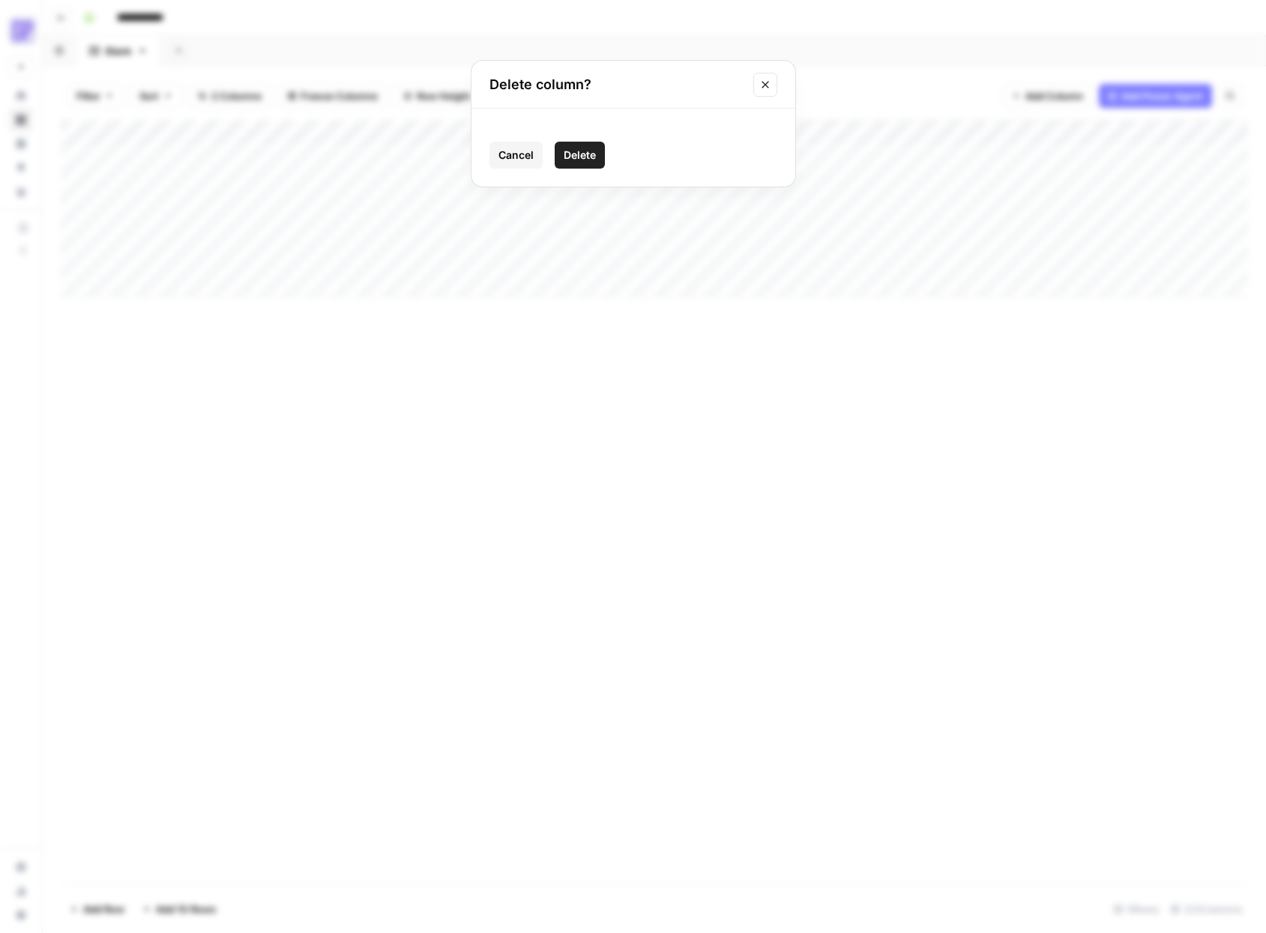
click at [581, 158] on span "Delete" at bounding box center [580, 155] width 32 height 15
click at [165, 131] on div "Add Column" at bounding box center [654, 208] width 1187 height 177
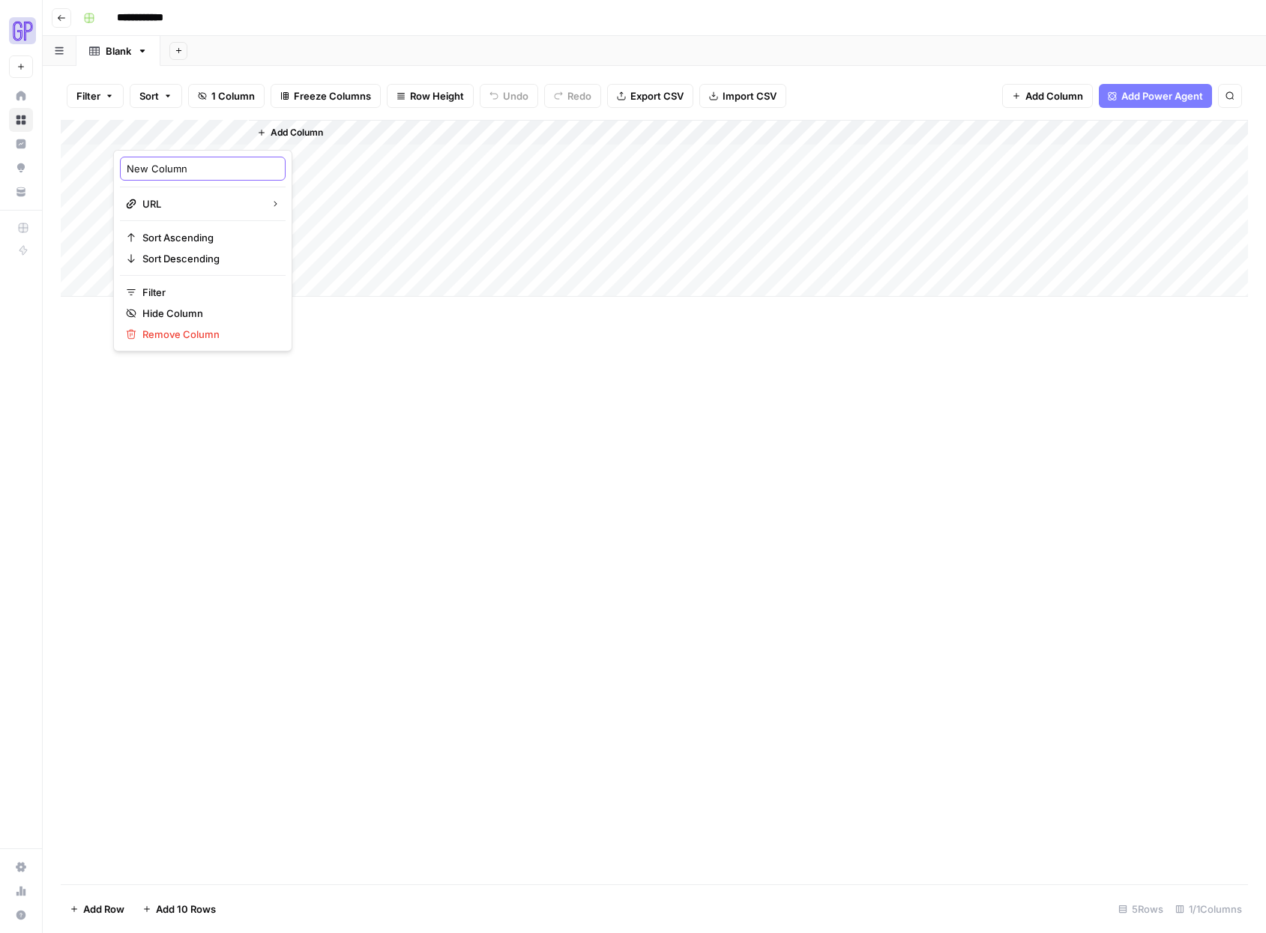
click at [186, 172] on input "New Column" at bounding box center [203, 168] width 152 height 15
type input "URL"
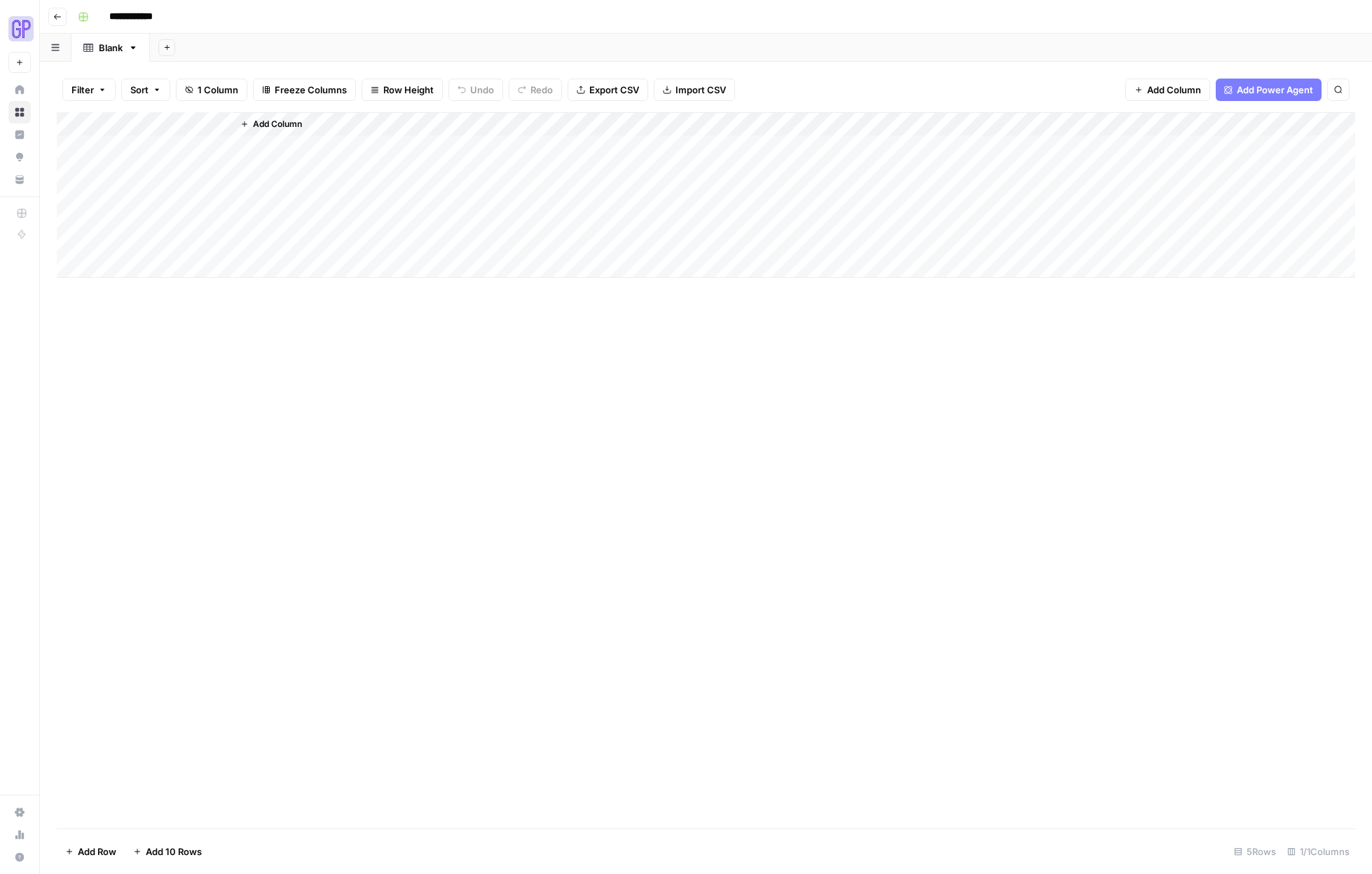
click at [152, 125] on div "Add Column" at bounding box center [706, 195] width 1299 height 166
